Goal: Task Accomplishment & Management: Manage account settings

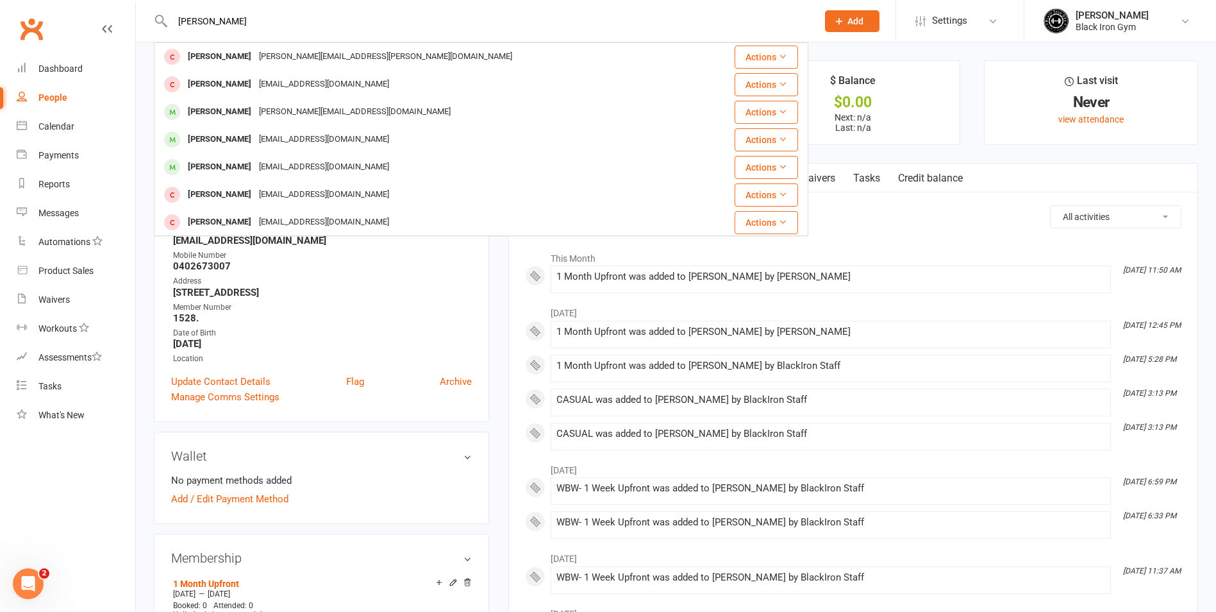
drag, startPoint x: 0, startPoint y: 0, endPoint x: 97, endPoint y: 46, distance: 107.8
click at [97, 3] on header "[PERSON_NAME] [PERSON_NAME][EMAIL_ADDRESS][PERSON_NAME][DOMAIN_NAME] Actions [P…" at bounding box center [608, 3] width 1216 height 0
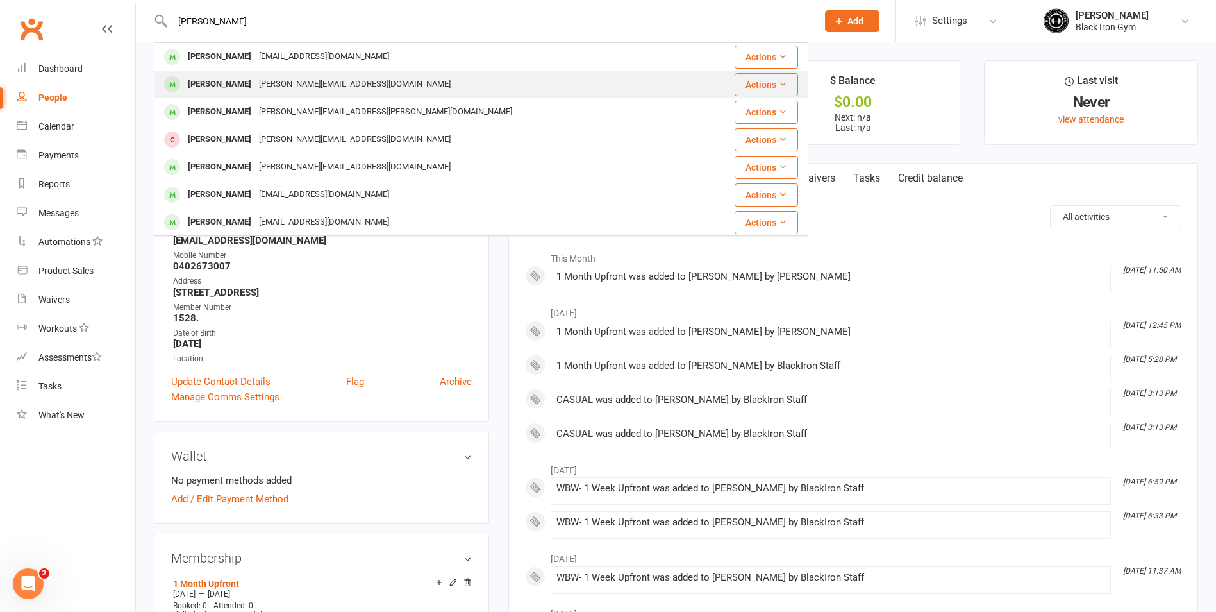
type input "[PERSON_NAME]"
click at [255, 77] on div "[PERSON_NAME][EMAIL_ADDRESS][DOMAIN_NAME]" at bounding box center [354, 84] width 199 height 19
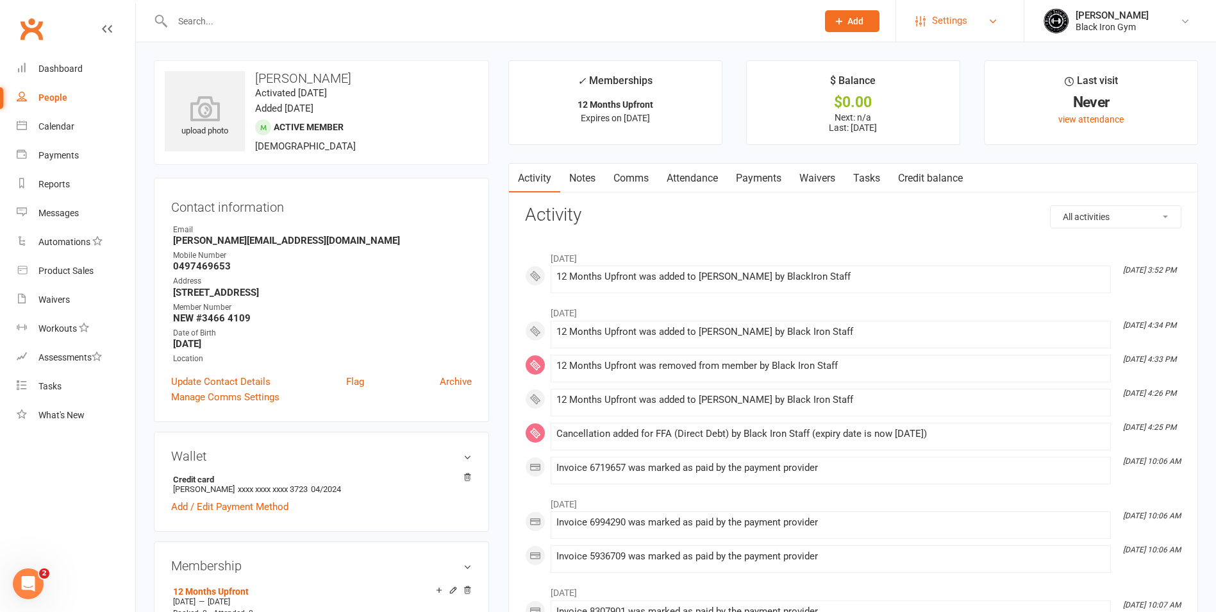
click at [1002, 19] on link "Settings" at bounding box center [960, 20] width 89 height 29
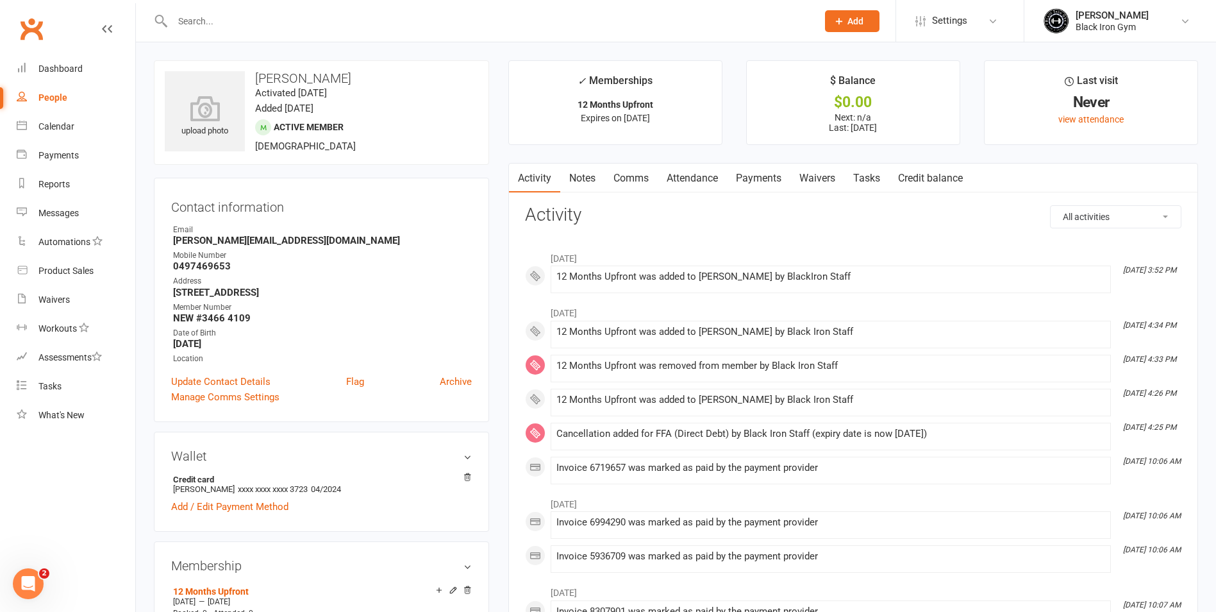
click at [267, 17] on input "text" at bounding box center [489, 21] width 640 height 18
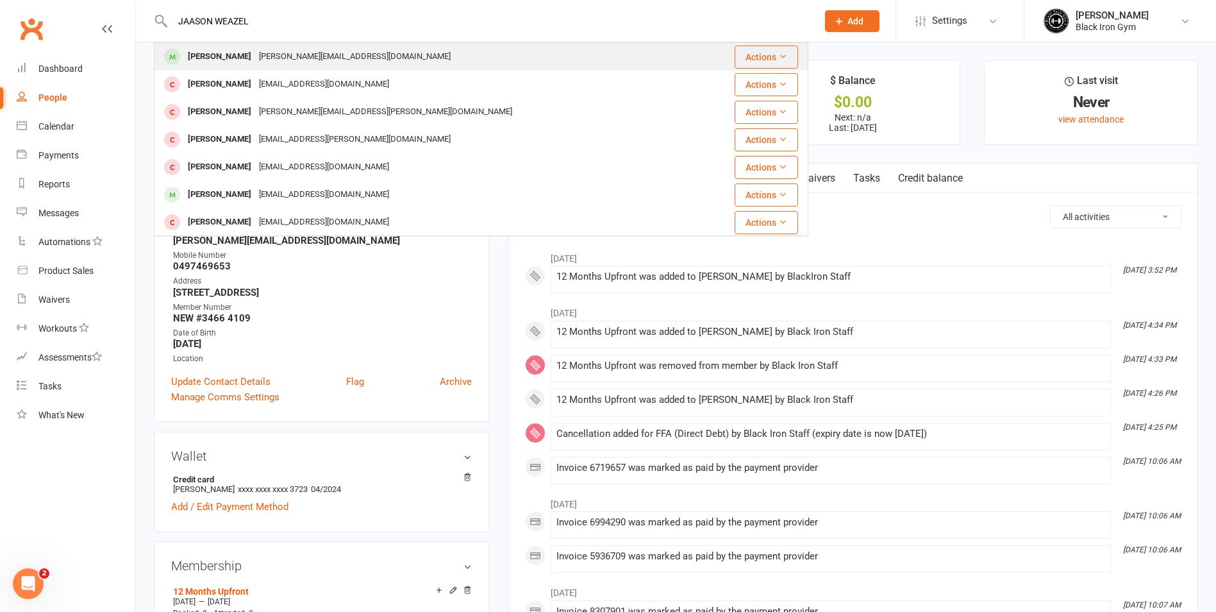
type input "JAASON WEAZEL"
click at [295, 56] on div "[PERSON_NAME][EMAIL_ADDRESS][DOMAIN_NAME]" at bounding box center [354, 56] width 199 height 19
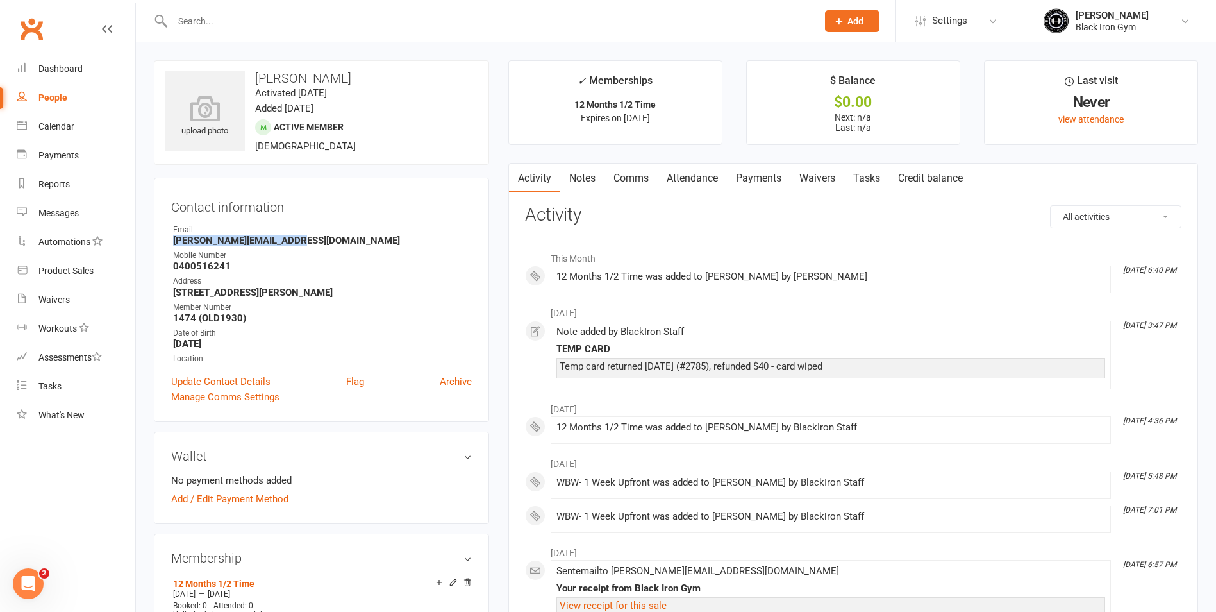
drag, startPoint x: 169, startPoint y: 239, endPoint x: 325, endPoint y: 238, distance: 156.4
click at [325, 238] on div "Contact information Owner Email [PERSON_NAME][EMAIL_ADDRESS][DOMAIN_NAME] Mobil…" at bounding box center [321, 300] width 335 height 244
copy strong "[PERSON_NAME][EMAIL_ADDRESS][DOMAIN_NAME]"
click at [371, 229] on div "Email" at bounding box center [322, 230] width 299 height 12
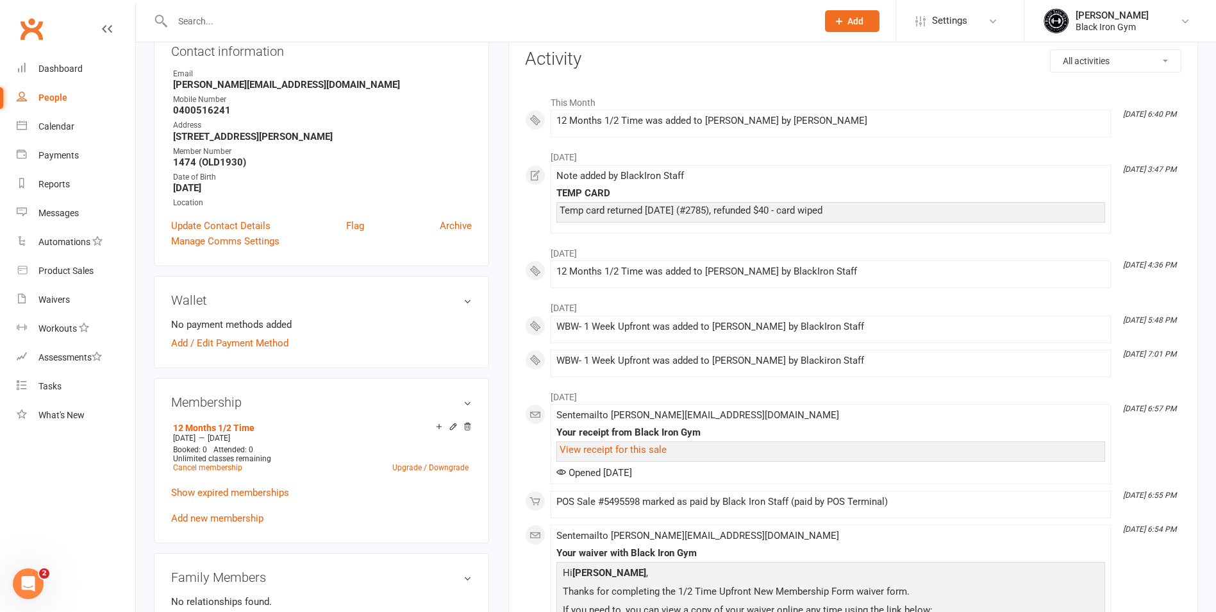
scroll to position [192, 0]
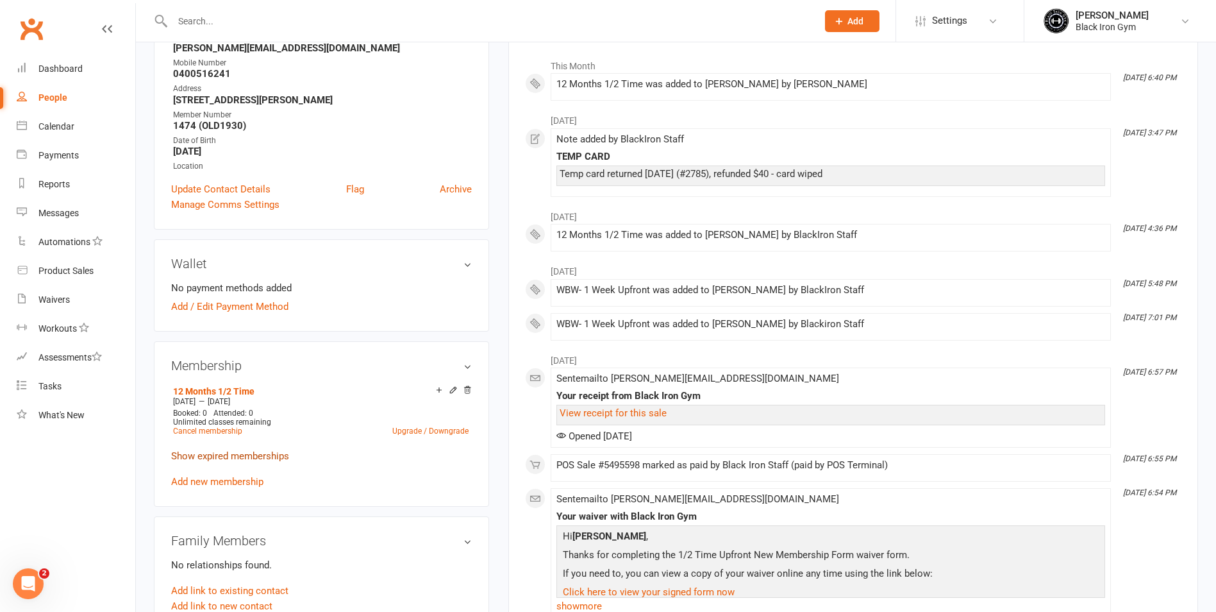
click at [235, 460] on link "Show expired memberships" at bounding box center [230, 456] width 118 height 12
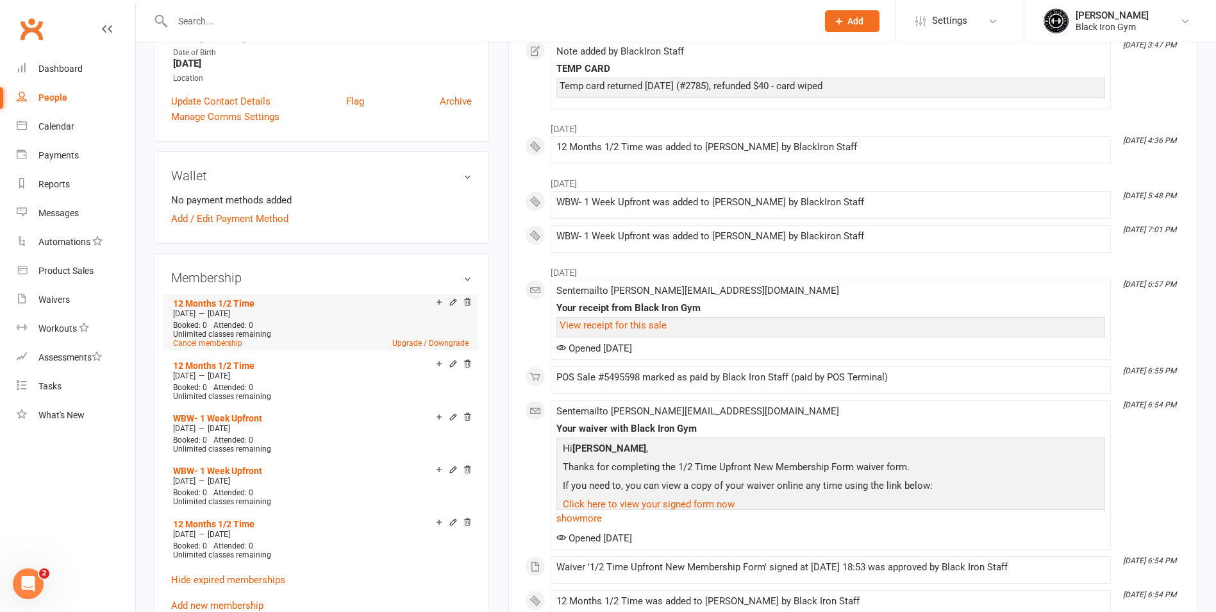
scroll to position [256, 0]
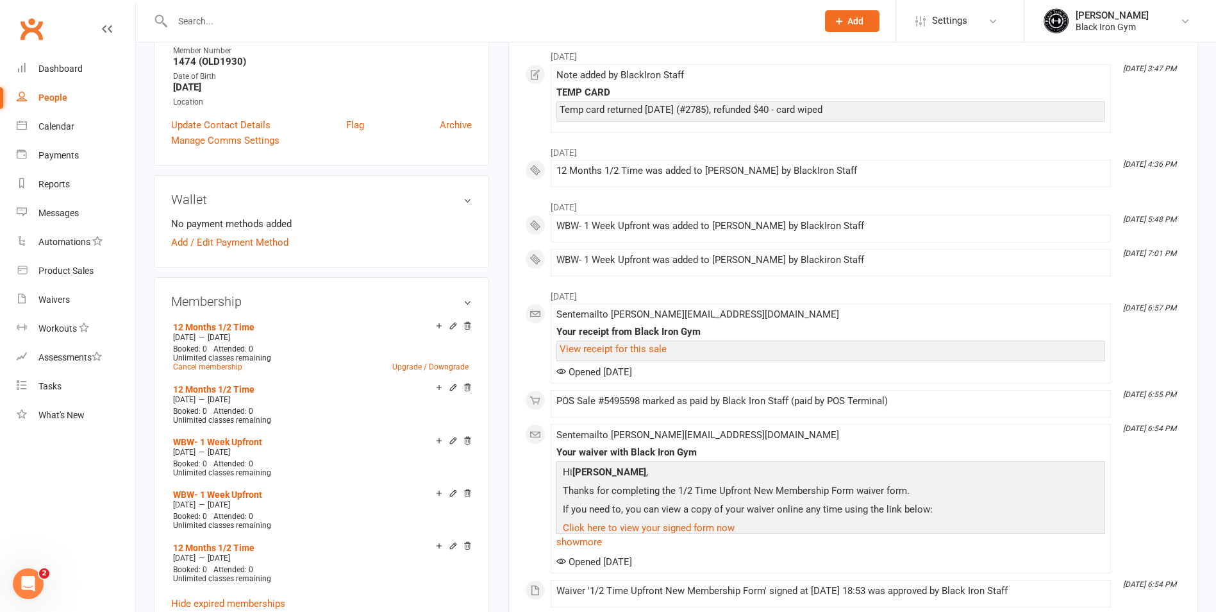
drag, startPoint x: 325, startPoint y: 94, endPoint x: 328, endPoint y: 142, distance: 48.2
click at [328, 140] on div "Contact information Owner Email [PERSON_NAME][EMAIL_ADDRESS][DOMAIN_NAME] Mobil…" at bounding box center [321, 43] width 335 height 244
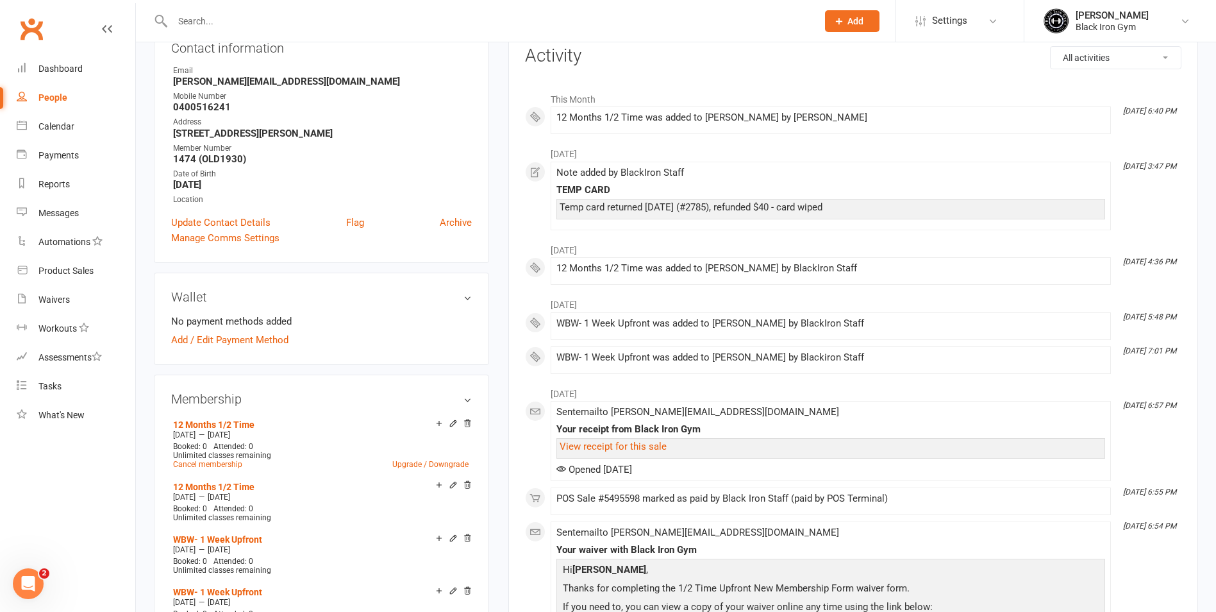
scroll to position [128, 0]
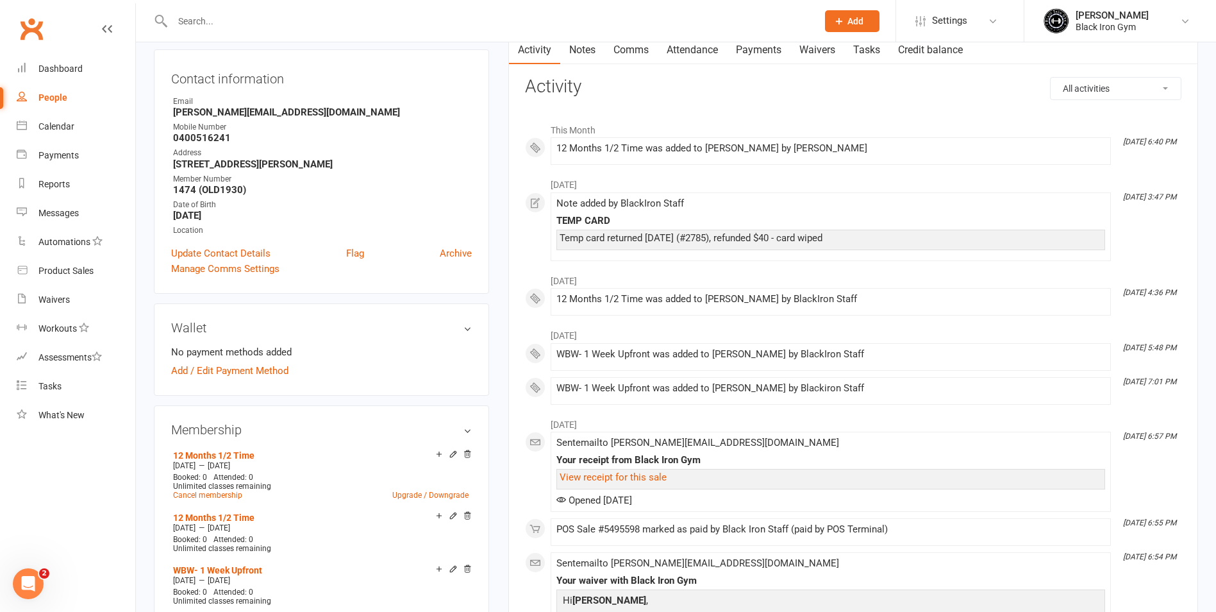
click at [251, 16] on input "text" at bounding box center [489, 21] width 640 height 18
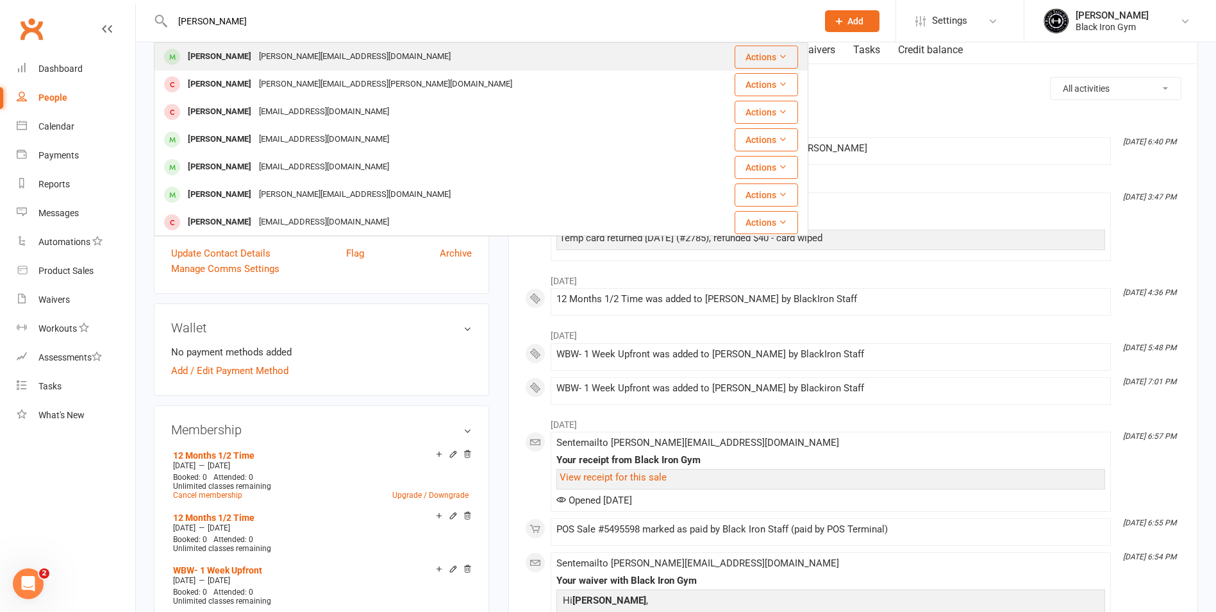
type input "[PERSON_NAME]"
click at [234, 55] on div "[PERSON_NAME]" at bounding box center [219, 56] width 71 height 19
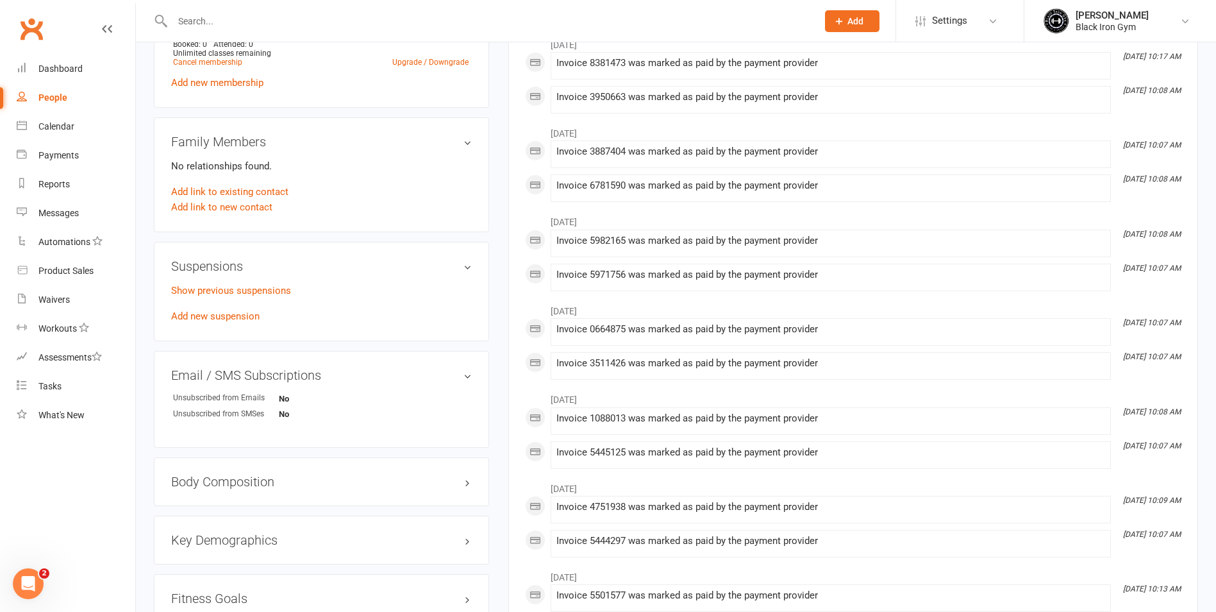
scroll to position [577, 0]
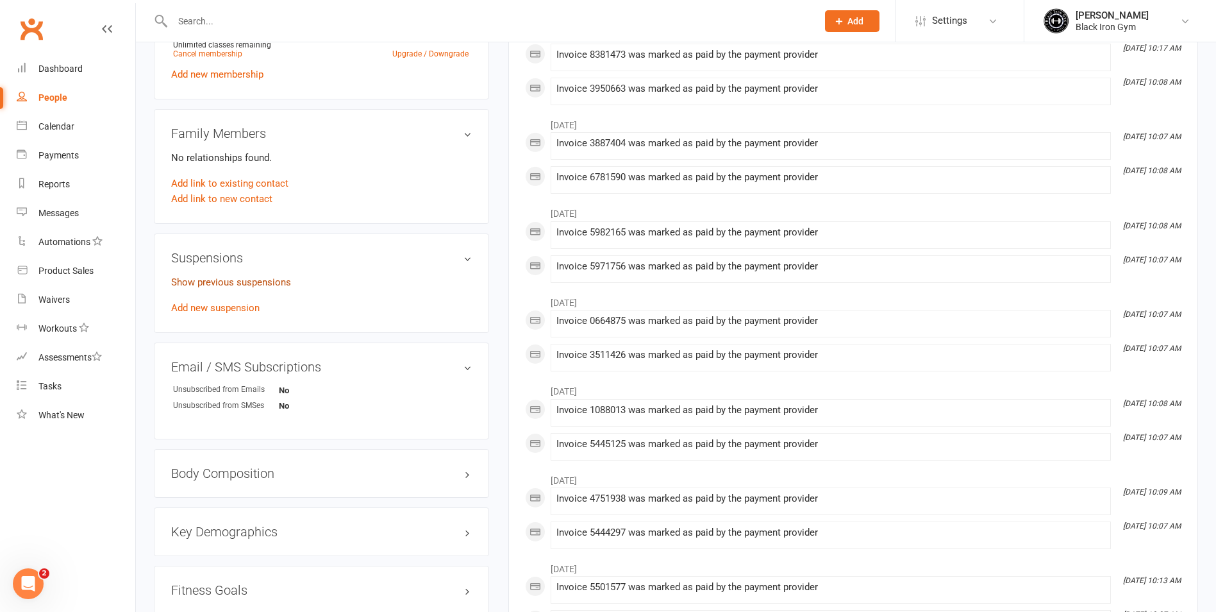
click at [235, 284] on link "Show previous suspensions" at bounding box center [231, 282] width 120 height 12
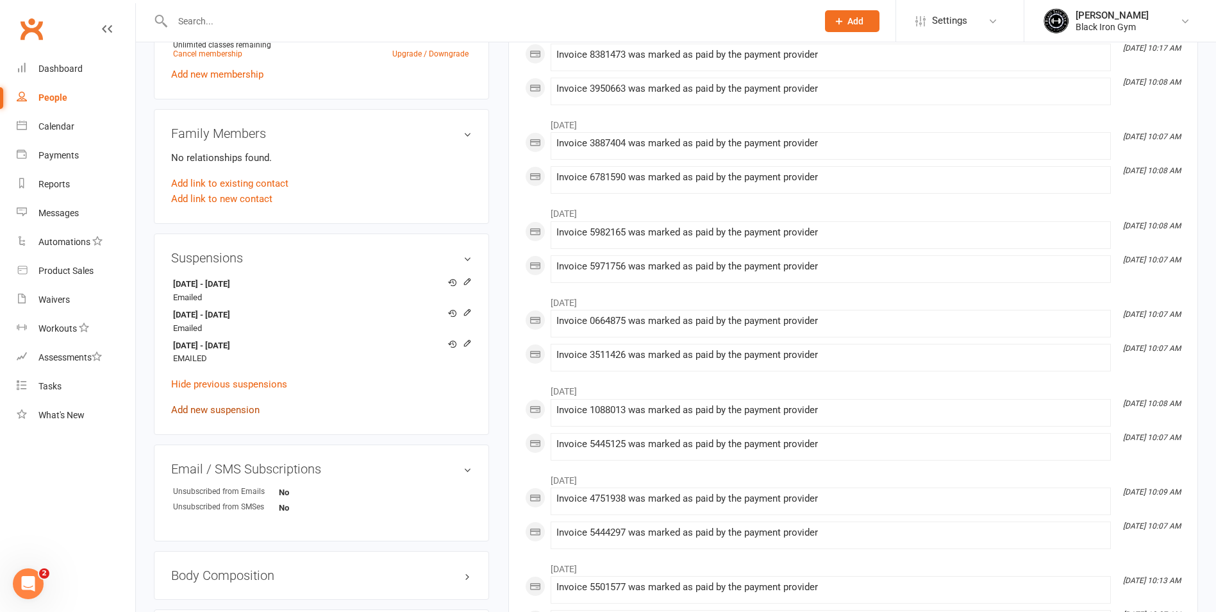
click at [219, 408] on link "Add new suspension" at bounding box center [215, 410] width 88 height 12
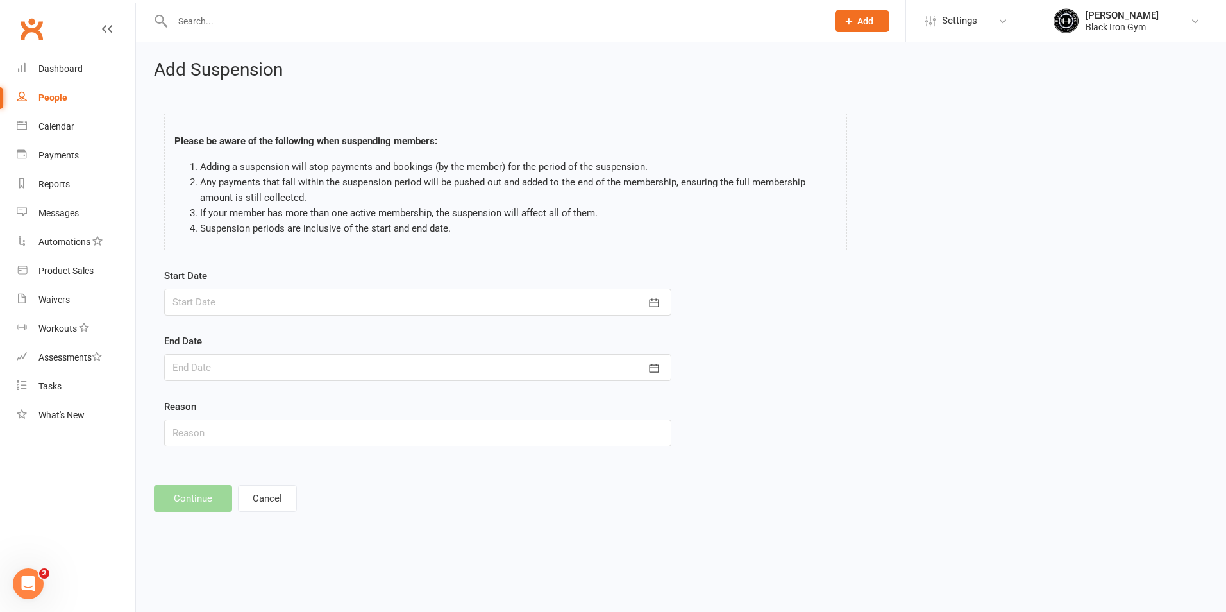
click at [297, 300] on div at bounding box center [417, 302] width 507 height 27
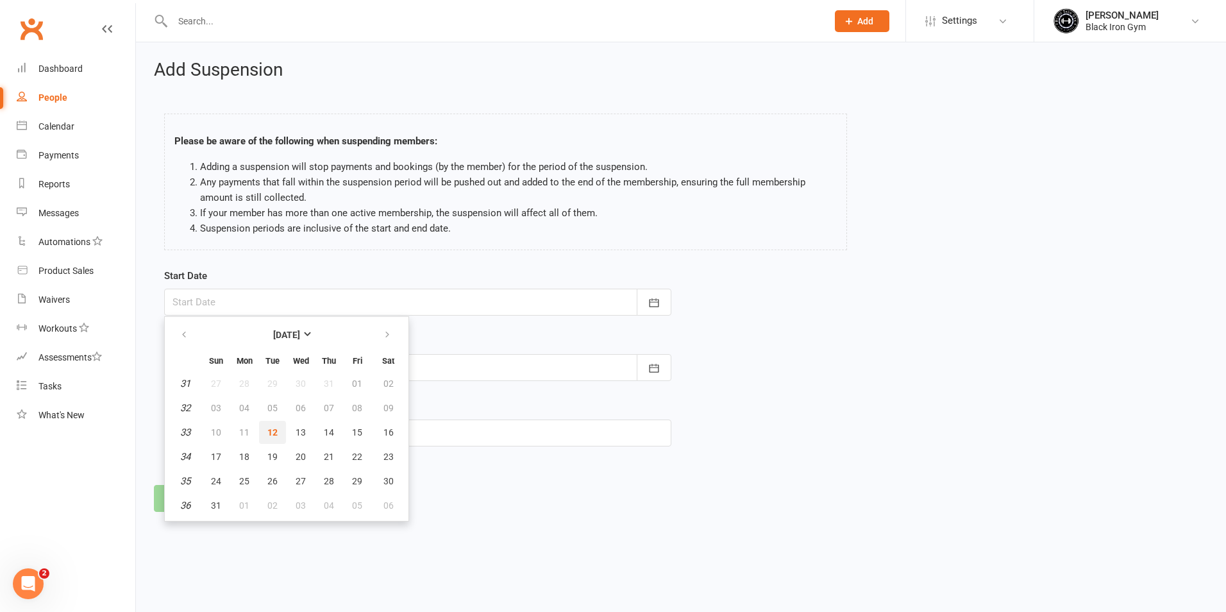
click at [278, 436] on button "12" at bounding box center [272, 432] width 27 height 23
type input "[DATE]"
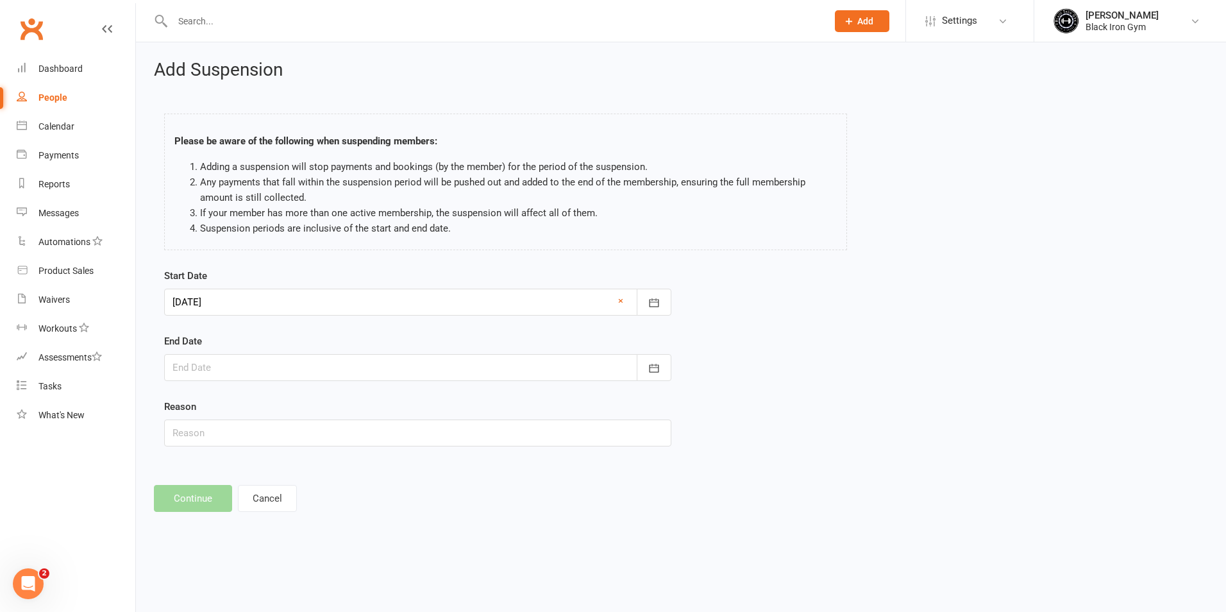
click at [364, 374] on div at bounding box center [417, 367] width 507 height 27
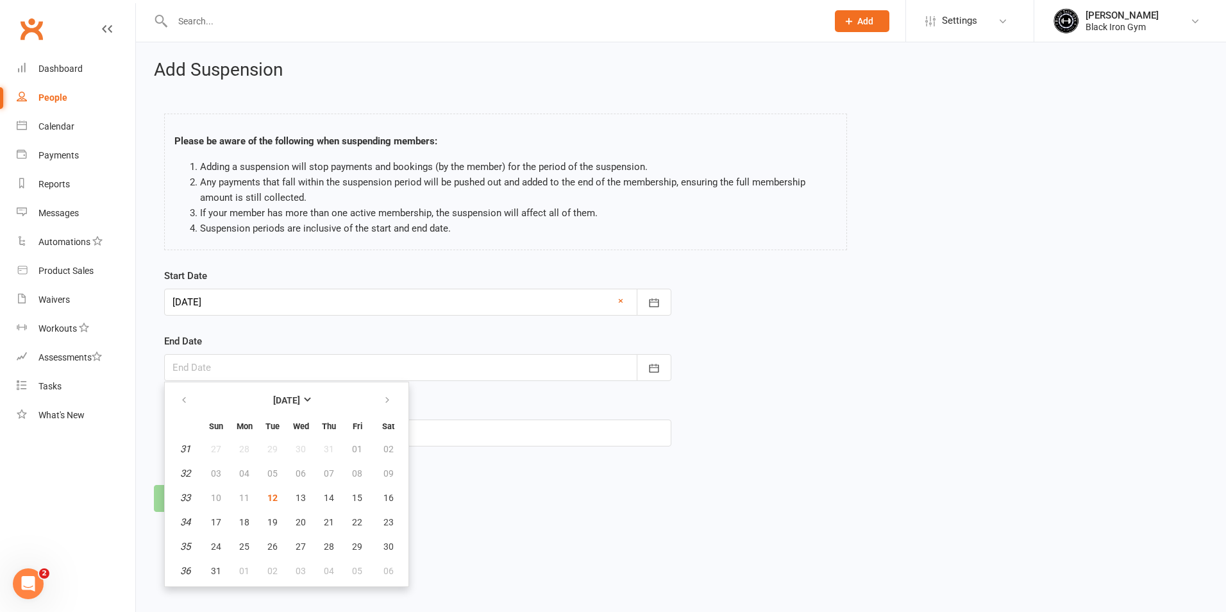
click at [829, 496] on footer "Continue Cancel" at bounding box center [681, 498] width 1054 height 27
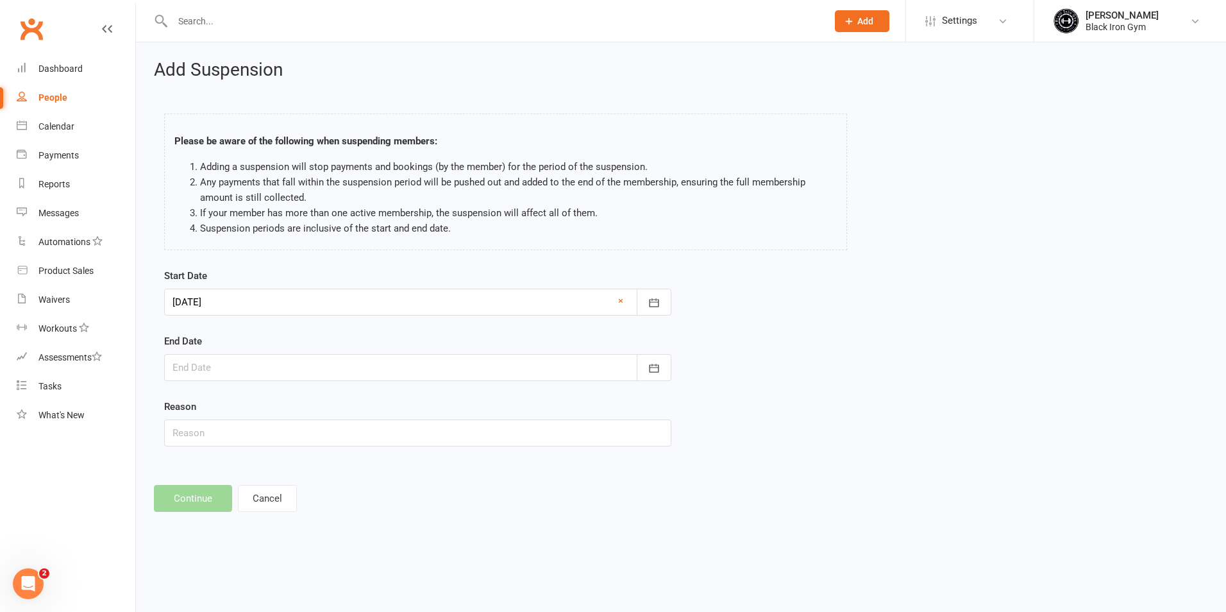
click at [331, 360] on div at bounding box center [417, 367] width 507 height 27
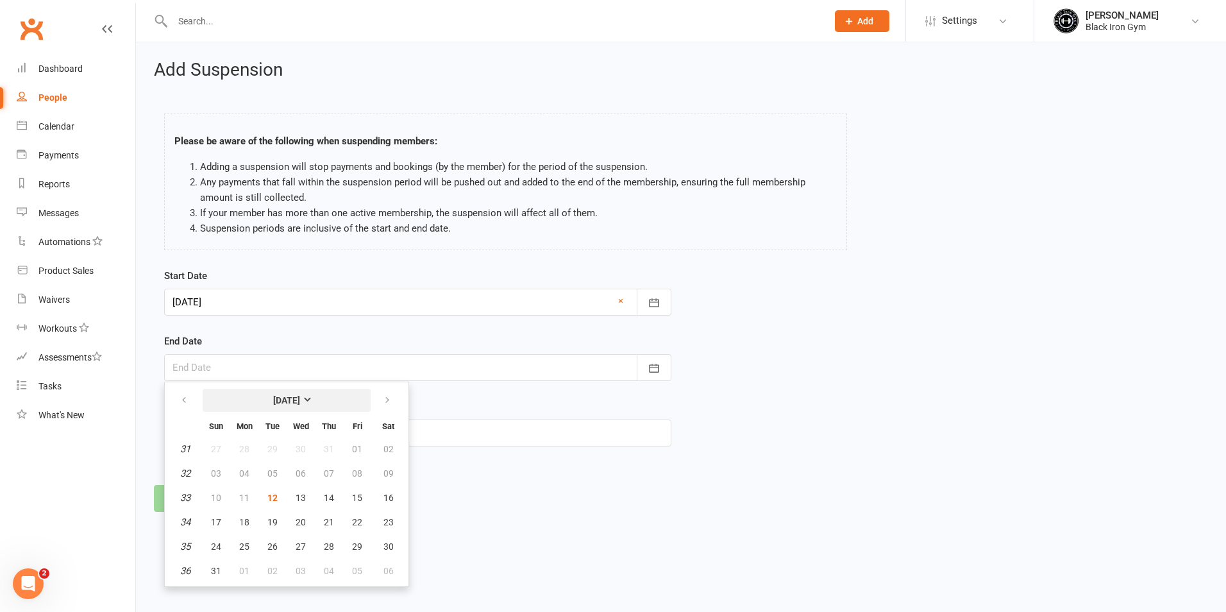
click at [300, 397] on strong "[DATE]" at bounding box center [286, 400] width 27 height 10
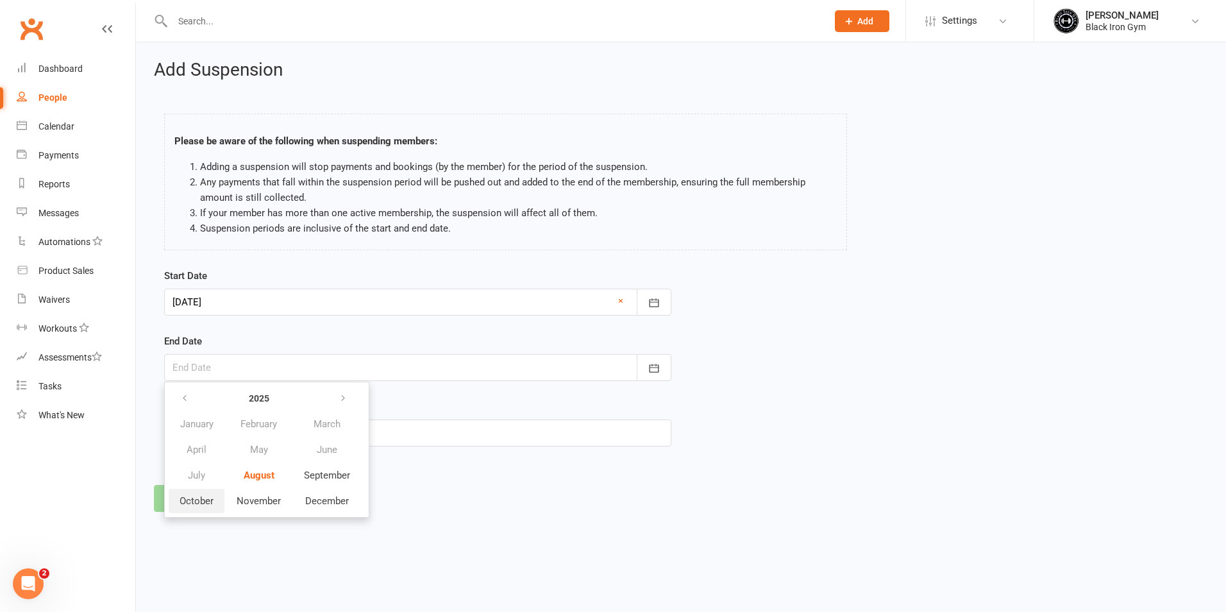
click at [210, 499] on span "October" at bounding box center [197, 501] width 34 height 12
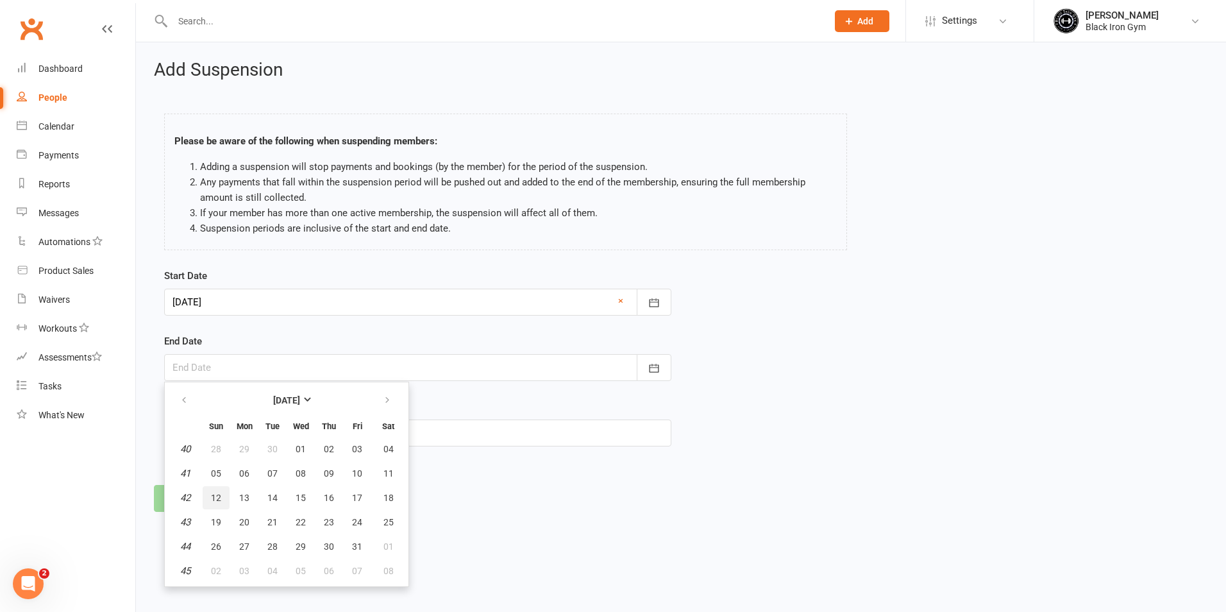
click at [210, 494] on button "12" at bounding box center [216, 497] width 27 height 23
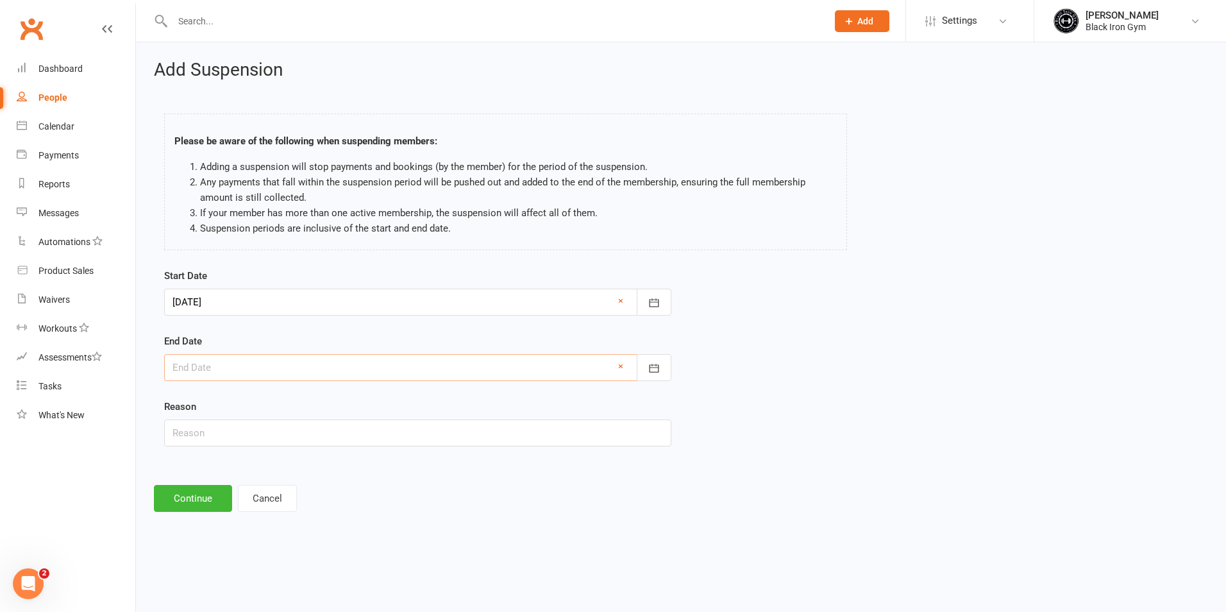
type input "[DATE]"
click at [493, 436] on input "text" at bounding box center [417, 432] width 507 height 27
type input "EMAILED"
click at [190, 501] on button "Continue" at bounding box center [193, 498] width 78 height 27
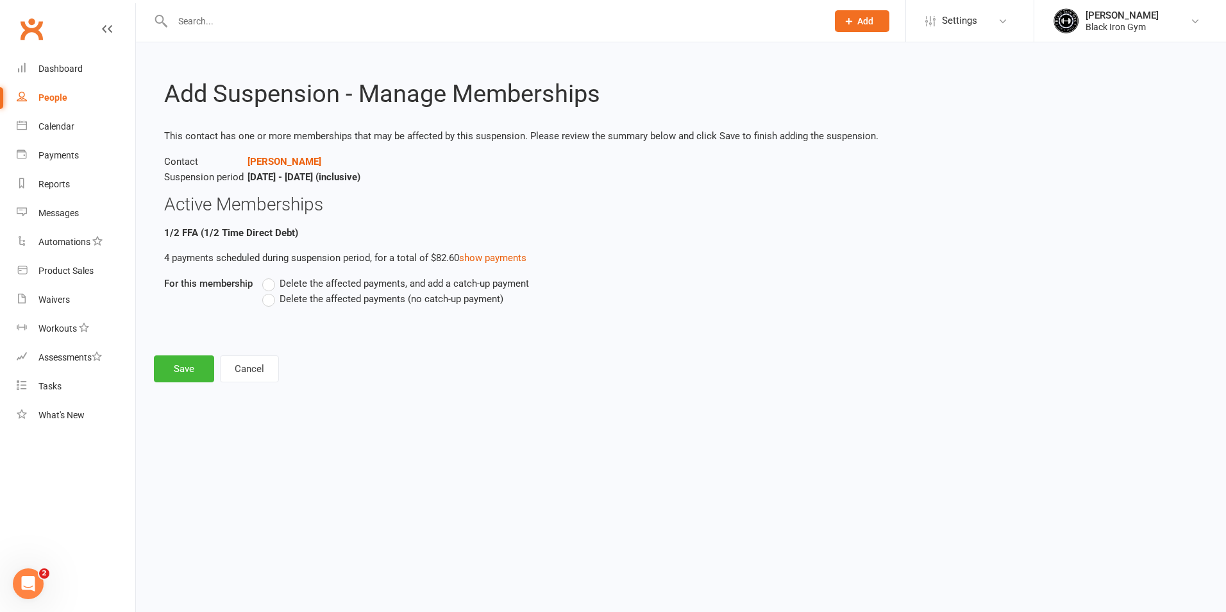
click at [267, 303] on label "Delete the affected payments (no catch-up payment)" at bounding box center [382, 298] width 241 height 15
click at [267, 291] on input "Delete the affected payments (no catch-up payment)" at bounding box center [266, 291] width 8 height 0
click at [166, 365] on button "Save" at bounding box center [184, 368] width 60 height 27
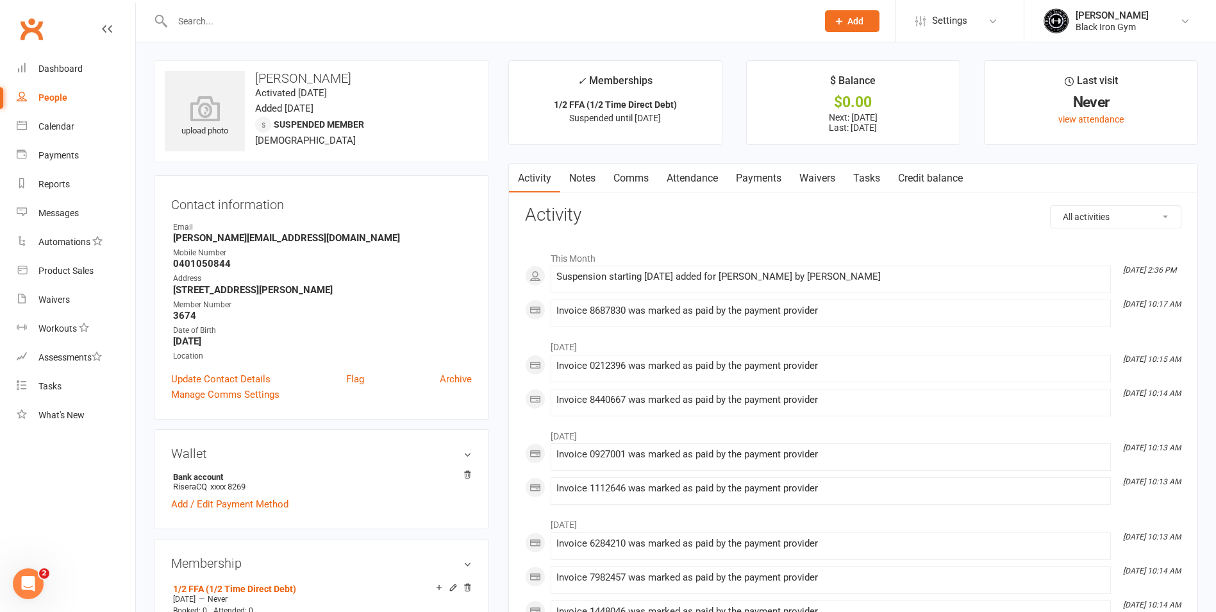
click at [273, 29] on input "text" at bounding box center [489, 21] width 640 height 18
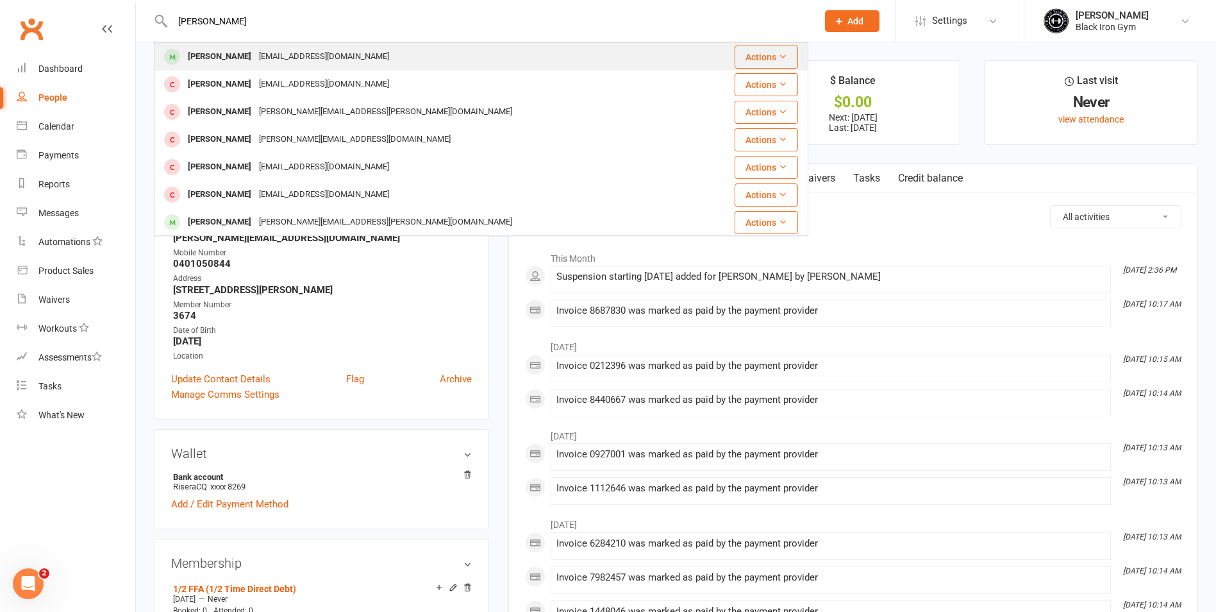
type input "[PERSON_NAME]"
click at [344, 51] on div "[EMAIL_ADDRESS][DOMAIN_NAME]" at bounding box center [324, 56] width 138 height 19
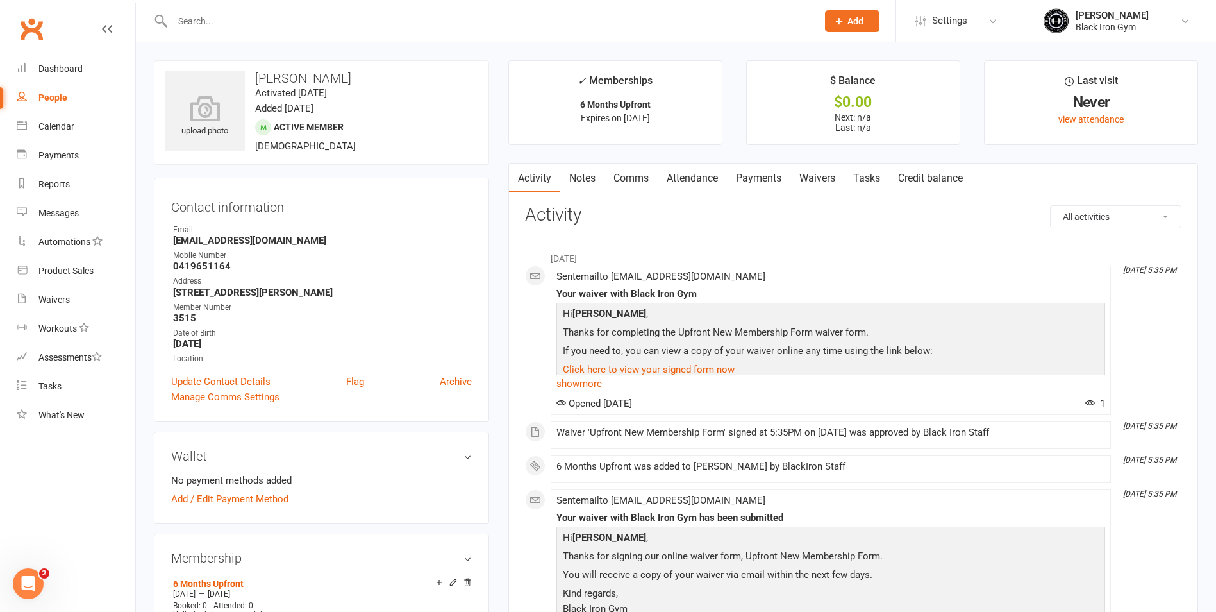
click at [227, 19] on input "text" at bounding box center [489, 21] width 640 height 18
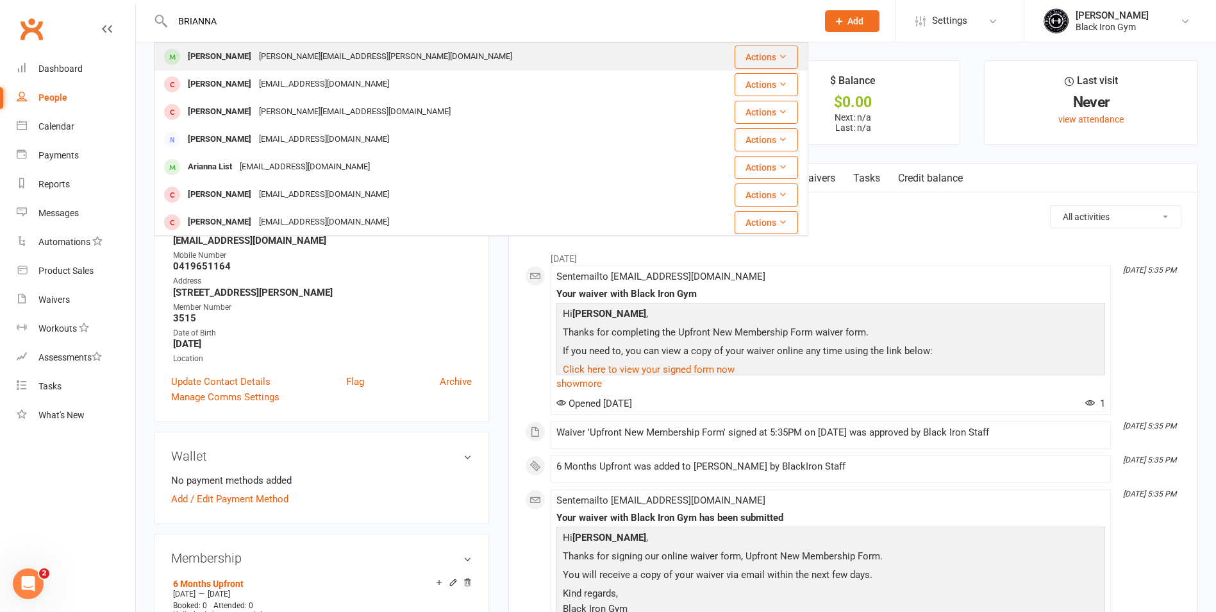
type input "BRIANNA"
click at [265, 60] on div "[PERSON_NAME][EMAIL_ADDRESS][PERSON_NAME][DOMAIN_NAME]" at bounding box center [385, 56] width 261 height 19
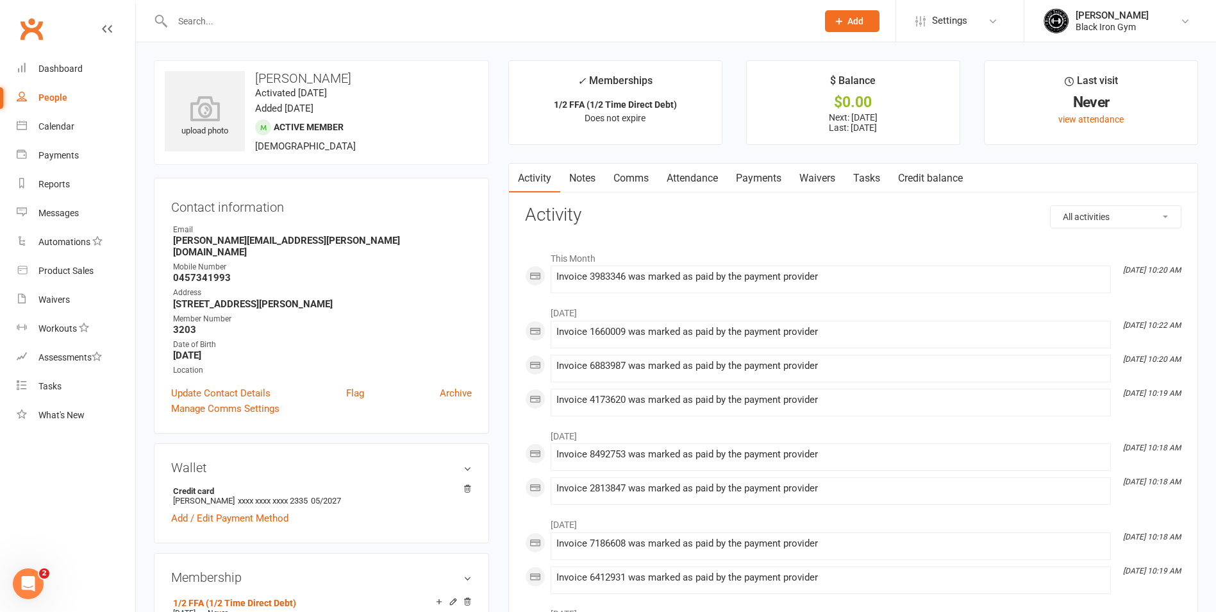
click at [217, 24] on input "text" at bounding box center [489, 21] width 640 height 18
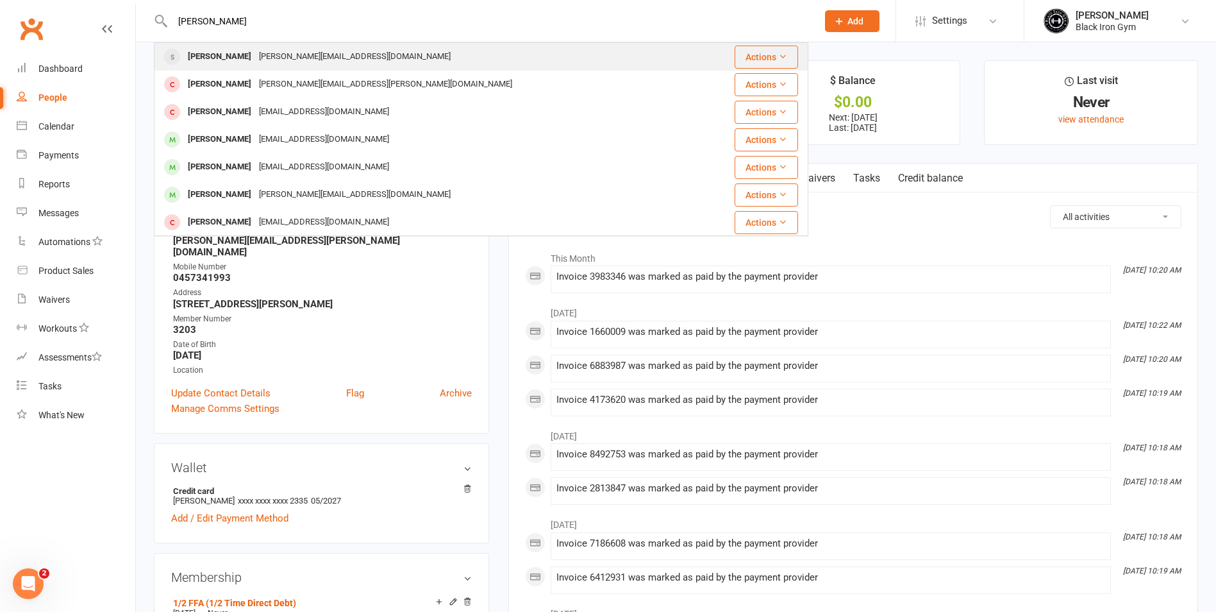
type input "[PERSON_NAME]"
click at [361, 47] on div "[PERSON_NAME] [PERSON_NAME][EMAIL_ADDRESS][DOMAIN_NAME]" at bounding box center [426, 57] width 543 height 26
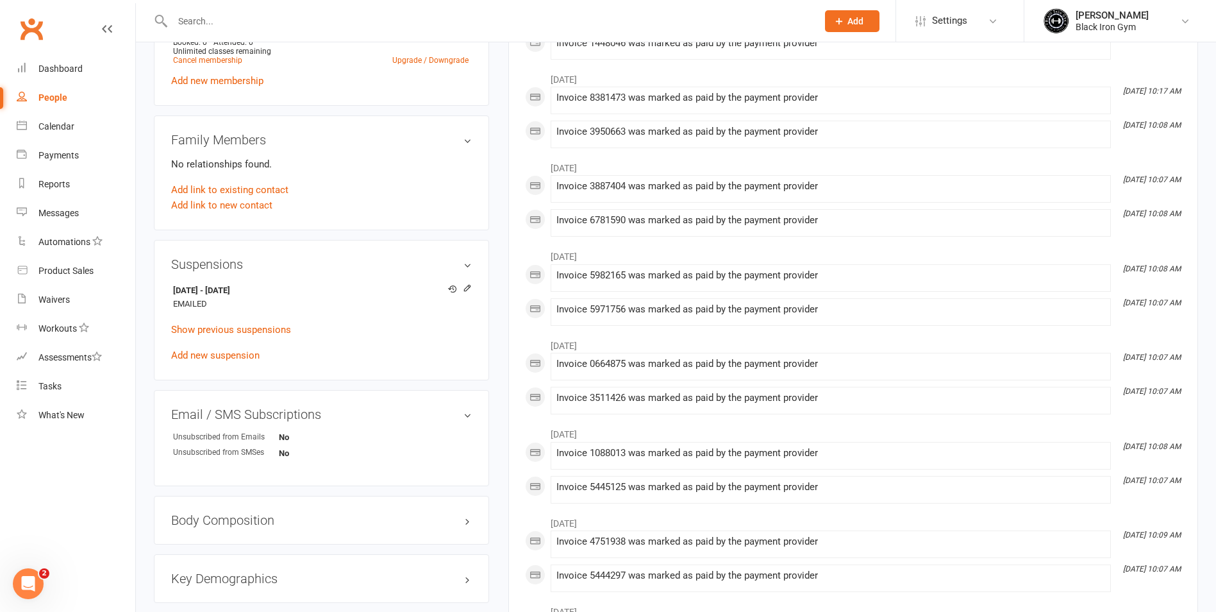
scroll to position [577, 0]
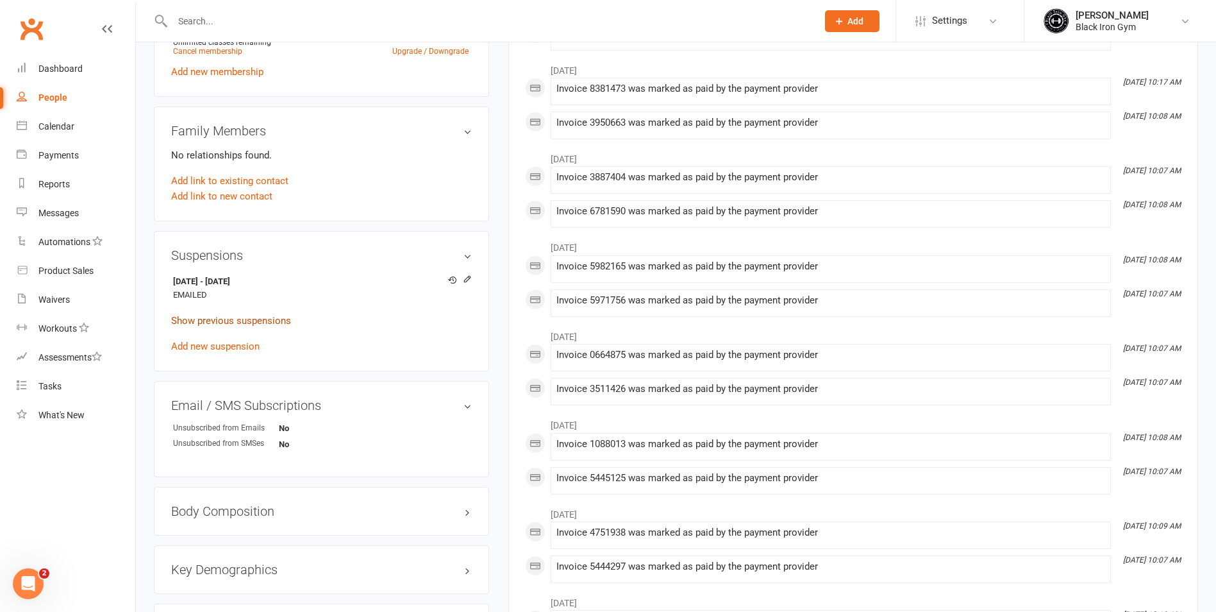
click at [212, 317] on link "Show previous suspensions" at bounding box center [231, 321] width 120 height 12
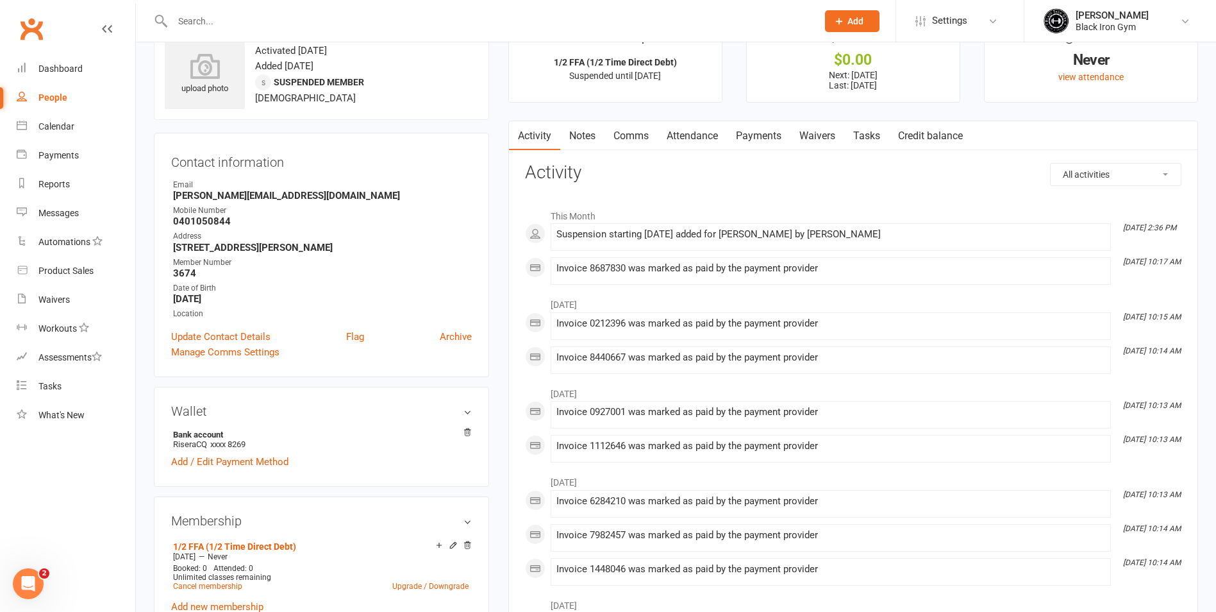
scroll to position [64, 0]
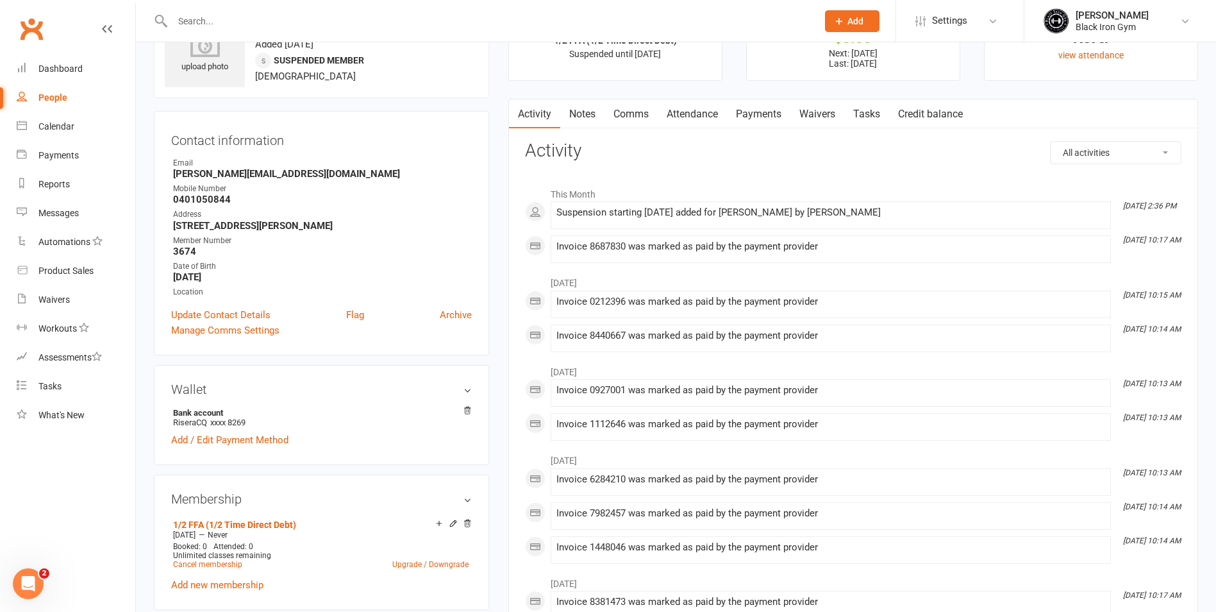
click at [764, 117] on link "Payments" at bounding box center [758, 113] width 63 height 29
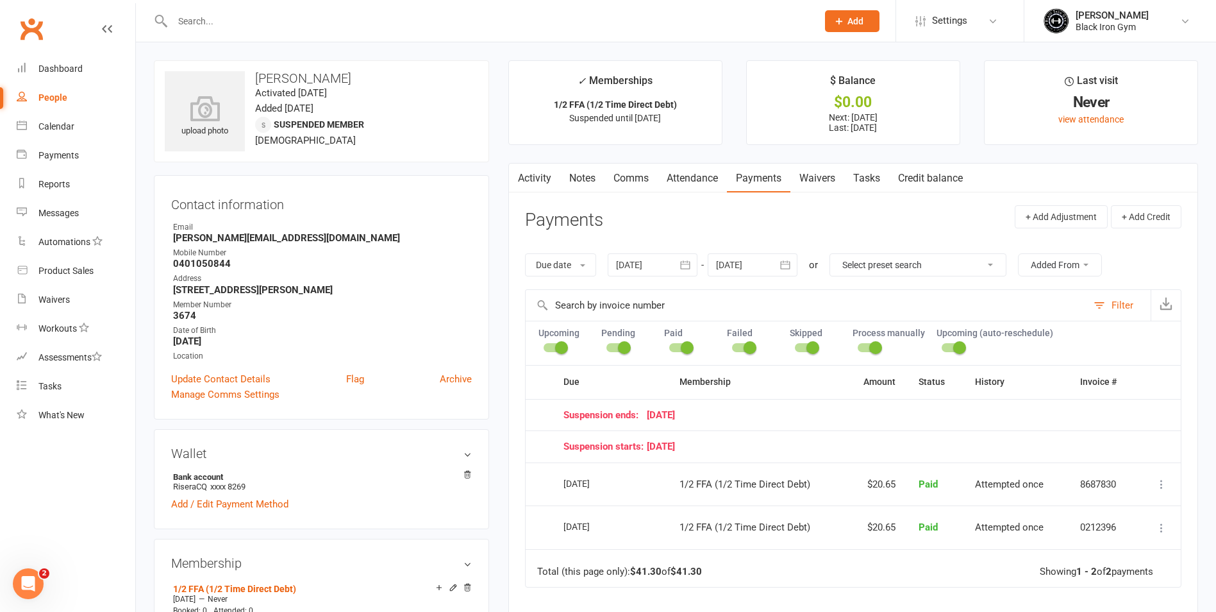
click at [243, 22] on input "text" at bounding box center [489, 21] width 640 height 18
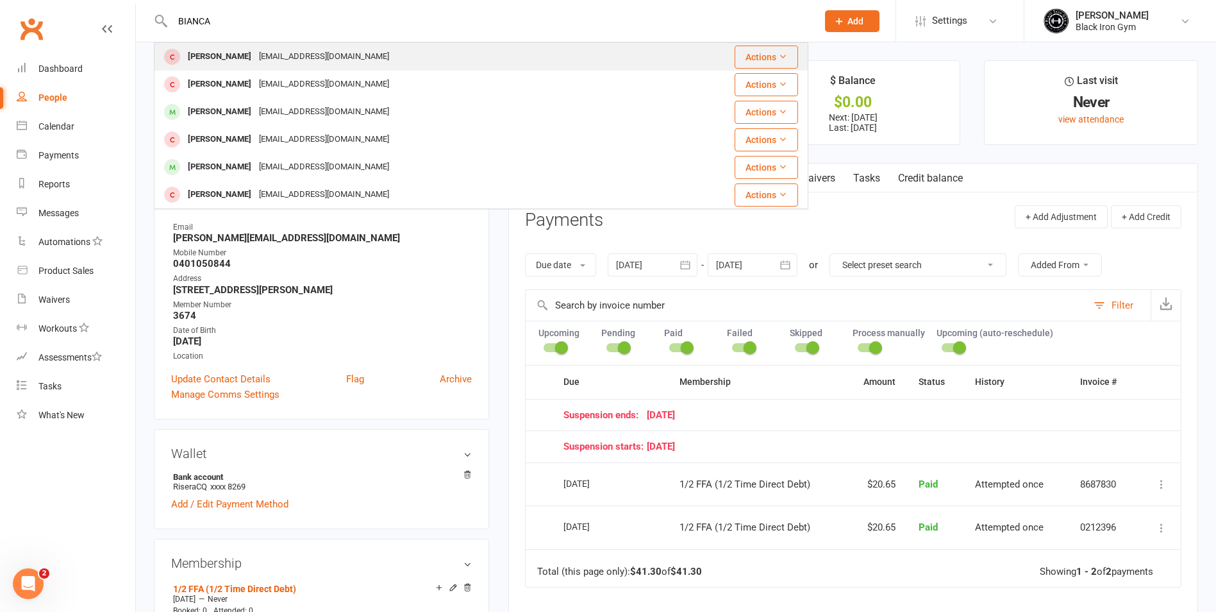
type input "BIANCA"
click at [255, 51] on div "[EMAIL_ADDRESS][DOMAIN_NAME]" at bounding box center [324, 56] width 138 height 19
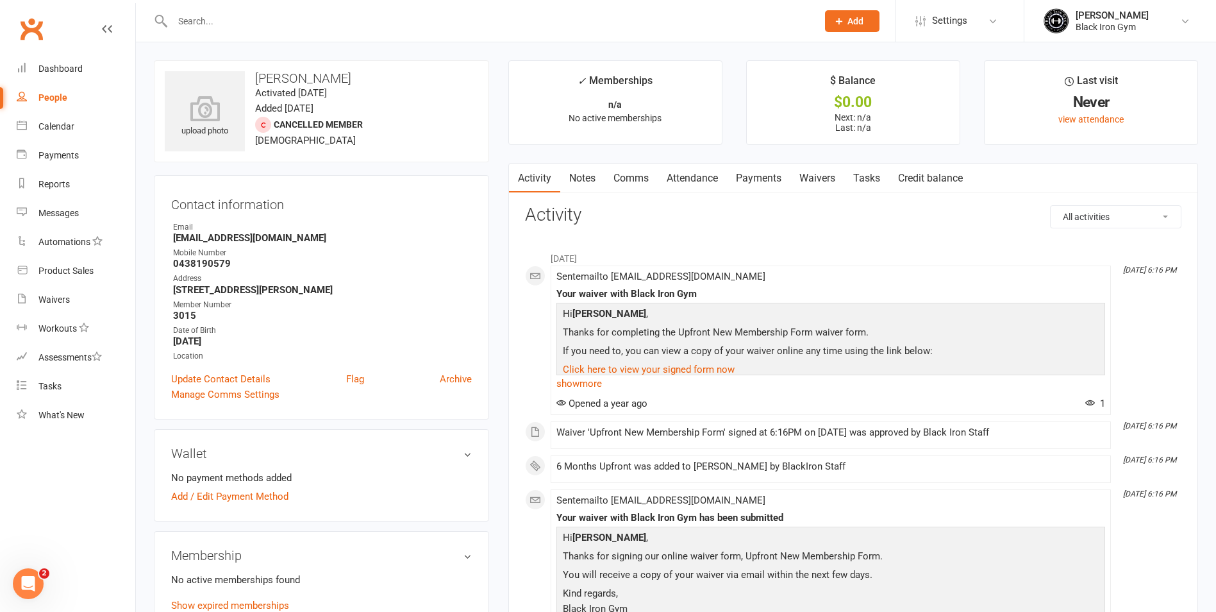
click at [207, 15] on input "text" at bounding box center [489, 21] width 640 height 18
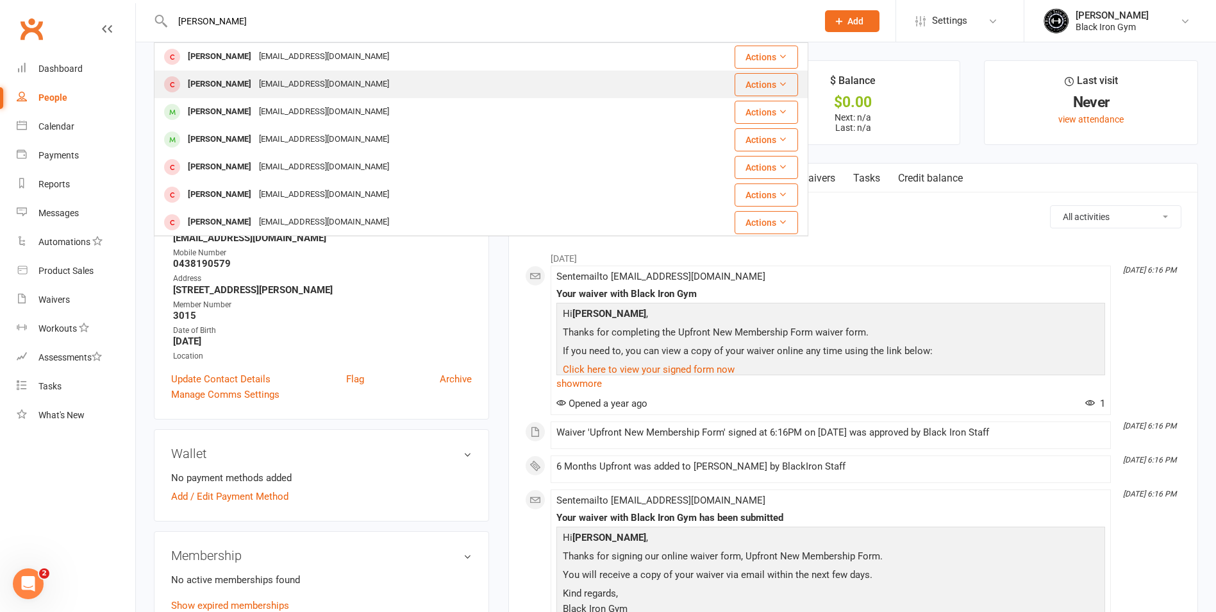
type input "[PERSON_NAME]"
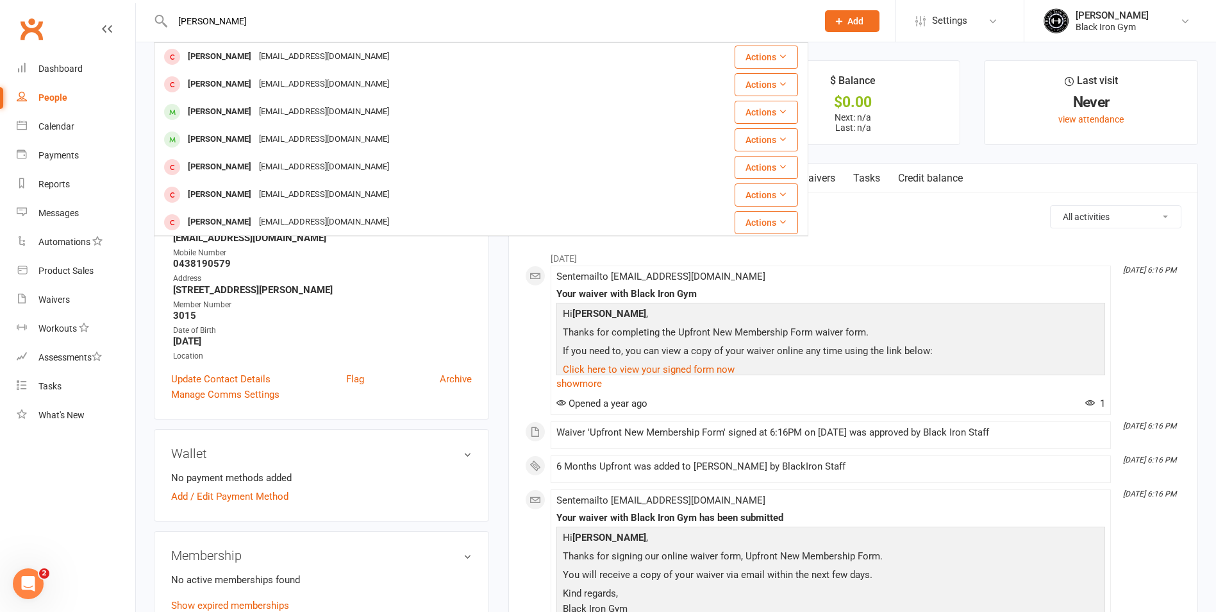
click at [284, 88] on div "[EMAIL_ADDRESS][DOMAIN_NAME]" at bounding box center [324, 84] width 138 height 19
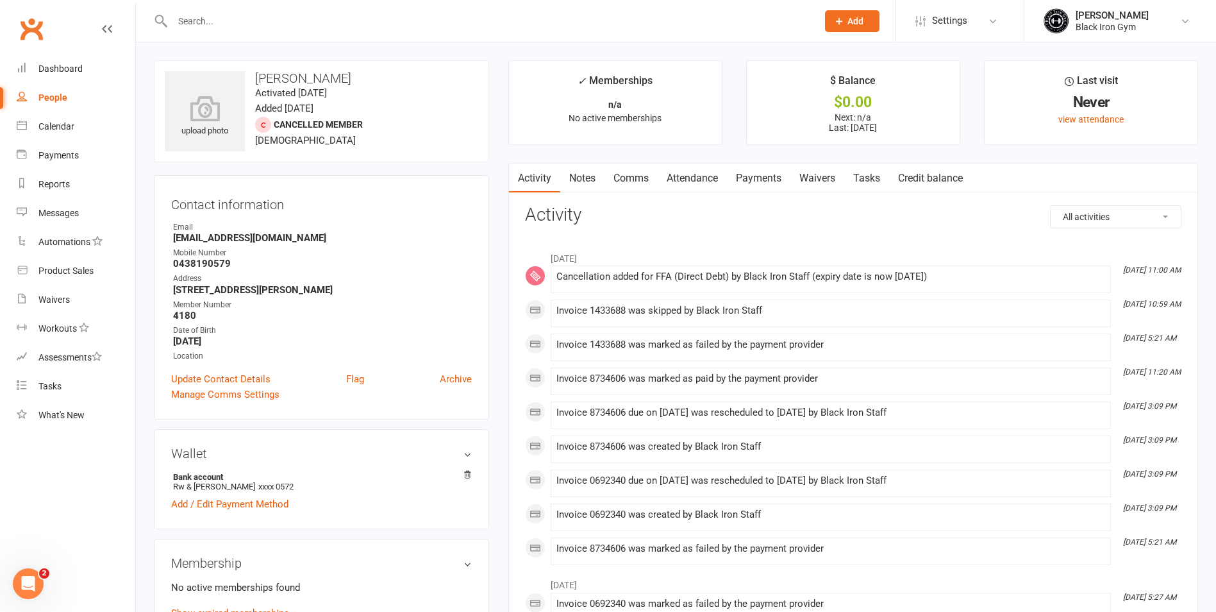
click at [197, 27] on input "text" at bounding box center [489, 21] width 640 height 18
click at [197, 21] on input "text" at bounding box center [489, 21] width 640 height 18
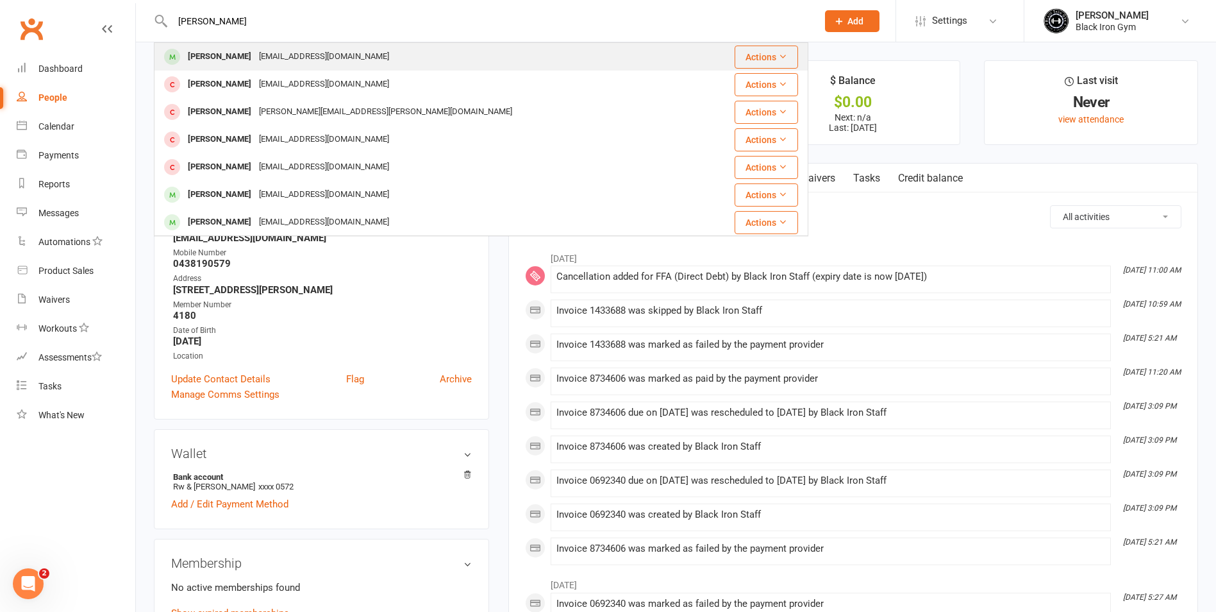
type input "[PERSON_NAME]"
click at [261, 56] on div "[EMAIL_ADDRESS][DOMAIN_NAME]" at bounding box center [324, 56] width 138 height 19
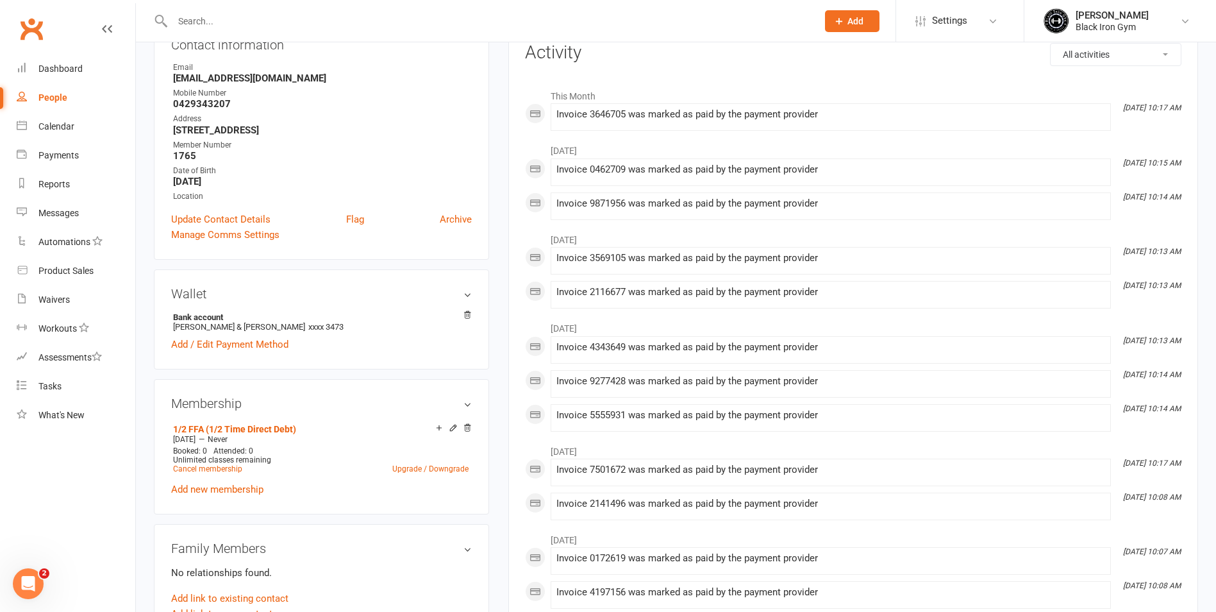
scroll to position [256, 0]
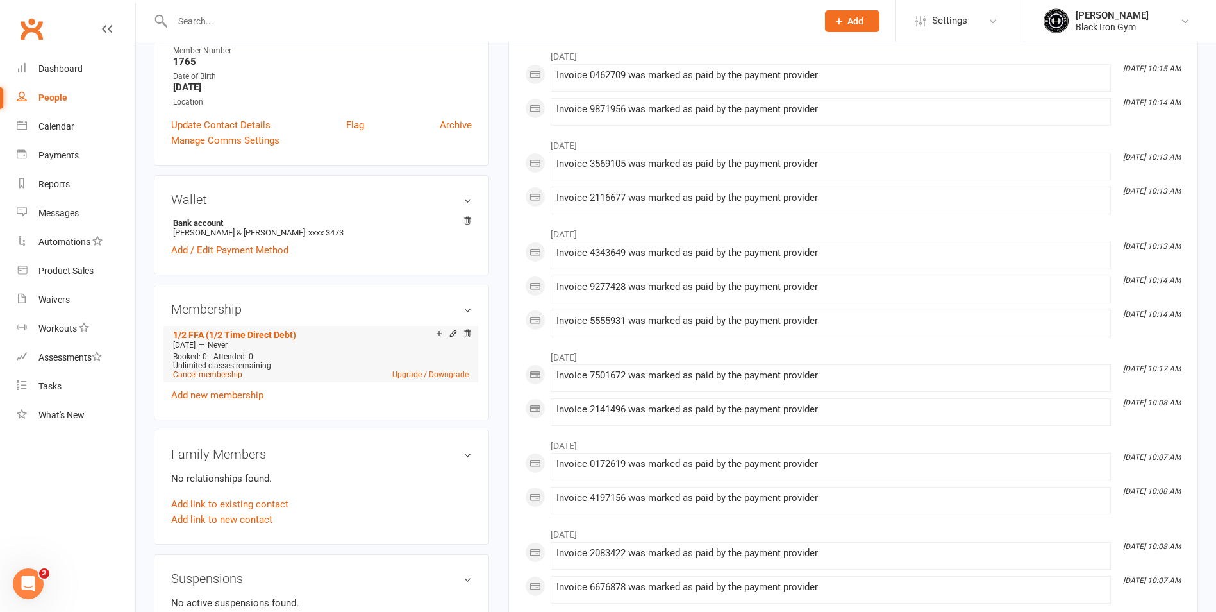
click at [202, 374] on link "Cancel membership" at bounding box center [207, 374] width 69 height 9
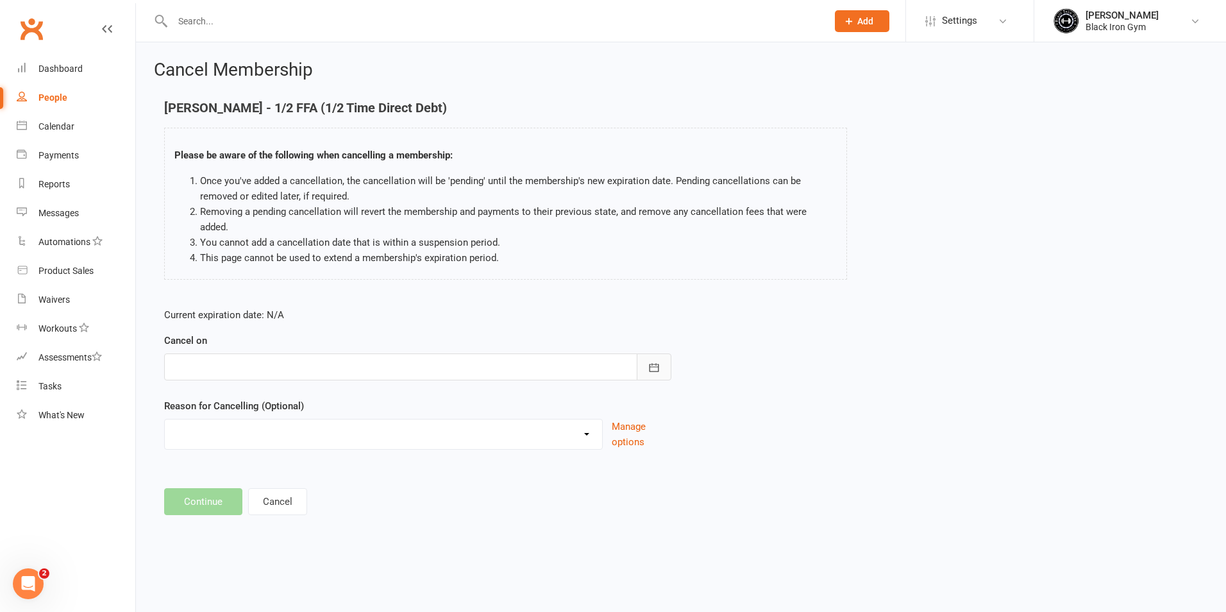
click at [648, 361] on icon "button" at bounding box center [654, 367] width 13 height 13
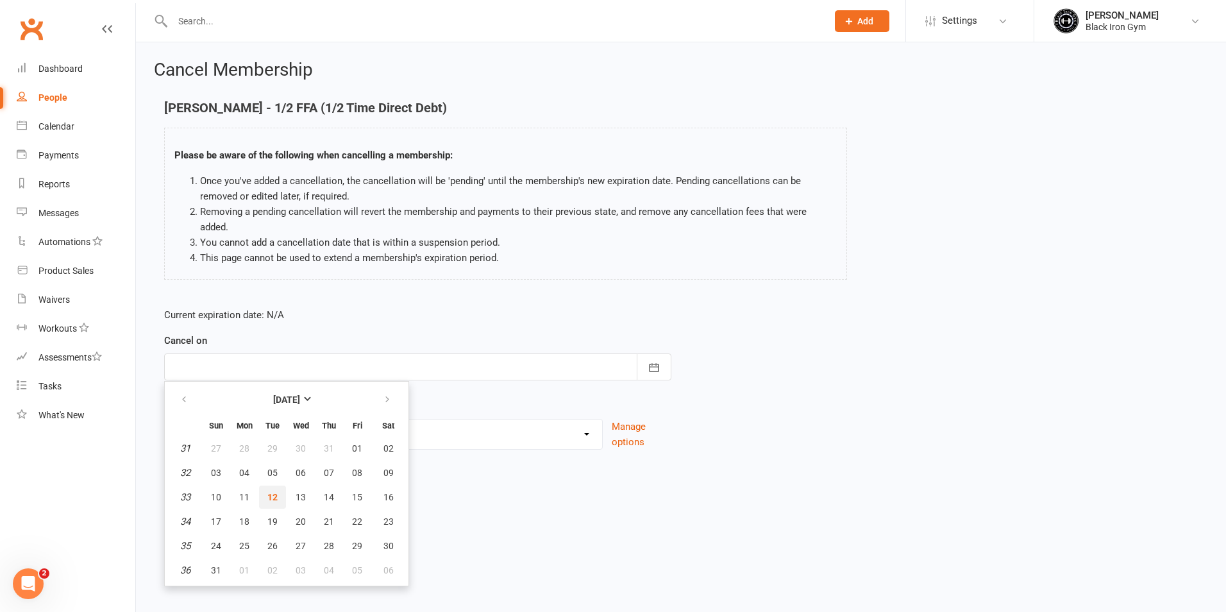
click at [272, 492] on span "12" at bounding box center [272, 497] width 10 height 10
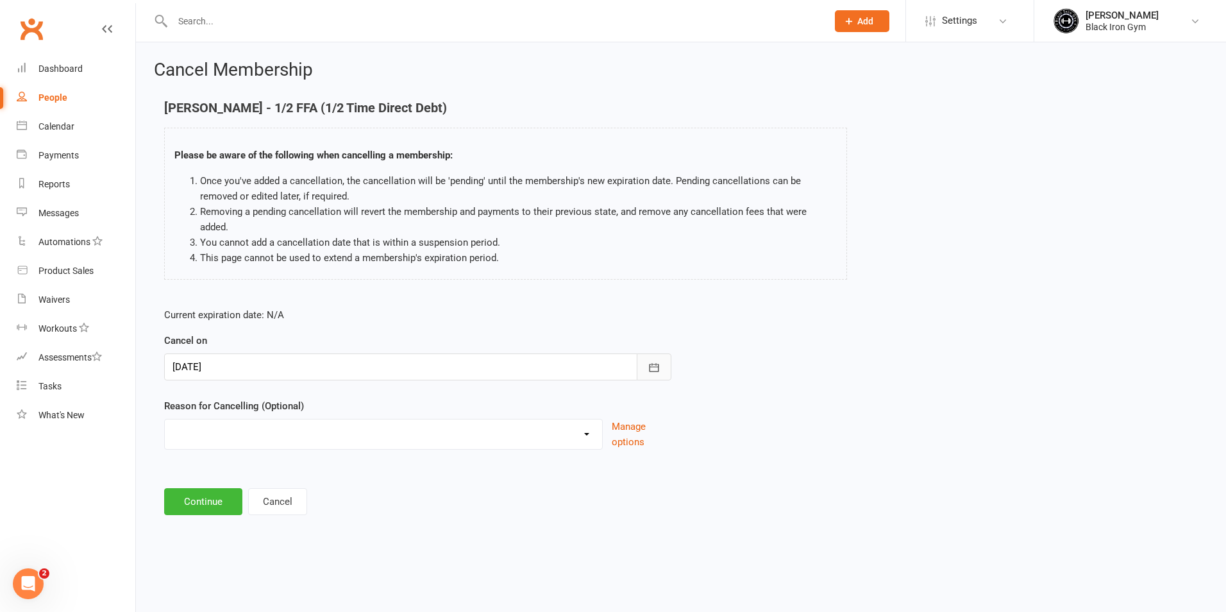
click at [653, 361] on icon "button" at bounding box center [654, 367] width 13 height 13
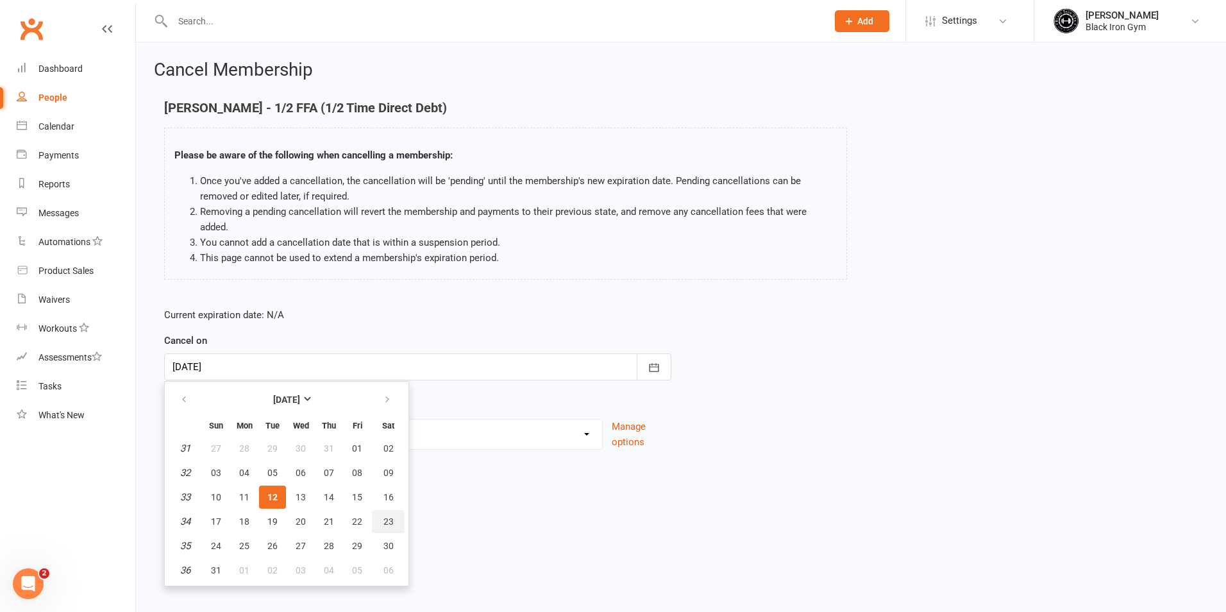
click at [385, 516] on span "23" at bounding box center [388, 521] width 10 height 10
type input "[DATE]"
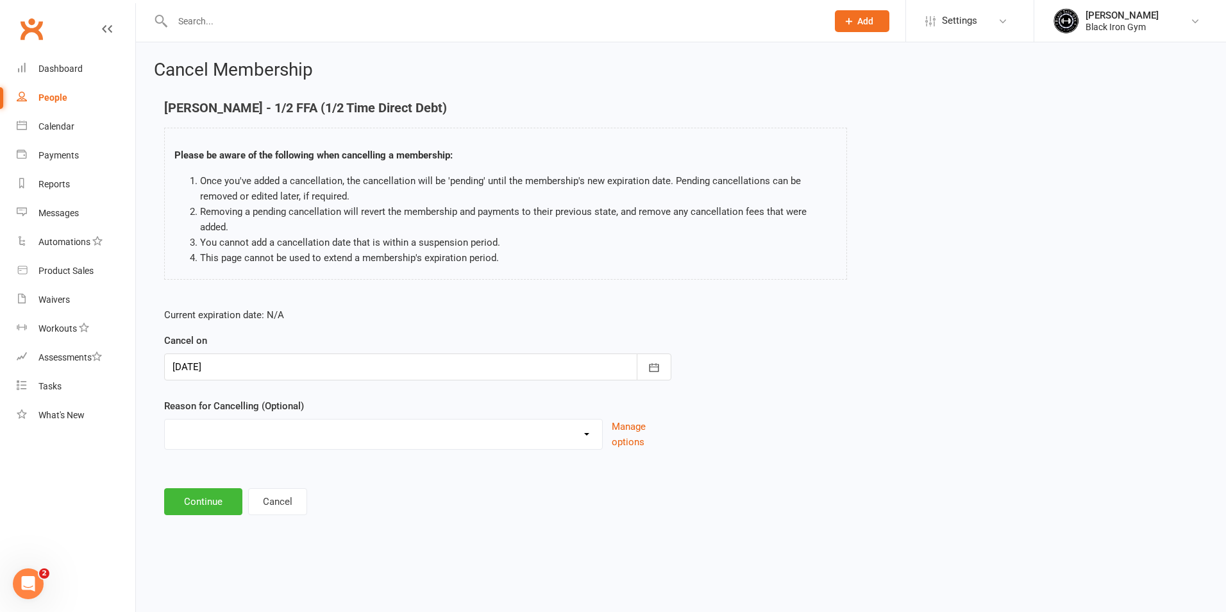
click at [556, 424] on select "CHANGED TO UPFRONT CHANGED TO WHITEHAVEN 12 MONTHS EMAILED EXCESSIVE DEFULTS NO…" at bounding box center [383, 432] width 437 height 26
select select "2"
click at [165, 419] on select "CHANGED TO UPFRONT CHANGED TO WHITEHAVEN 12 MONTHS EMAILED EXCESSIVE DEFULTS NO…" at bounding box center [383, 432] width 437 height 26
drag, startPoint x: 648, startPoint y: 352, endPoint x: 634, endPoint y: 362, distance: 16.9
click at [645, 353] on button "button" at bounding box center [654, 366] width 35 height 27
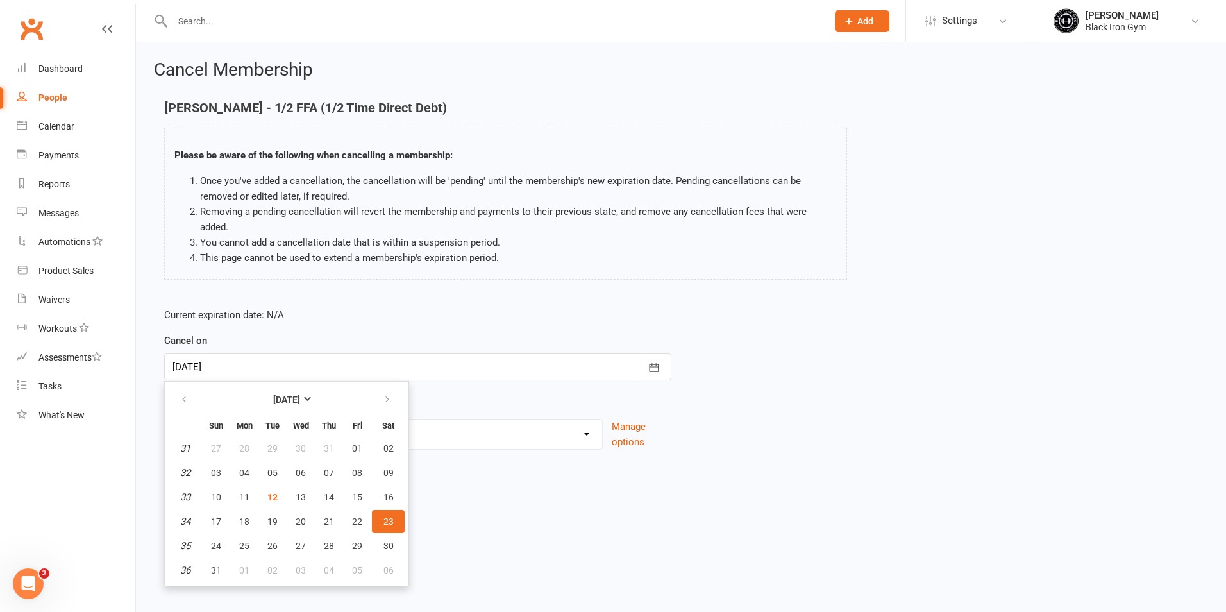
click at [486, 553] on html "Prospect Member Non-attending contact Class / event Appointment Task Membership…" at bounding box center [613, 276] width 1226 height 553
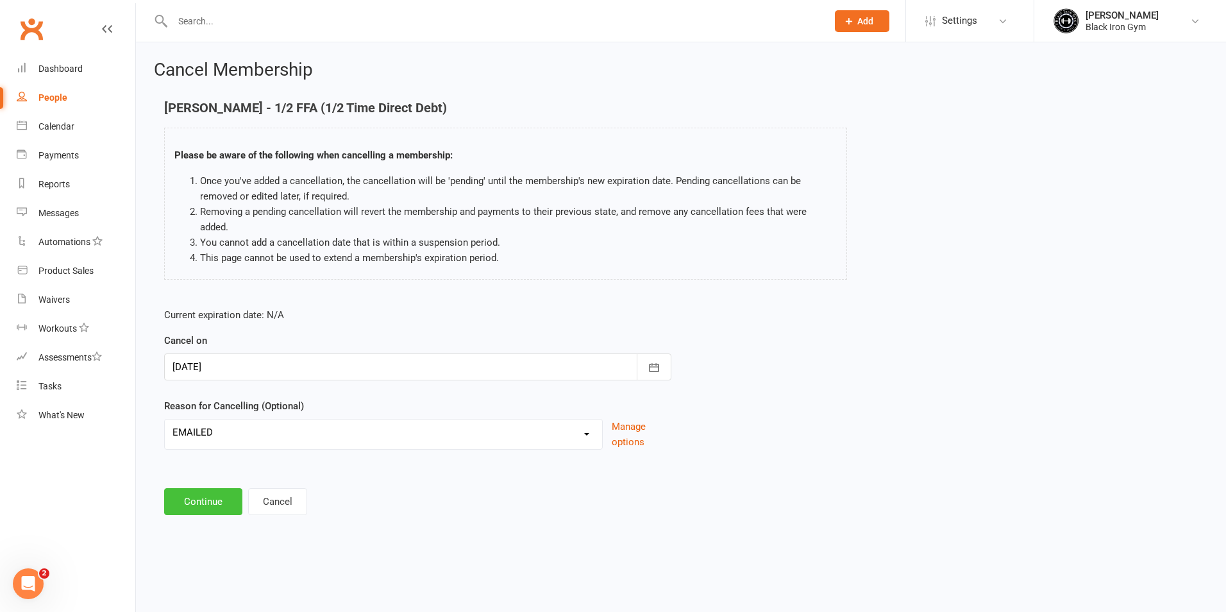
click at [179, 492] on button "Continue" at bounding box center [203, 501] width 78 height 27
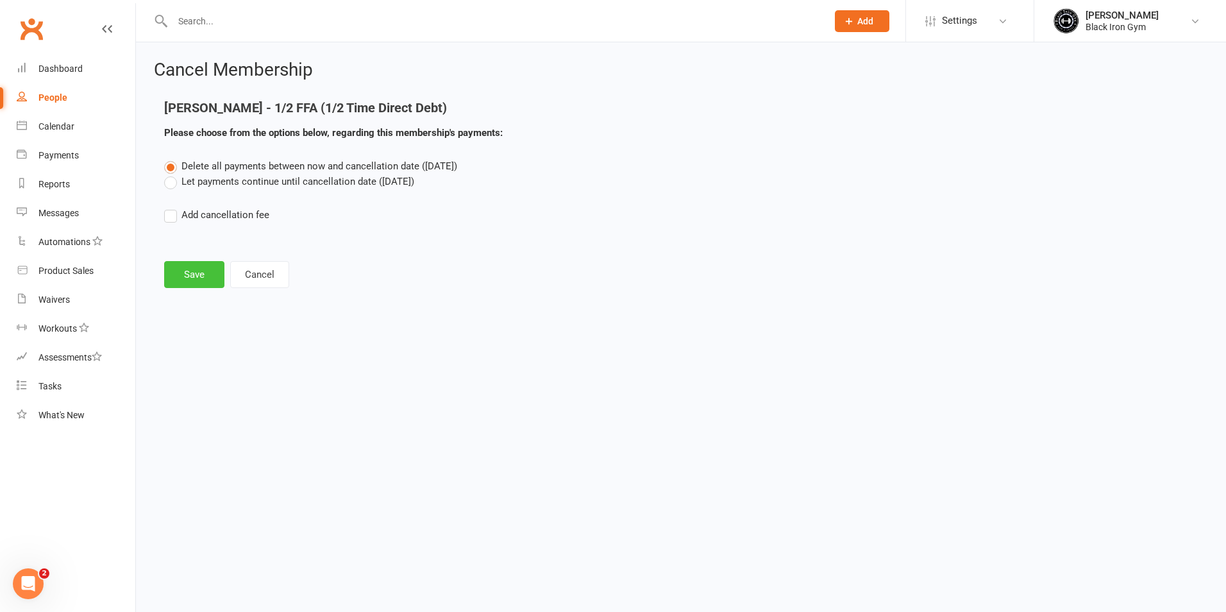
click at [201, 272] on button "Save" at bounding box center [194, 274] width 60 height 27
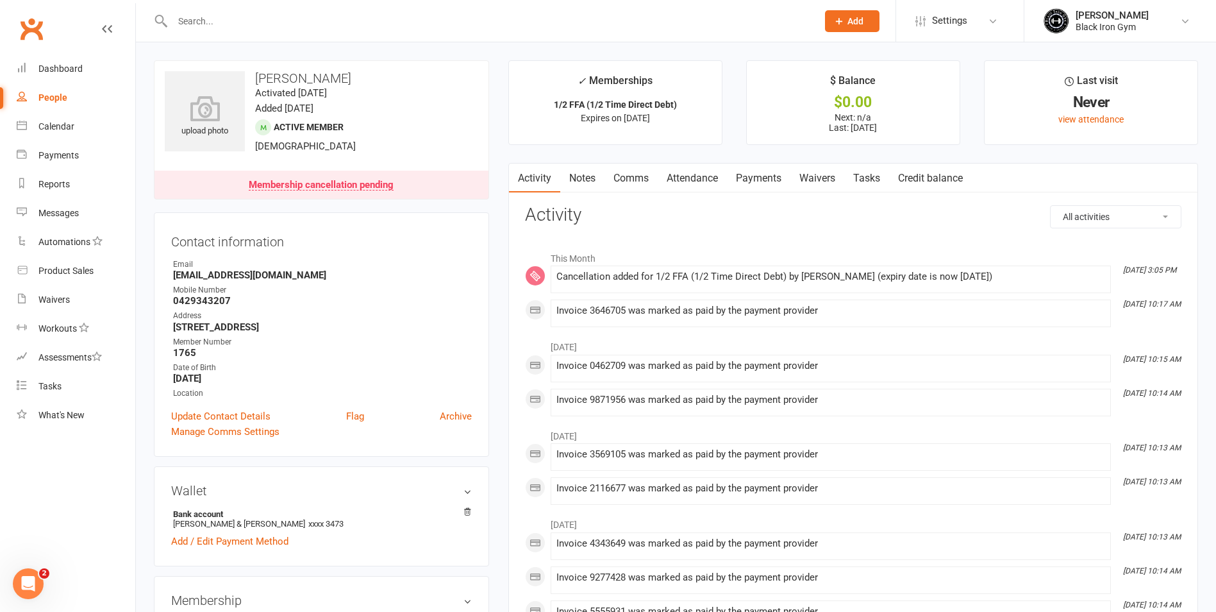
click at [774, 181] on link "Payments" at bounding box center [758, 177] width 63 height 29
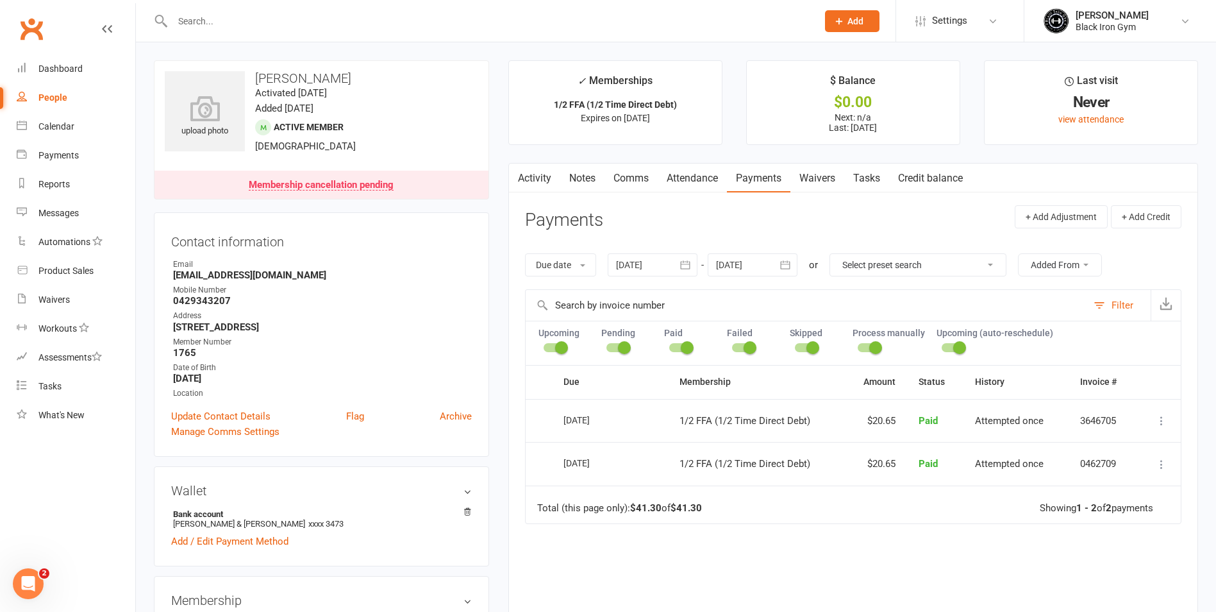
click at [211, 19] on input "text" at bounding box center [489, 21] width 640 height 18
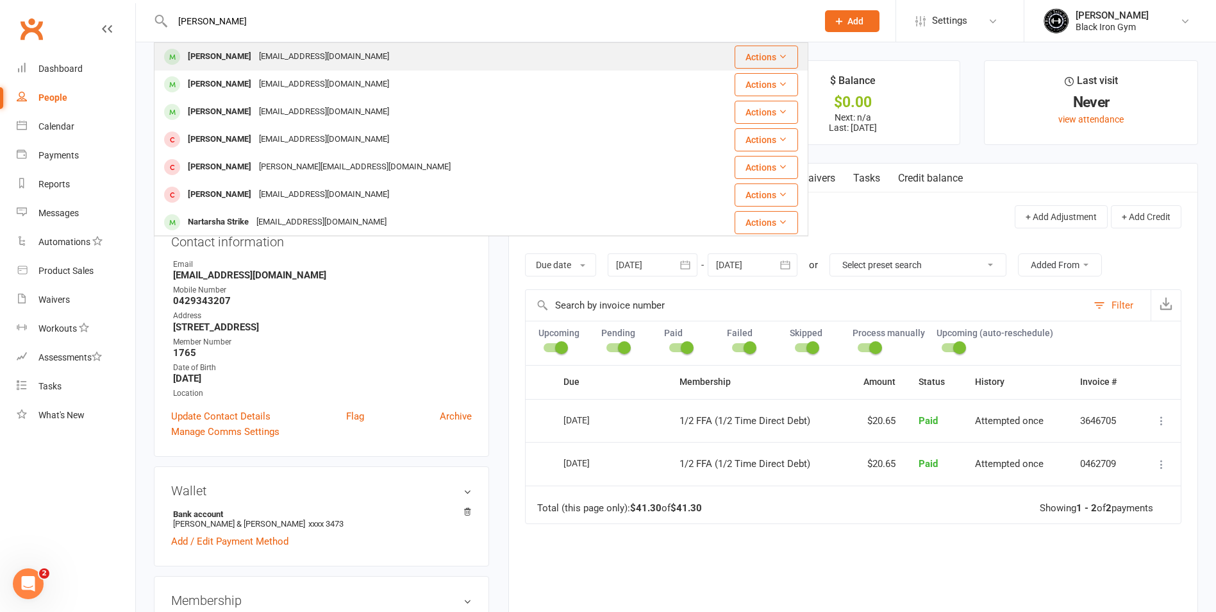
type input "[PERSON_NAME]"
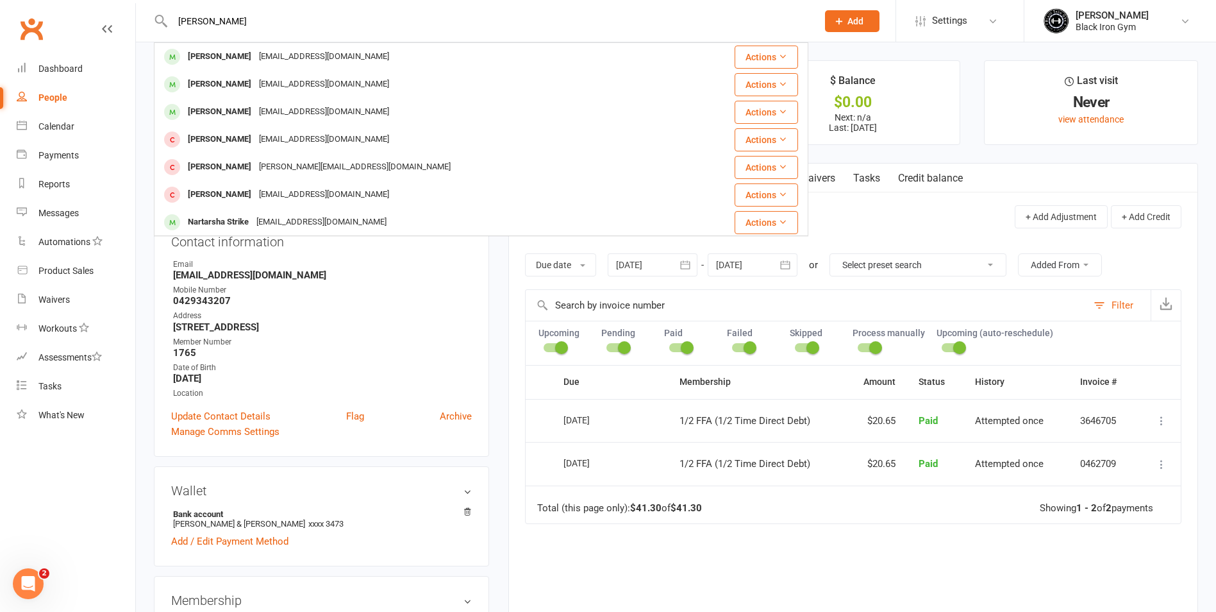
click at [260, 52] on div "[EMAIL_ADDRESS][DOMAIN_NAME]" at bounding box center [324, 56] width 138 height 19
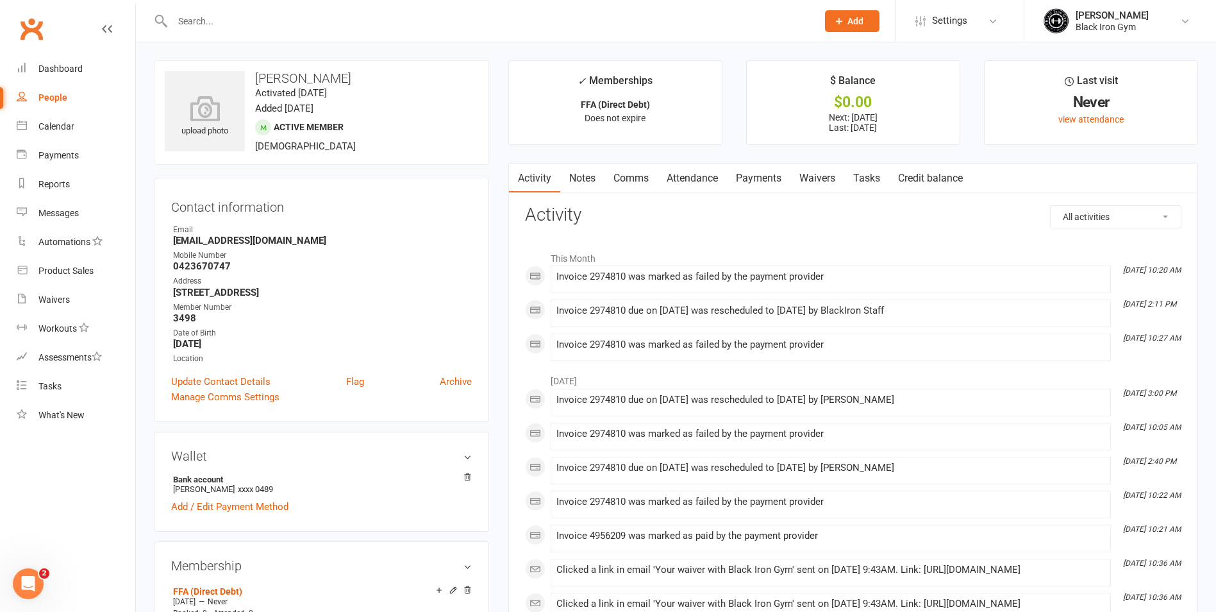
click at [768, 174] on link "Payments" at bounding box center [758, 177] width 63 height 29
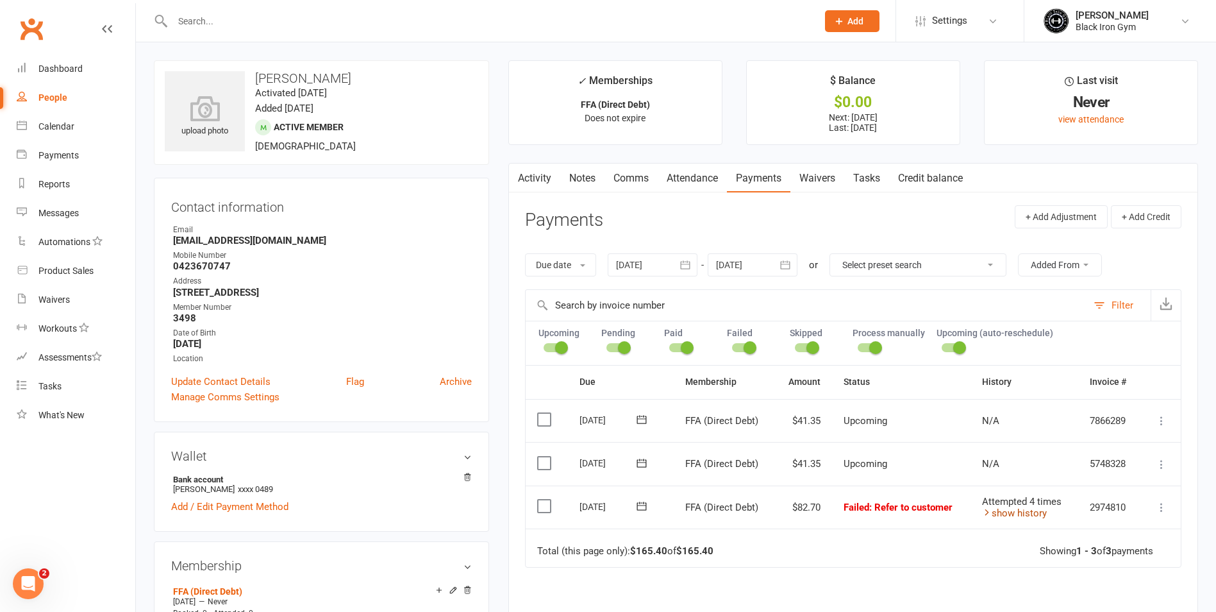
click at [1022, 515] on link "show history" at bounding box center [1014, 513] width 65 height 12
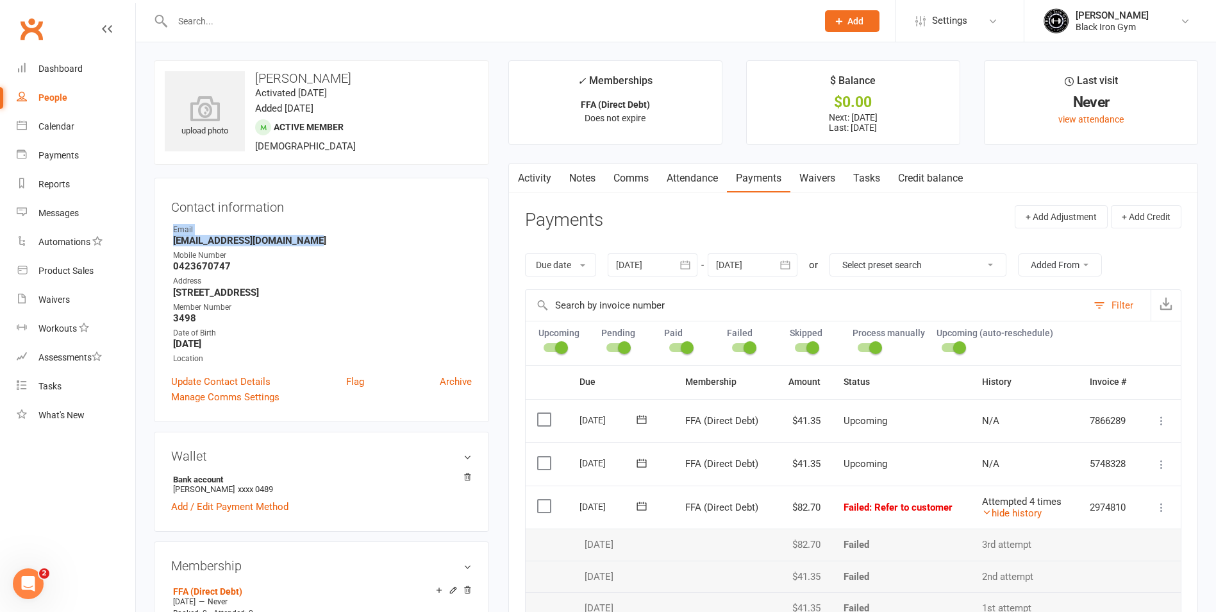
drag, startPoint x: 171, startPoint y: 235, endPoint x: 315, endPoint y: 242, distance: 144.4
click at [315, 242] on div "Contact information Owner Email [EMAIL_ADDRESS][DOMAIN_NAME] Mobile Number [PHO…" at bounding box center [321, 300] width 335 height 244
drag, startPoint x: 490, startPoint y: 251, endPoint x: 412, endPoint y: 271, distance: 80.7
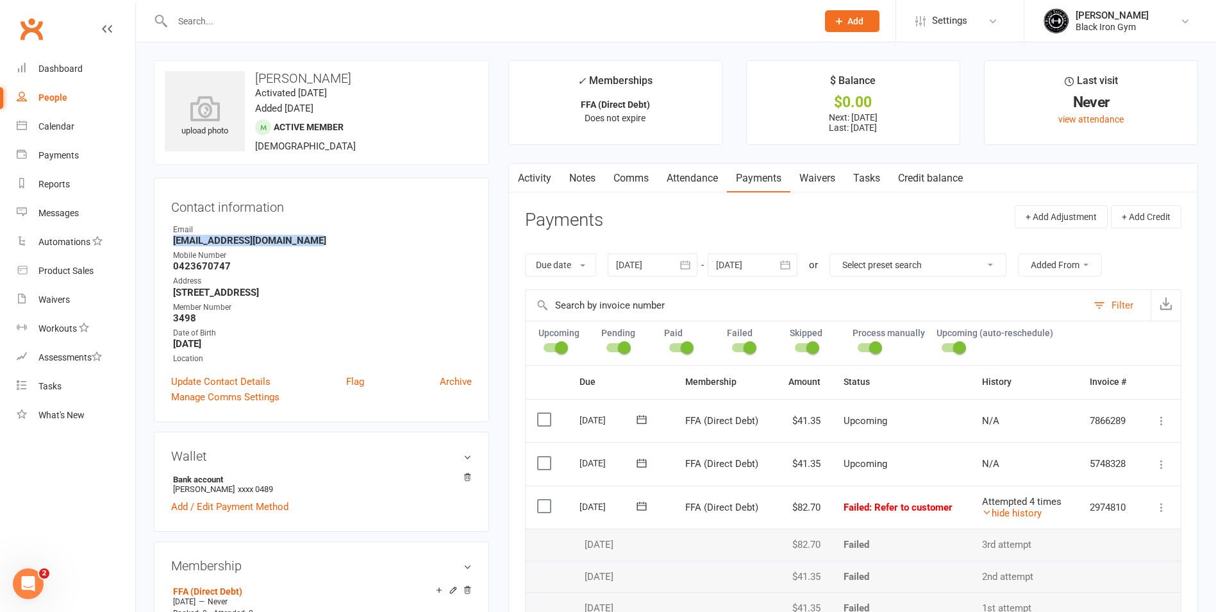
drag, startPoint x: 171, startPoint y: 239, endPoint x: 337, endPoint y: 246, distance: 166.8
click at [337, 246] on div "Contact information Owner Email [EMAIL_ADDRESS][DOMAIN_NAME] Mobile Number [PHO…" at bounding box center [321, 300] width 335 height 244
copy strong "[EMAIL_ADDRESS][DOMAIN_NAME]"
drag, startPoint x: 465, startPoint y: 324, endPoint x: 471, endPoint y: 338, distance: 14.6
click at [467, 334] on ul "Owner Email [EMAIL_ADDRESS][DOMAIN_NAME] Mobile Number [PHONE_NUMBER] Address […" at bounding box center [321, 294] width 301 height 141
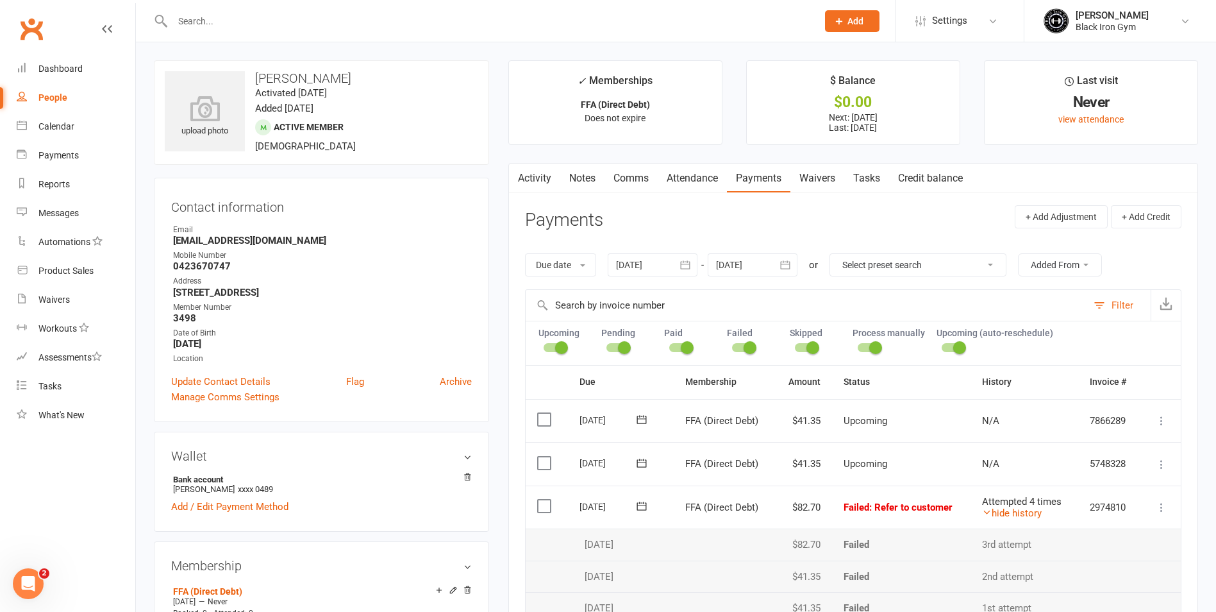
click at [644, 514] on span at bounding box center [641, 506] width 31 height 20
click at [645, 503] on icon at bounding box center [642, 506] width 10 height 8
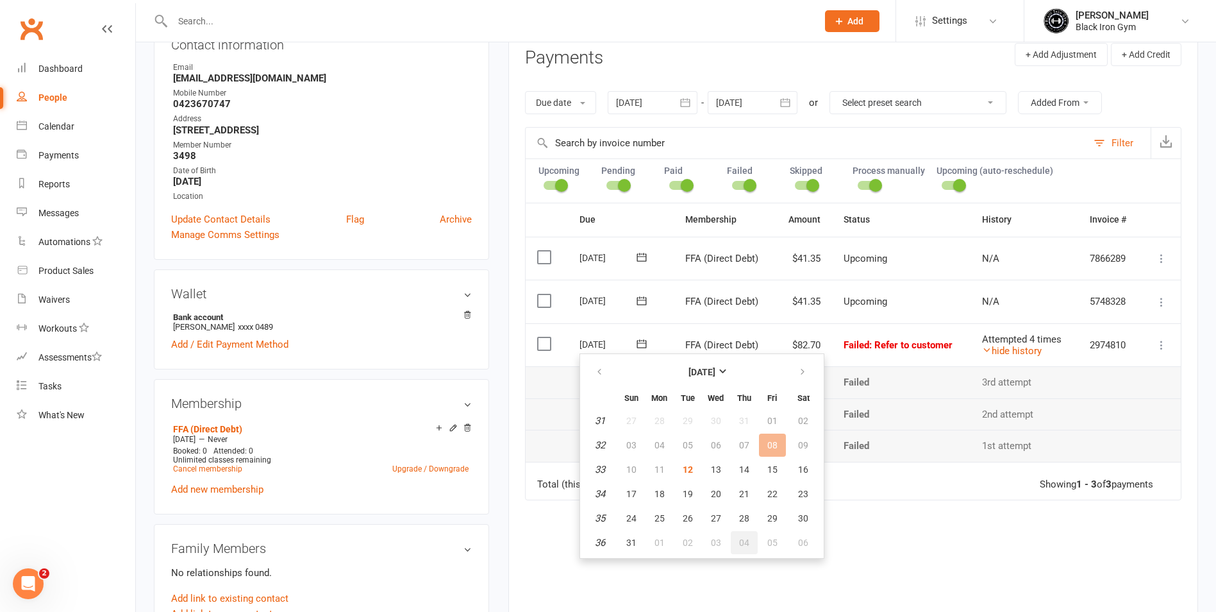
scroll to position [192, 0]
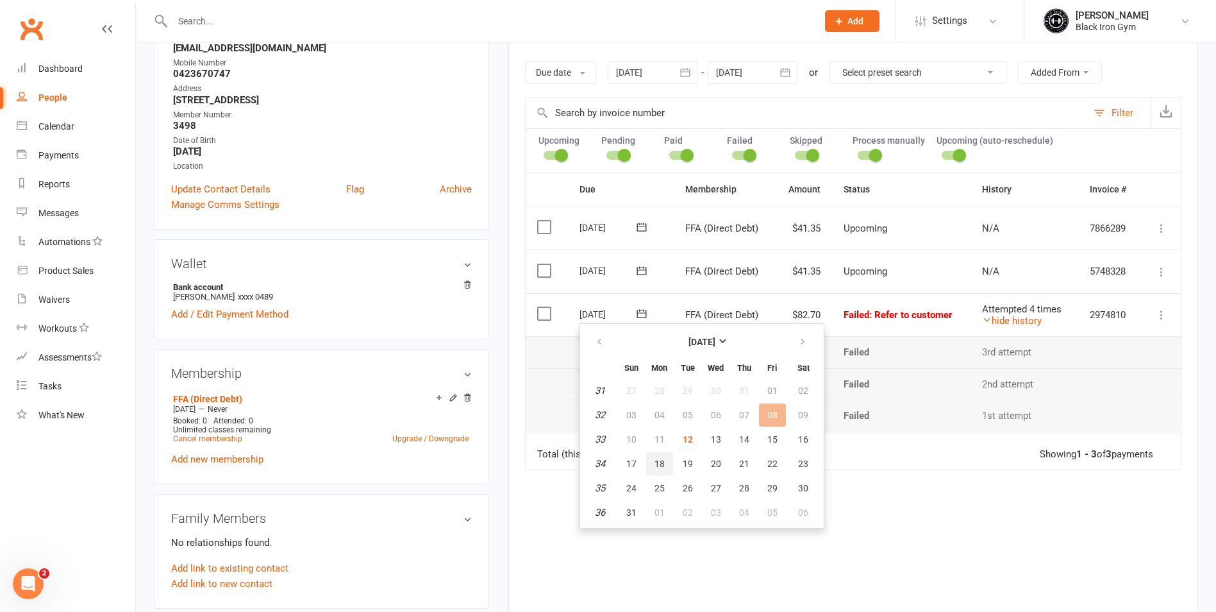
click at [651, 461] on button "18" at bounding box center [659, 463] width 27 height 23
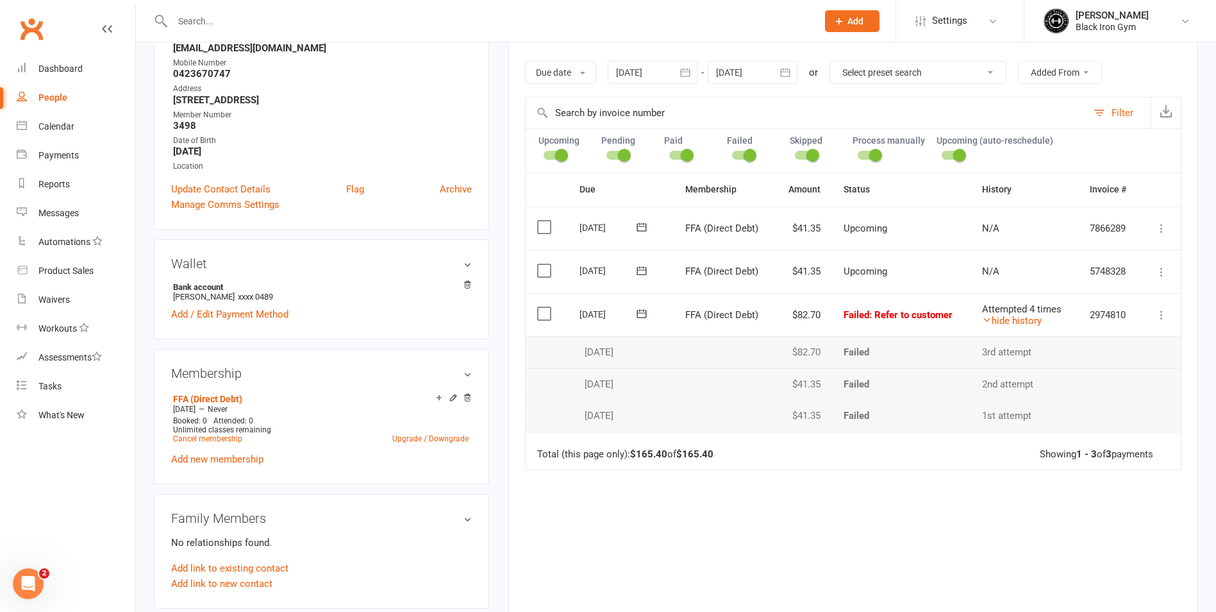
click at [639, 314] on icon at bounding box center [641, 313] width 13 height 13
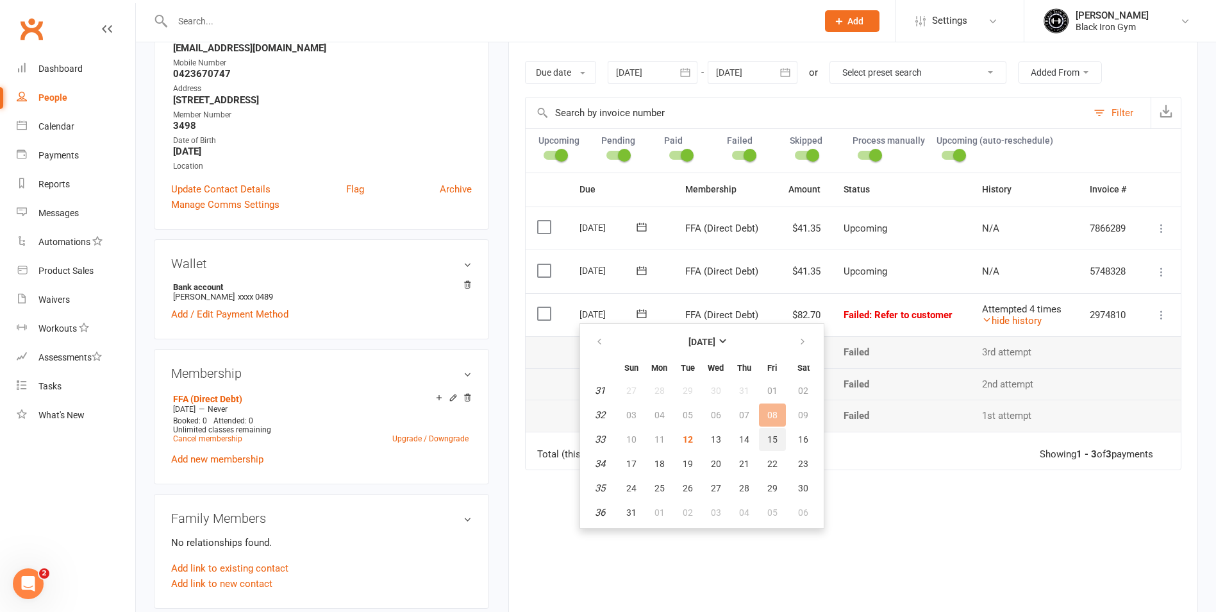
click at [773, 444] on span "15" at bounding box center [772, 439] width 10 height 10
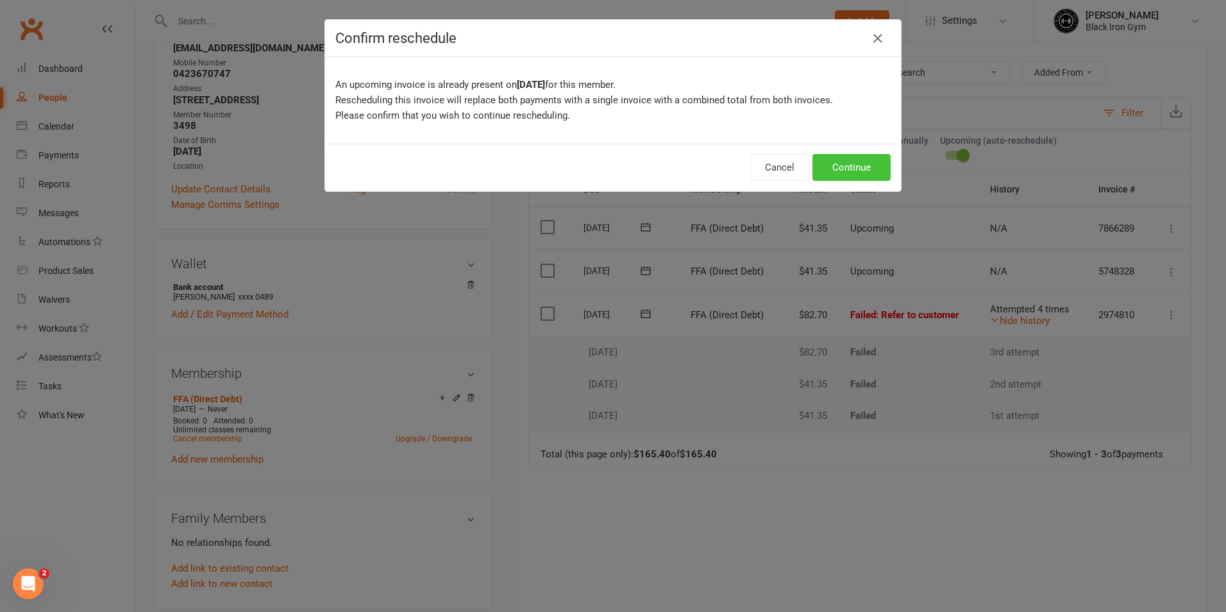
click at [849, 167] on button "Continue" at bounding box center [851, 167] width 78 height 27
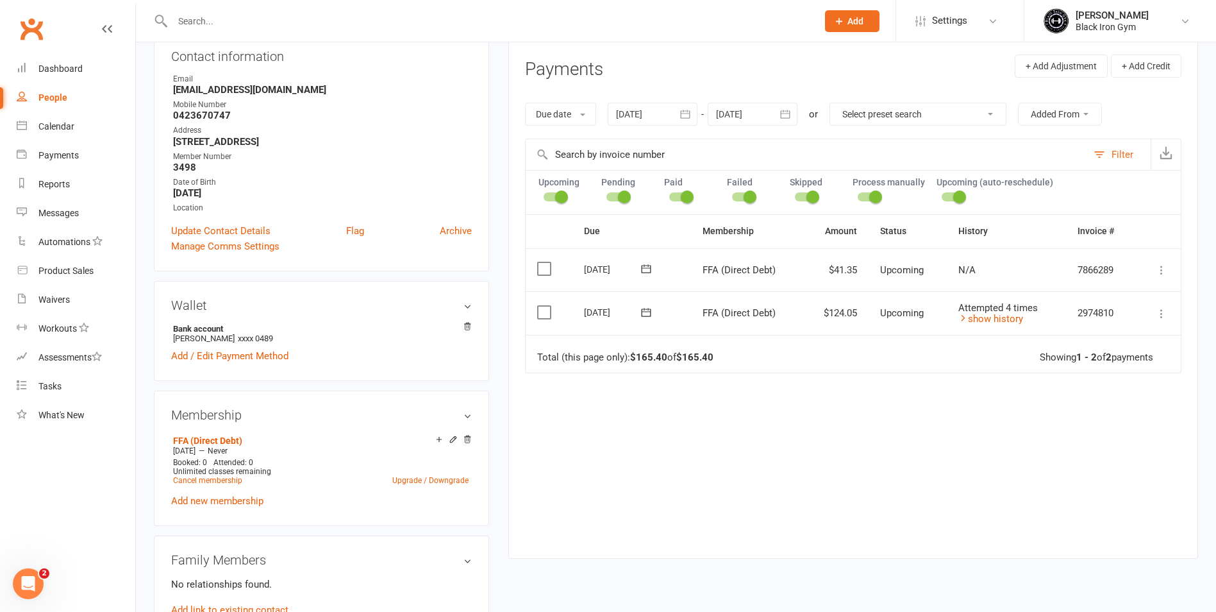
scroll to position [128, 0]
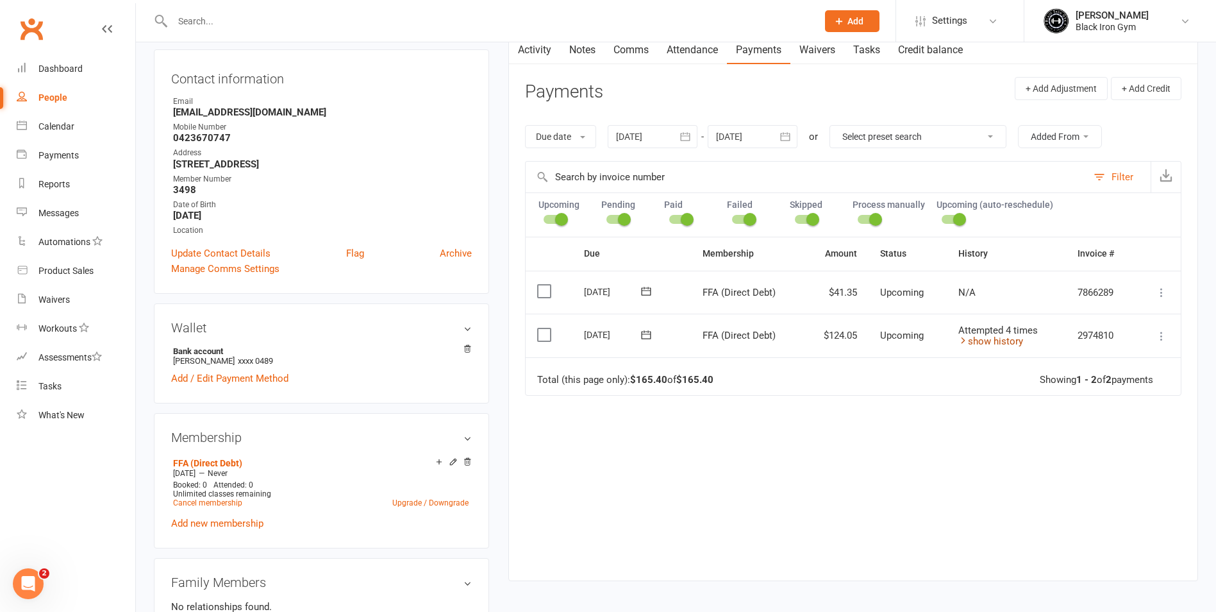
click at [1000, 342] on link "show history" at bounding box center [990, 341] width 65 height 12
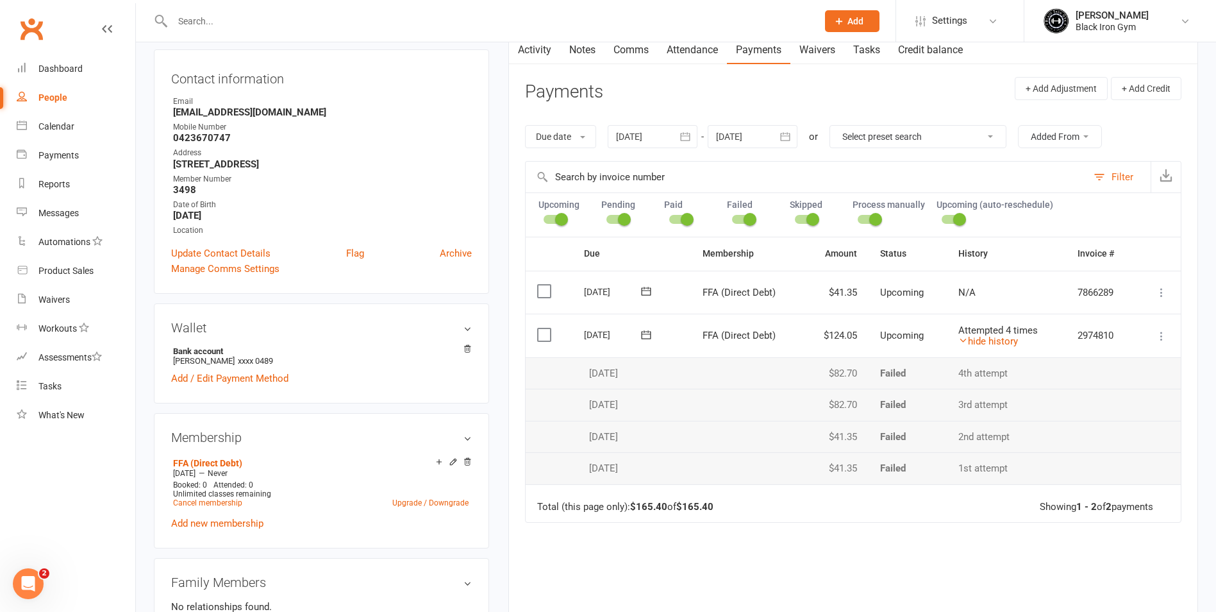
click at [187, 21] on input "text" at bounding box center [489, 21] width 640 height 18
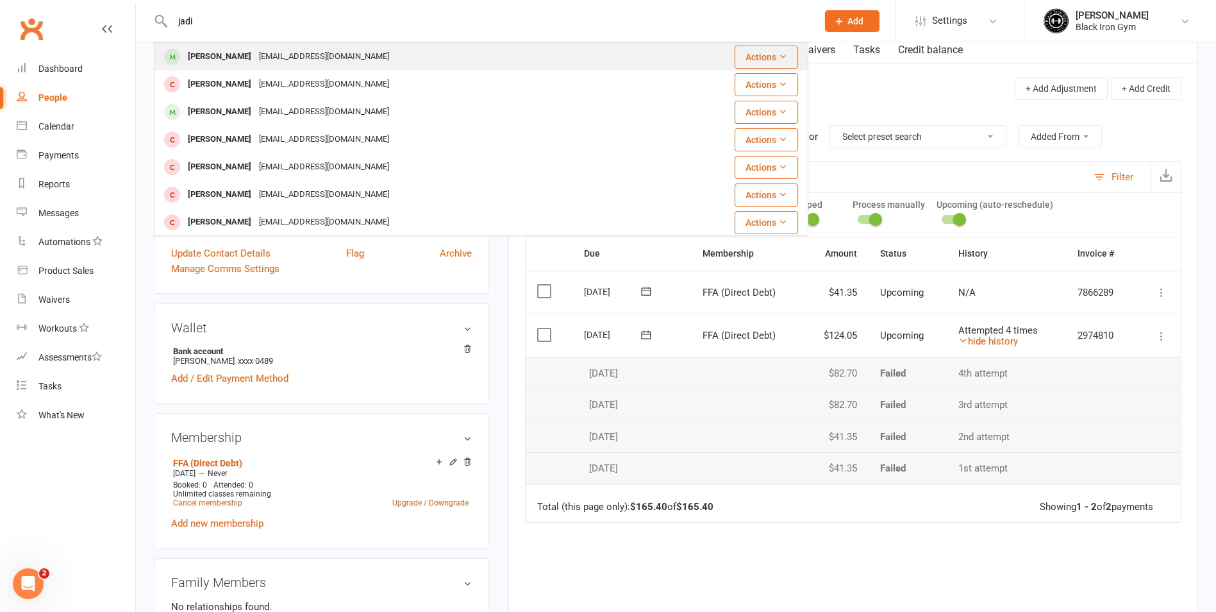
type input "jadi"
click at [221, 60] on div "[PERSON_NAME]" at bounding box center [219, 56] width 71 height 19
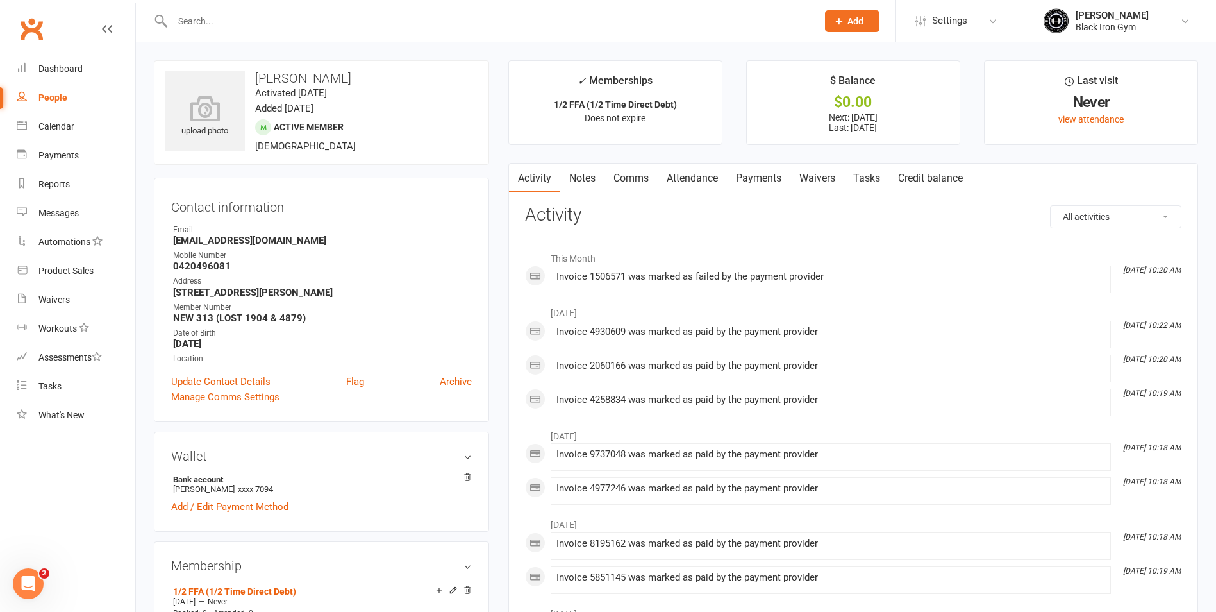
click at [760, 180] on link "Payments" at bounding box center [758, 177] width 63 height 29
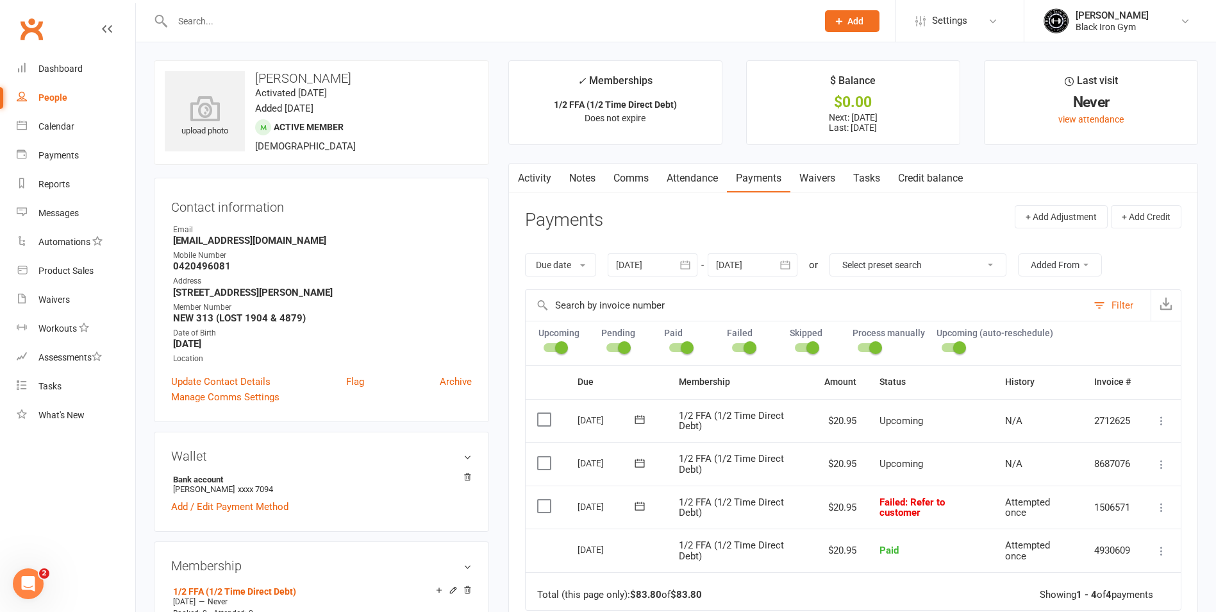
click at [189, 23] on input "text" at bounding box center [489, 21] width 640 height 18
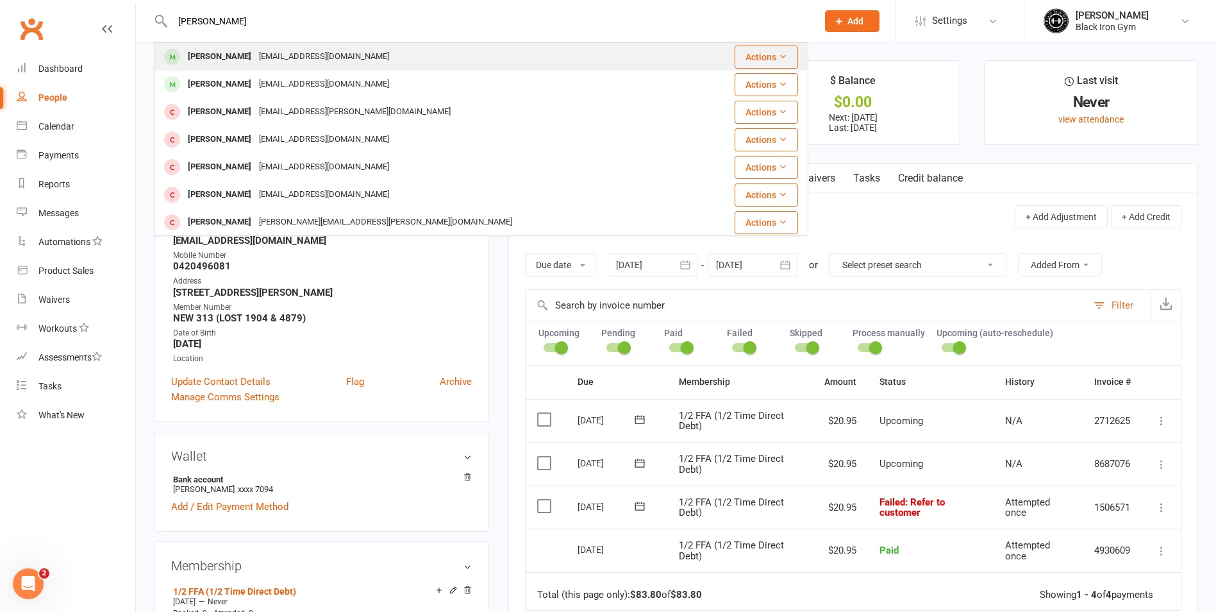
type input "[PERSON_NAME]"
click at [238, 43] on td "[PERSON_NAME] [EMAIL_ADDRESS][DOMAIN_NAME]" at bounding box center [427, 57] width 544 height 28
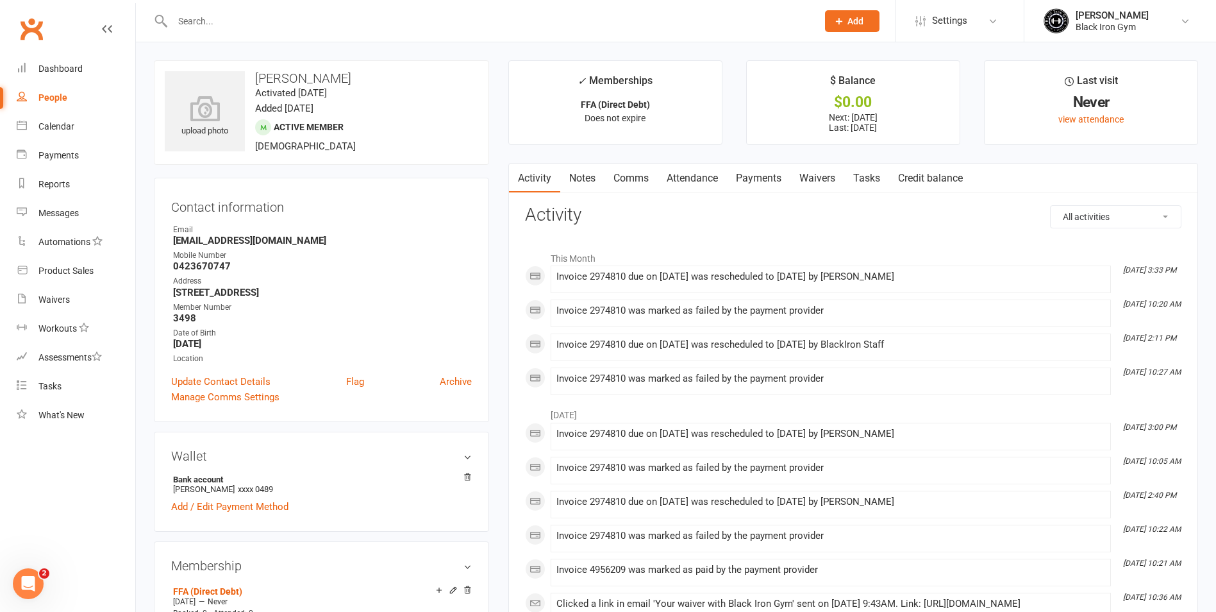
click at [772, 176] on link "Payments" at bounding box center [758, 177] width 63 height 29
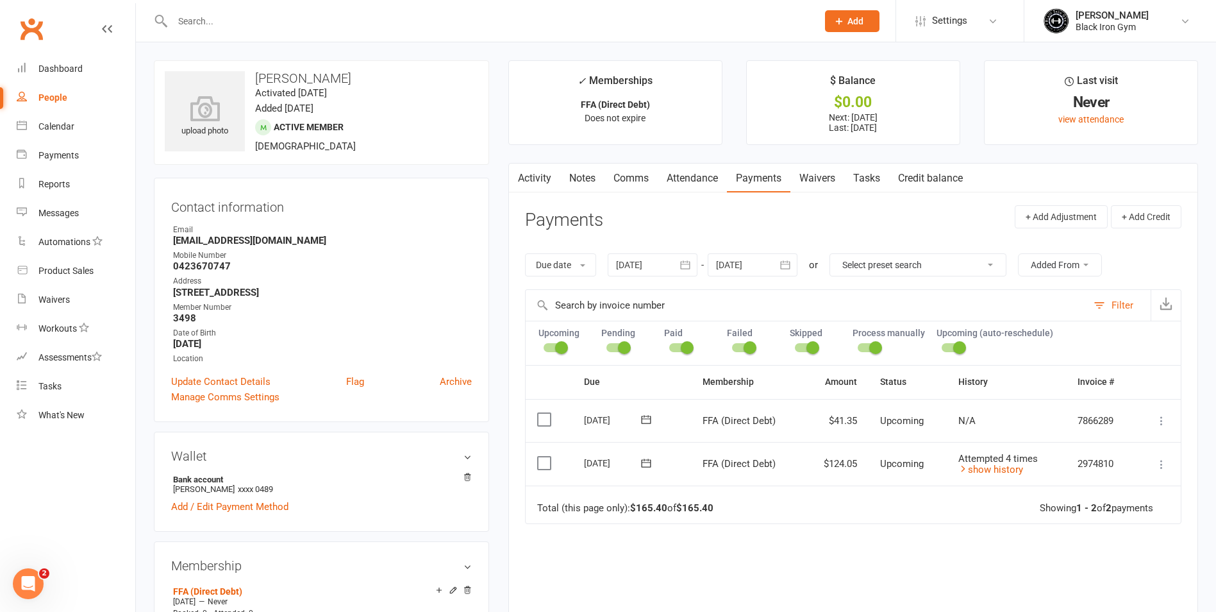
drag, startPoint x: 694, startPoint y: 544, endPoint x: 694, endPoint y: 536, distance: 8.4
click at [694, 544] on div "Due Contact Membership Amount Status History Invoice # Select this [DATE] [PERS…" at bounding box center [853, 527] width 657 height 324
click at [192, 31] on div at bounding box center [481, 21] width 655 height 42
click at [196, 21] on input "text" at bounding box center [489, 21] width 640 height 18
click at [188, 13] on input "text" at bounding box center [489, 21] width 640 height 18
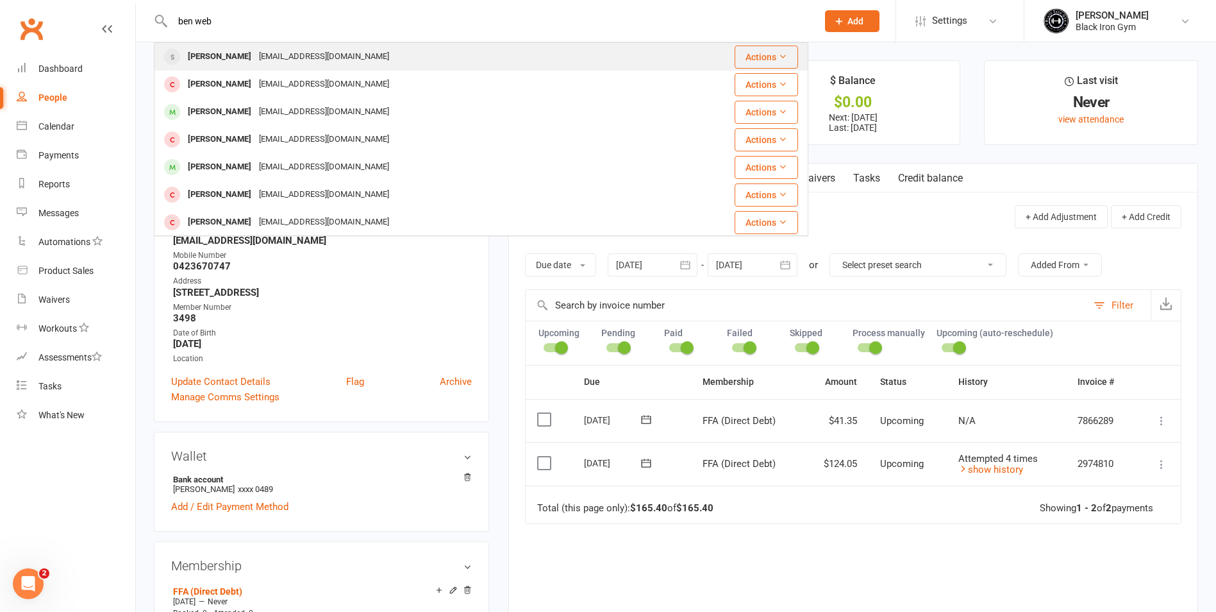
type input "ben web"
click at [321, 57] on div "[EMAIL_ADDRESS][DOMAIN_NAME]" at bounding box center [324, 56] width 138 height 19
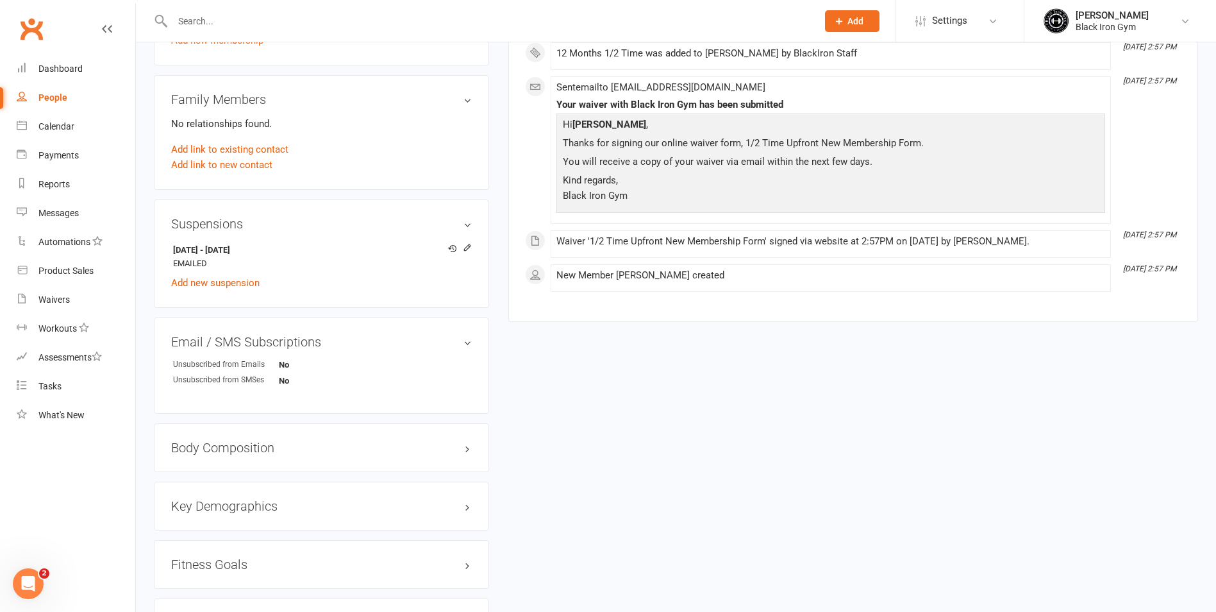
scroll to position [577, 0]
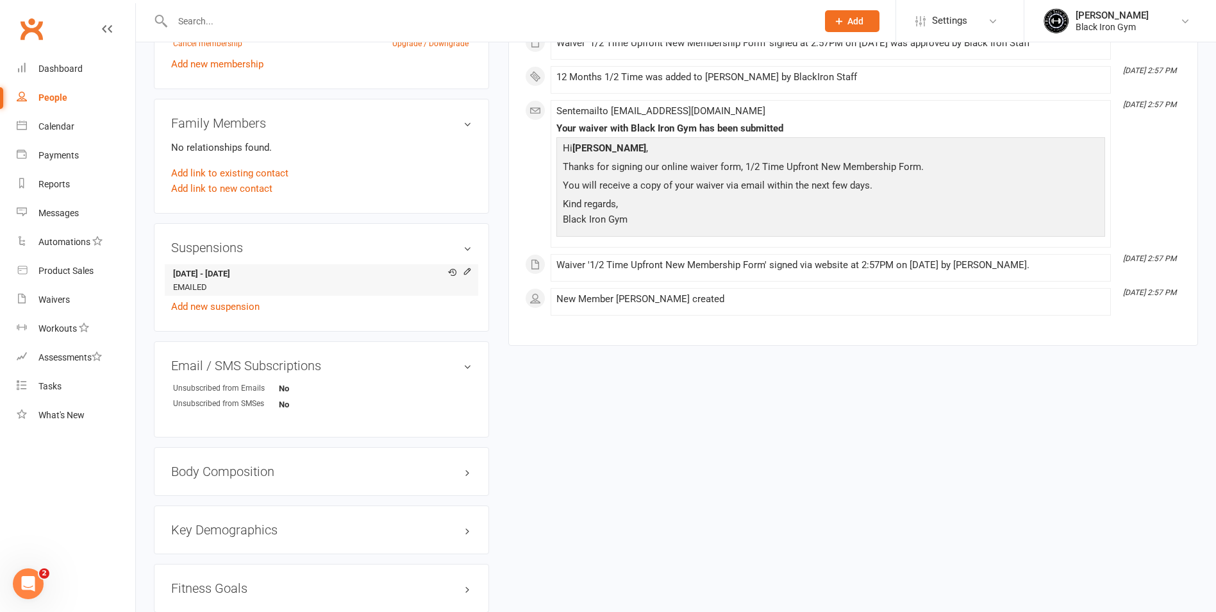
click at [242, 274] on strong "[DATE] - [DATE]" at bounding box center [319, 273] width 292 height 13
click at [209, 277] on strong "[DATE] - [DATE]" at bounding box center [319, 273] width 292 height 13
click at [268, 269] on strong "[DATE] - [DATE]" at bounding box center [319, 273] width 292 height 13
click at [247, 276] on strong "[DATE] - [DATE]" at bounding box center [319, 273] width 292 height 13
click at [208, 285] on li "[DATE] - [DATE] EMAILED" at bounding box center [321, 279] width 301 height 31
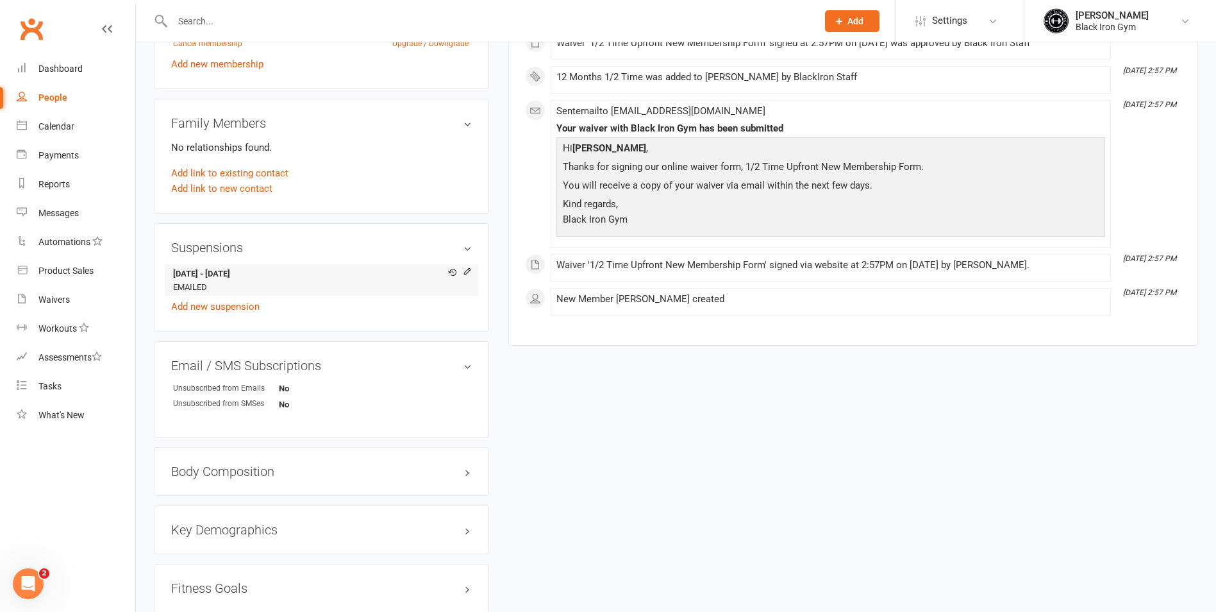
click at [251, 283] on li "[DATE] - [DATE] EMAILED" at bounding box center [321, 279] width 301 height 31
click at [235, 279] on strong "[DATE] - [DATE]" at bounding box center [319, 273] width 292 height 13
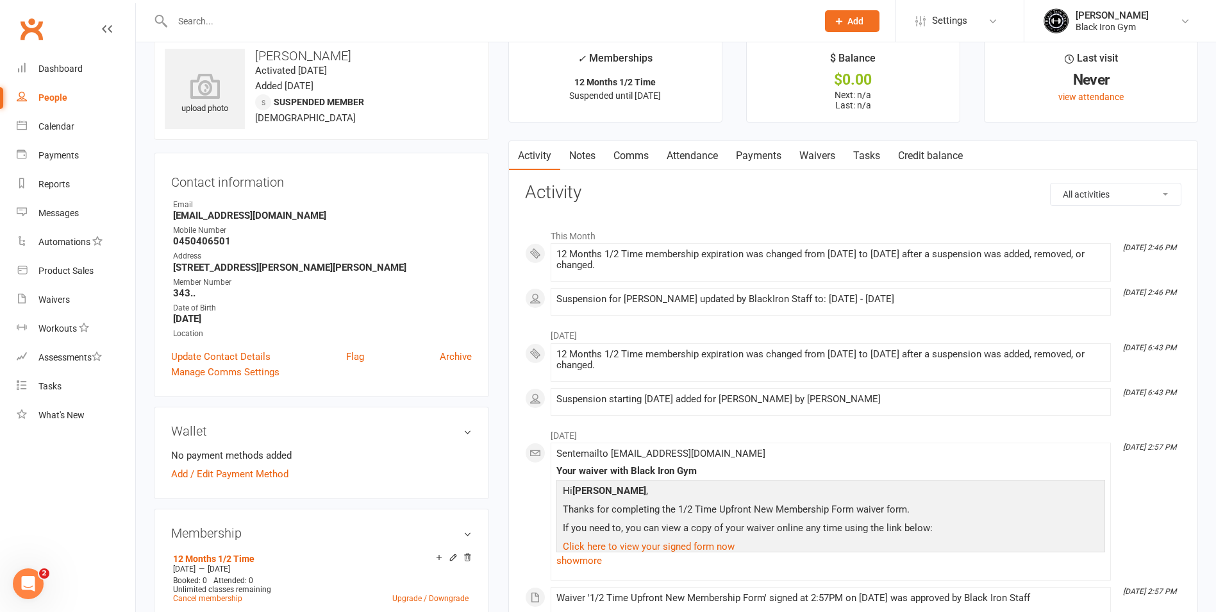
scroll to position [0, 0]
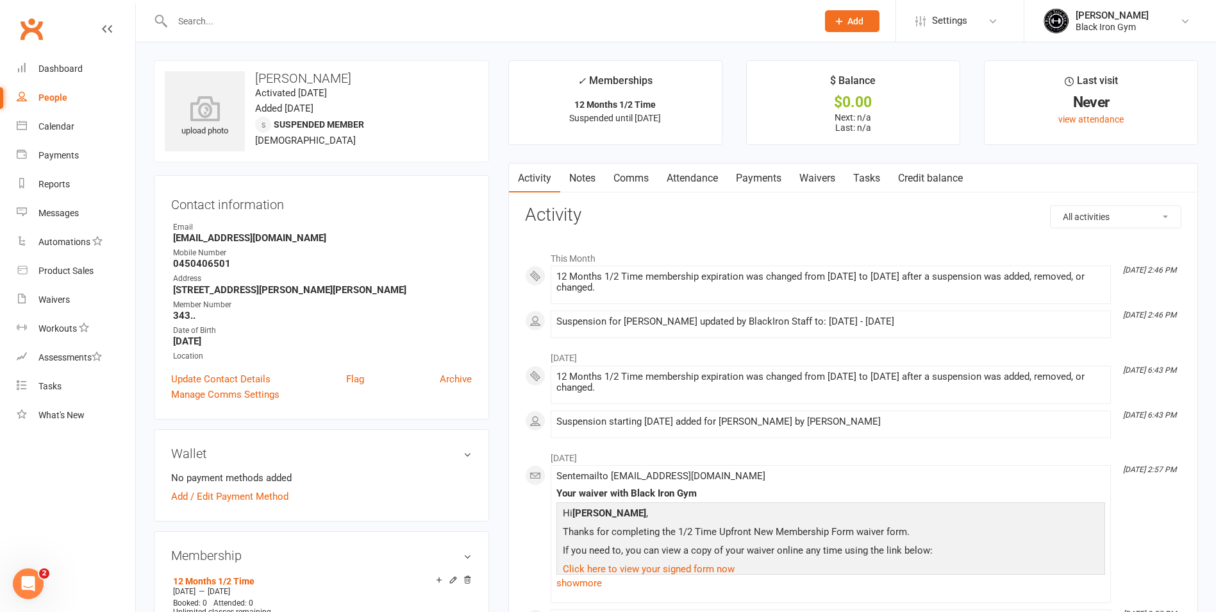
click at [187, 19] on input "text" at bounding box center [489, 21] width 640 height 18
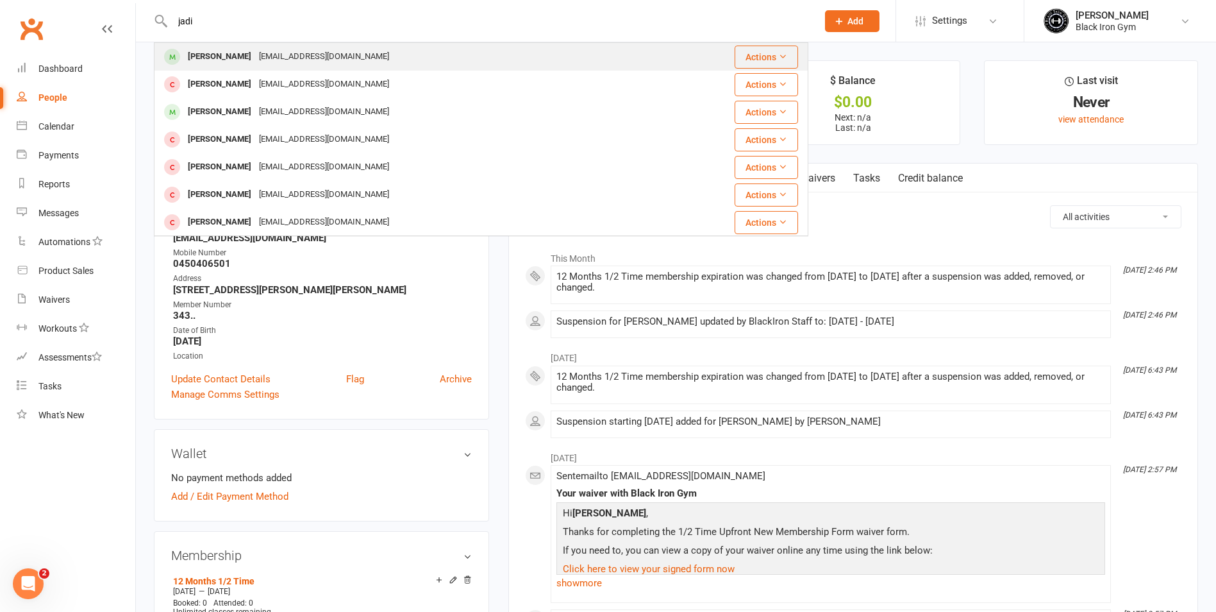
type input "jadi"
click at [283, 44] on div "[PERSON_NAME] [EMAIL_ADDRESS][DOMAIN_NAME]" at bounding box center [426, 57] width 543 height 26
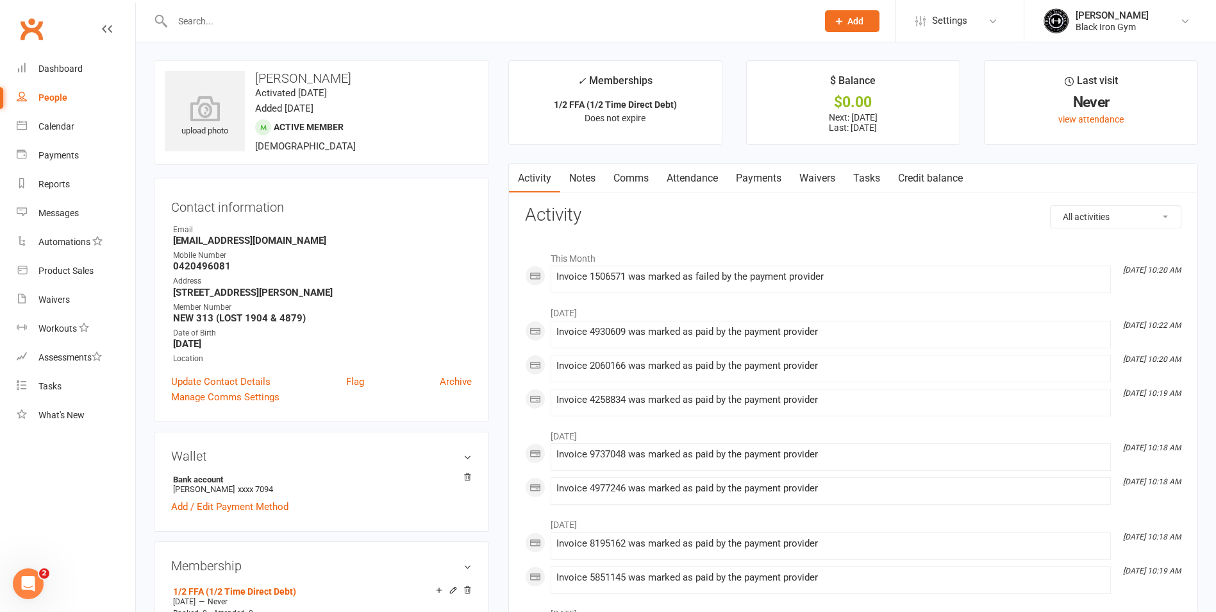
click at [751, 180] on link "Payments" at bounding box center [758, 177] width 63 height 29
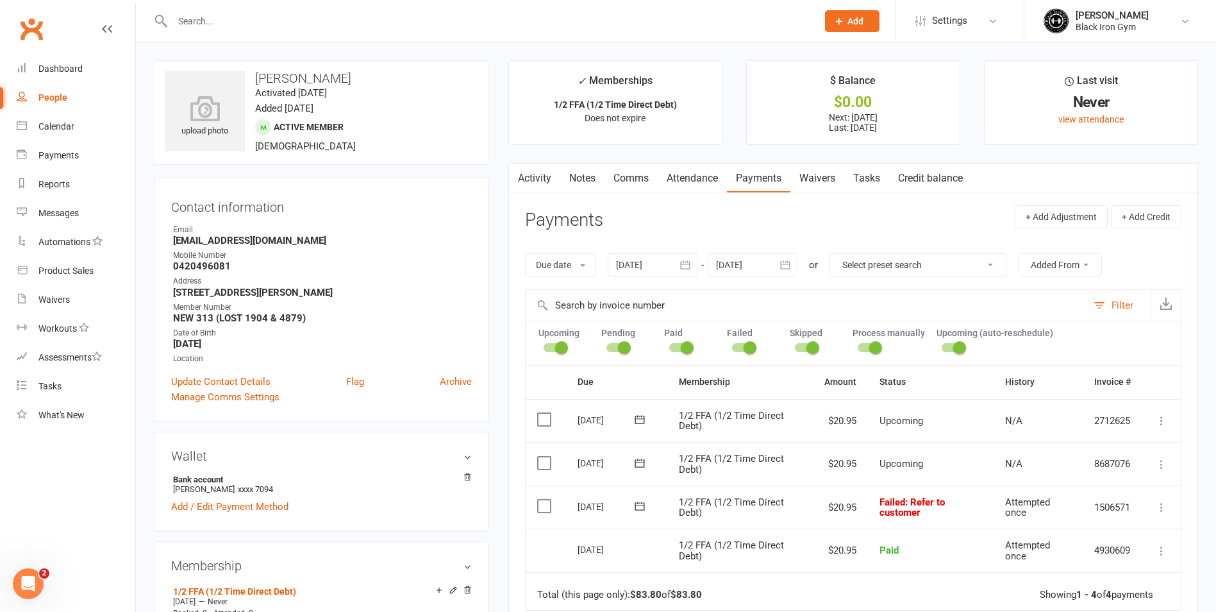
click at [184, 241] on strong "[EMAIL_ADDRESS][DOMAIN_NAME]" at bounding box center [322, 241] width 299 height 12
drag, startPoint x: 169, startPoint y: 244, endPoint x: 274, endPoint y: 238, distance: 105.3
click at [274, 238] on div "Contact information Owner Email [EMAIL_ADDRESS][DOMAIN_NAME] Mobile Number [PHO…" at bounding box center [321, 300] width 335 height 244
copy strong "[EMAIL_ADDRESS][DOMAIN_NAME]"
click at [464, 185] on div "Contact information Owner Email [EMAIL_ADDRESS][DOMAIN_NAME] Mobile Number [PHO…" at bounding box center [321, 300] width 335 height 244
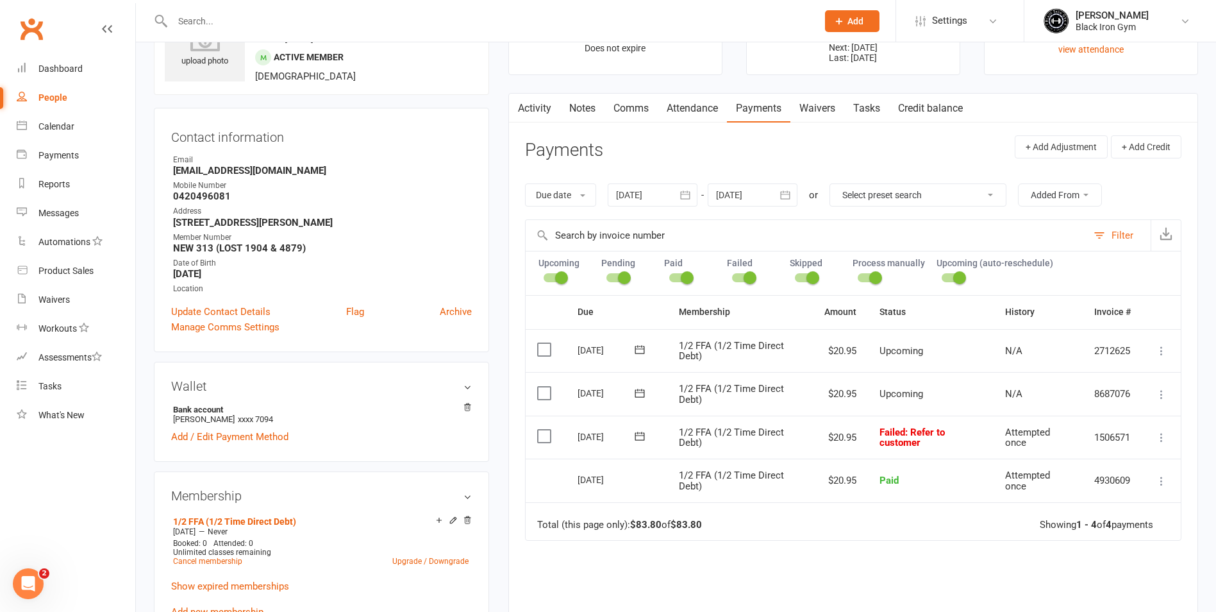
scroll to position [128, 0]
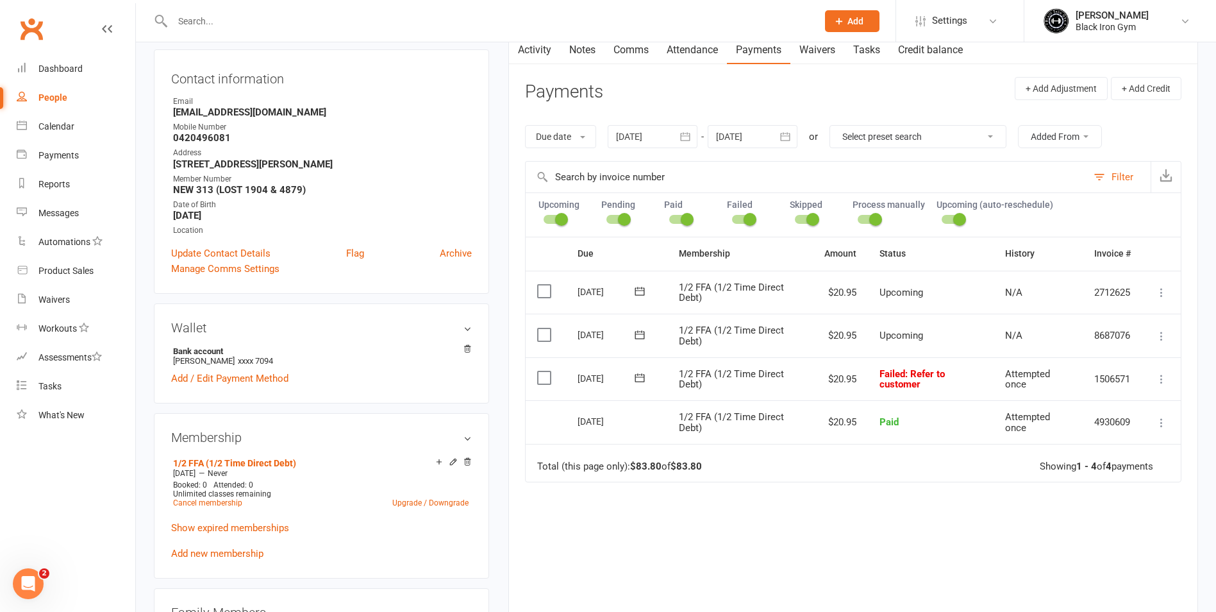
click at [649, 373] on button at bounding box center [640, 377] width 26 height 13
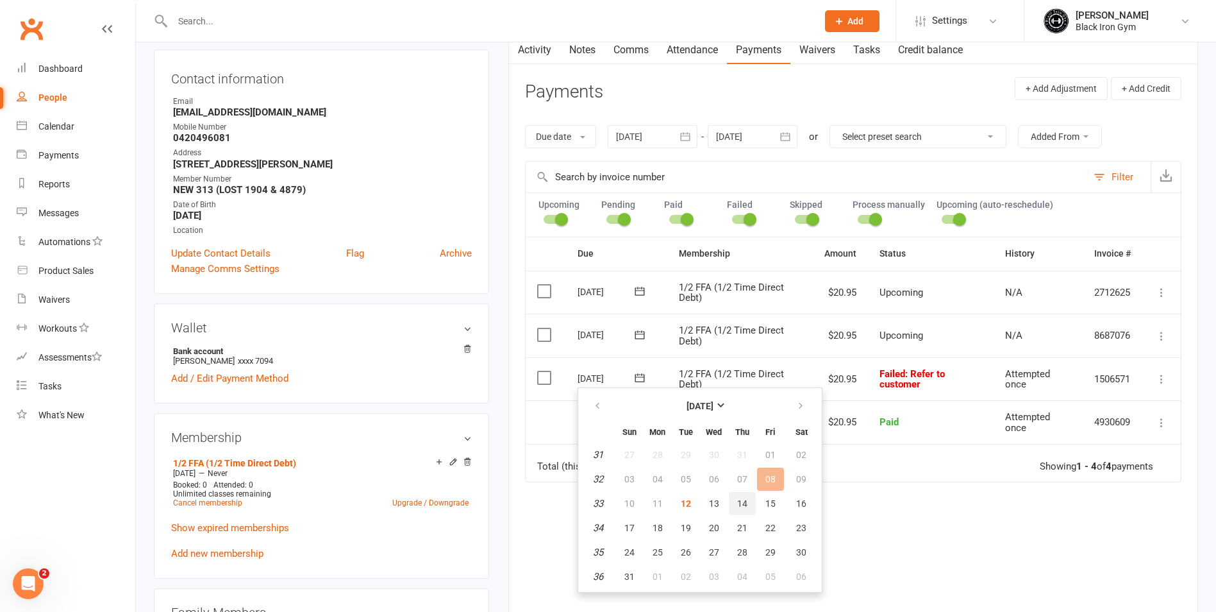
click at [742, 500] on span "14" at bounding box center [742, 503] width 10 height 10
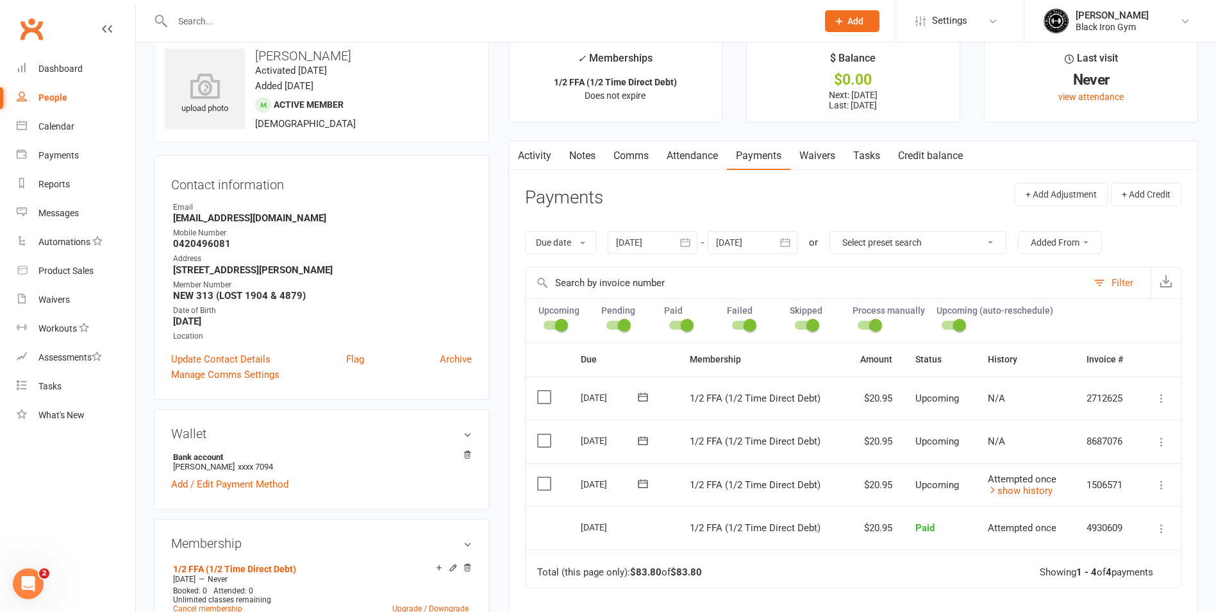
scroll to position [0, 0]
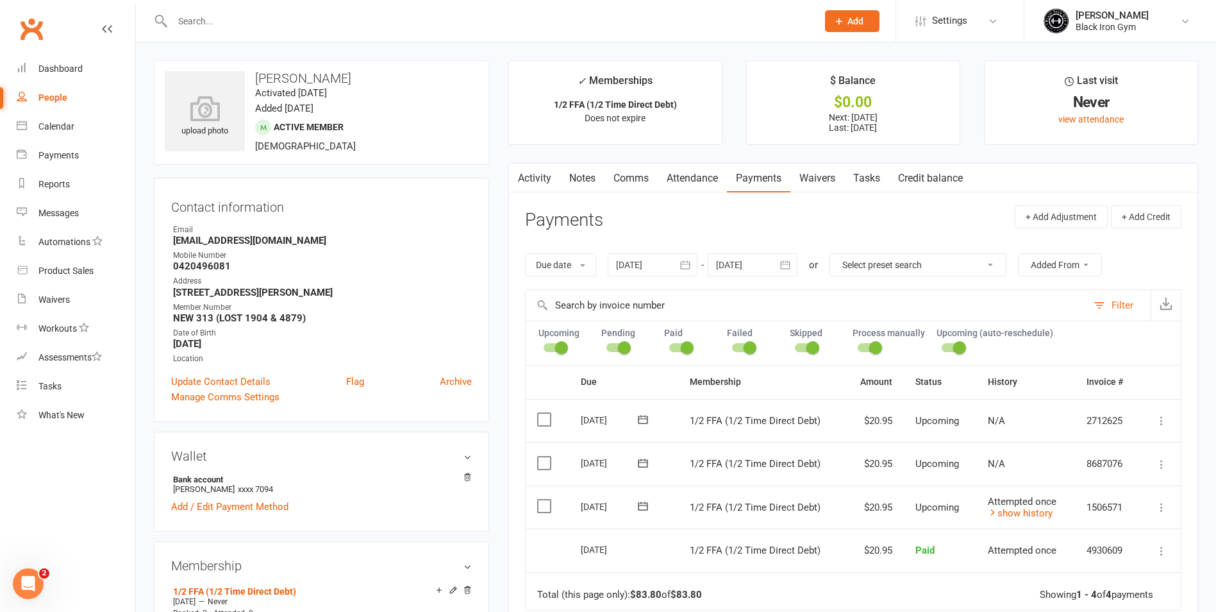
click at [247, 26] on input "text" at bounding box center [489, 21] width 640 height 18
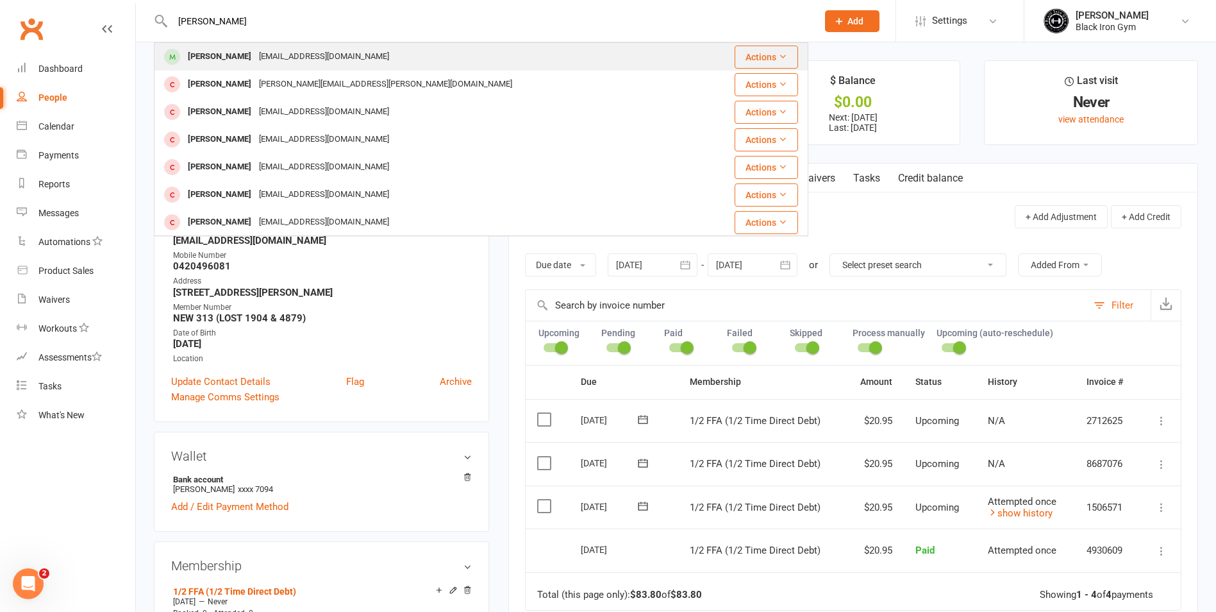
type input "[PERSON_NAME]"
click at [255, 56] on div "[EMAIL_ADDRESS][DOMAIN_NAME]" at bounding box center [324, 56] width 138 height 19
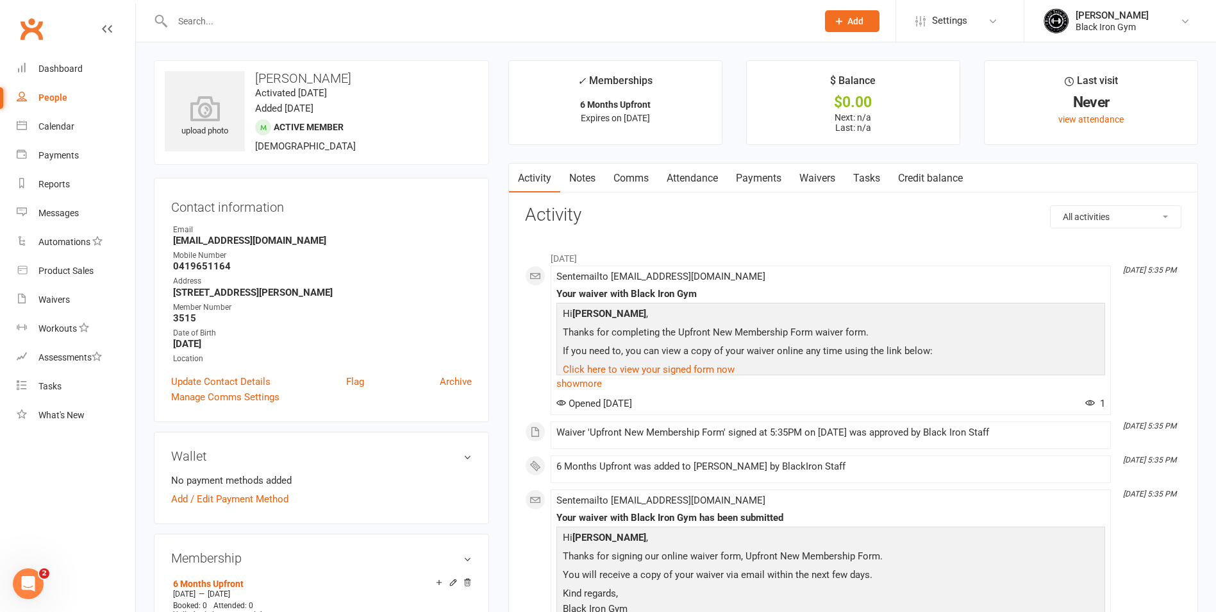
click at [783, 178] on link "Payments" at bounding box center [758, 177] width 63 height 29
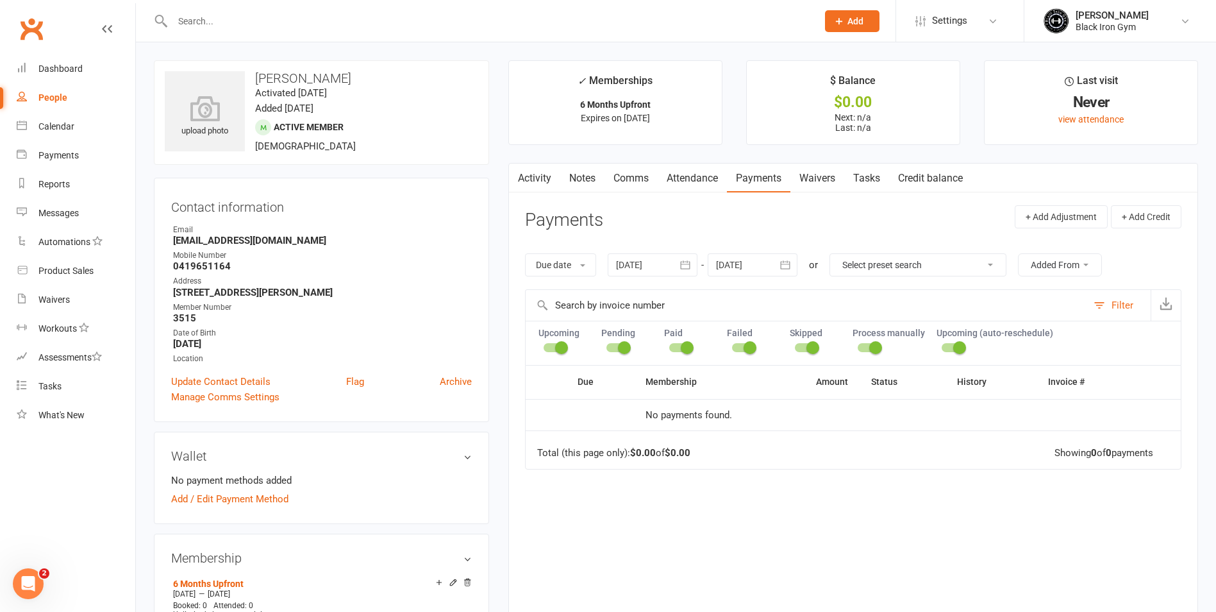
click at [224, 19] on input "text" at bounding box center [489, 21] width 640 height 18
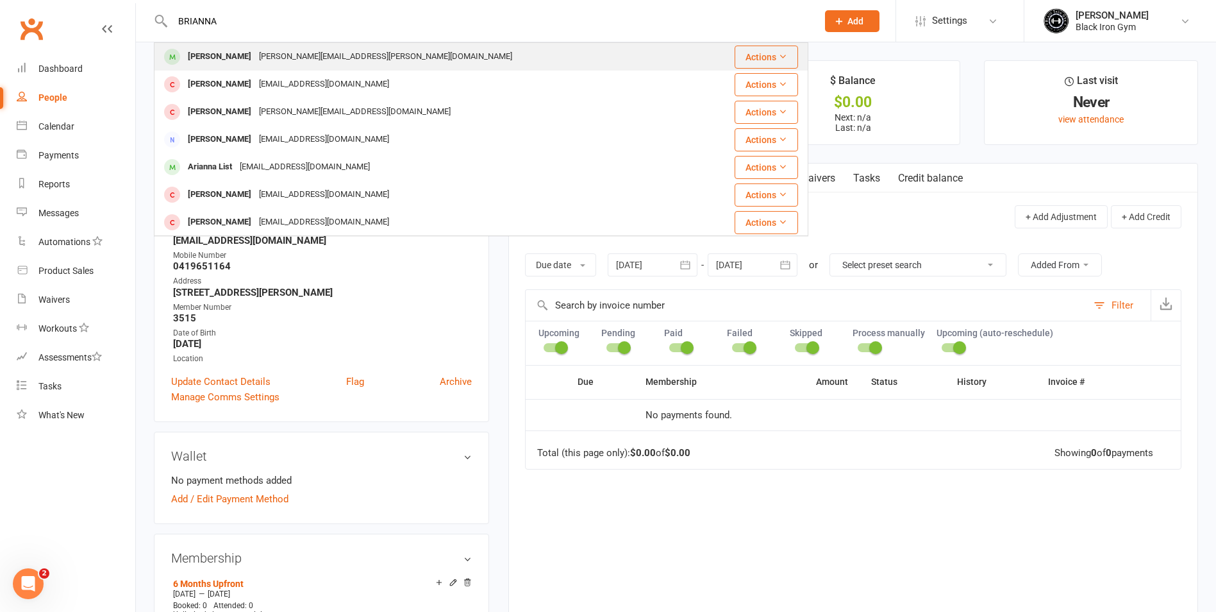
type input "BRIANNA"
click at [342, 59] on div "[PERSON_NAME][EMAIL_ADDRESS][PERSON_NAME][DOMAIN_NAME]" at bounding box center [385, 56] width 261 height 19
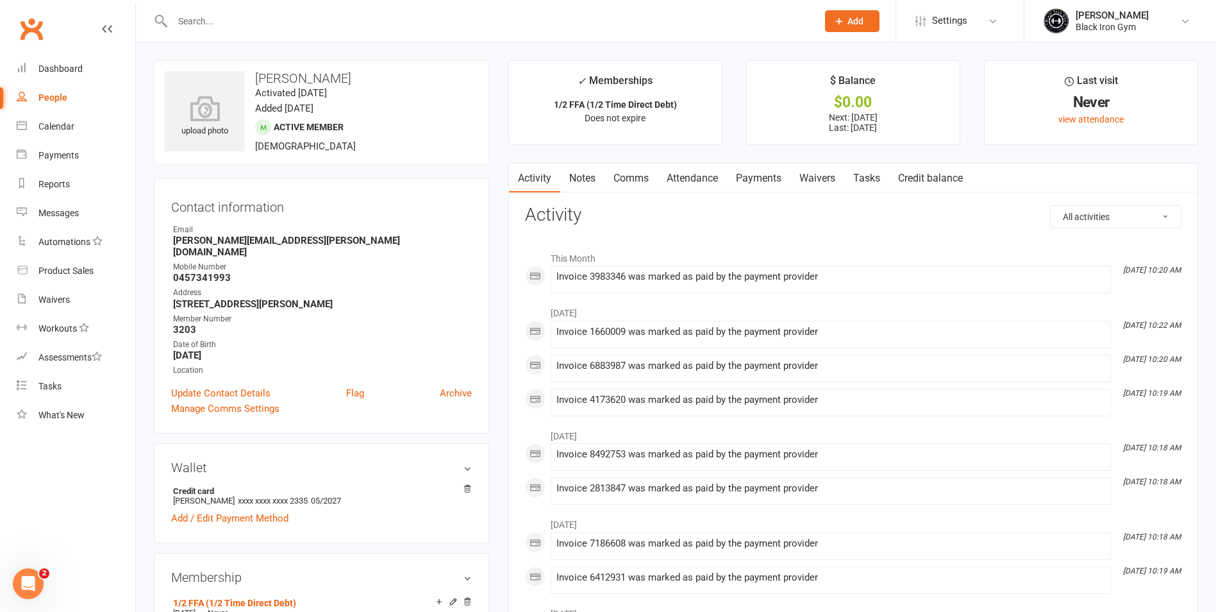
click at [773, 176] on link "Payments" at bounding box center [758, 177] width 63 height 29
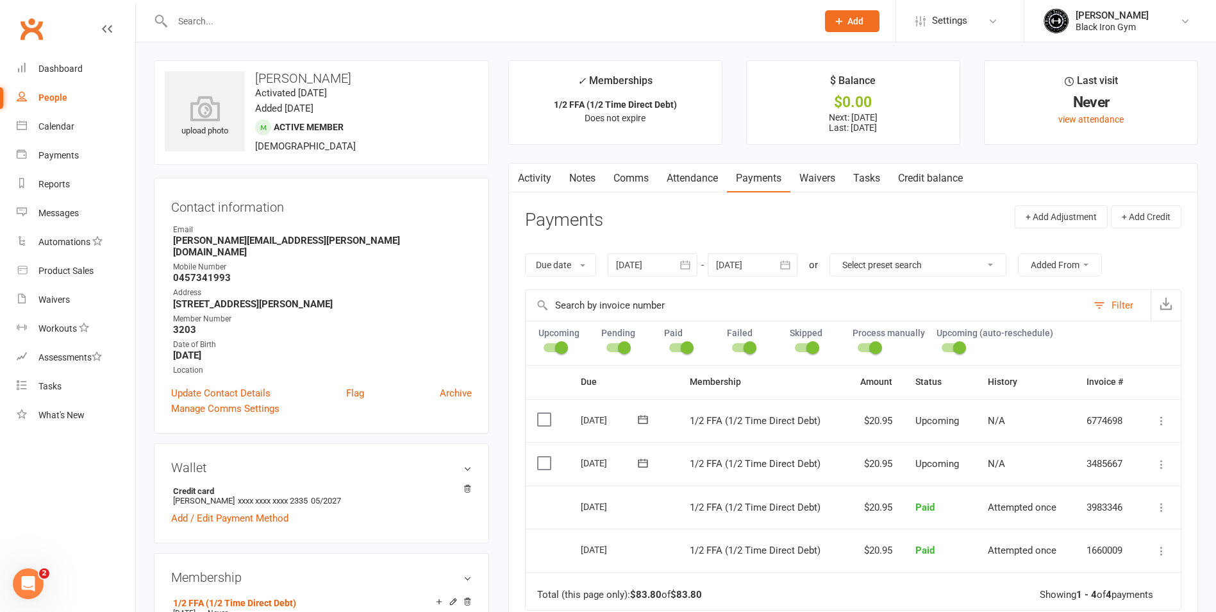
drag, startPoint x: 339, startPoint y: 12, endPoint x: 335, endPoint y: 23, distance: 12.0
click at [338, 16] on input "text" at bounding box center [489, 21] width 640 height 18
drag, startPoint x: 327, startPoint y: 32, endPoint x: 208, endPoint y: 17, distance: 119.6
click at [208, 17] on input "text" at bounding box center [489, 21] width 640 height 18
click at [206, 17] on input "text" at bounding box center [489, 21] width 640 height 18
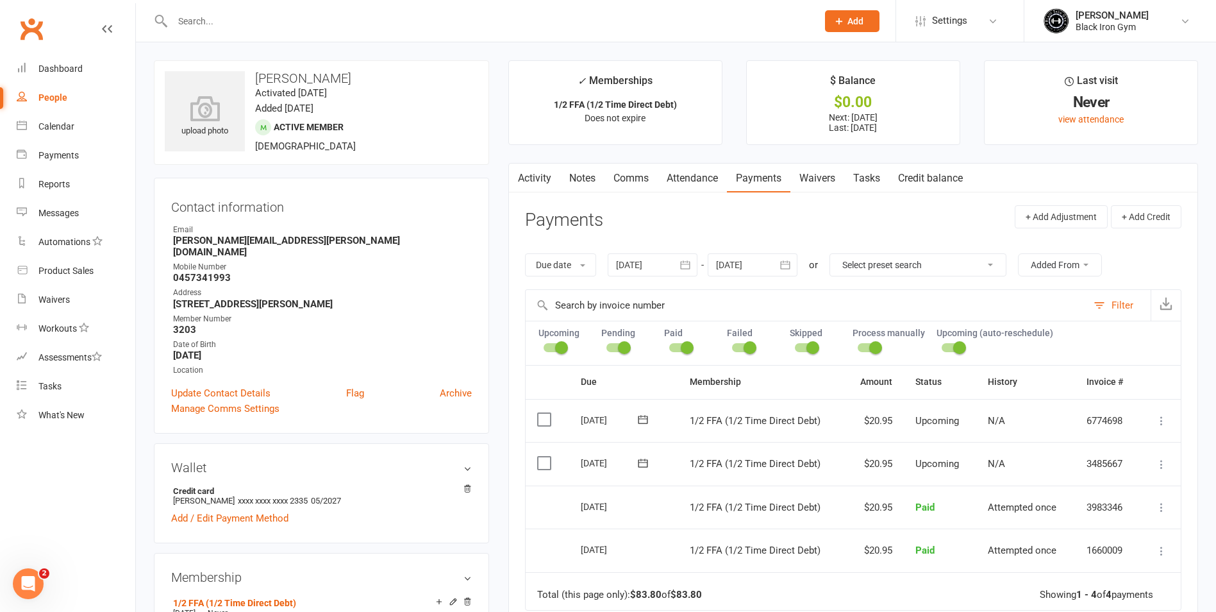
paste input "[PERSON_NAME]"
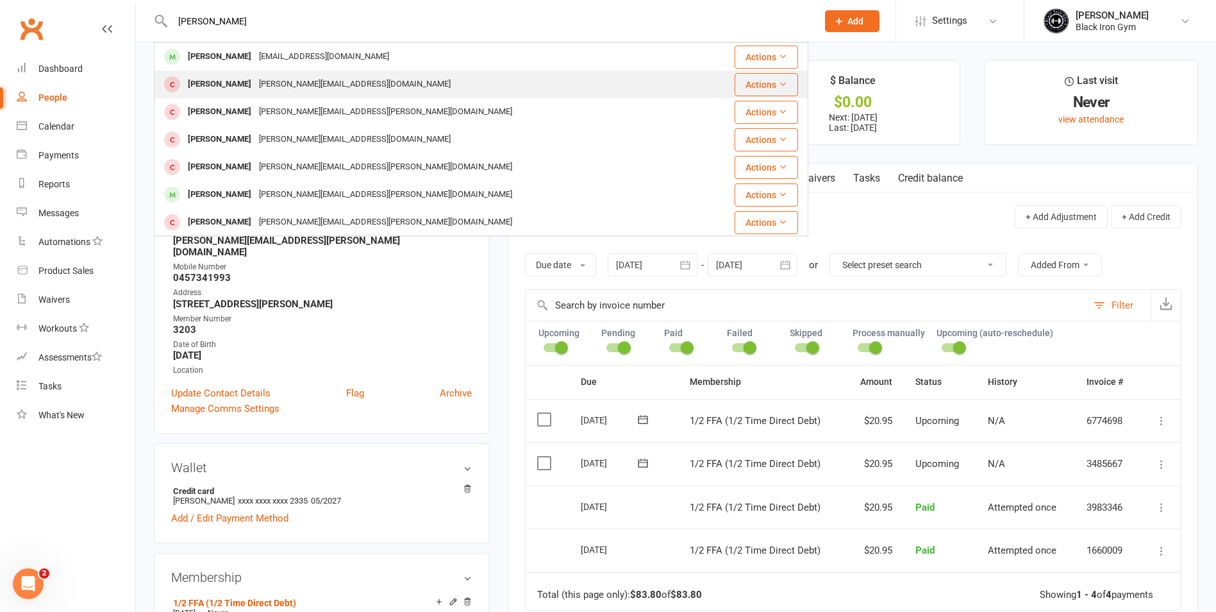
type input "[PERSON_NAME]"
click at [262, 72] on div "[PERSON_NAME] [PERSON_NAME][EMAIL_ADDRESS][DOMAIN_NAME]" at bounding box center [426, 84] width 543 height 26
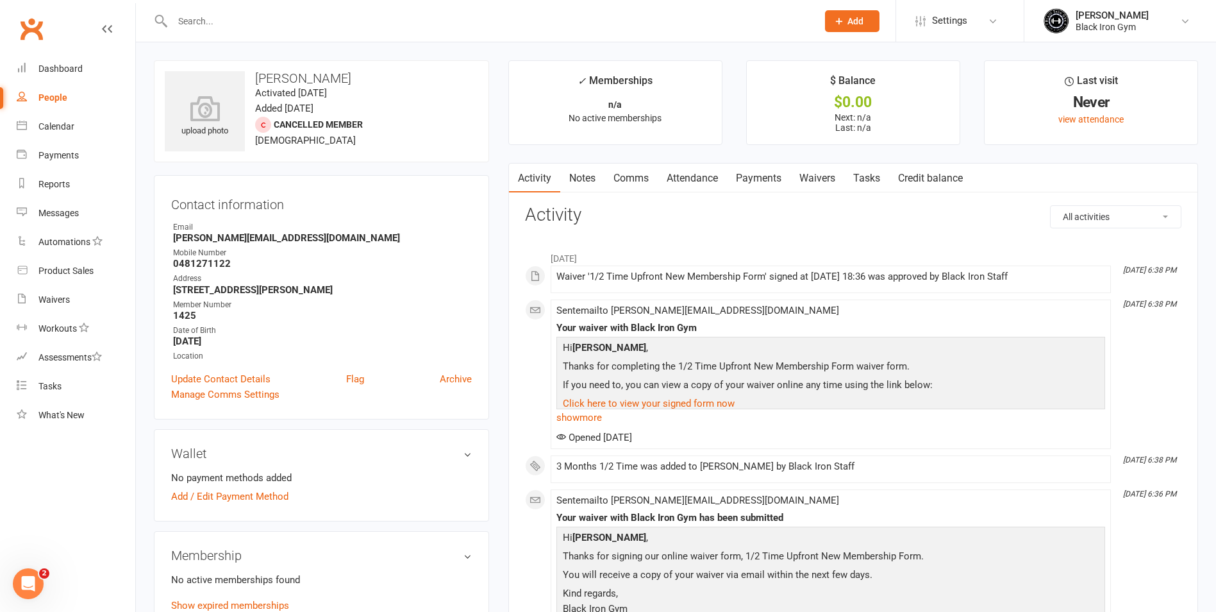
click at [196, 17] on input "text" at bounding box center [489, 21] width 640 height 18
paste input "[PERSON_NAME]"
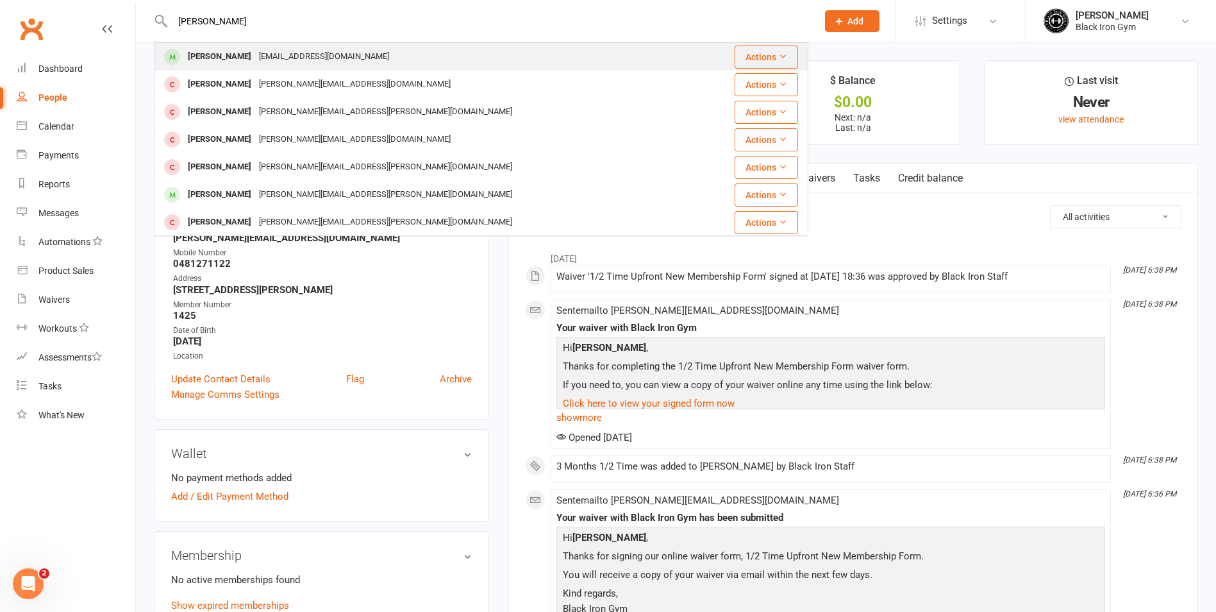
type input "[PERSON_NAME]"
click at [211, 45] on div "[PERSON_NAME] [EMAIL_ADDRESS][DOMAIN_NAME]" at bounding box center [426, 57] width 543 height 26
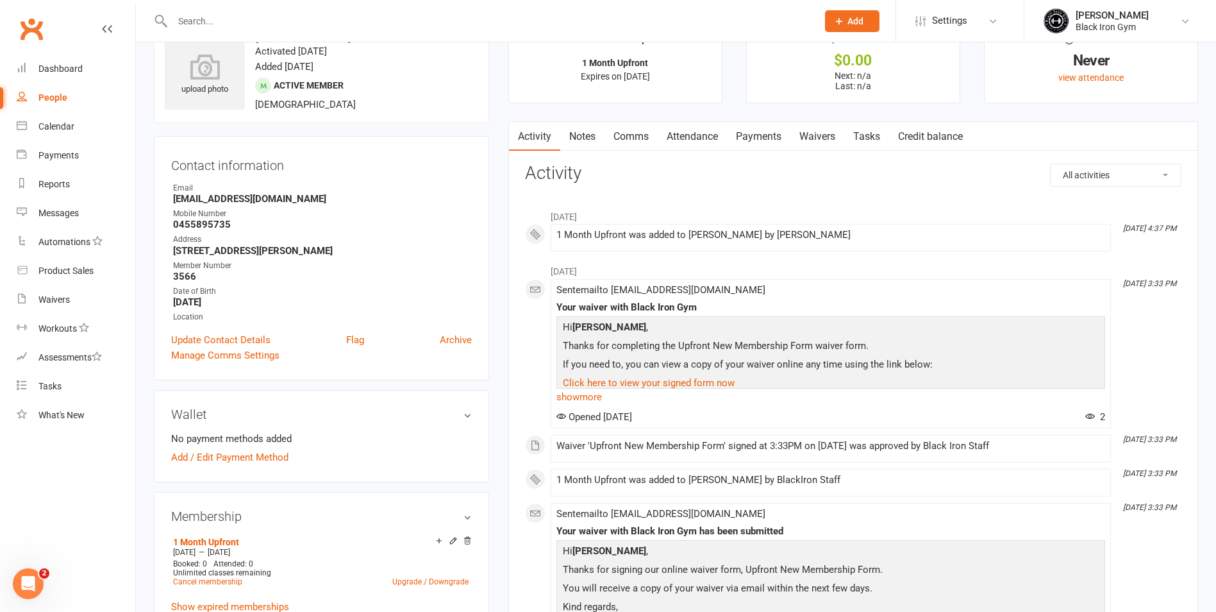
scroll to position [64, 0]
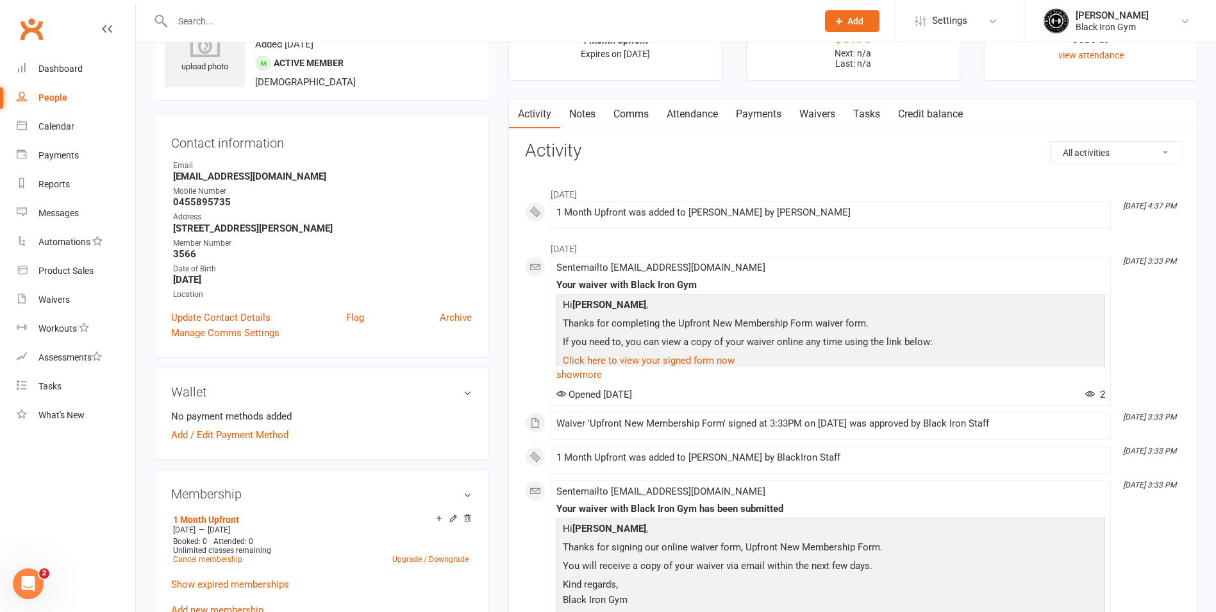
click at [258, 13] on div at bounding box center [481, 21] width 655 height 42
click at [235, 25] on input "text" at bounding box center [489, 21] width 640 height 18
drag, startPoint x: 235, startPoint y: 25, endPoint x: 201, endPoint y: 23, distance: 33.4
click at [201, 23] on input "text" at bounding box center [489, 21] width 640 height 18
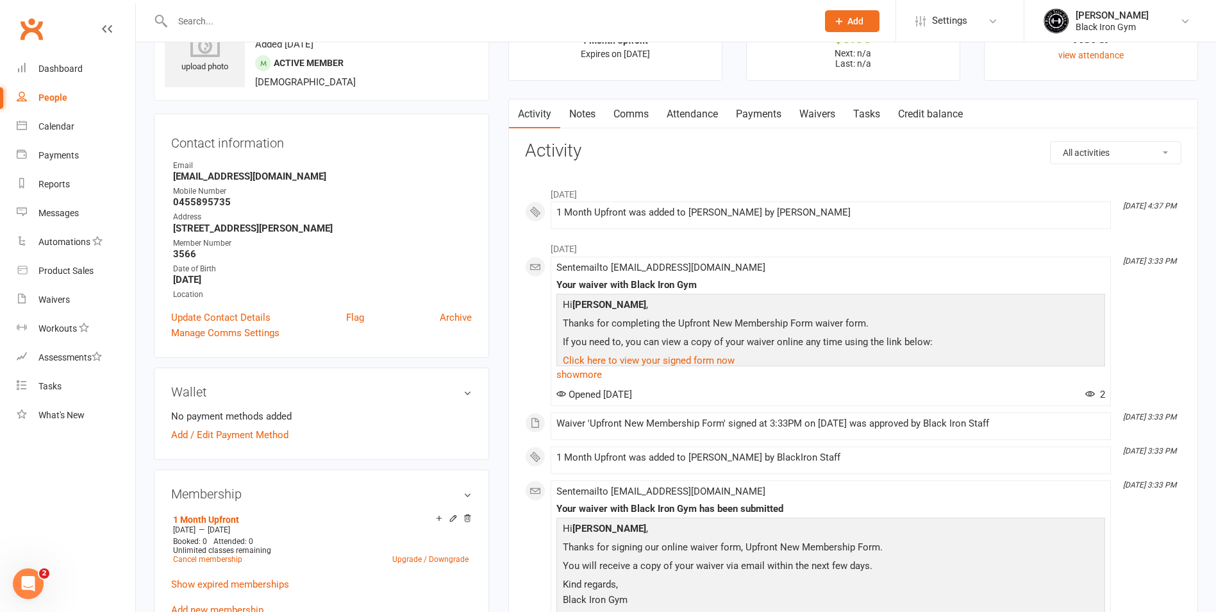
paste input "[PERSON_NAME]"
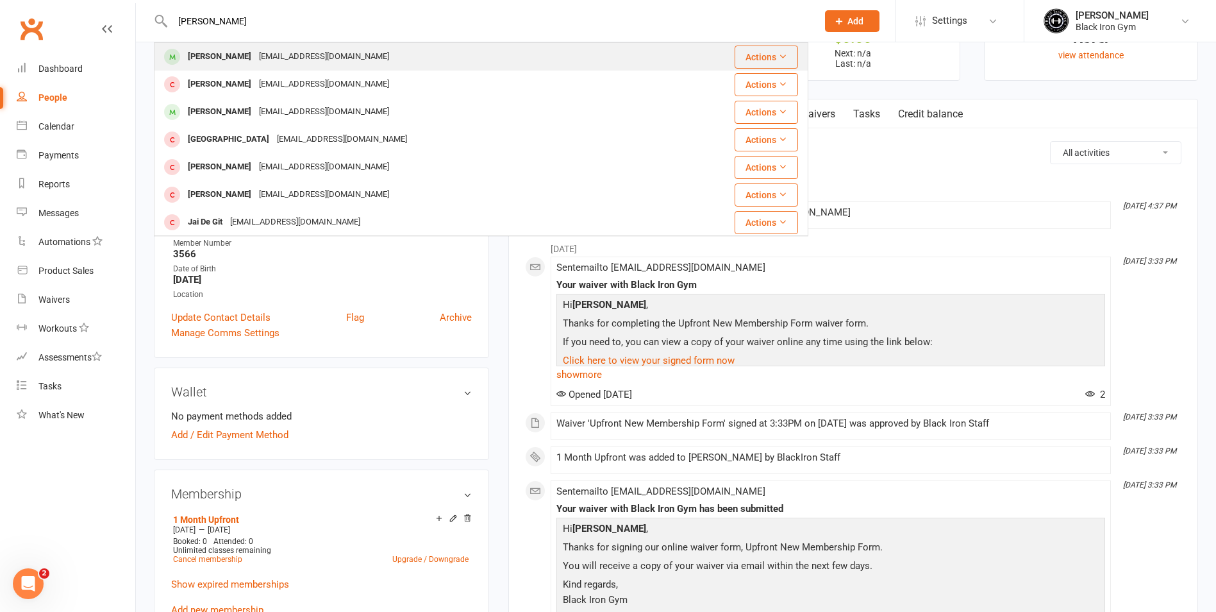
type input "[PERSON_NAME]"
click at [453, 62] on div "[PERSON_NAME] [EMAIL_ADDRESS][DOMAIN_NAME]" at bounding box center [426, 57] width 543 height 26
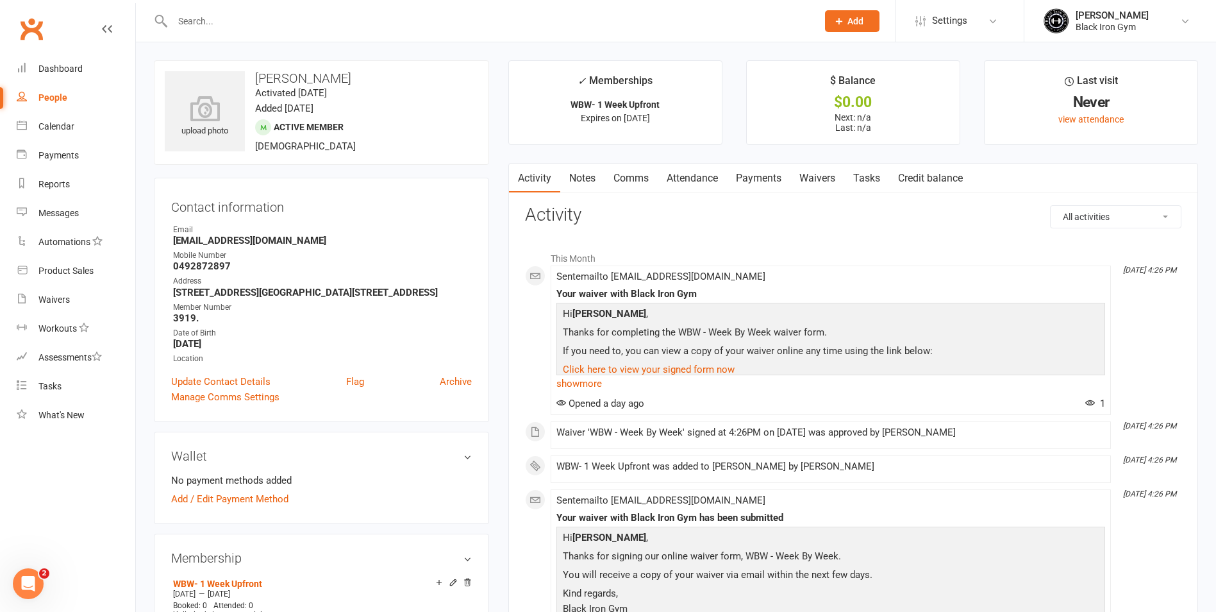
click at [213, 10] on div at bounding box center [481, 21] width 655 height 42
click at [206, 19] on input "text" at bounding box center [489, 21] width 640 height 18
paste input "[PERSON_NAME]"
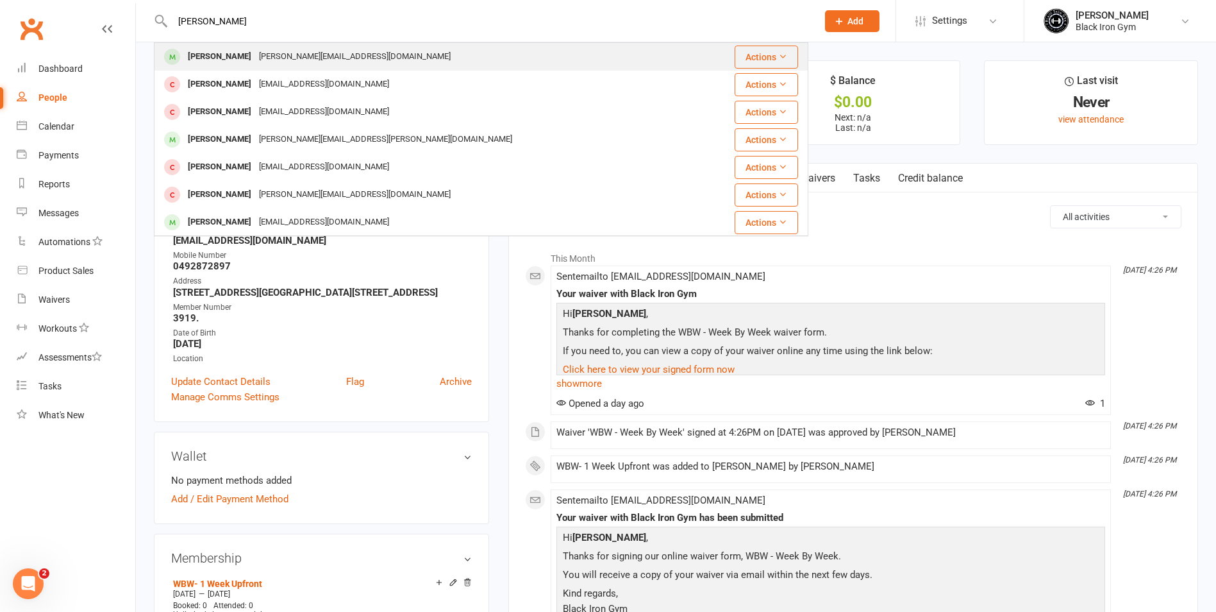
type input "[PERSON_NAME]"
click at [217, 54] on div "[PERSON_NAME]" at bounding box center [219, 56] width 71 height 19
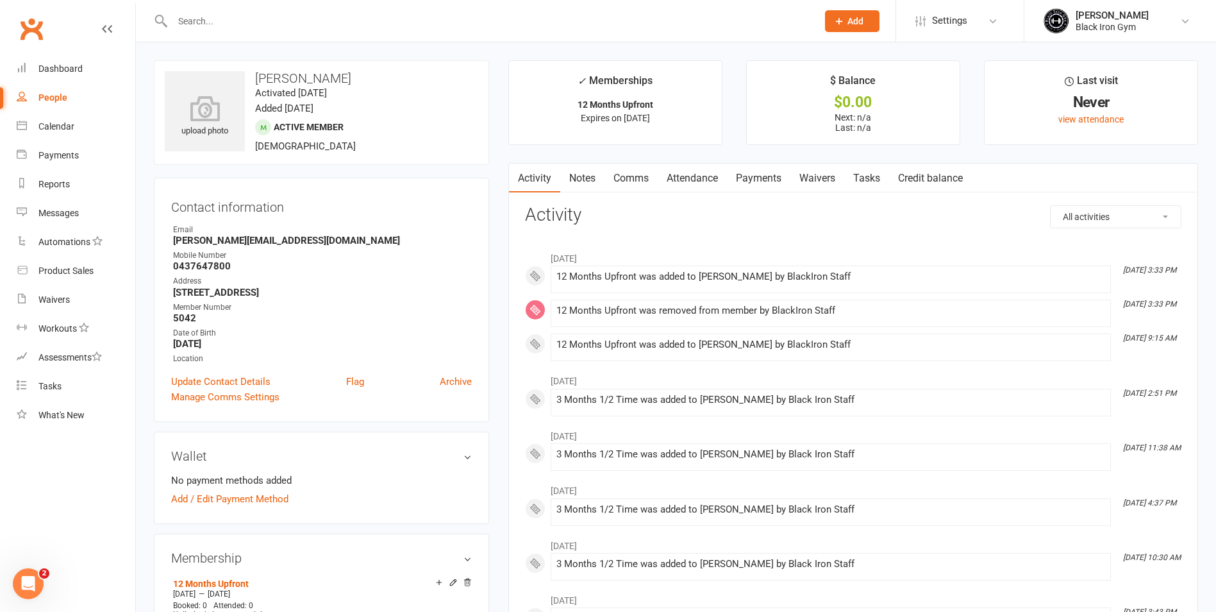
click at [203, 17] on input "text" at bounding box center [489, 21] width 640 height 18
paste input "[PERSON_NAME]"
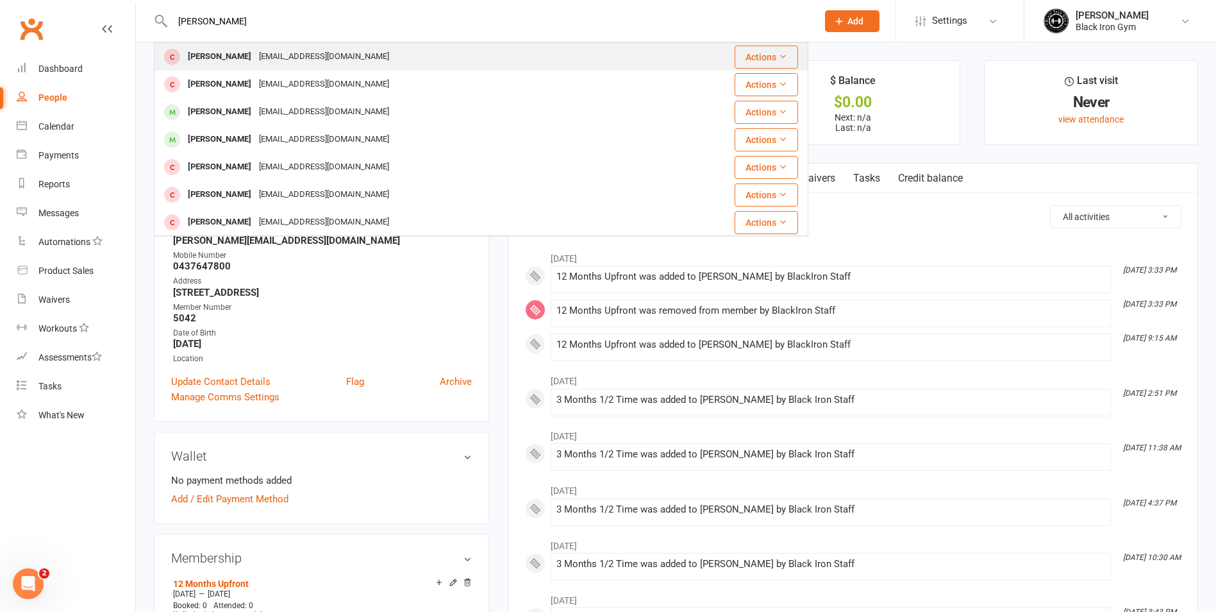
type input "[PERSON_NAME]"
click at [330, 58] on div "[PERSON_NAME] [EMAIL_ADDRESS][DOMAIN_NAME]" at bounding box center [421, 57] width 532 height 26
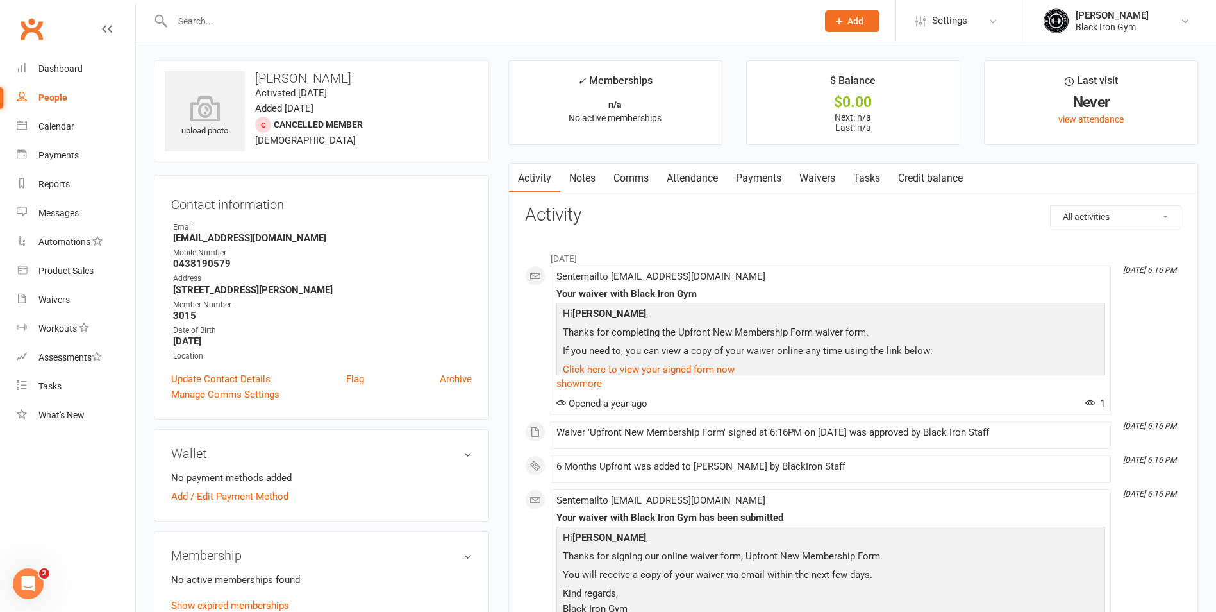
click at [203, 17] on input "text" at bounding box center [489, 21] width 640 height 18
paste input "[PERSON_NAME]"
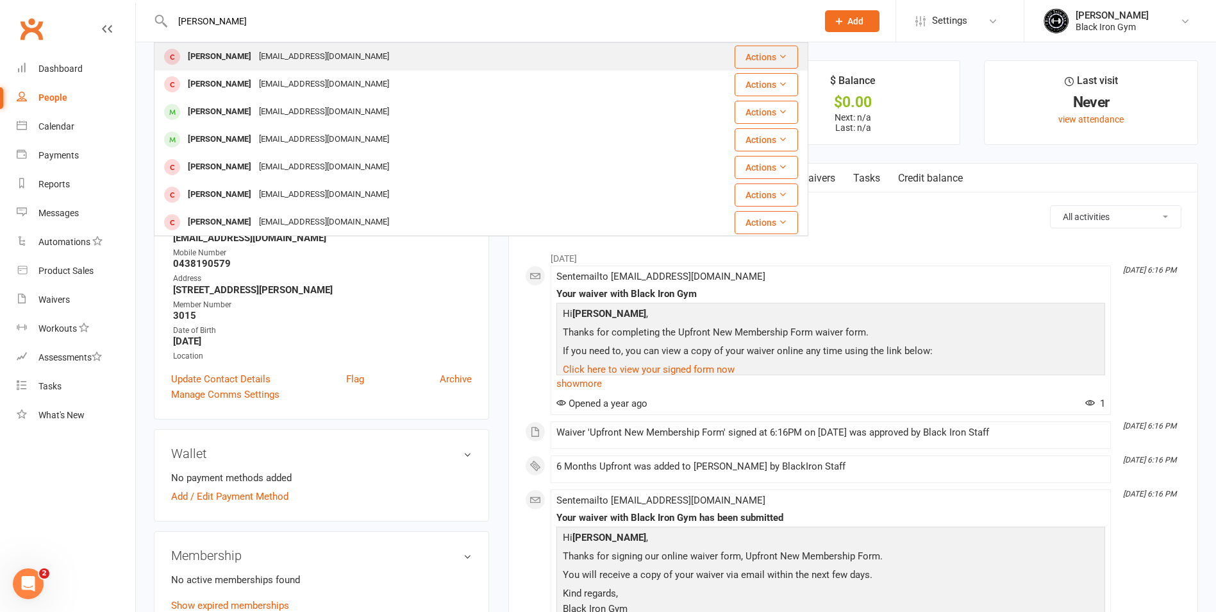
type input "[PERSON_NAME]"
click at [262, 54] on div "[EMAIL_ADDRESS][DOMAIN_NAME]" at bounding box center [324, 56] width 138 height 19
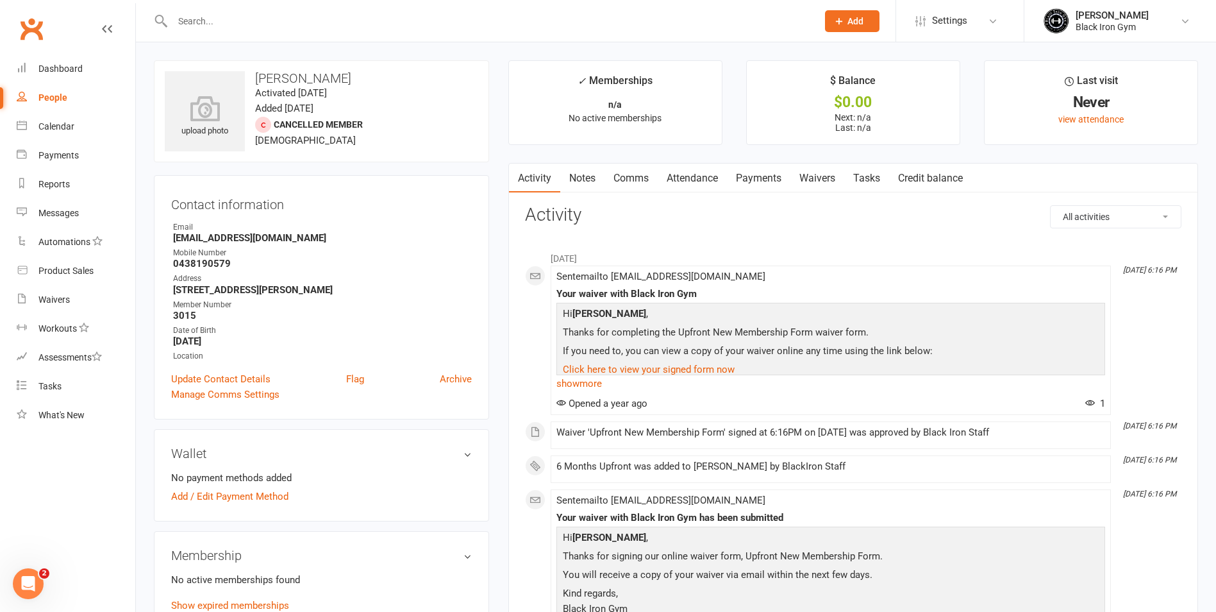
drag, startPoint x: 238, startPoint y: 37, endPoint x: 200, endPoint y: 13, distance: 44.6
click at [200, 13] on input "text" at bounding box center [489, 21] width 640 height 18
paste input "[PERSON_NAME]"
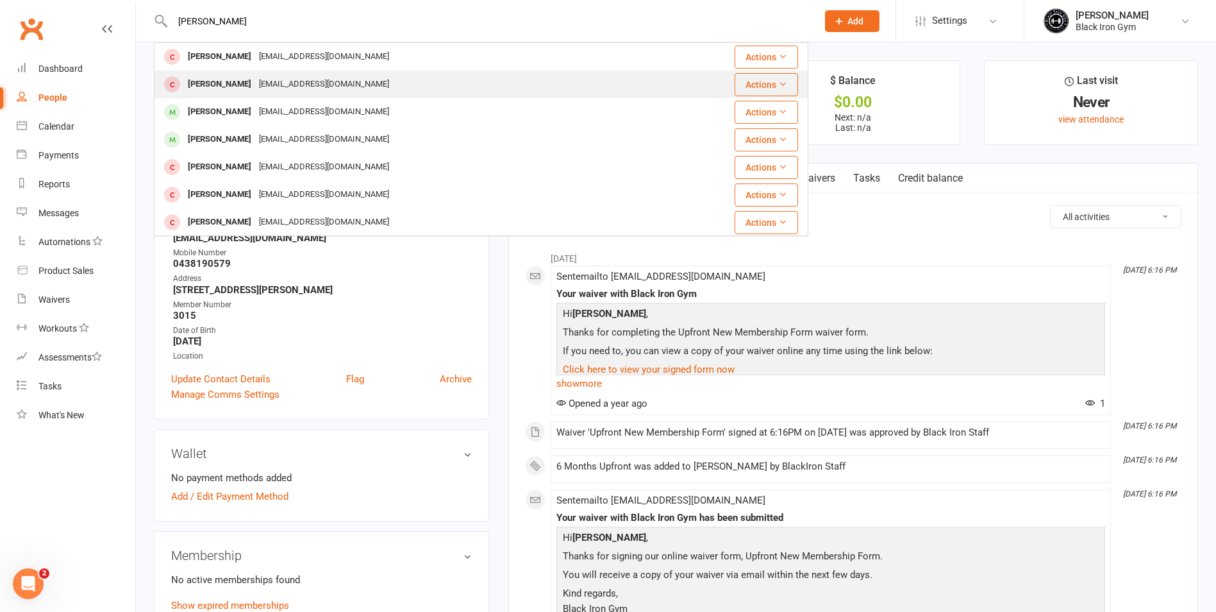
type input "[PERSON_NAME]"
click at [214, 83] on div "[PERSON_NAME]" at bounding box center [219, 84] width 71 height 19
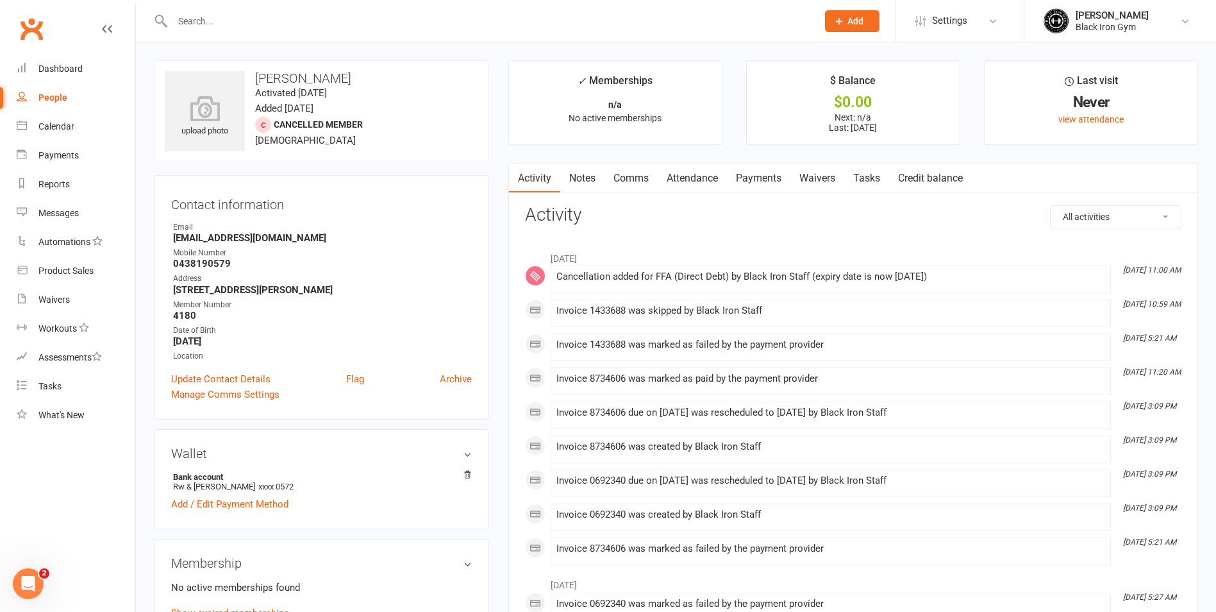
click at [257, 5] on div at bounding box center [481, 21] width 655 height 42
click at [226, 12] on input "text" at bounding box center [489, 21] width 640 height 18
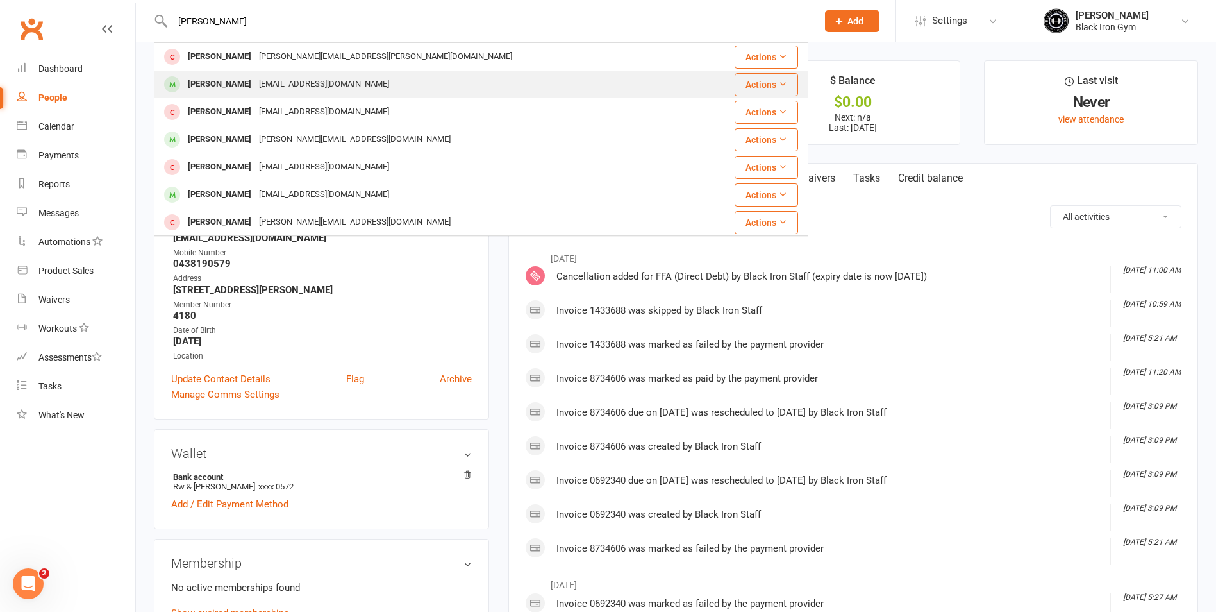
type input "[PERSON_NAME]"
click at [271, 76] on div "[EMAIL_ADDRESS][DOMAIN_NAME]" at bounding box center [324, 84] width 138 height 19
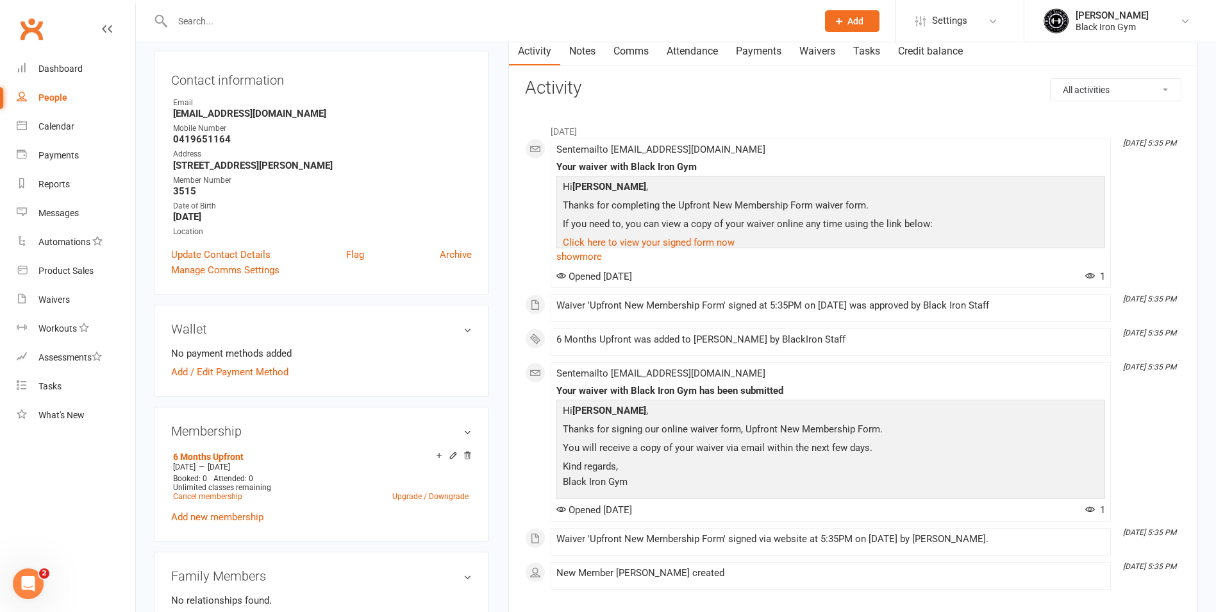
scroll to position [128, 0]
click at [924, 25] on icon at bounding box center [921, 21] width 10 height 10
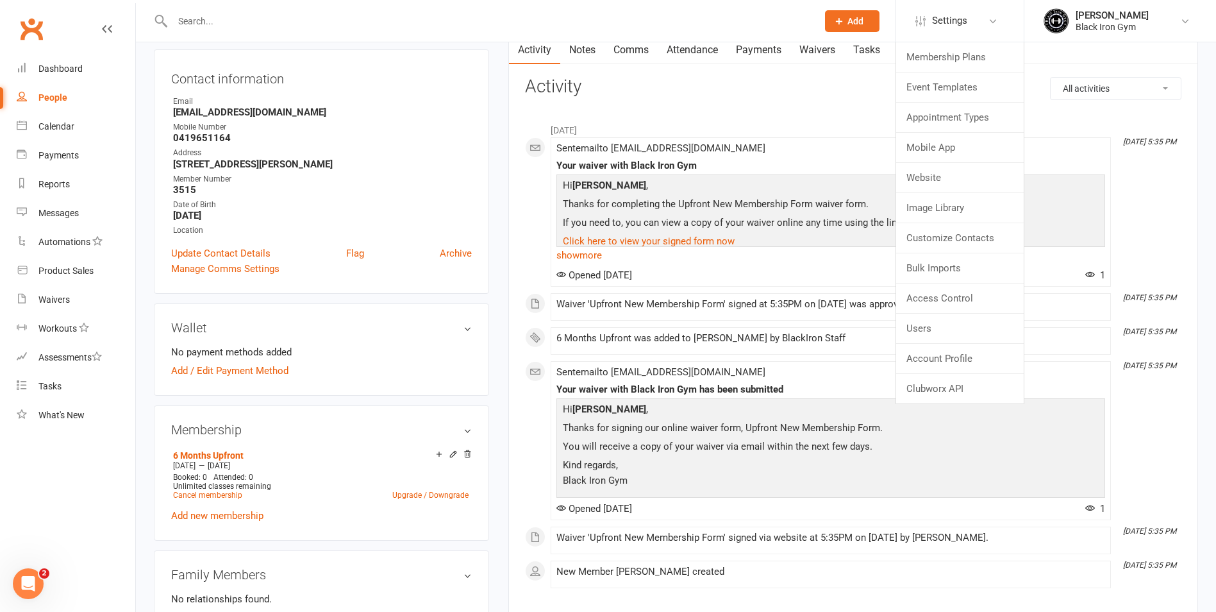
click at [1137, 206] on div "May [DATE] 5:35 PM Sent email to [EMAIL_ADDRESS][DOMAIN_NAME] Your waiver with …" at bounding box center [853, 352] width 657 height 471
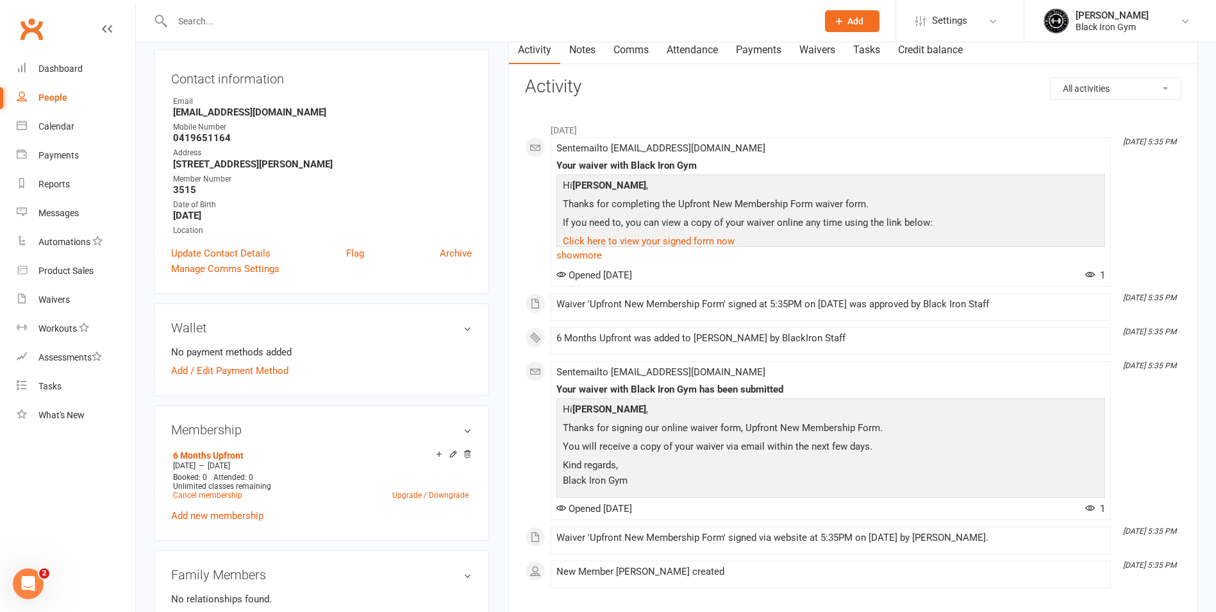
click at [188, 19] on input "text" at bounding box center [489, 21] width 640 height 18
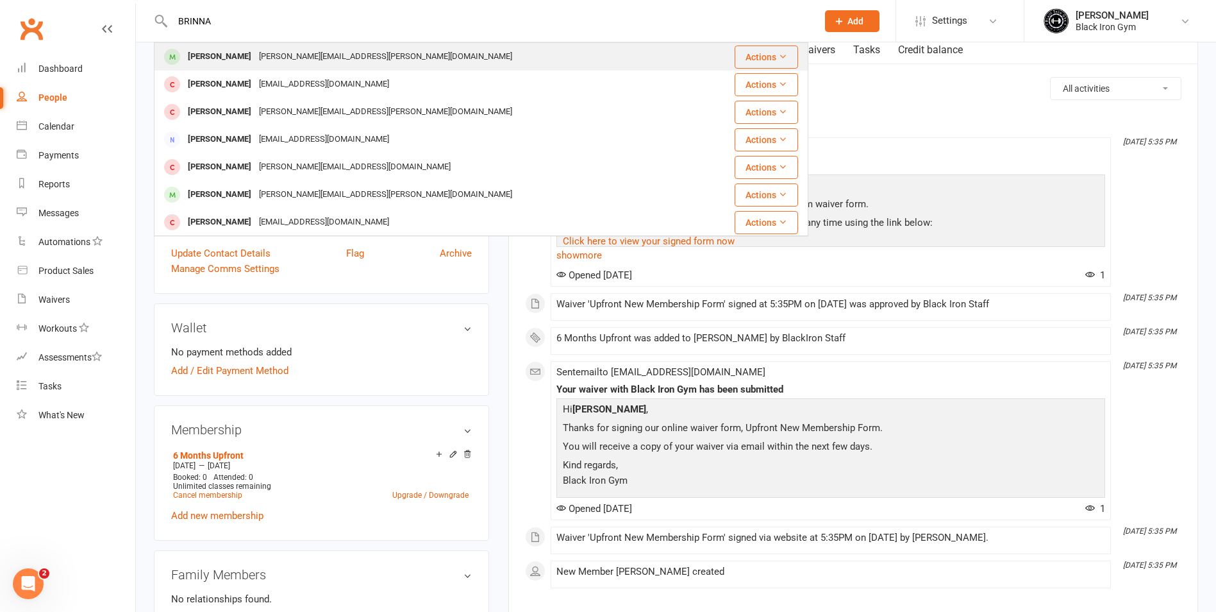
type input "BRINNA"
click at [235, 53] on div "[PERSON_NAME]" at bounding box center [219, 56] width 71 height 19
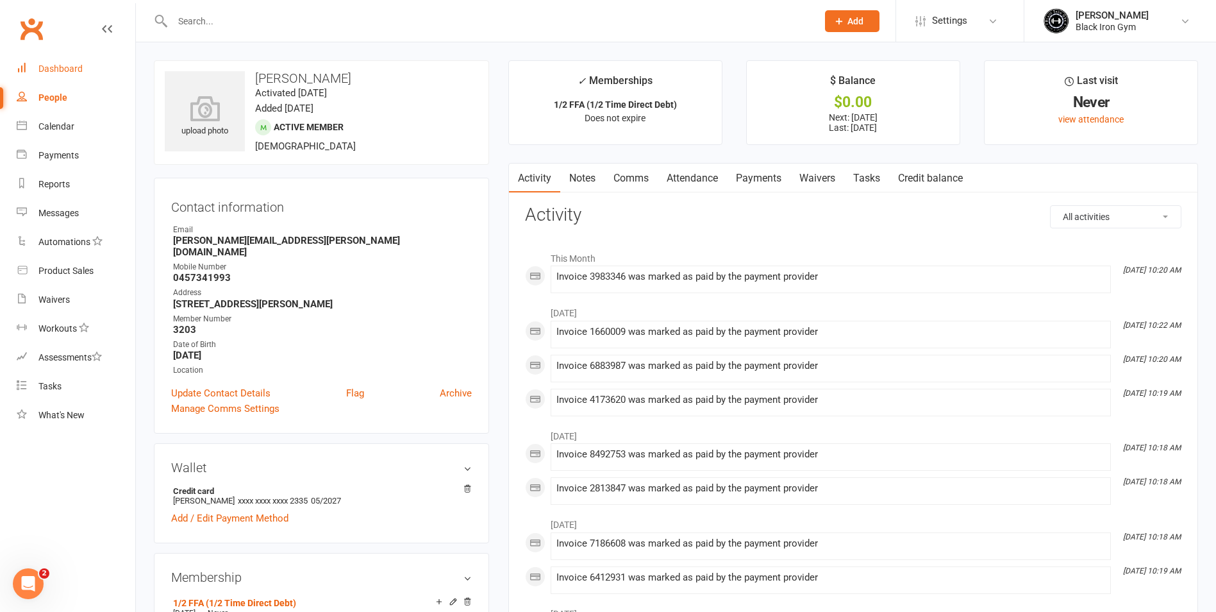
click at [75, 58] on link "Dashboard" at bounding box center [76, 68] width 119 height 29
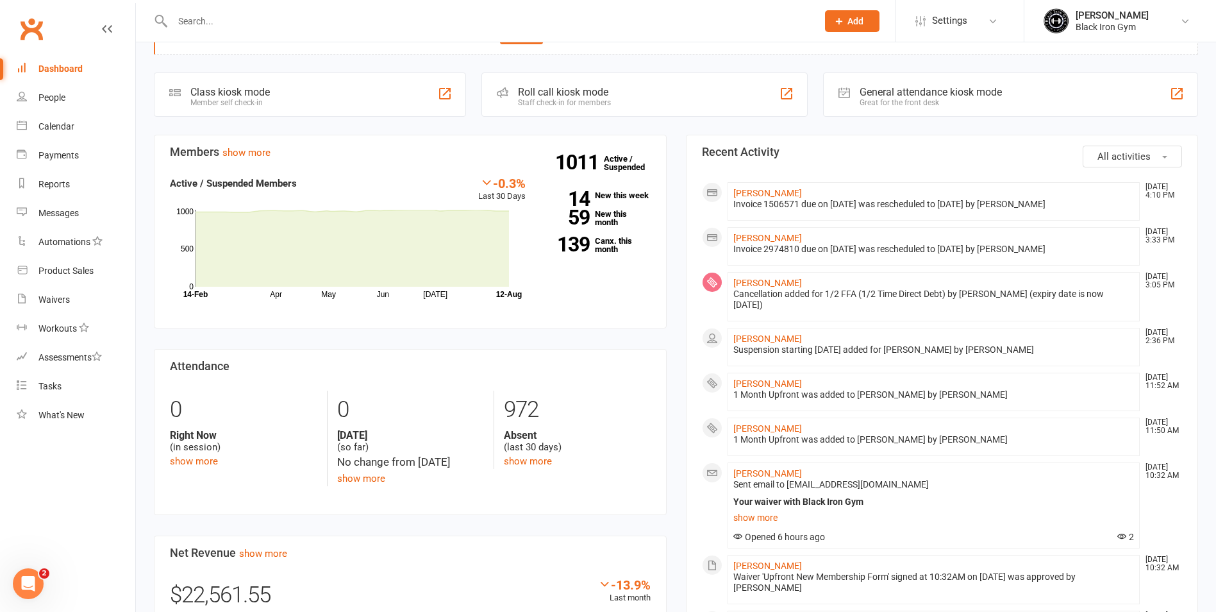
scroll to position [64, 0]
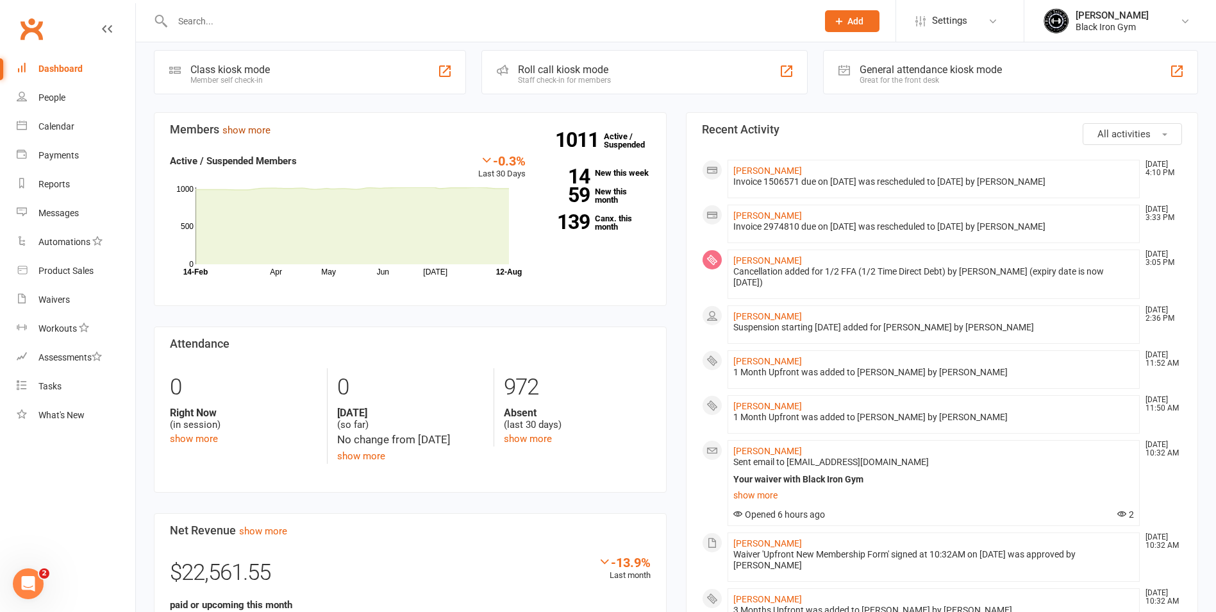
click at [252, 133] on link "show more" at bounding box center [246, 130] width 48 height 12
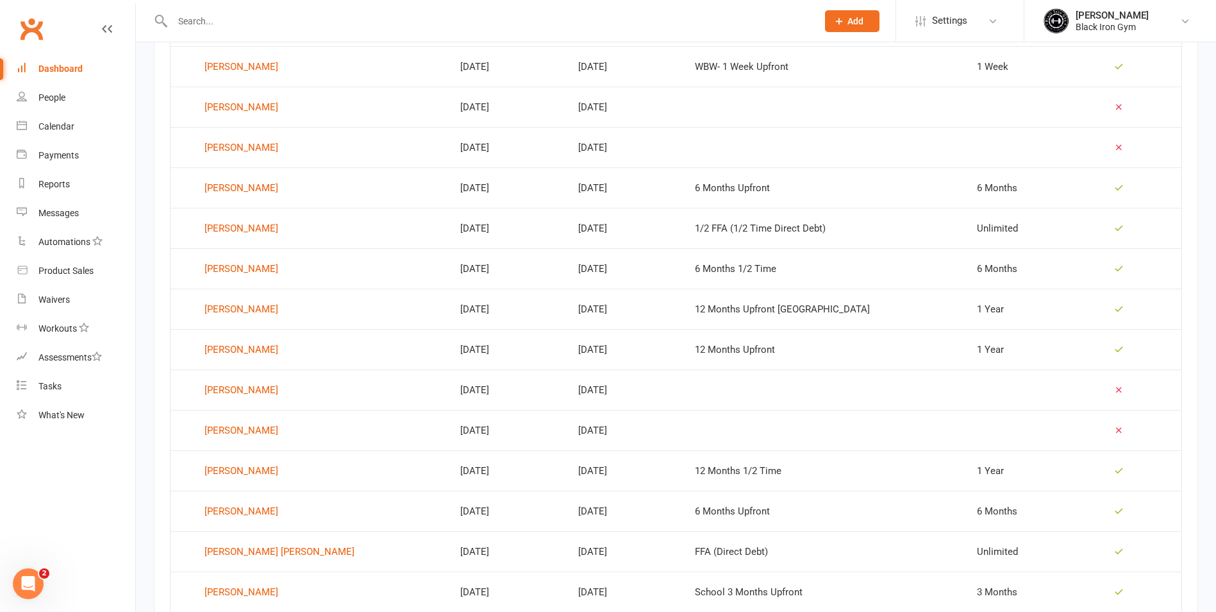
scroll to position [725, 0]
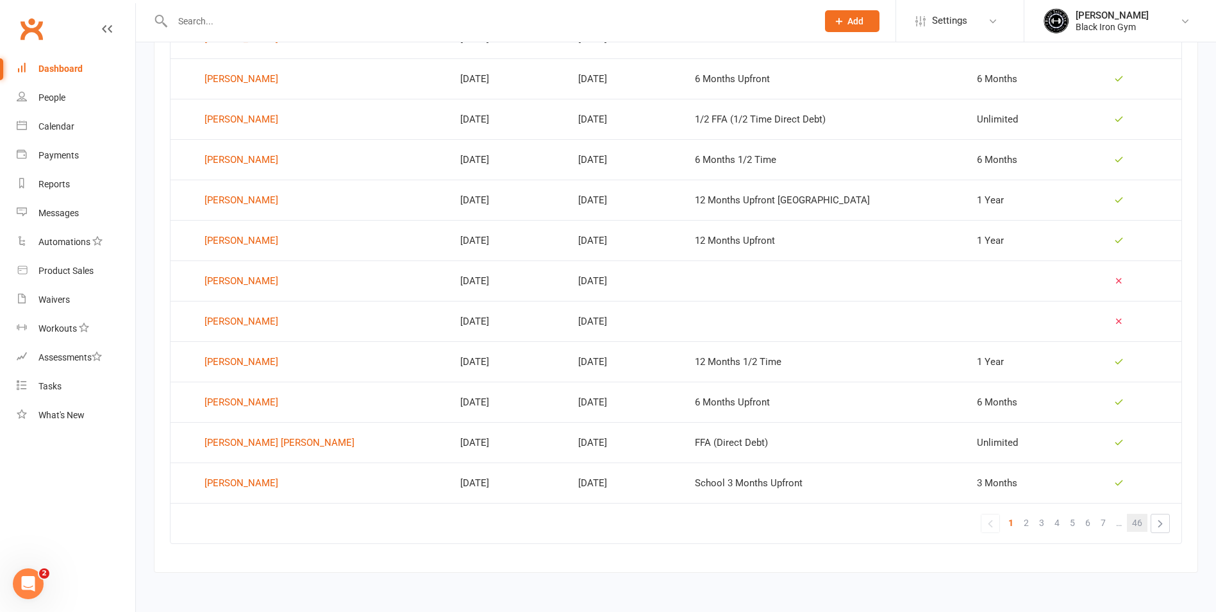
click at [1135, 521] on span "46" at bounding box center [1137, 523] width 10 height 18
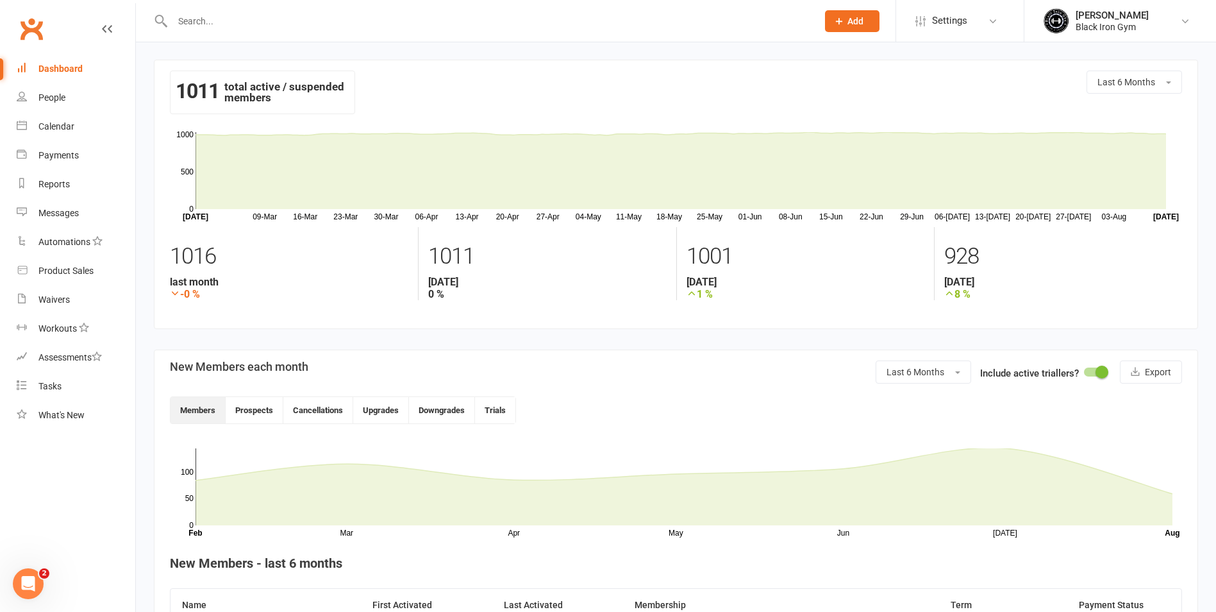
scroll to position [0, 0]
click at [59, 72] on div "Dashboard" at bounding box center [60, 68] width 44 height 10
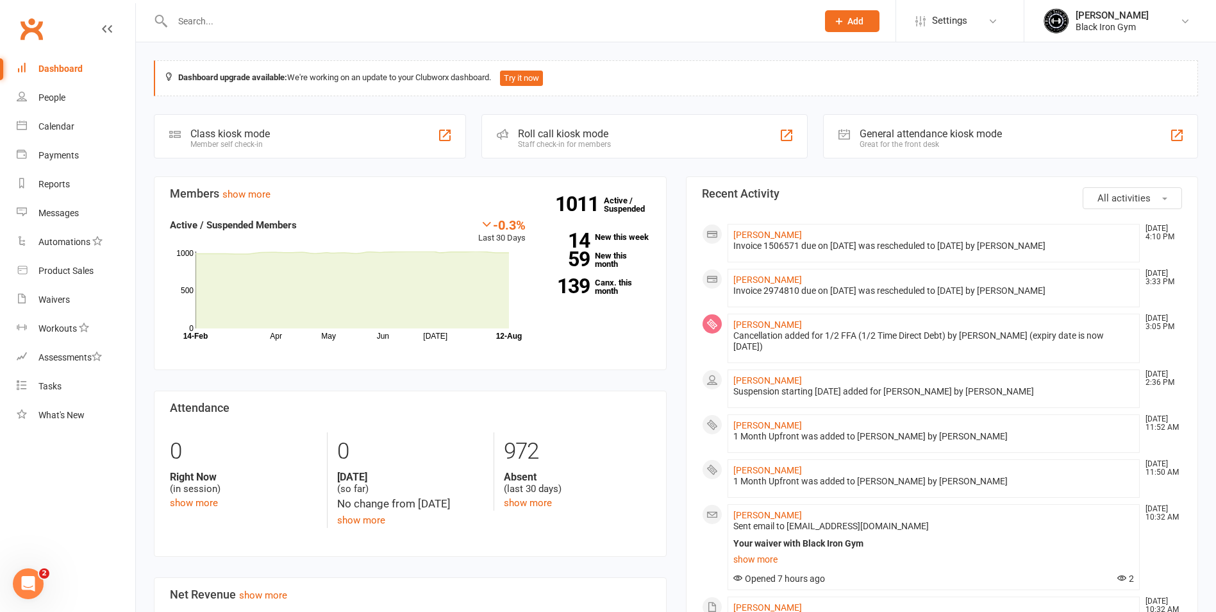
click at [174, 29] on input "text" at bounding box center [489, 21] width 640 height 18
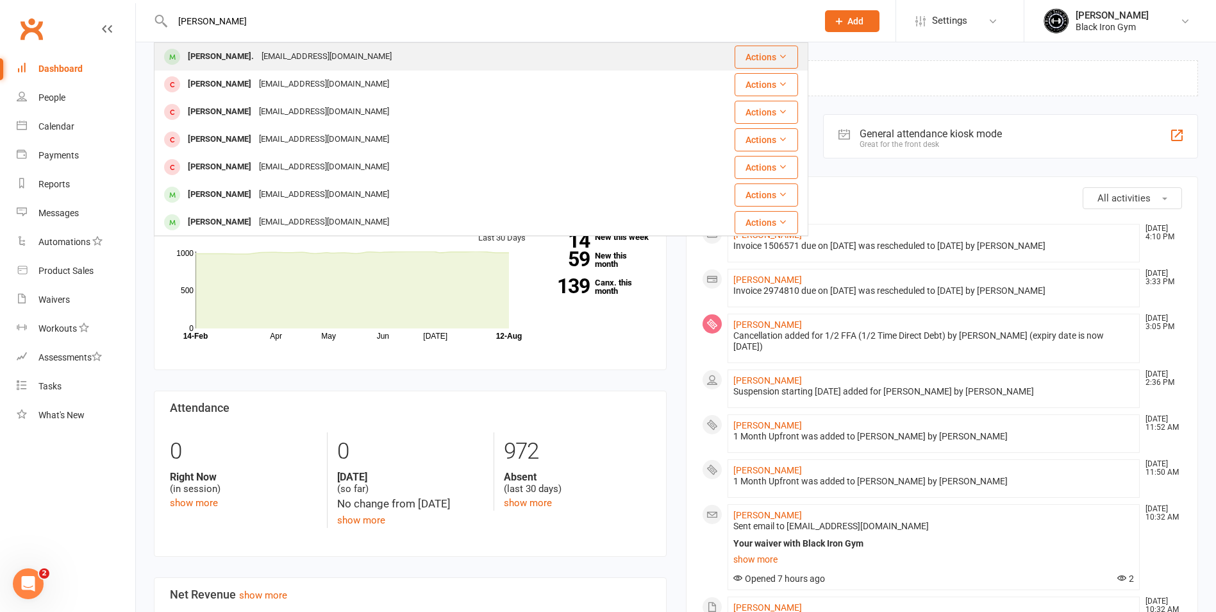
type input "[PERSON_NAME]"
click at [225, 56] on div "[PERSON_NAME]." at bounding box center [221, 56] width 74 height 19
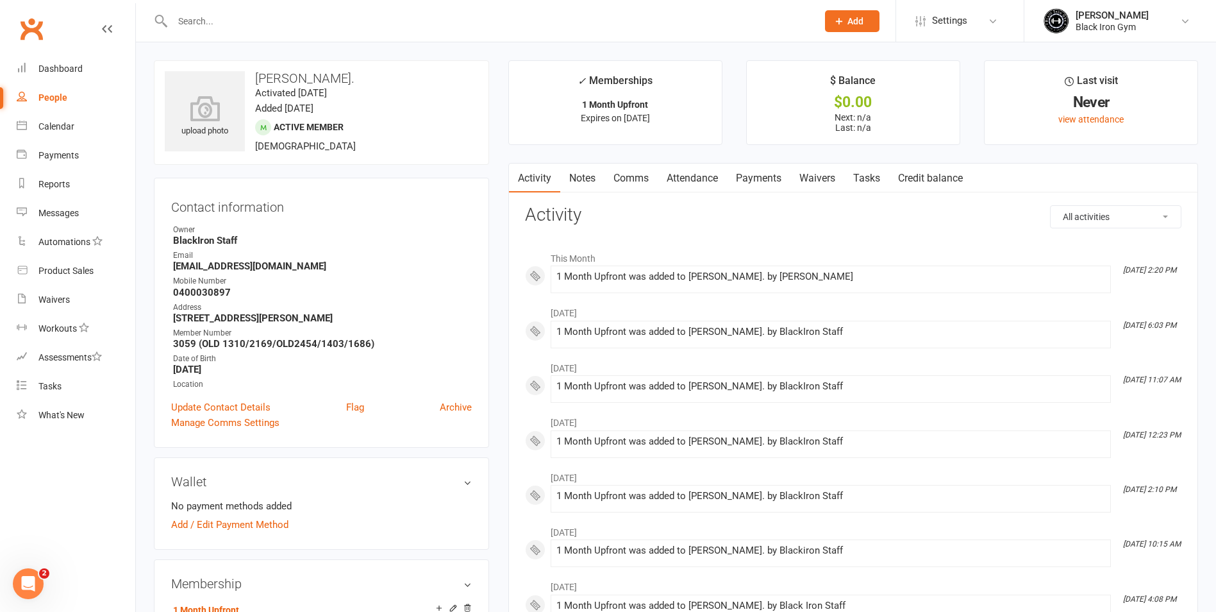
click at [190, 28] on input "text" at bounding box center [489, 21] width 640 height 18
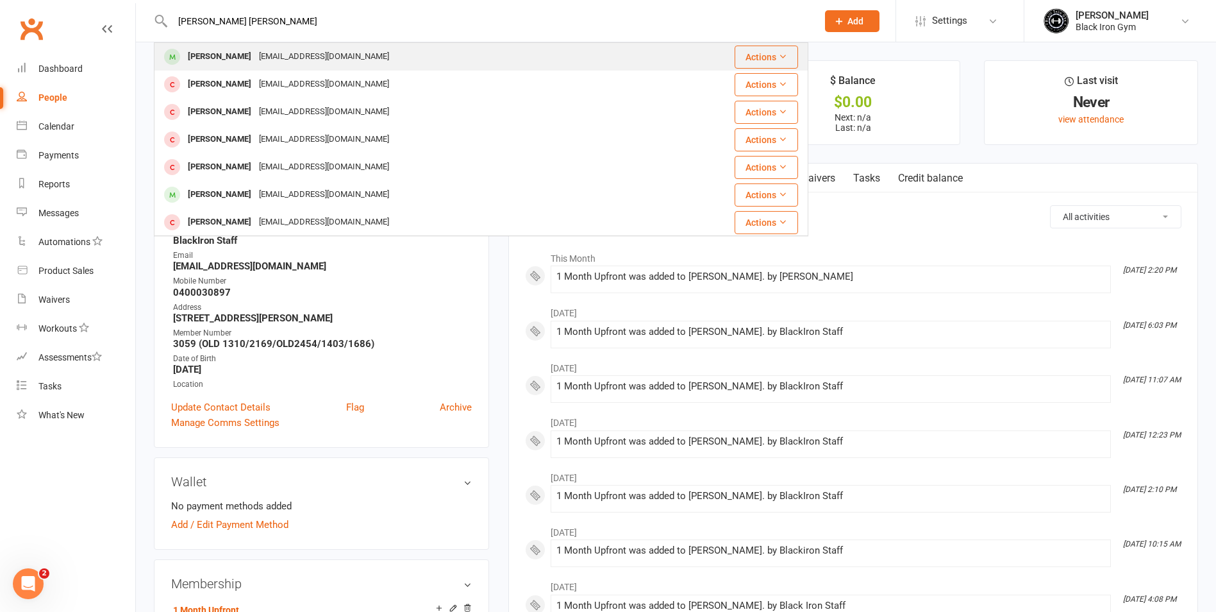
type input "[PERSON_NAME] [PERSON_NAME]"
click at [371, 67] on div "[PERSON_NAME] [EMAIL_ADDRESS][DOMAIN_NAME]" at bounding box center [426, 57] width 543 height 26
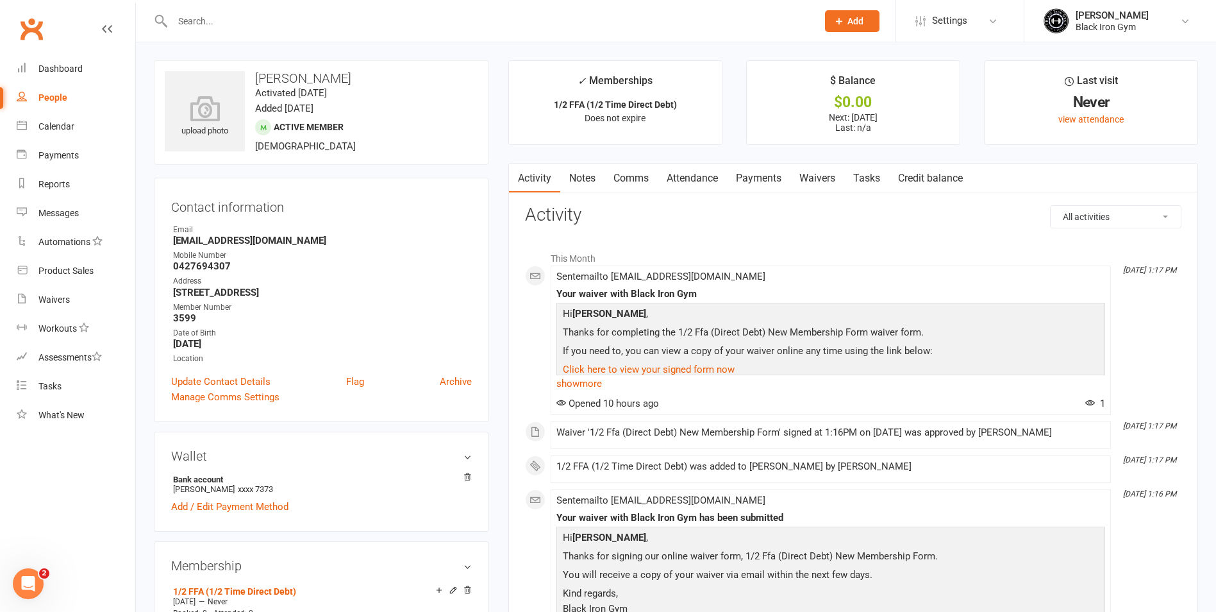
click at [240, 23] on input "text" at bounding box center [489, 21] width 640 height 18
paste input "[PERSON_NAME]"
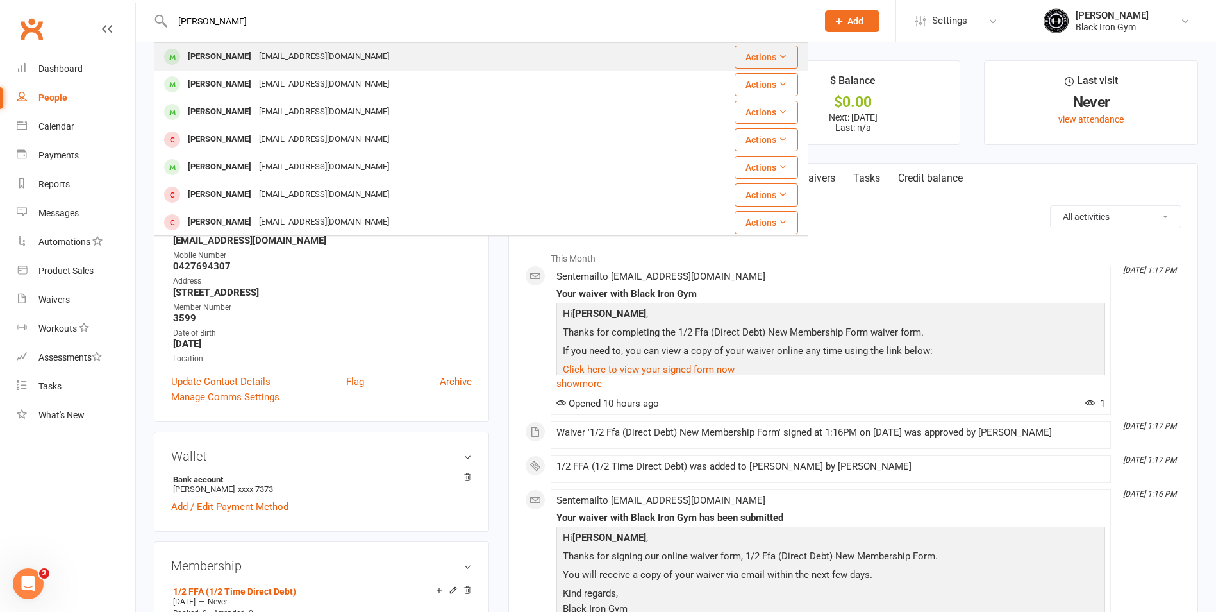
type input "[PERSON_NAME]"
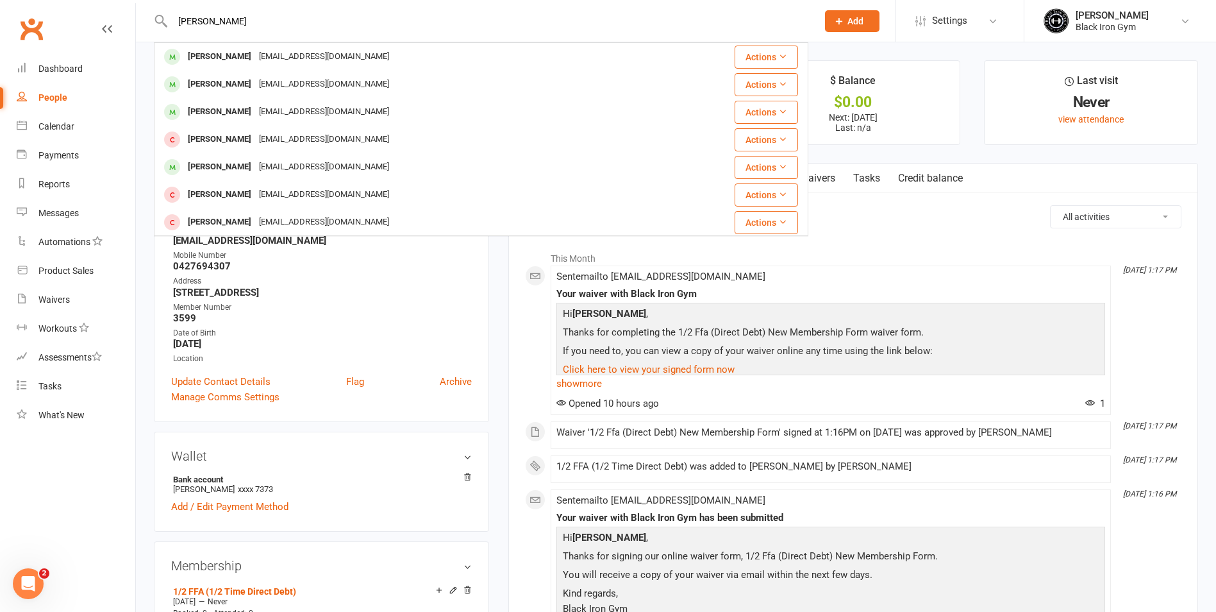
click at [243, 56] on div "[PERSON_NAME]" at bounding box center [219, 56] width 71 height 19
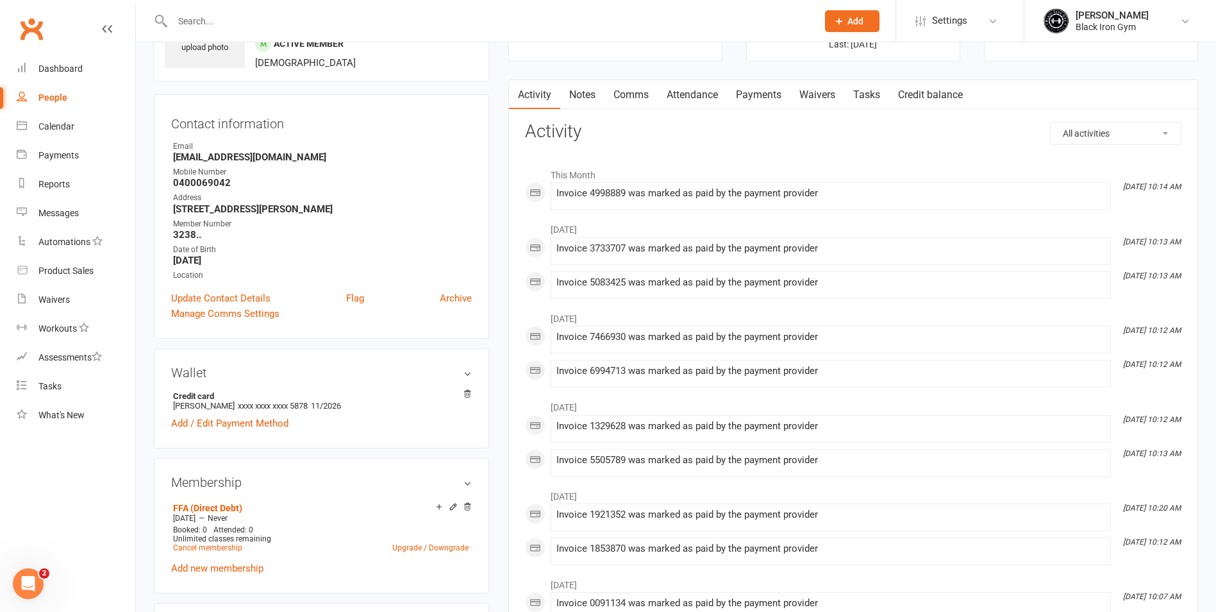
scroll to position [64, 0]
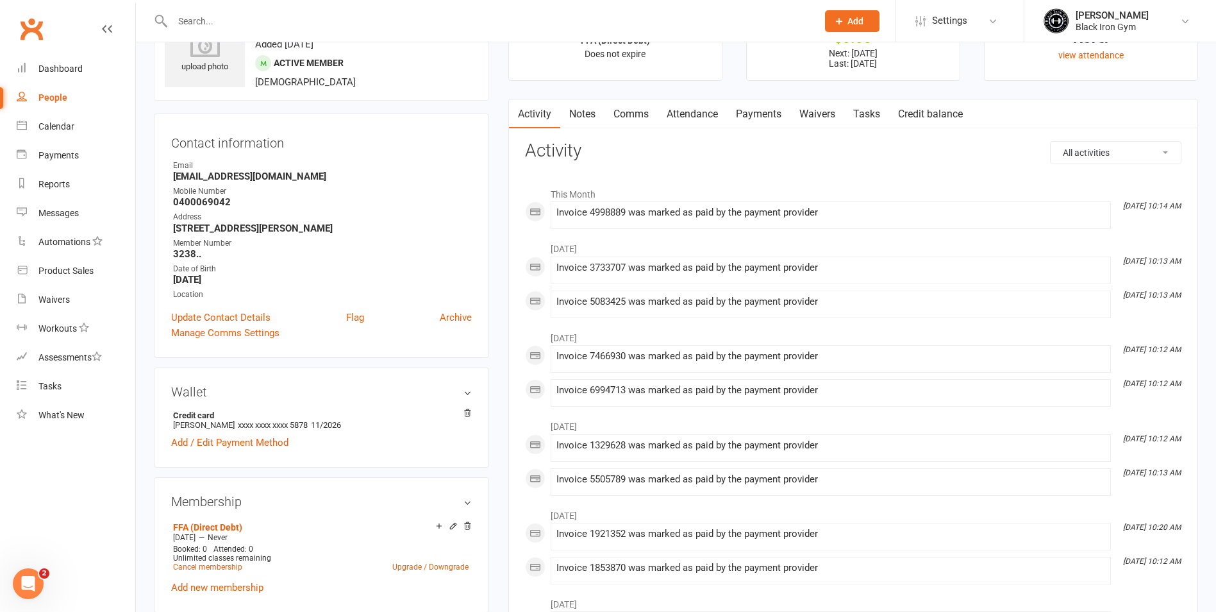
click at [757, 119] on link "Payments" at bounding box center [758, 113] width 63 height 29
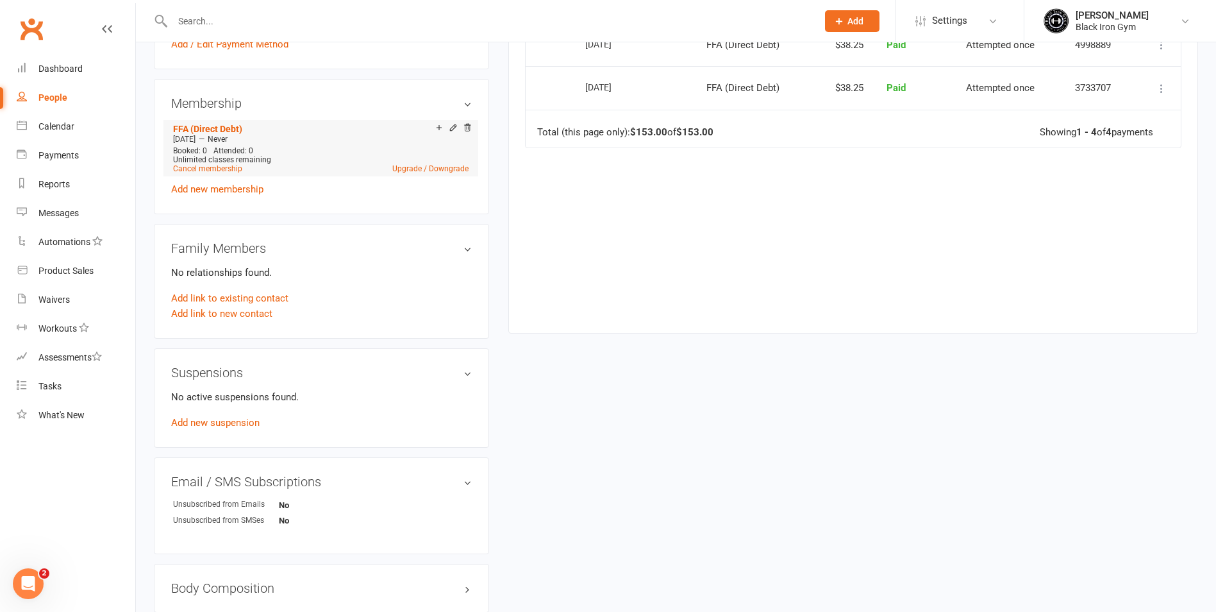
scroll to position [513, 0]
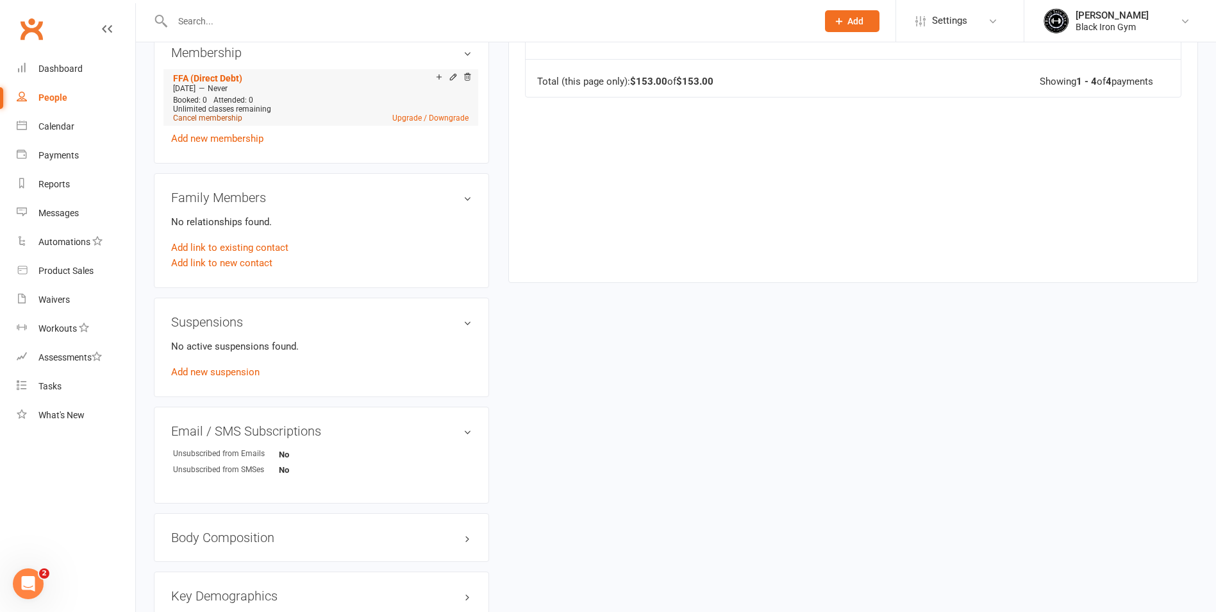
click at [230, 120] on link "Cancel membership" at bounding box center [207, 117] width 69 height 9
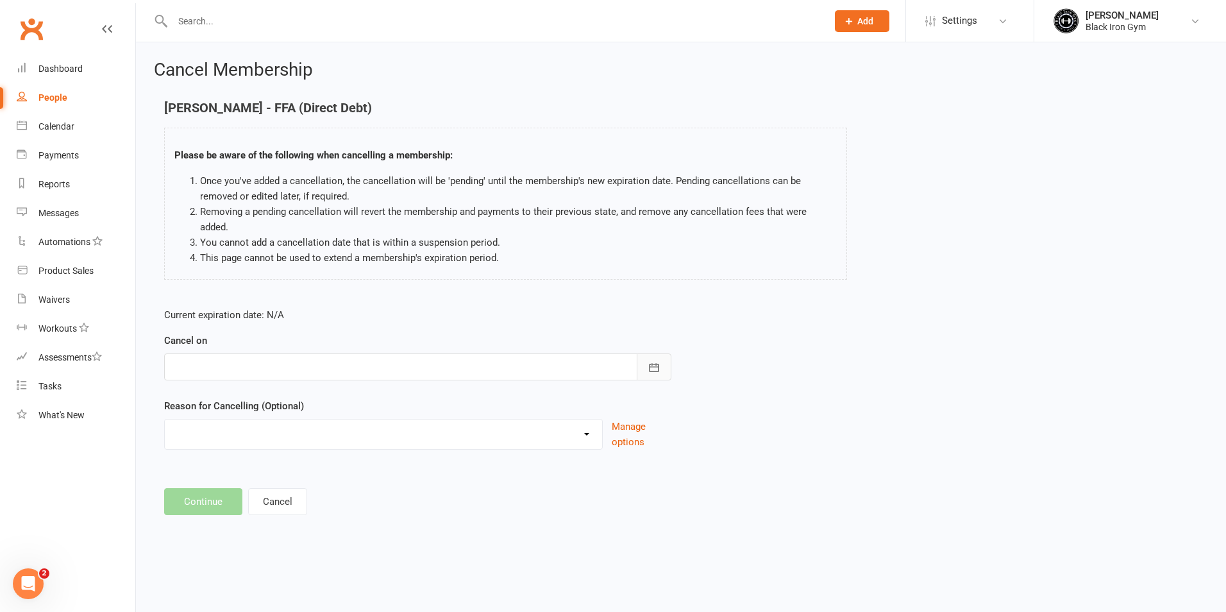
click at [648, 361] on icon "button" at bounding box center [654, 367] width 13 height 13
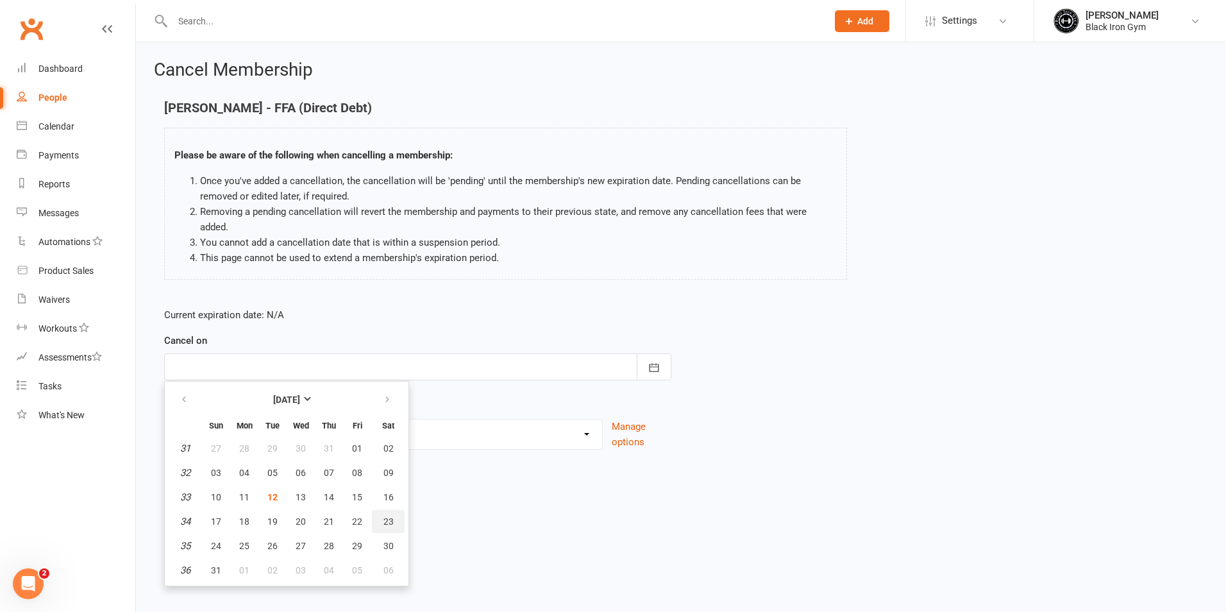
click at [387, 516] on span "23" at bounding box center [388, 521] width 10 height 10
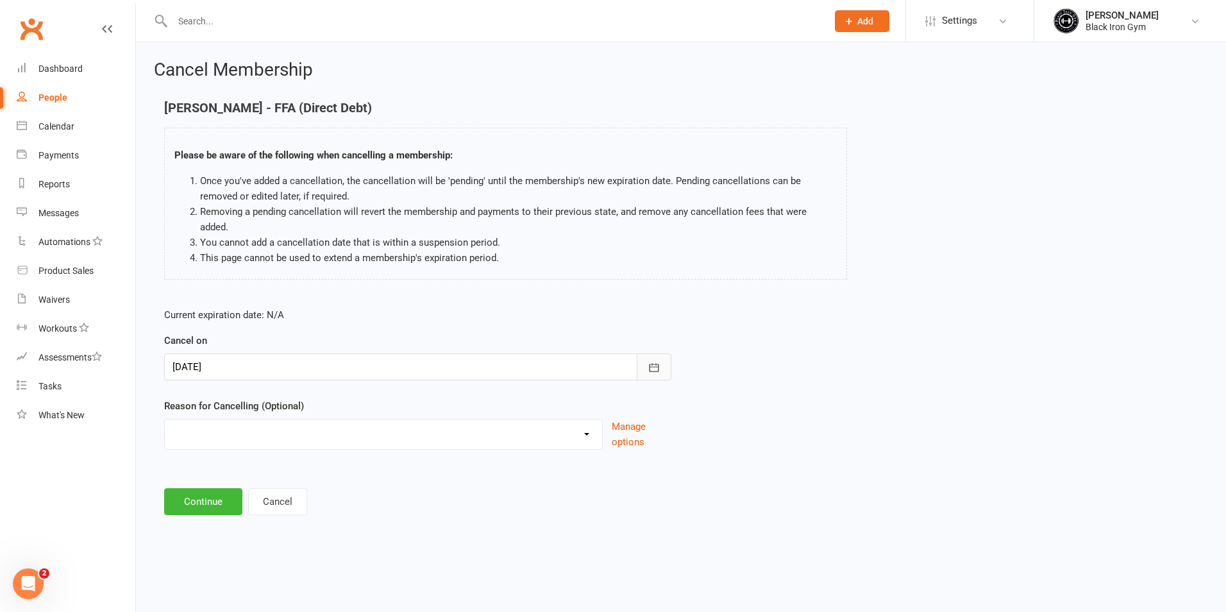
click at [662, 353] on button "button" at bounding box center [654, 366] width 35 height 27
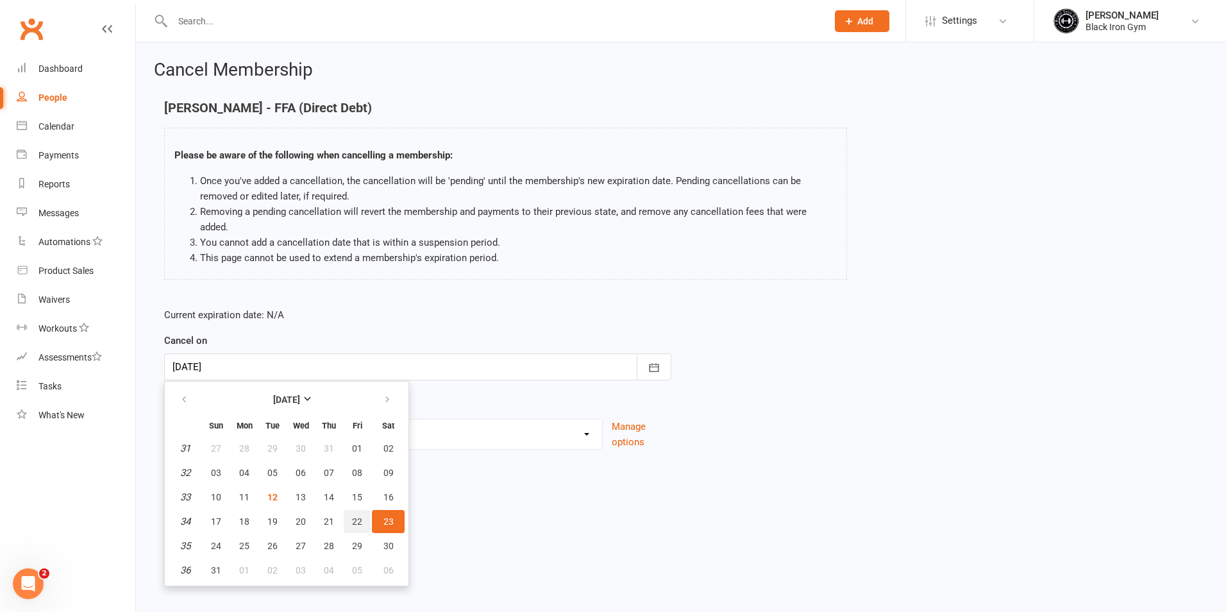
click at [355, 510] on button "22" at bounding box center [357, 521] width 27 height 23
type input "[DATE]"
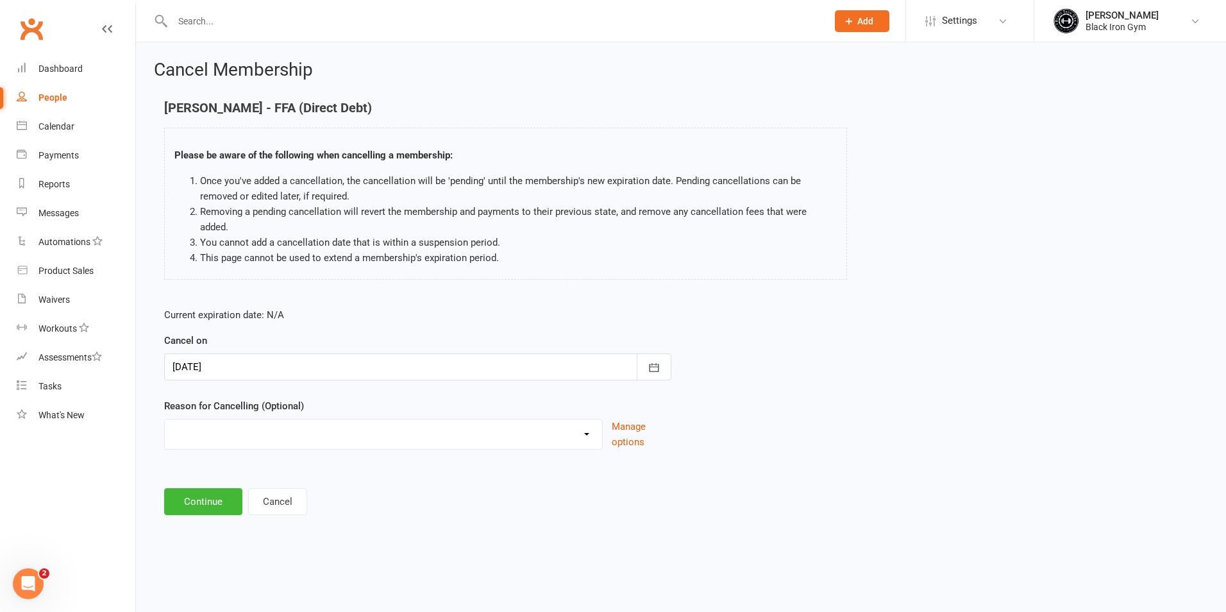
click at [382, 421] on select "CHANGED TO UPFRONT CHANGED TO WHITEHAVEN 12 MONTHS EMAILED EXCESSIVE DEFULTS NO…" at bounding box center [383, 432] width 437 height 26
select select "2"
click at [165, 419] on select "CHANGED TO UPFRONT CHANGED TO WHITEHAVEN 12 MONTHS EMAILED EXCESSIVE DEFULTS NO…" at bounding box center [383, 432] width 437 height 26
click at [218, 488] on button "Continue" at bounding box center [203, 501] width 78 height 27
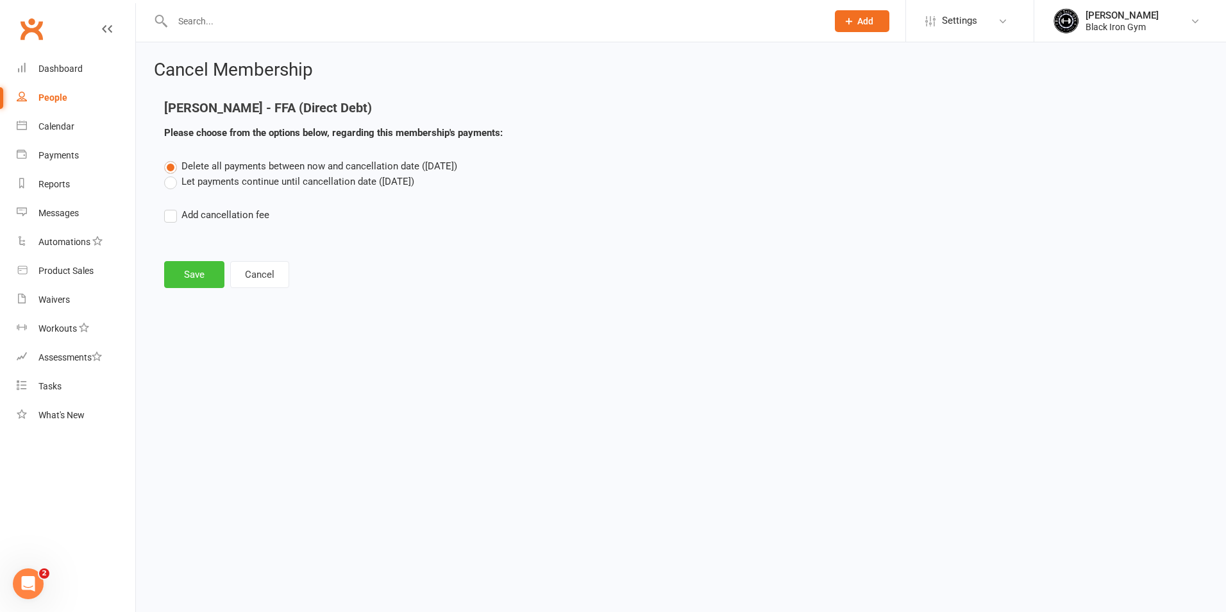
click at [181, 274] on button "Save" at bounding box center [194, 274] width 60 height 27
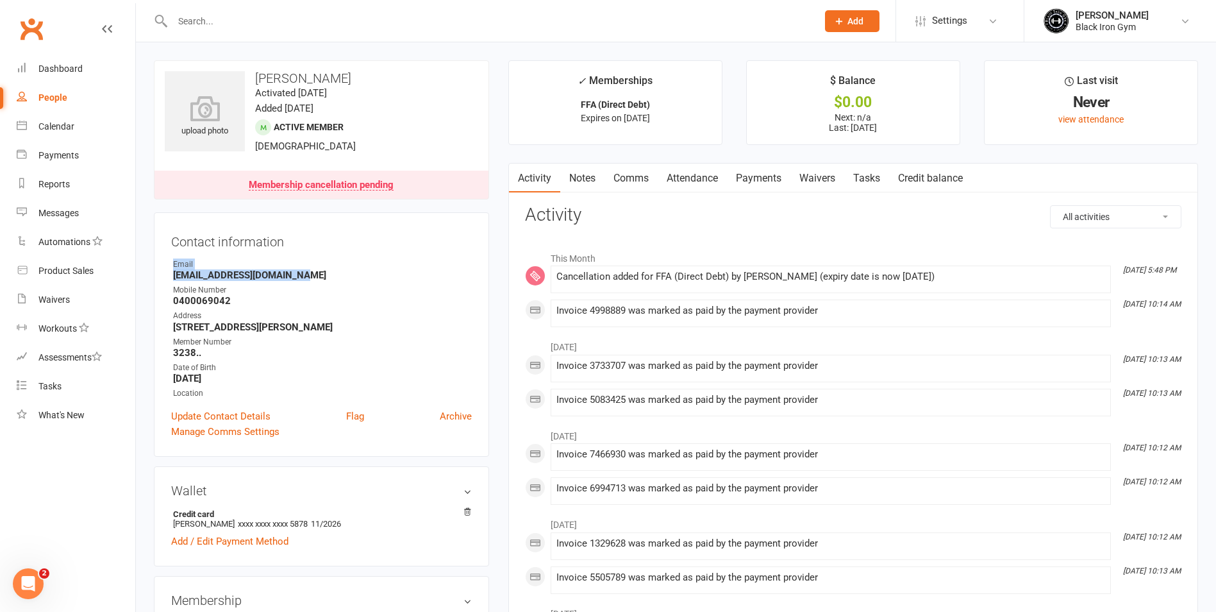
drag, startPoint x: 166, startPoint y: 265, endPoint x: 314, endPoint y: 276, distance: 147.9
click at [314, 276] on div "Contact information Owner Email [EMAIL_ADDRESS][DOMAIN_NAME] Mobile Number [PHO…" at bounding box center [321, 334] width 335 height 244
drag, startPoint x: 314, startPoint y: 276, endPoint x: 269, endPoint y: 292, distance: 47.1
click at [290, 302] on strong "0400069042" at bounding box center [322, 301] width 299 height 12
drag, startPoint x: 173, startPoint y: 273, endPoint x: 305, endPoint y: 276, distance: 132.1
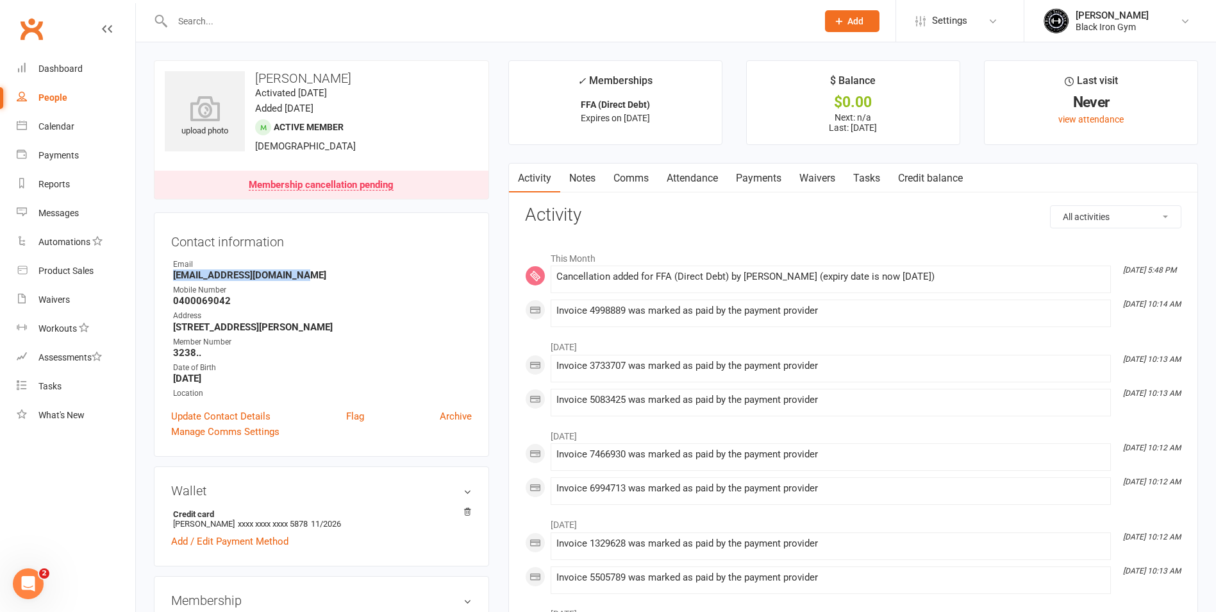
click at [305, 276] on li "Email [EMAIL_ADDRESS][DOMAIN_NAME]" at bounding box center [321, 269] width 301 height 22
copy strong "[EMAIL_ADDRESS][DOMAIN_NAME]"
click at [750, 183] on link "Payments" at bounding box center [758, 177] width 63 height 29
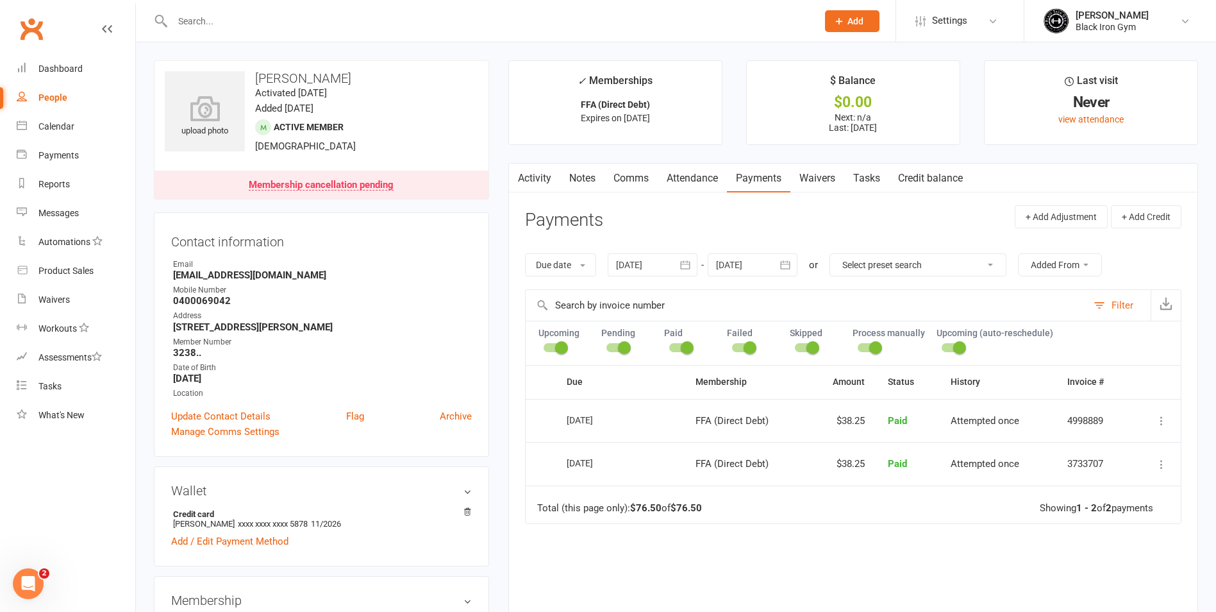
click at [374, 255] on div "Contact information Owner Email [EMAIL_ADDRESS][DOMAIN_NAME] Mobile Number [PHO…" at bounding box center [321, 334] width 335 height 244
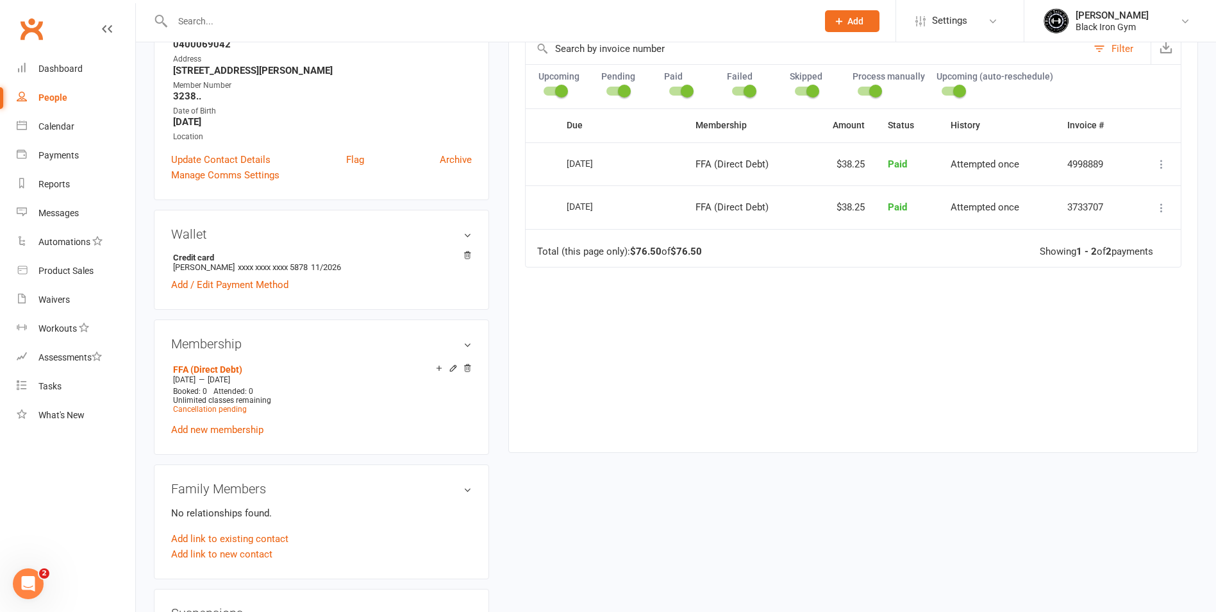
scroll to position [321, 0]
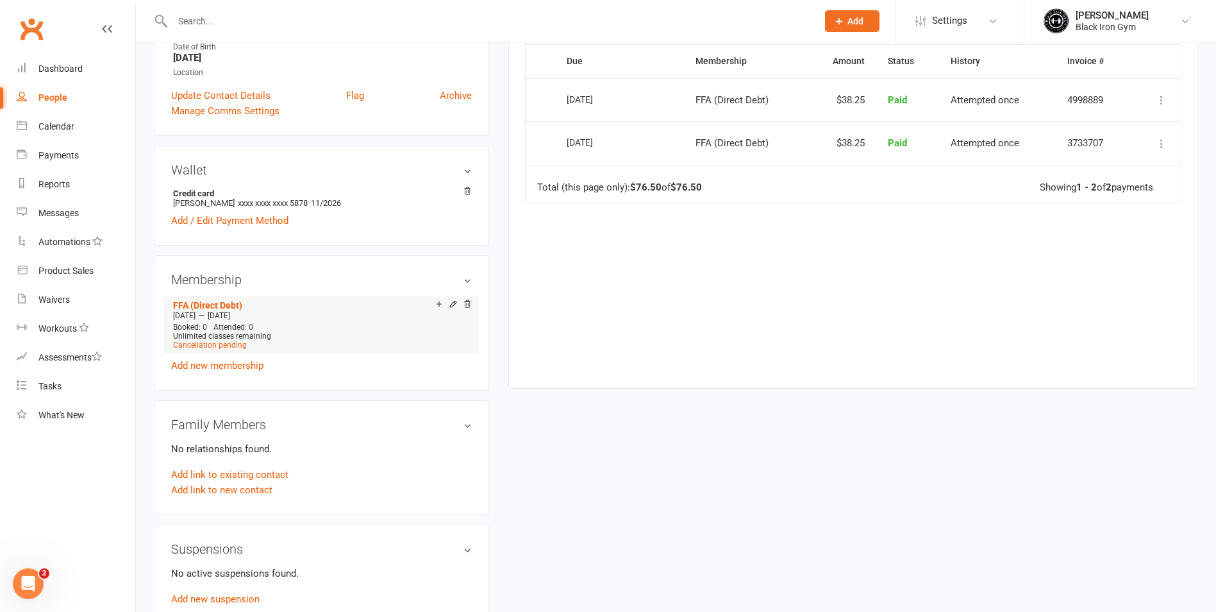
click at [450, 310] on icon at bounding box center [453, 305] width 9 height 10
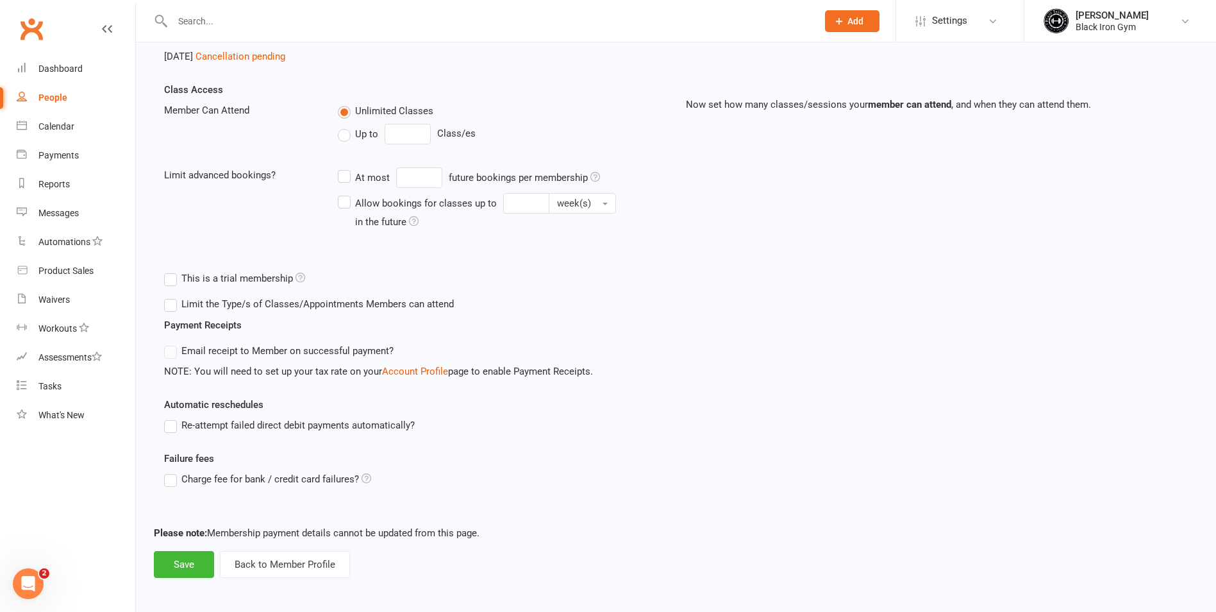
scroll to position [260, 0]
click at [273, 562] on button "Back to Member Profile" at bounding box center [285, 561] width 130 height 27
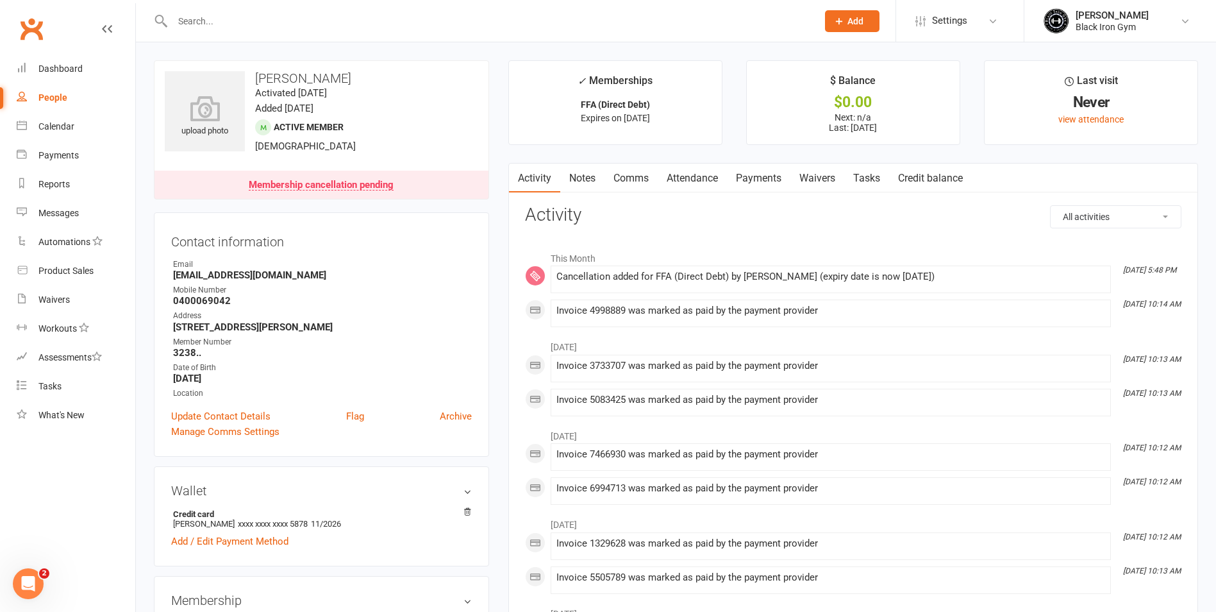
click at [302, 180] on div "Membership cancellation pending" at bounding box center [321, 185] width 145 height 10
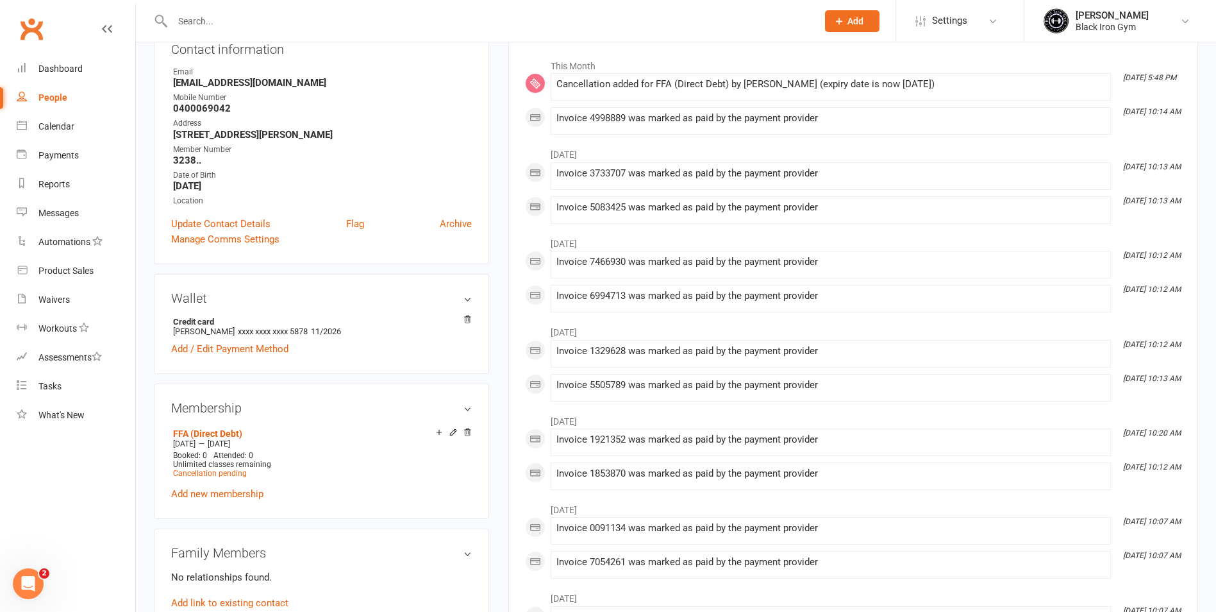
scroll to position [385, 0]
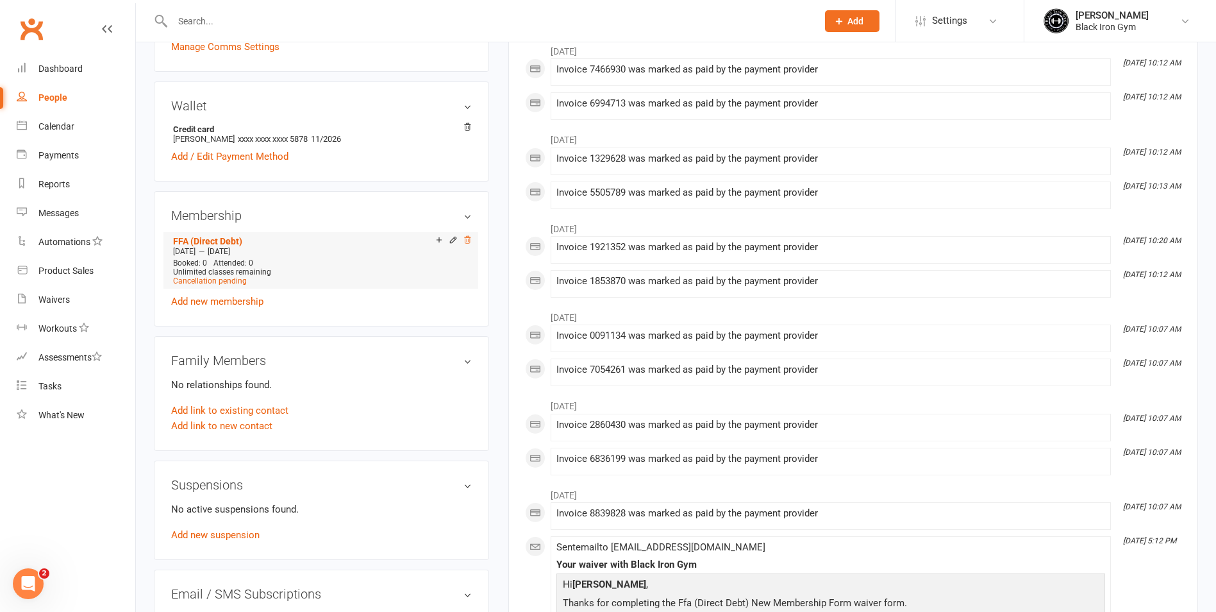
click at [464, 240] on icon at bounding box center [467, 239] width 9 height 9
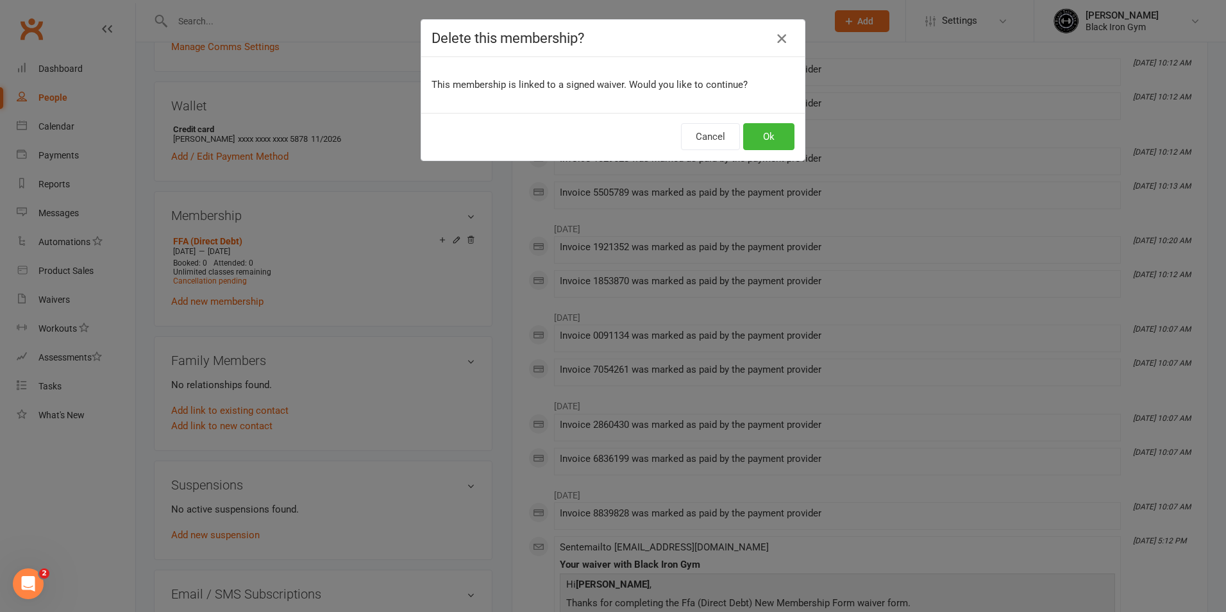
click at [777, 31] on icon "button" at bounding box center [781, 38] width 15 height 15
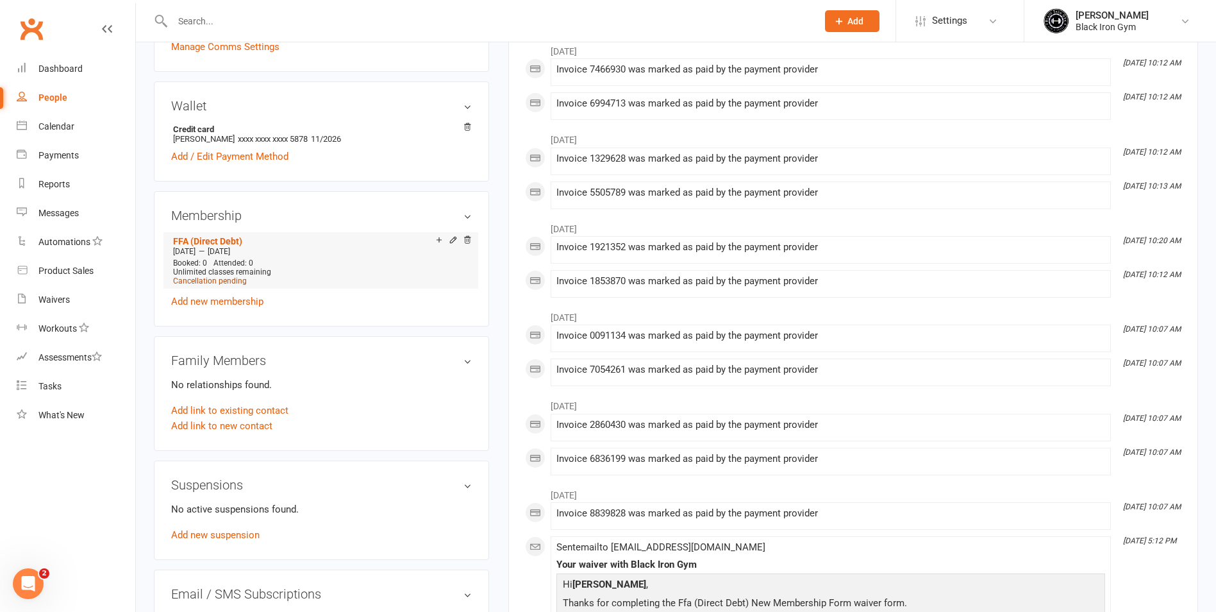
click at [217, 281] on span "Cancellation pending" at bounding box center [210, 280] width 74 height 9
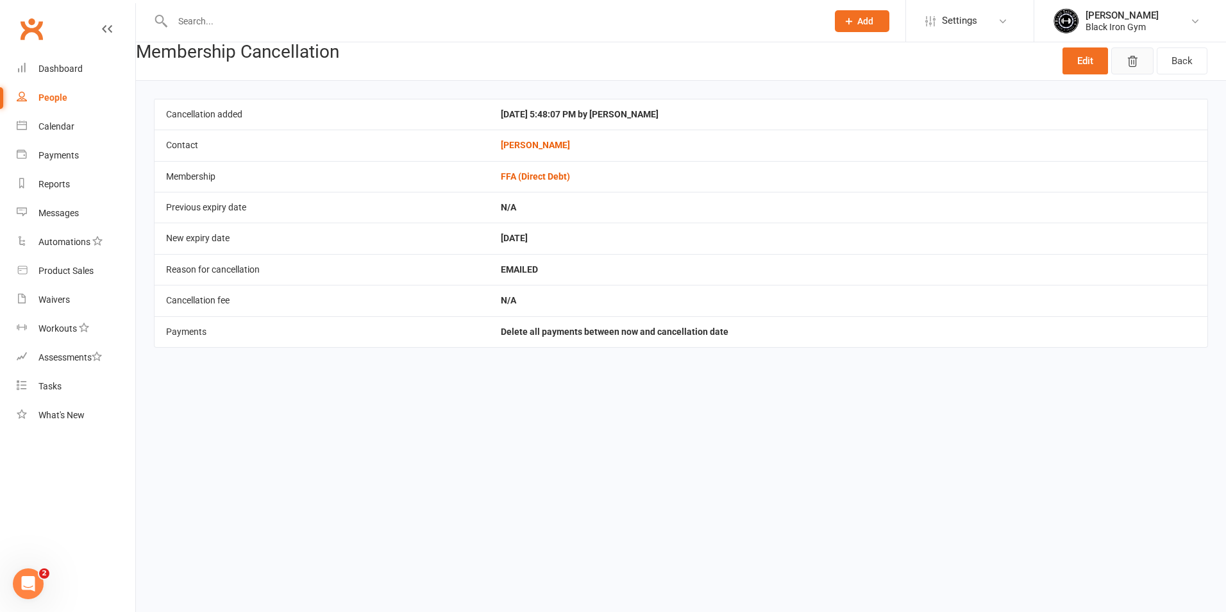
click at [1135, 66] on icon "button" at bounding box center [1132, 61] width 9 height 10
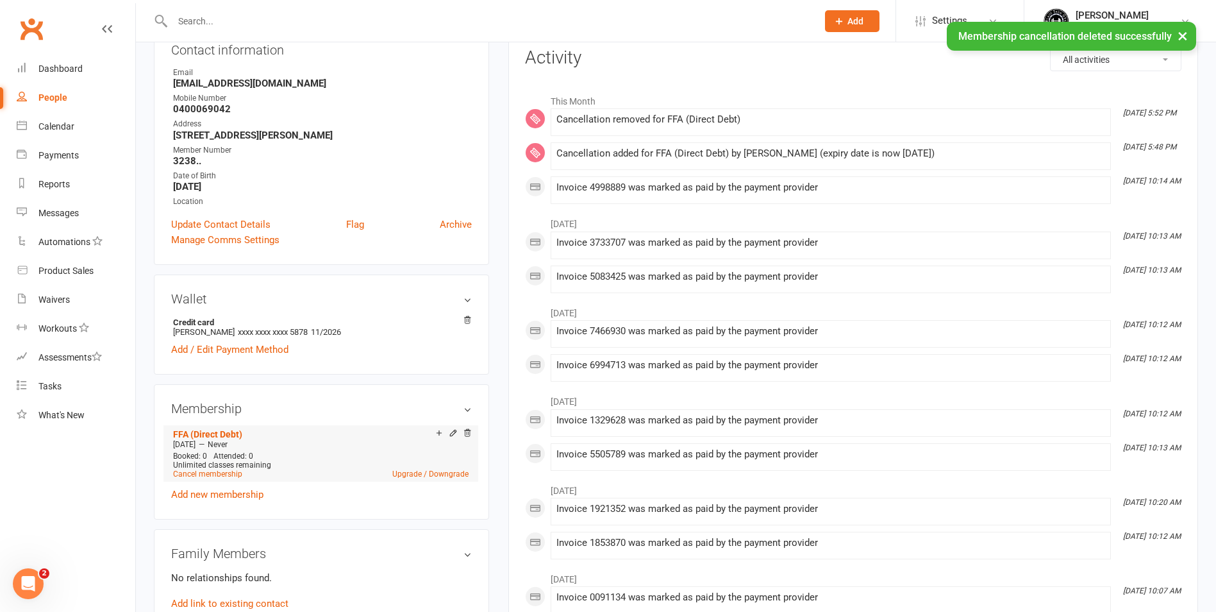
scroll to position [192, 0]
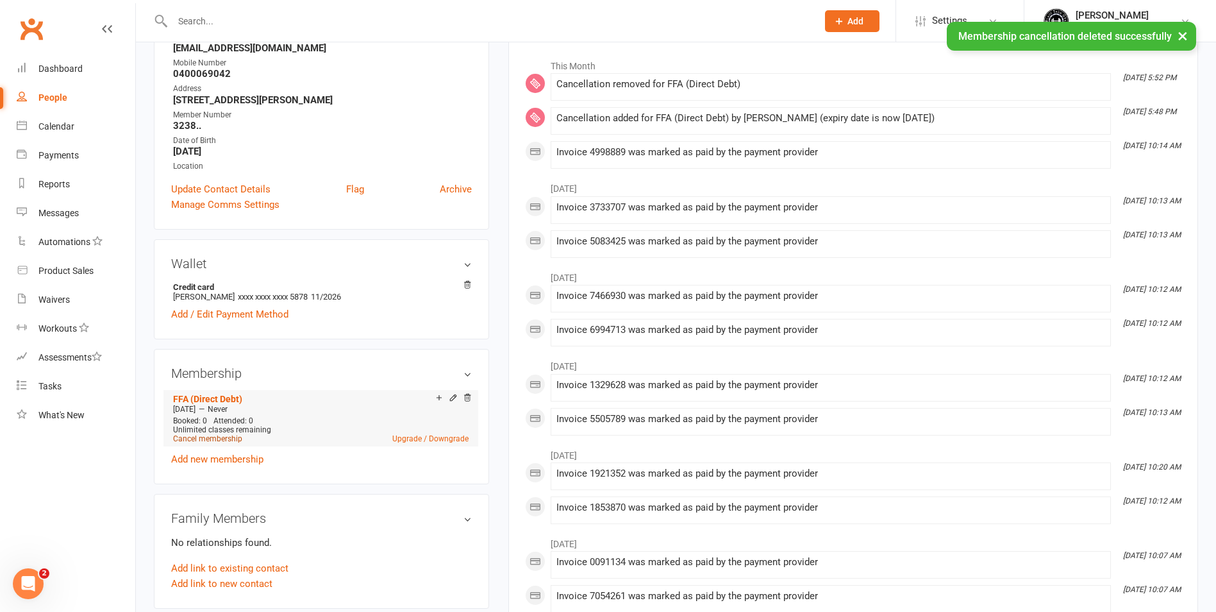
click at [210, 434] on link "Cancel membership" at bounding box center [207, 438] width 69 height 9
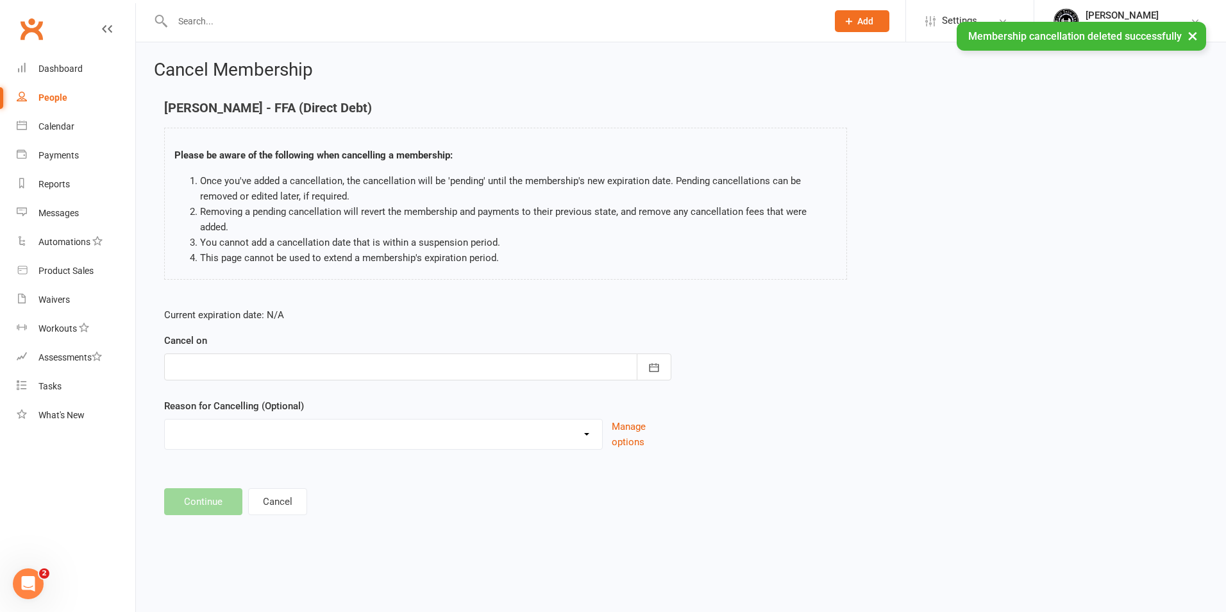
click at [306, 353] on div at bounding box center [417, 366] width 507 height 27
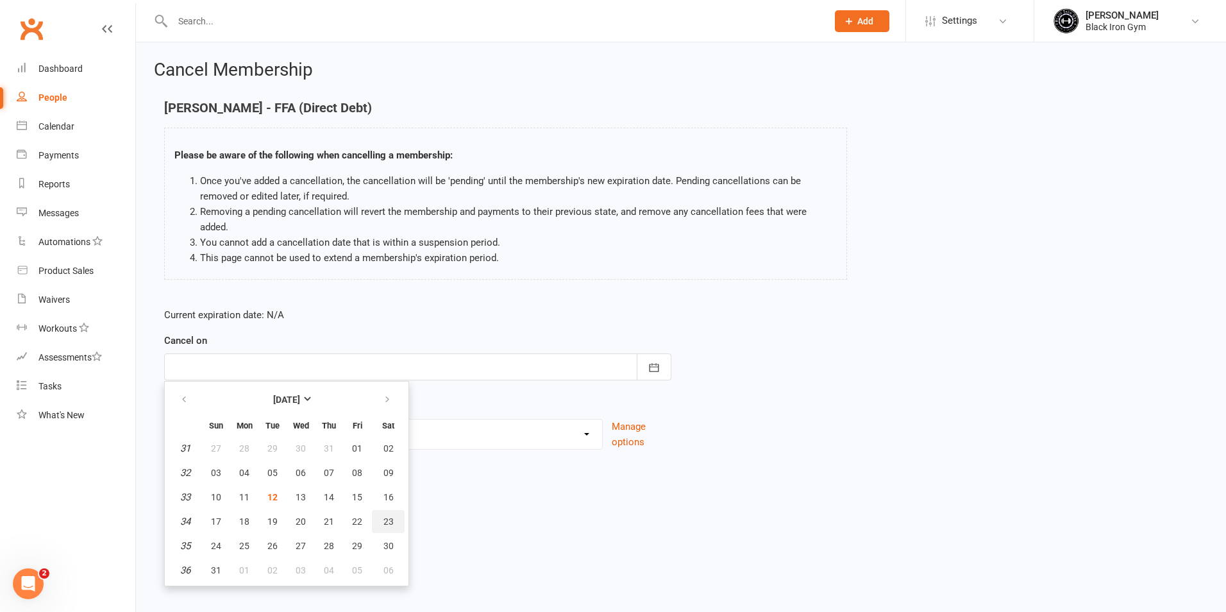
click at [376, 510] on button "23" at bounding box center [388, 521] width 33 height 23
type input "[DATE]"
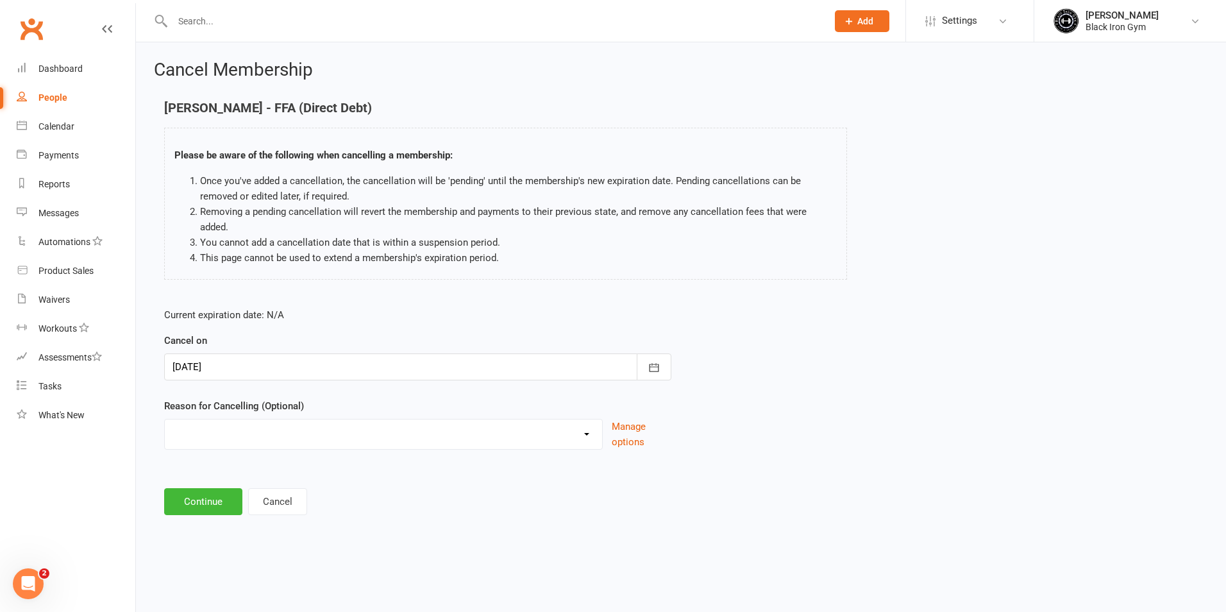
click at [569, 419] on select "CHANGED TO UPFRONT CHANGED TO WHITEHAVEN 12 MONTHS EMAILED EXCESSIVE DEFULTS NO…" at bounding box center [383, 432] width 437 height 26
select select "2"
click at [165, 419] on select "CHANGED TO UPFRONT CHANGED TO WHITEHAVEN 12 MONTHS EMAILED EXCESSIVE DEFULTS NO…" at bounding box center [383, 432] width 437 height 26
drag, startPoint x: 197, startPoint y: 467, endPoint x: 197, endPoint y: 481, distance: 14.1
click at [197, 471] on main "[PERSON_NAME] - FFA (Direct Debt) Please be aware of the following when cancell…" at bounding box center [681, 308] width 1054 height 414
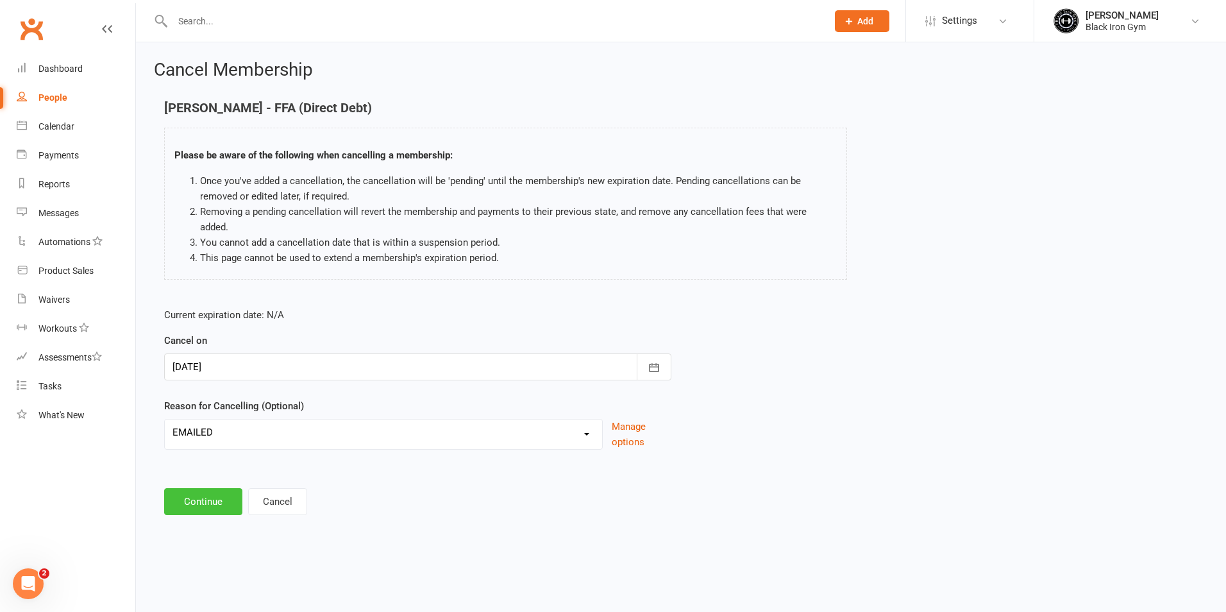
click at [197, 488] on button "Continue" at bounding box center [203, 501] width 78 height 27
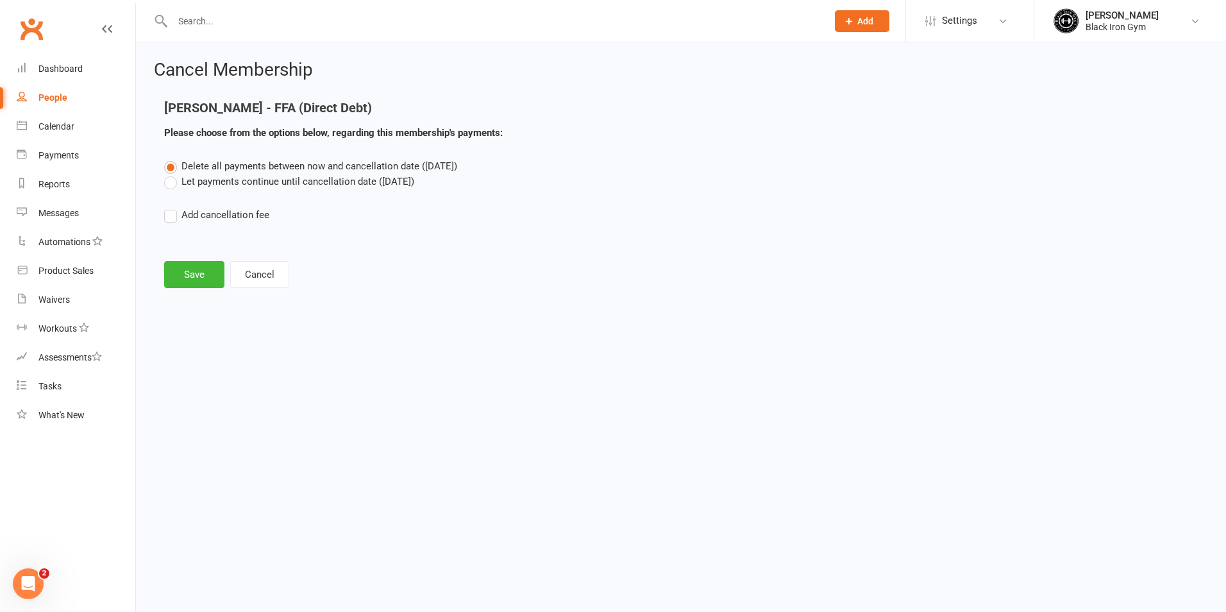
click at [174, 177] on label "Let payments continue until cancellation date ([DATE])" at bounding box center [289, 181] width 250 height 15
click at [172, 174] on input "Let payments continue until cancellation date ([DATE])" at bounding box center [168, 174] width 8 height 0
click at [172, 165] on label "Delete all payments between now and cancellation date ([DATE])" at bounding box center [310, 165] width 293 height 15
click at [172, 158] on input "Delete all payments between now and cancellation date ([DATE])" at bounding box center [168, 158] width 8 height 0
click at [196, 267] on button "Save" at bounding box center [194, 274] width 60 height 27
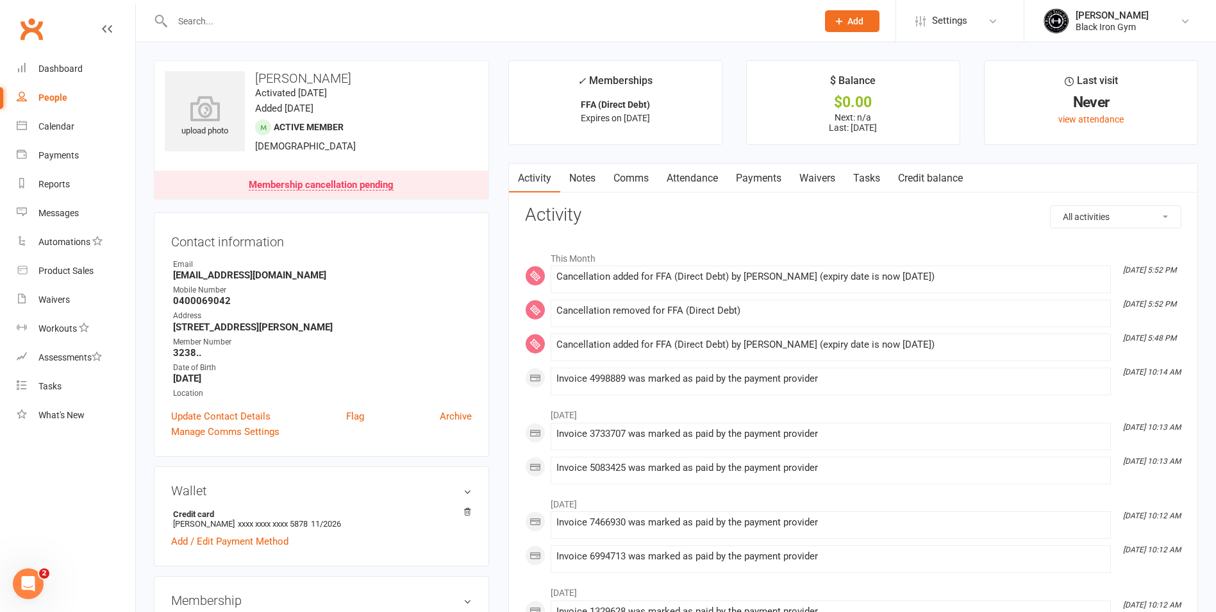
click at [751, 172] on link "Payments" at bounding box center [758, 177] width 63 height 29
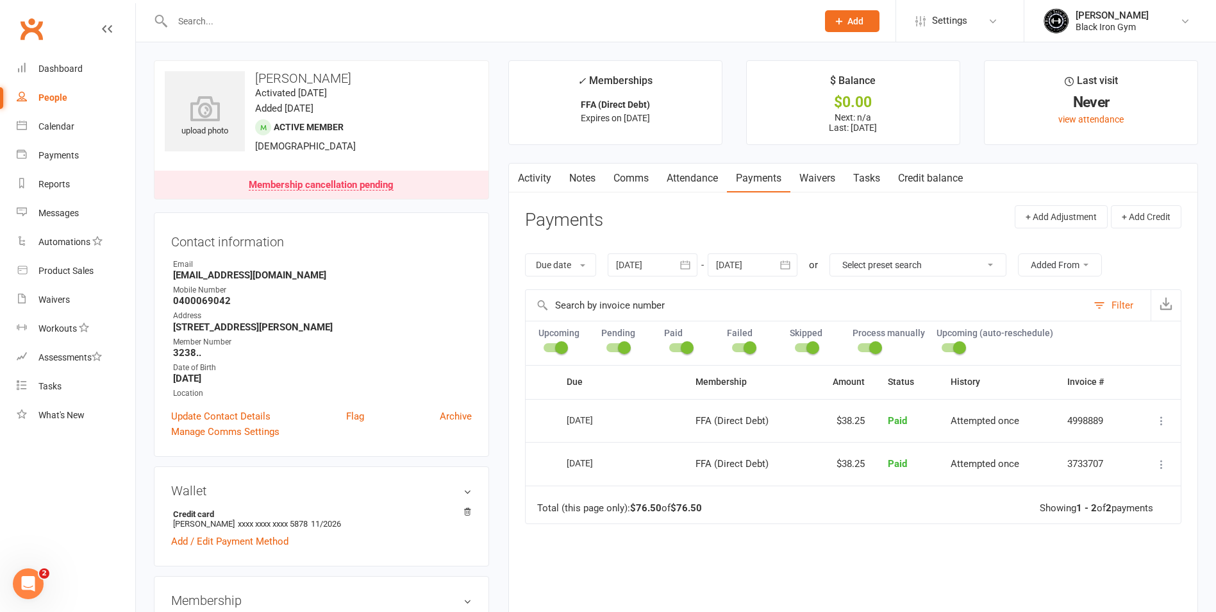
click at [224, 23] on input "text" at bounding box center [489, 21] width 640 height 18
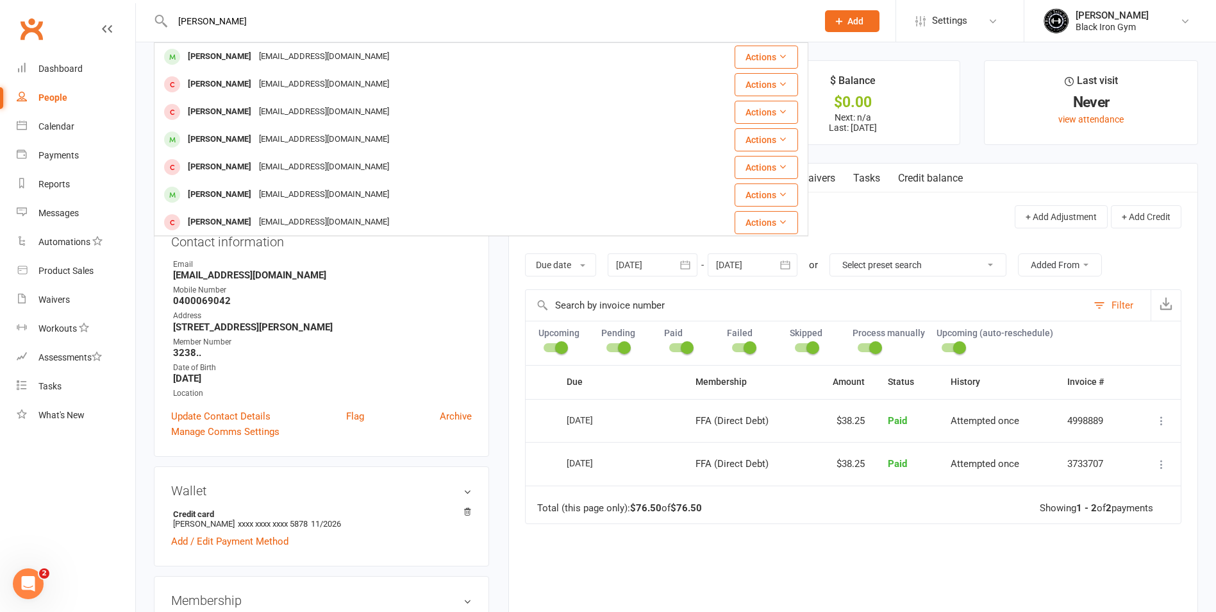
click at [255, 12] on input "[PERSON_NAME]" at bounding box center [489, 21] width 640 height 18
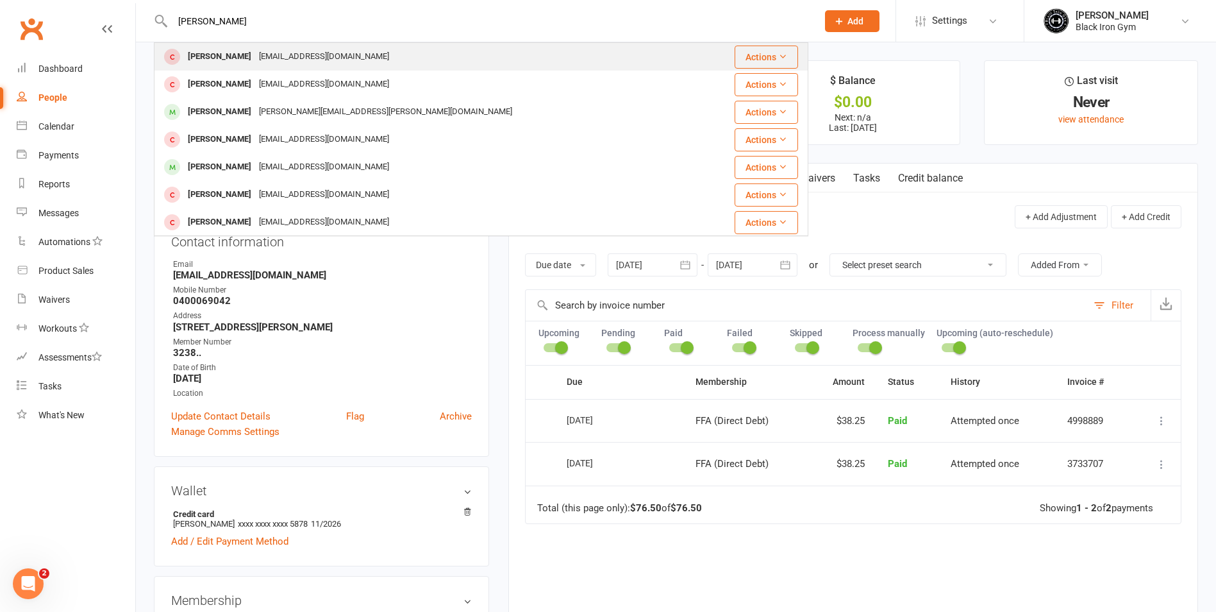
type input "[PERSON_NAME]"
click at [265, 58] on div "[EMAIL_ADDRESS][DOMAIN_NAME]" at bounding box center [324, 56] width 138 height 19
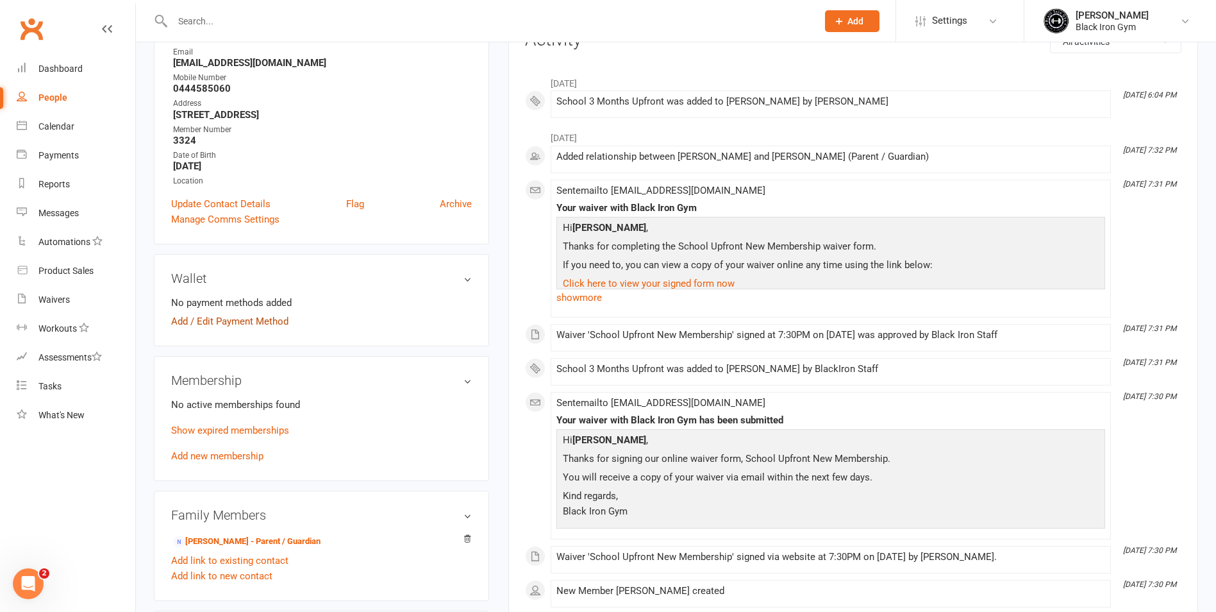
scroll to position [192, 0]
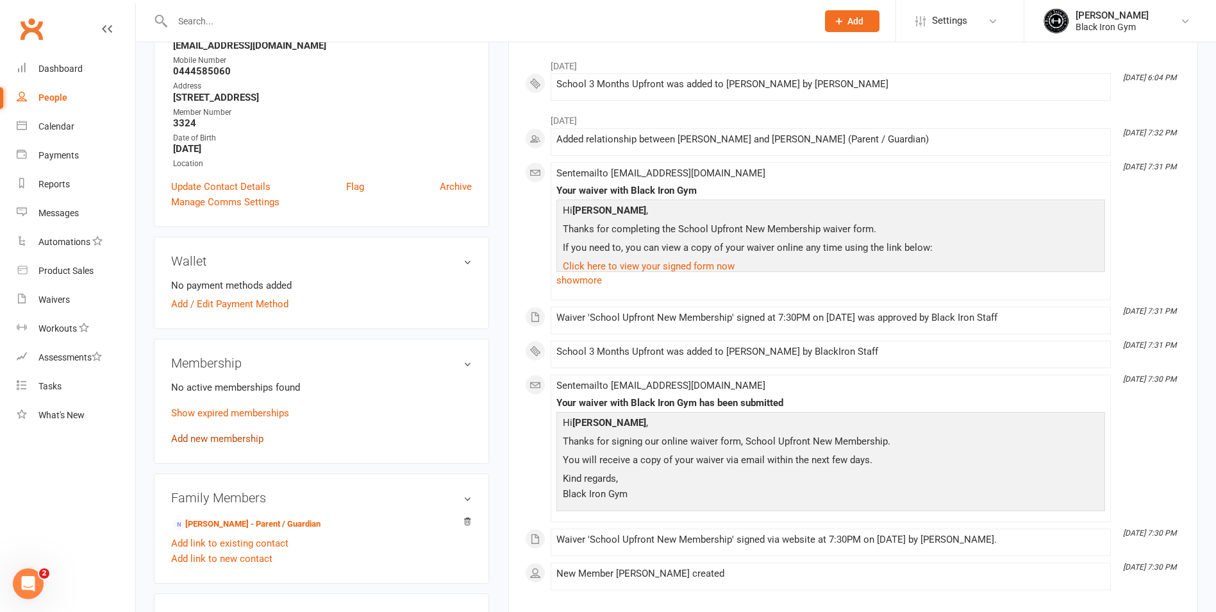
click at [235, 437] on link "Add new membership" at bounding box center [217, 439] width 92 height 12
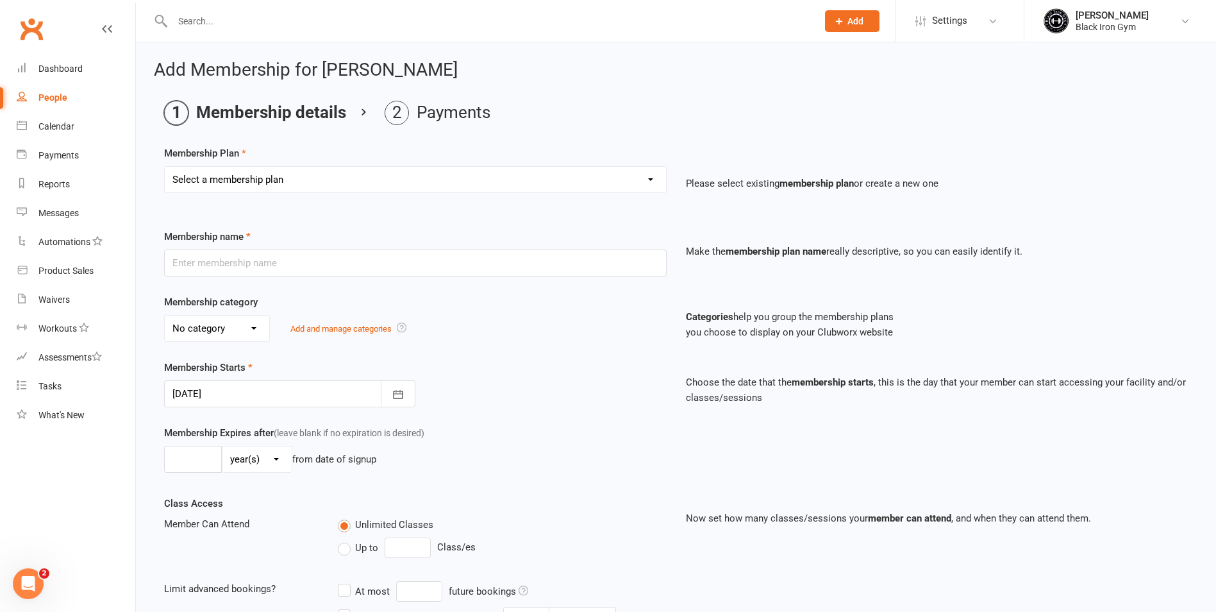
click at [401, 135] on main "Membership details Payments Membership Plan Select a membership plan Create new…" at bounding box center [676, 416] width 1044 height 630
click at [389, 168] on select "Select a membership plan Create new Membership Plan FFA (Direct Debt) 1/2 FFA (…" at bounding box center [415, 180] width 501 height 26
select select "13"
click at [165, 167] on select "Select a membership plan Create new Membership Plan FFA (Direct Debt) 1/2 FFA (…" at bounding box center [415, 180] width 501 height 26
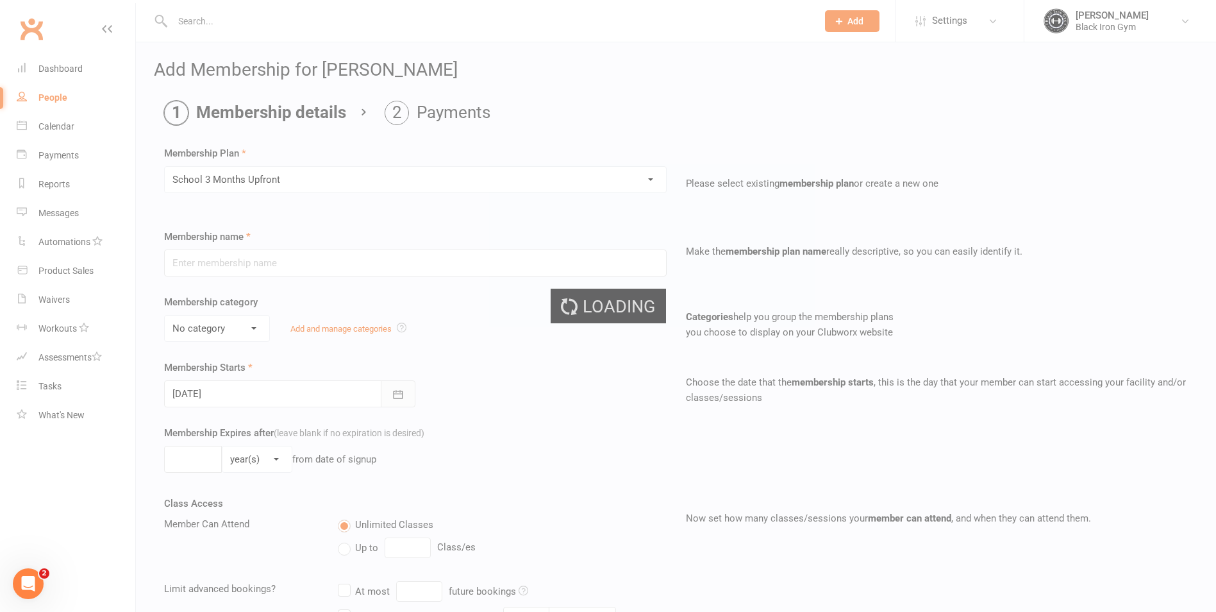
type input "School 3 Months Upfront"
select select "3"
type input "3"
select select "2"
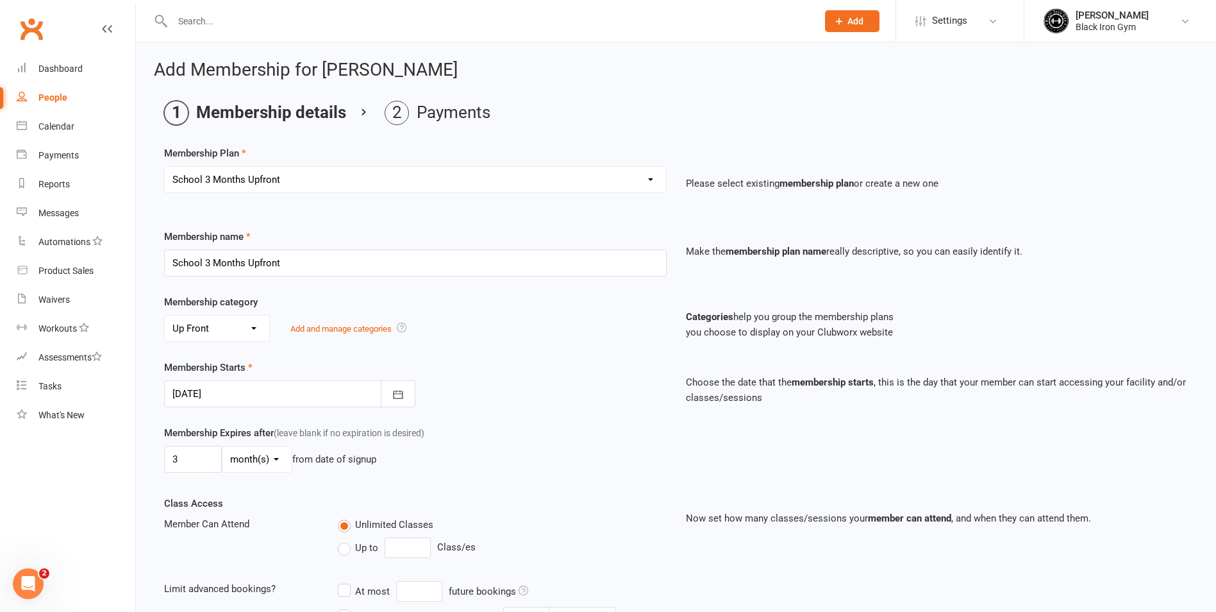
scroll to position [203, 0]
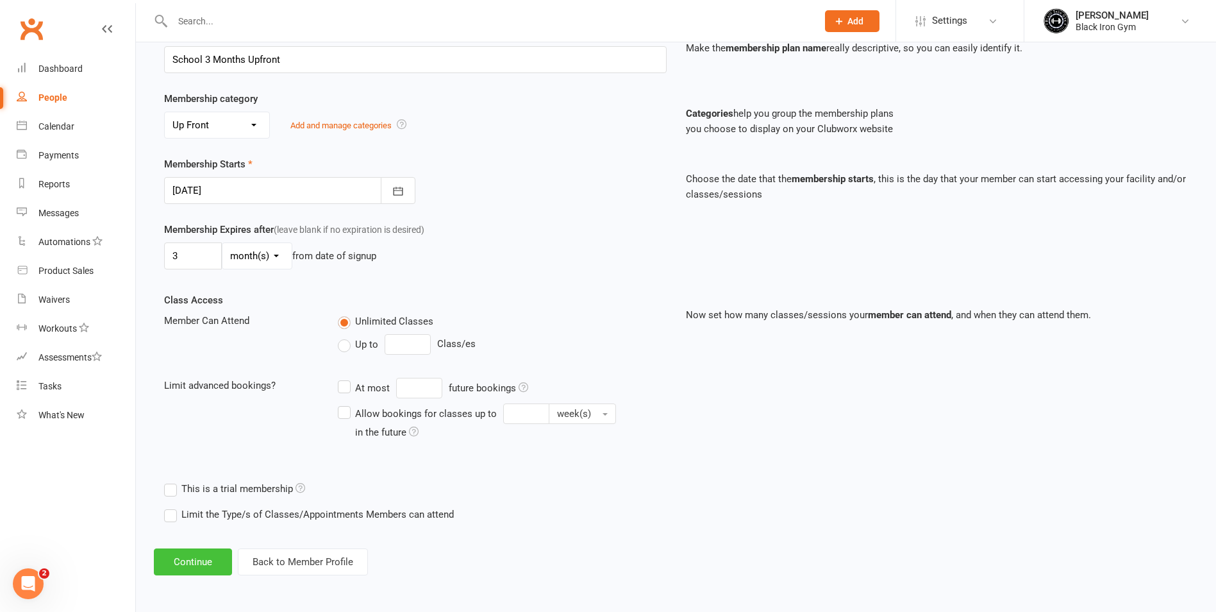
click at [201, 571] on button "Continue" at bounding box center [193, 561] width 78 height 27
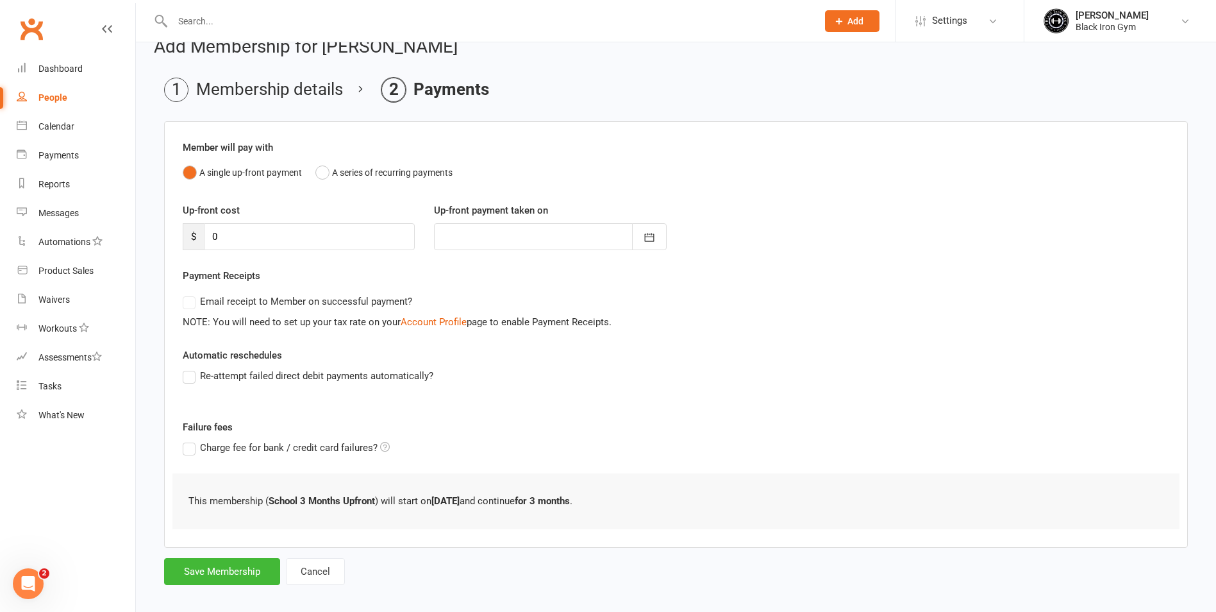
scroll to position [35, 0]
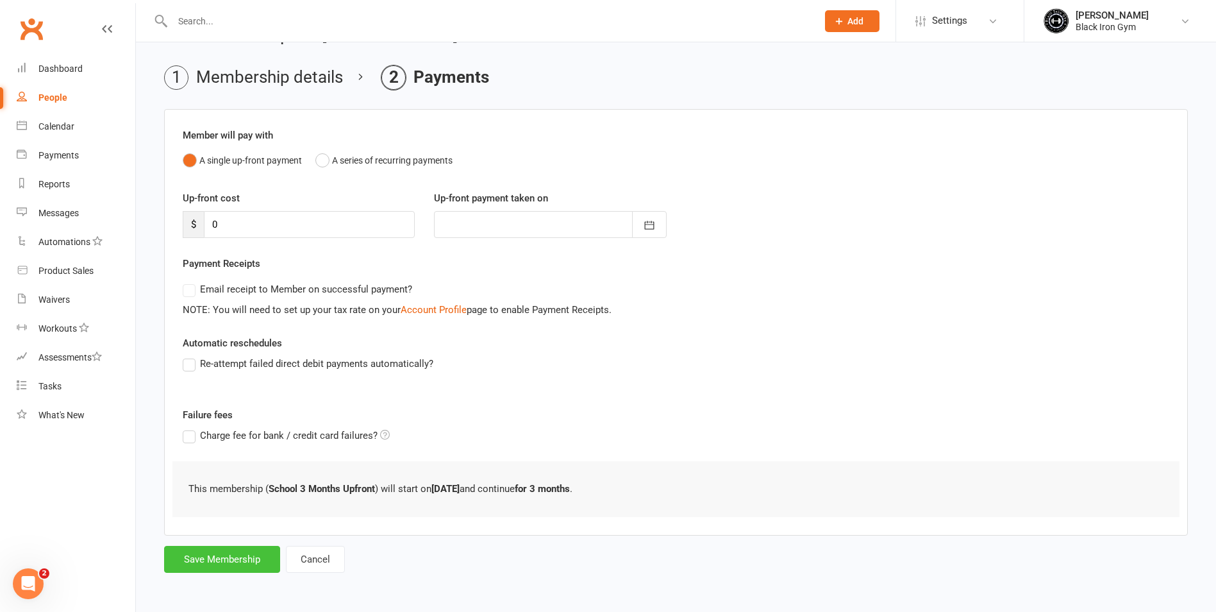
click at [251, 553] on button "Save Membership" at bounding box center [222, 559] width 116 height 27
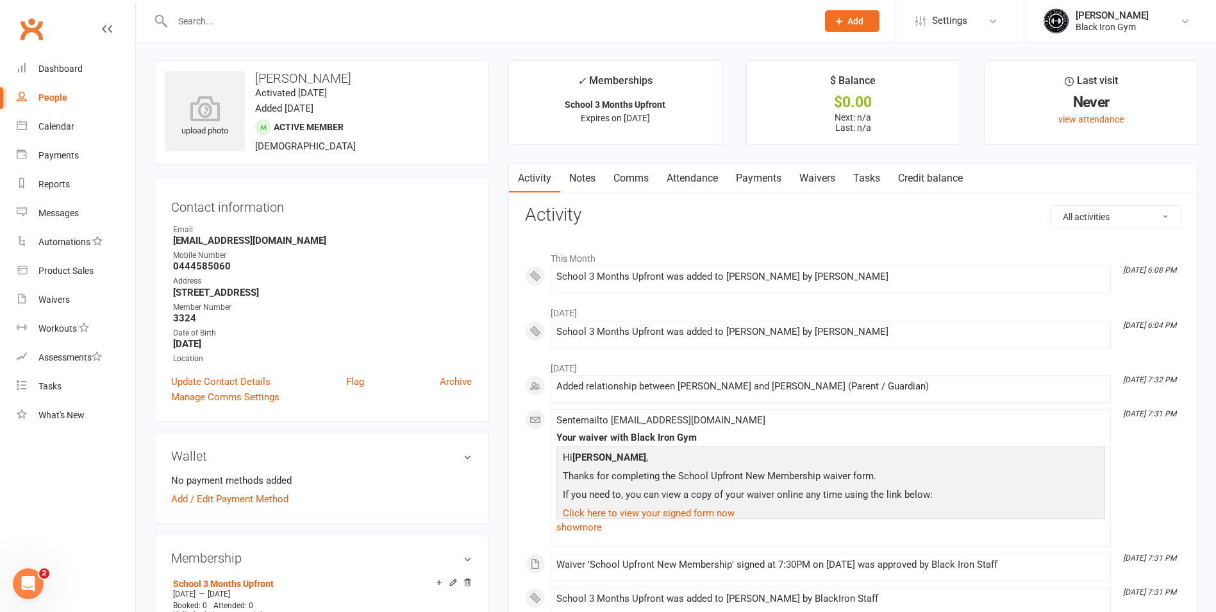
click at [84, 67] on link "Dashboard" at bounding box center [76, 68] width 119 height 29
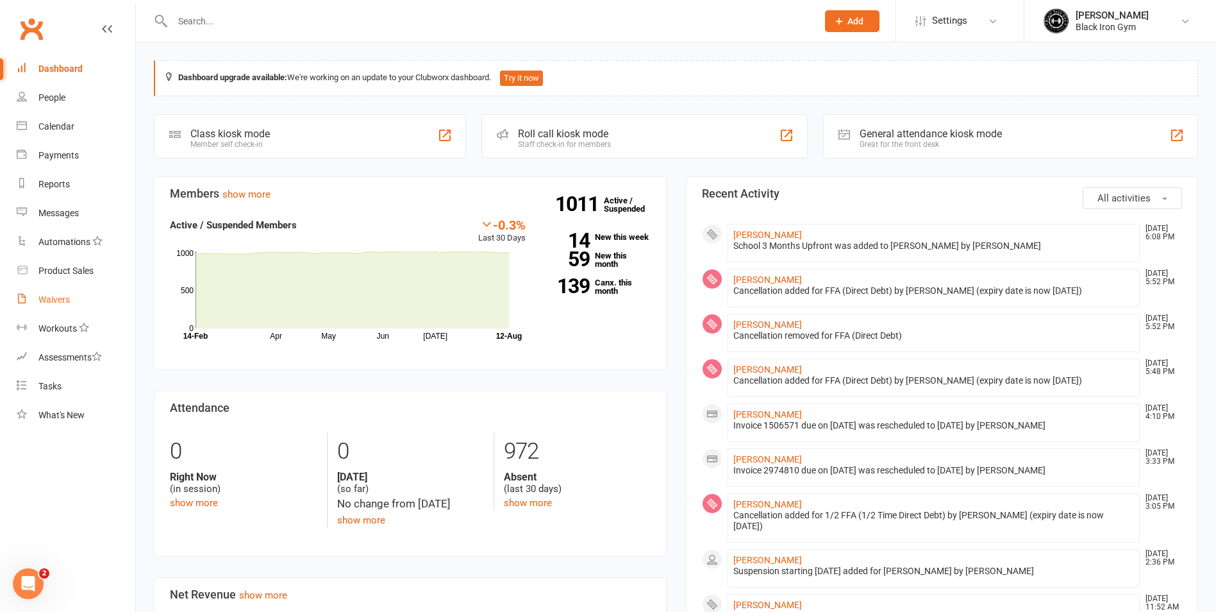
drag, startPoint x: 77, startPoint y: 309, endPoint x: 118, endPoint y: 290, distance: 45.3
click at [77, 308] on link "Waivers" at bounding box center [76, 299] width 119 height 29
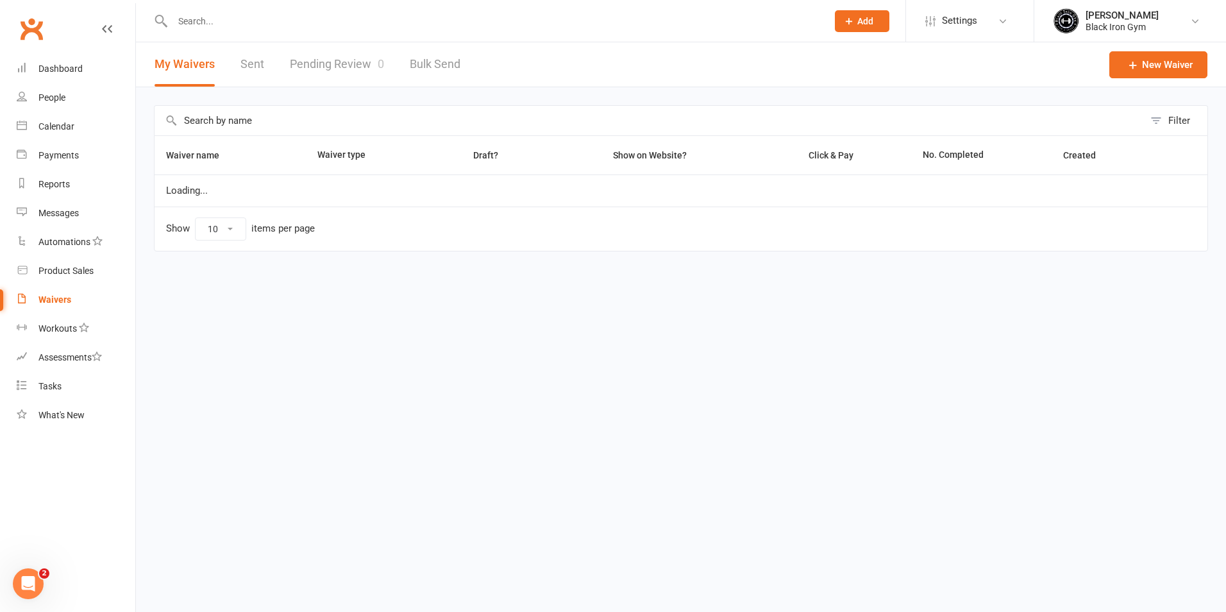
click at [350, 63] on link "Pending Review 0" at bounding box center [337, 64] width 94 height 44
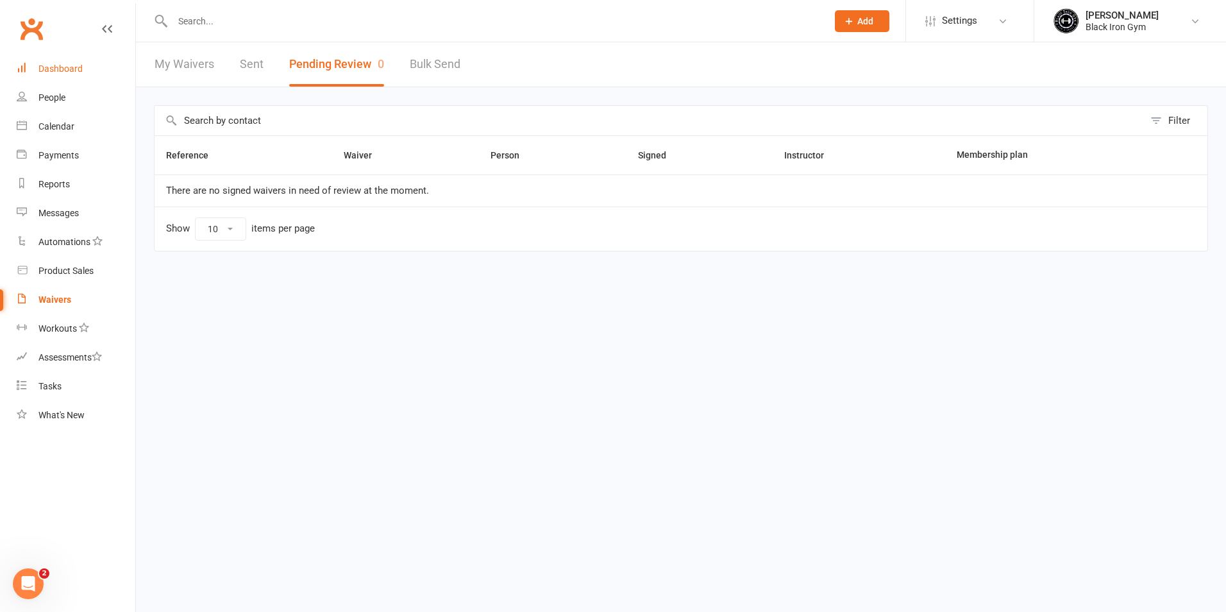
click at [78, 62] on link "Dashboard" at bounding box center [76, 68] width 119 height 29
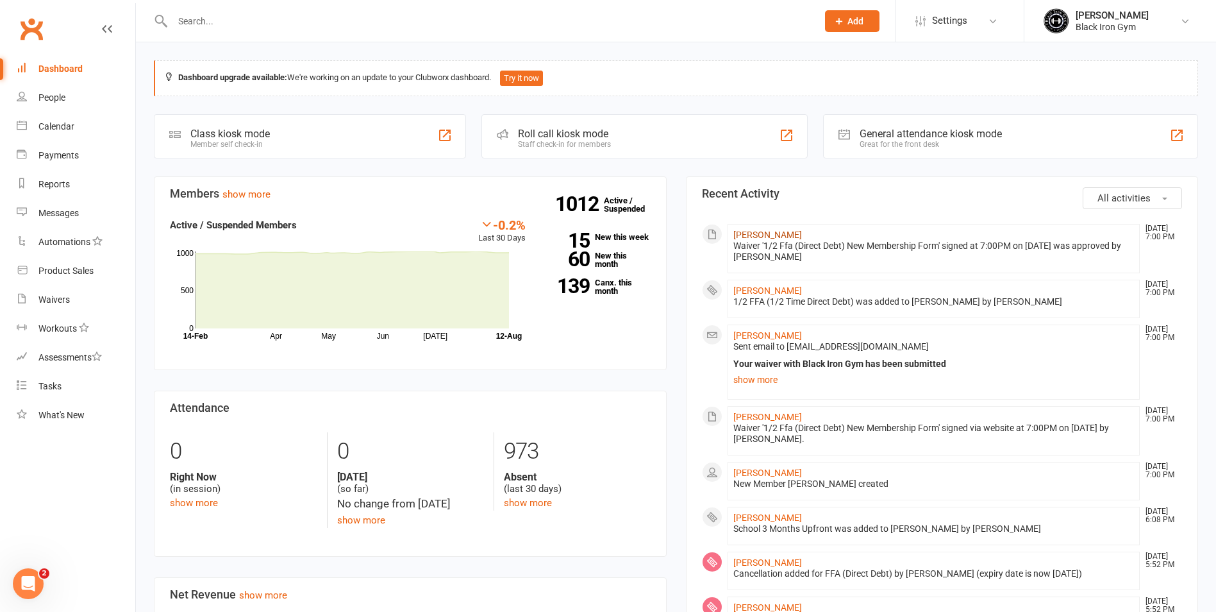
click at [745, 237] on link "[PERSON_NAME]" at bounding box center [767, 235] width 69 height 10
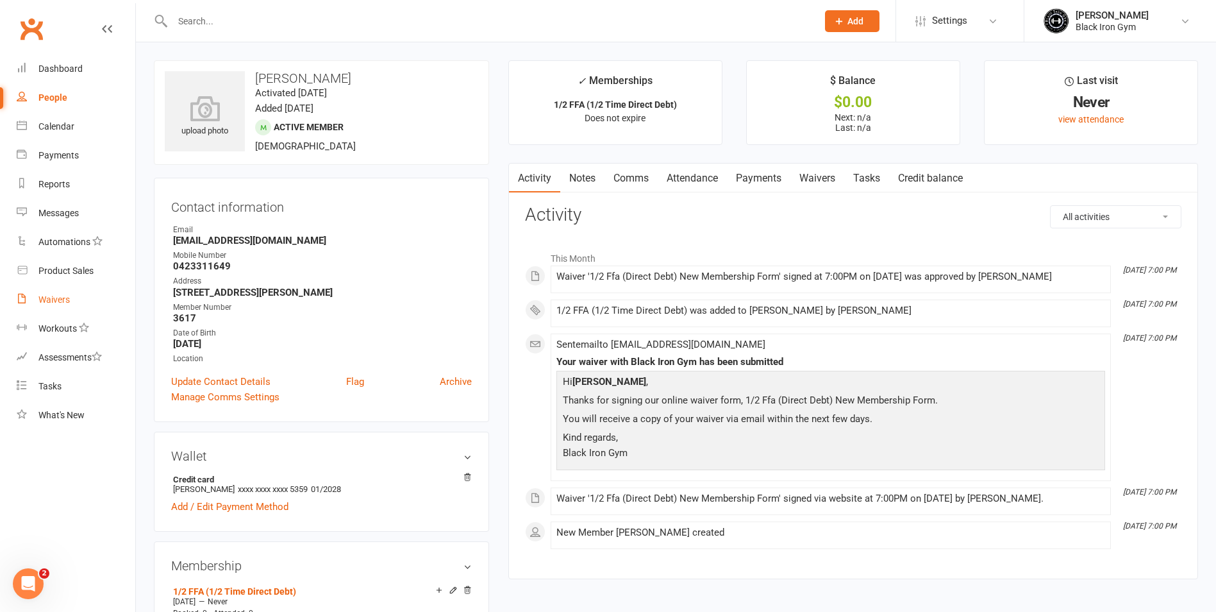
click at [38, 291] on link "Waivers" at bounding box center [76, 299] width 119 height 29
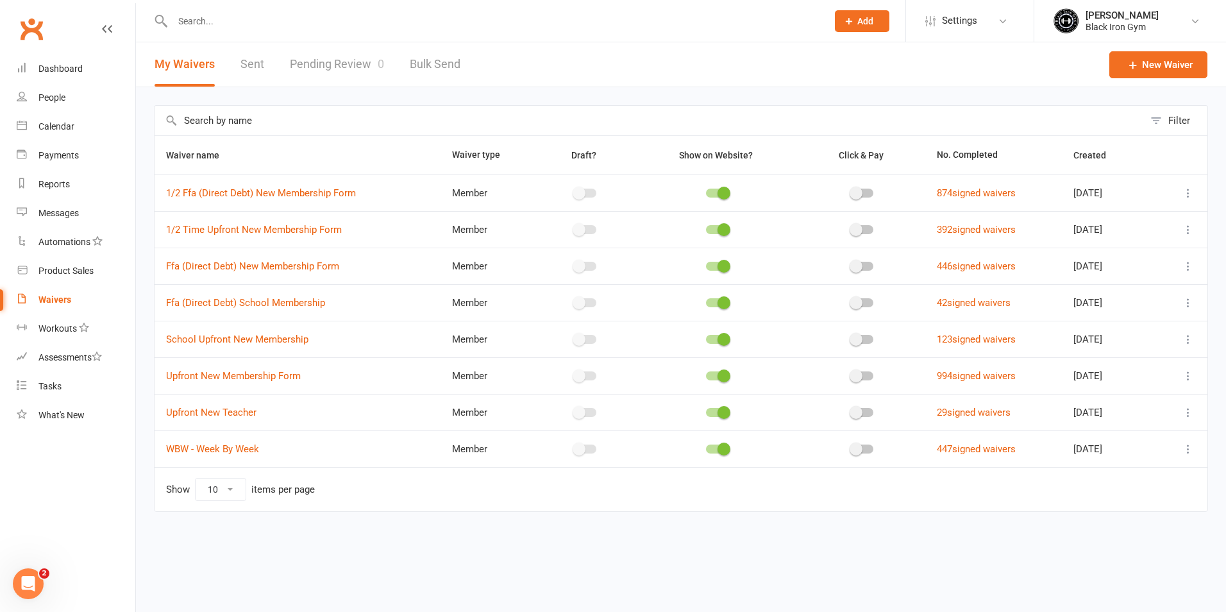
click at [325, 63] on link "Pending Review 0" at bounding box center [337, 64] width 94 height 44
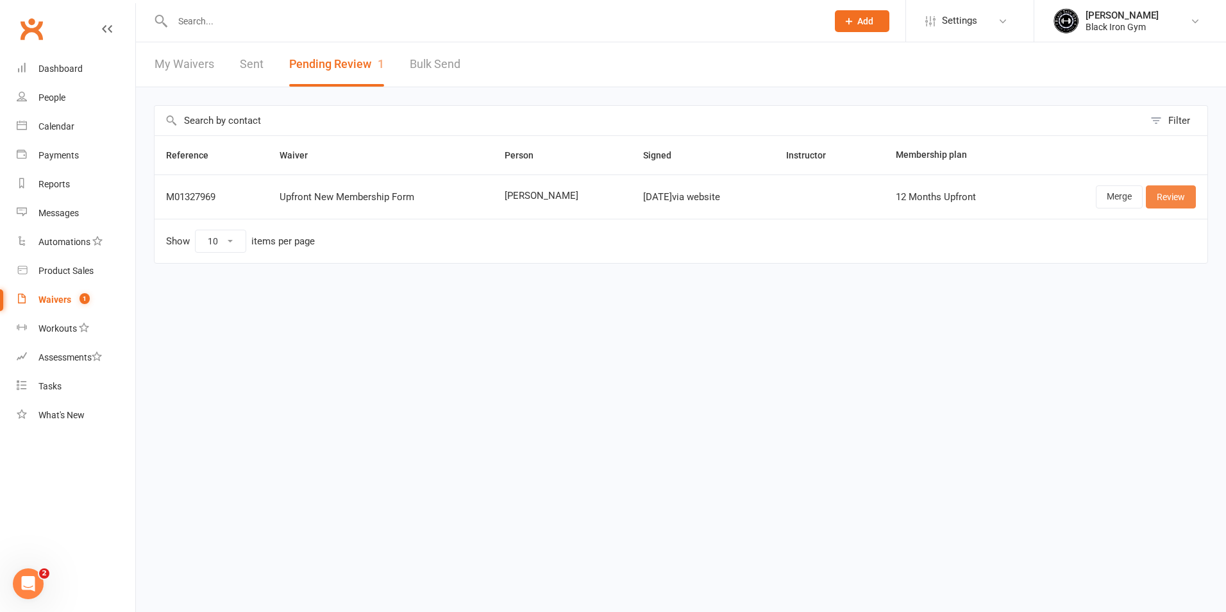
click at [1167, 193] on link "Review" at bounding box center [1171, 196] width 50 height 23
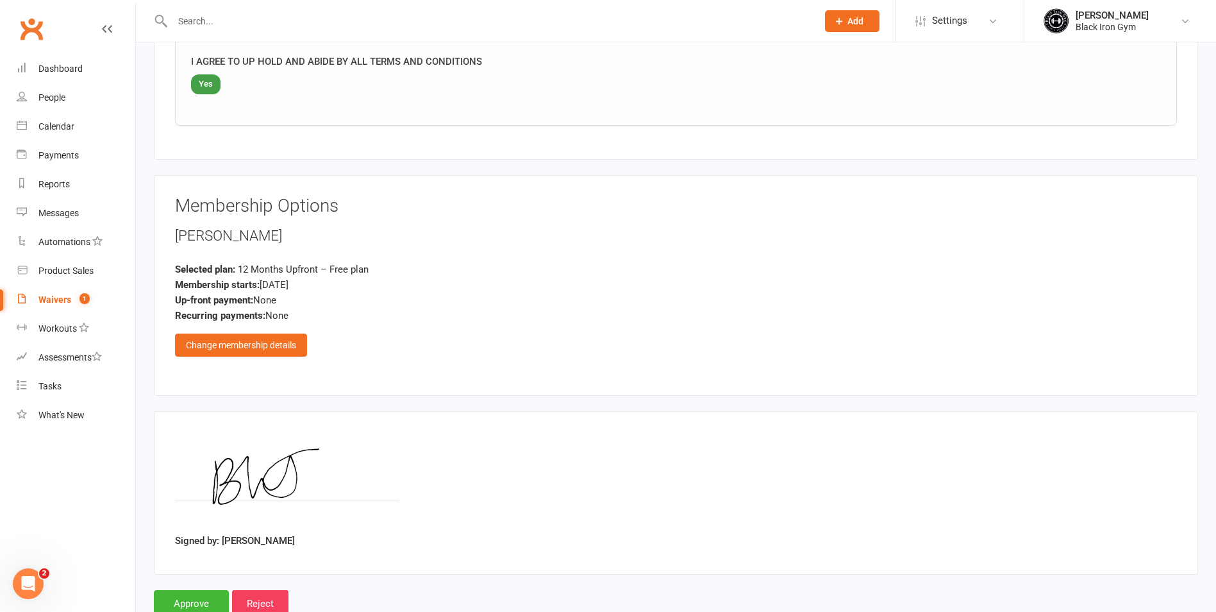
scroll to position [1410, 0]
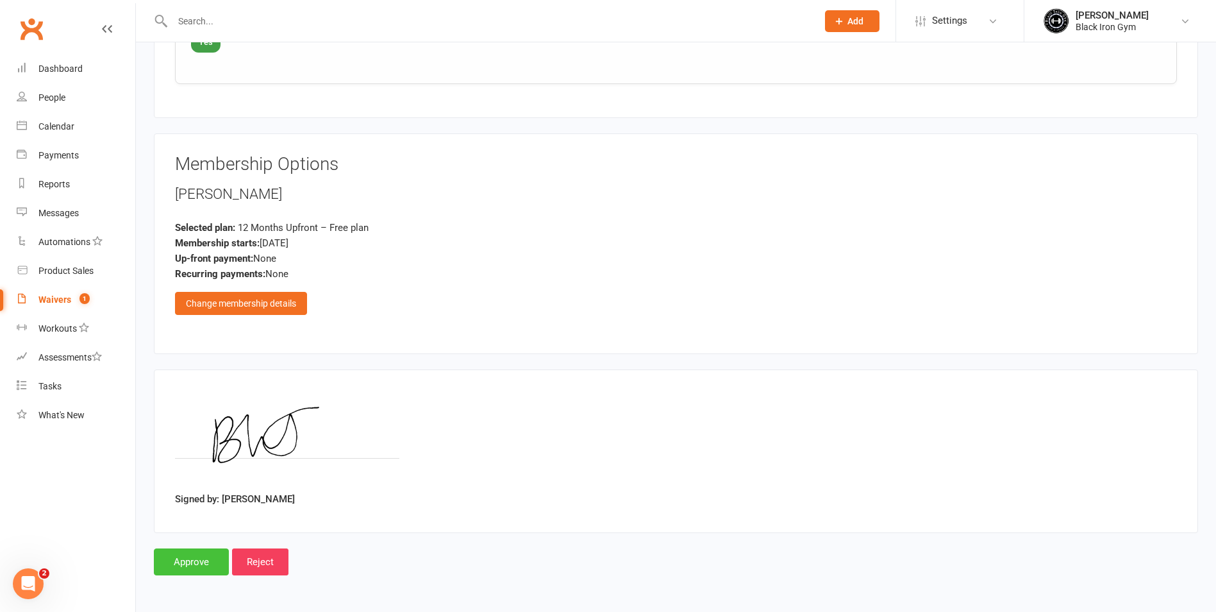
click at [206, 573] on input "Approve" at bounding box center [191, 561] width 75 height 27
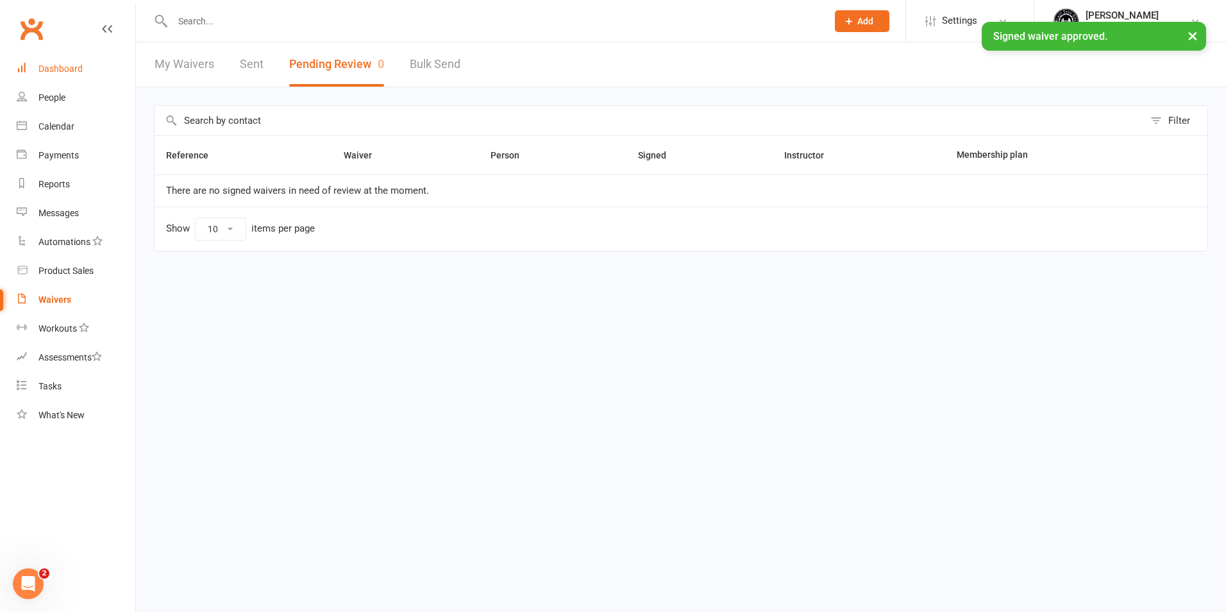
click at [67, 72] on div "Dashboard" at bounding box center [60, 68] width 44 height 10
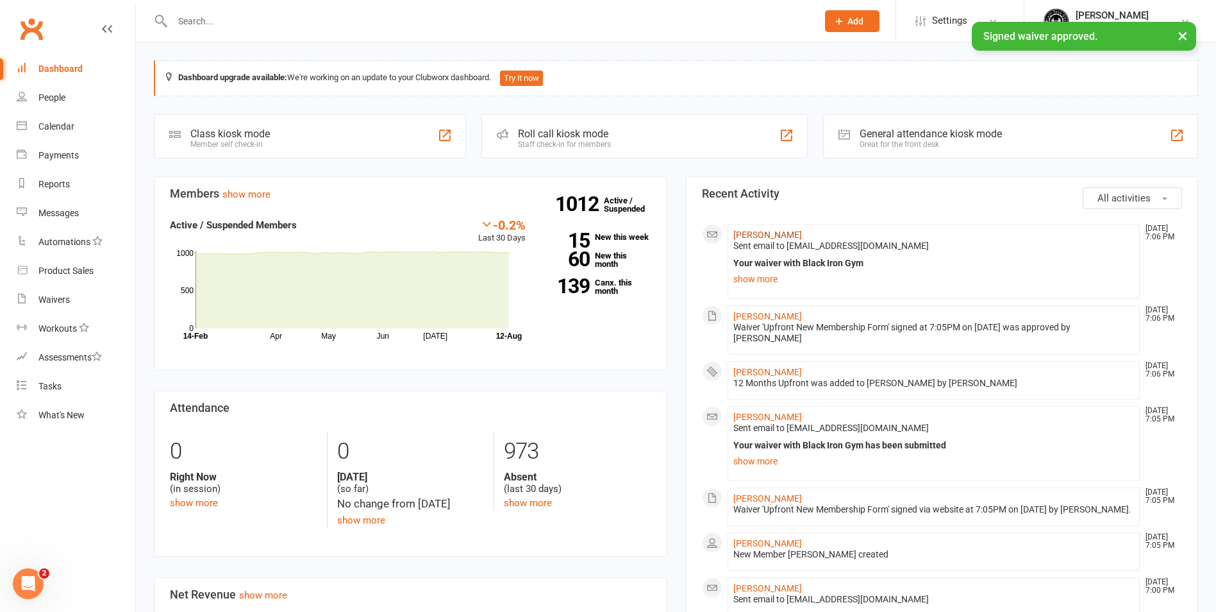
click at [742, 231] on link "Bailey Jaques" at bounding box center [767, 235] width 69 height 10
